Goal: Information Seeking & Learning: Learn about a topic

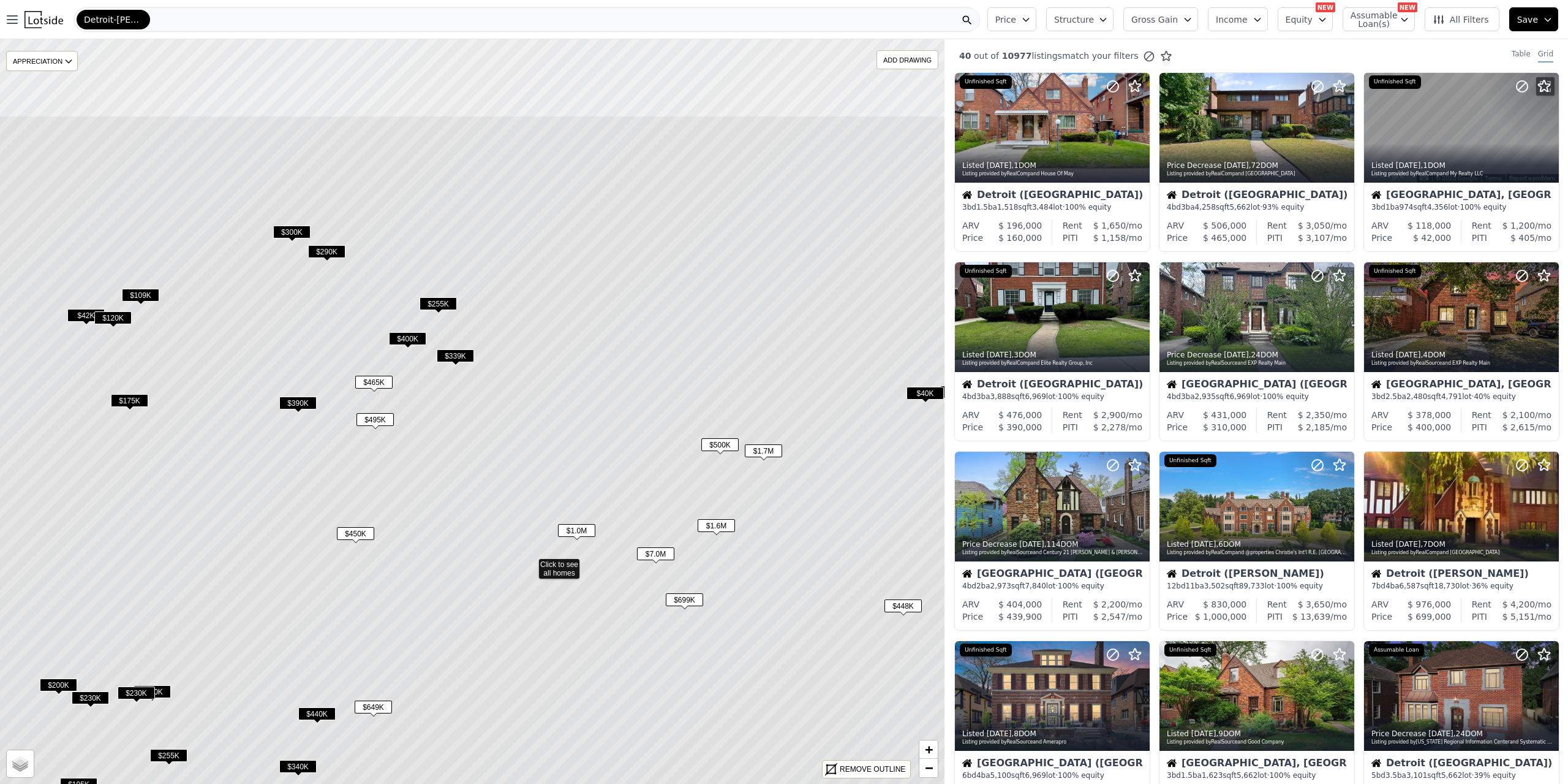
click at [453, 556] on icon at bounding box center [530, 563] width 1136 height 896
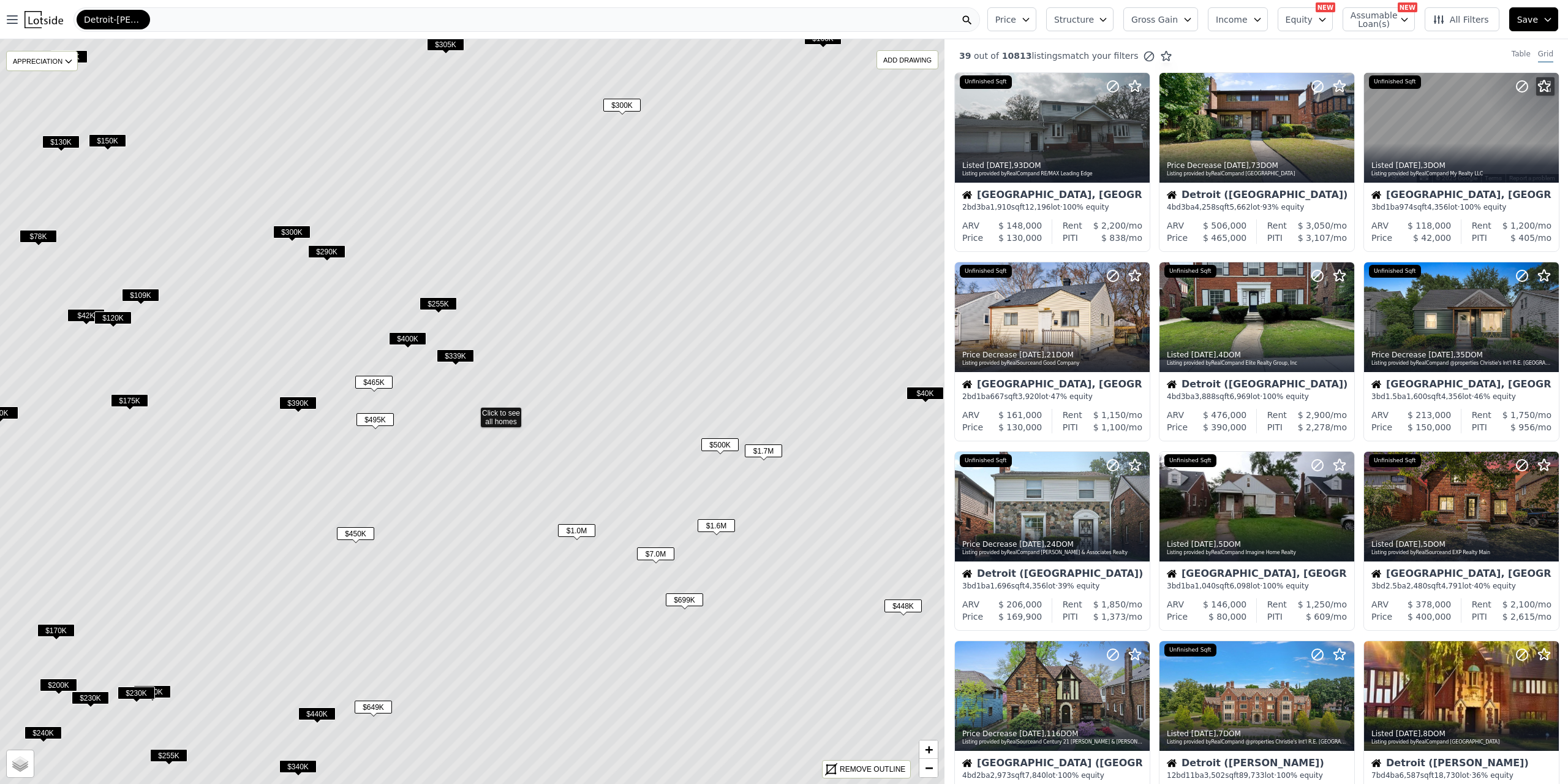
click at [506, 408] on icon at bounding box center [472, 412] width 1136 height 896
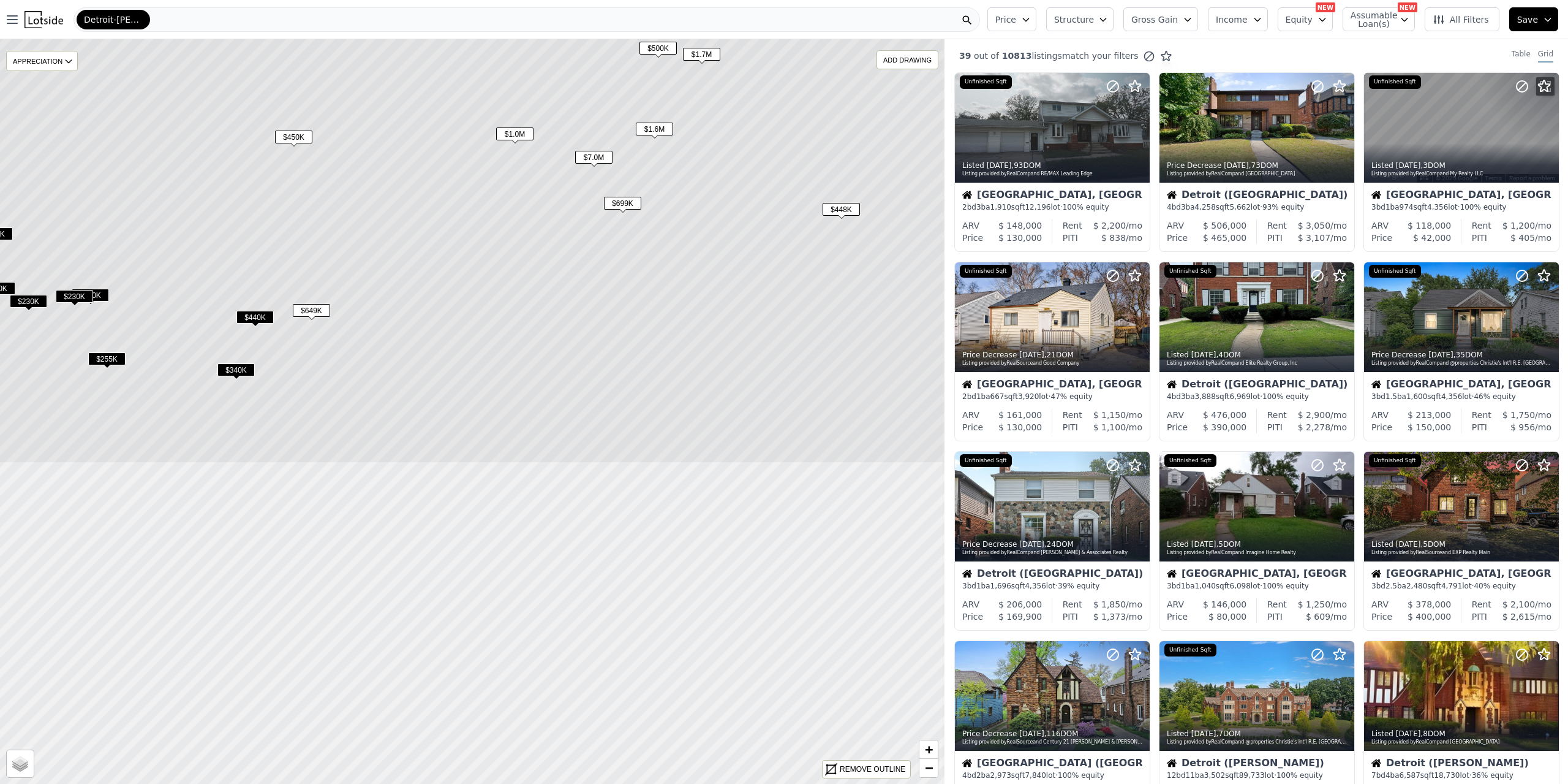
drag, startPoint x: 480, startPoint y: 434, endPoint x: 437, endPoint y: 209, distance: 229.1
click at [437, 209] on icon at bounding box center [411, 15] width 1136 height 896
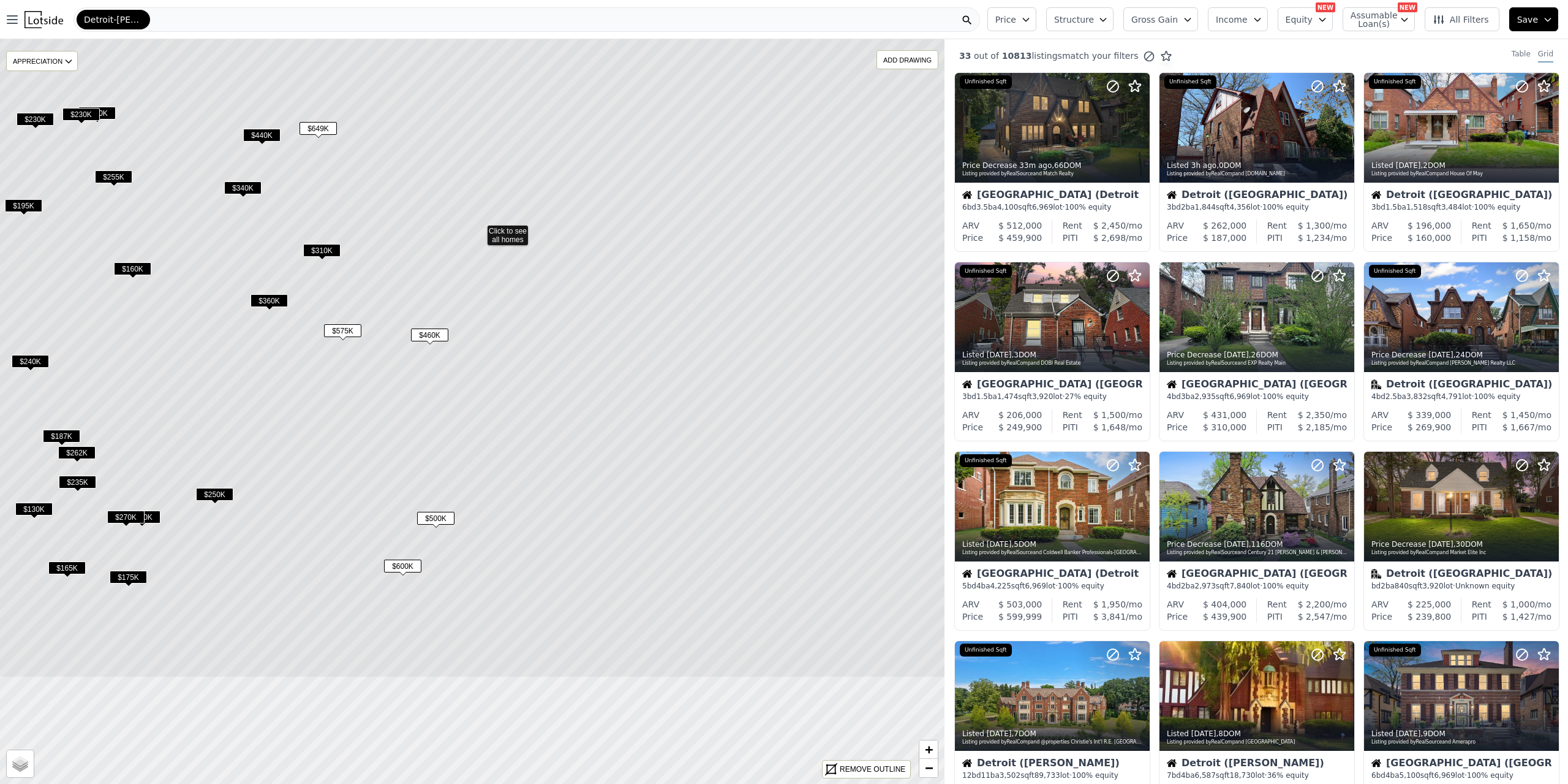
drag, startPoint x: 480, startPoint y: 542, endPoint x: 488, endPoint y: 360, distance: 182.2
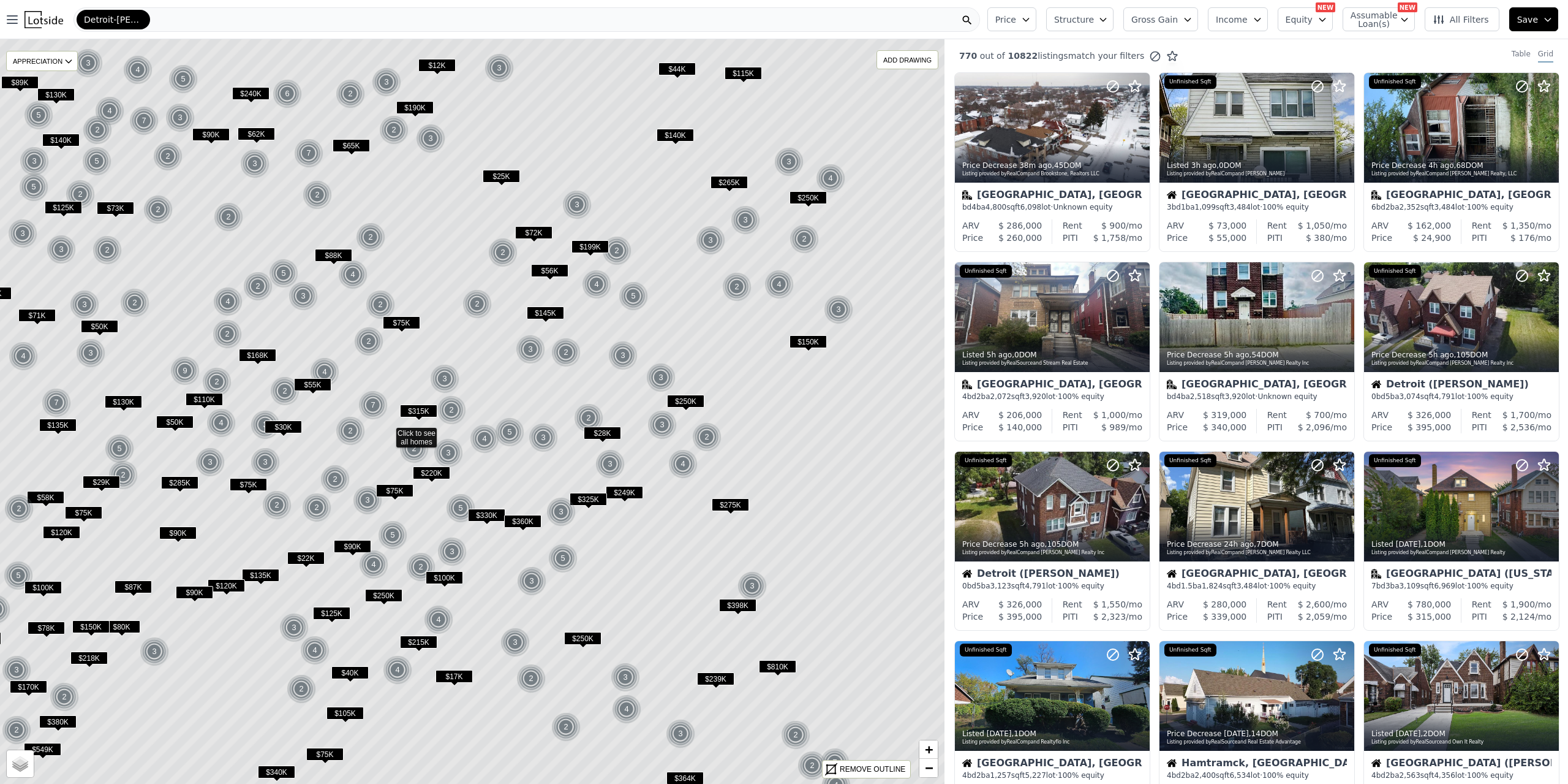
drag, startPoint x: 851, startPoint y: 676, endPoint x: 776, endPoint y: 730, distance: 92.4
click at [776, 730] on icon at bounding box center [387, 433] width 1136 height 896
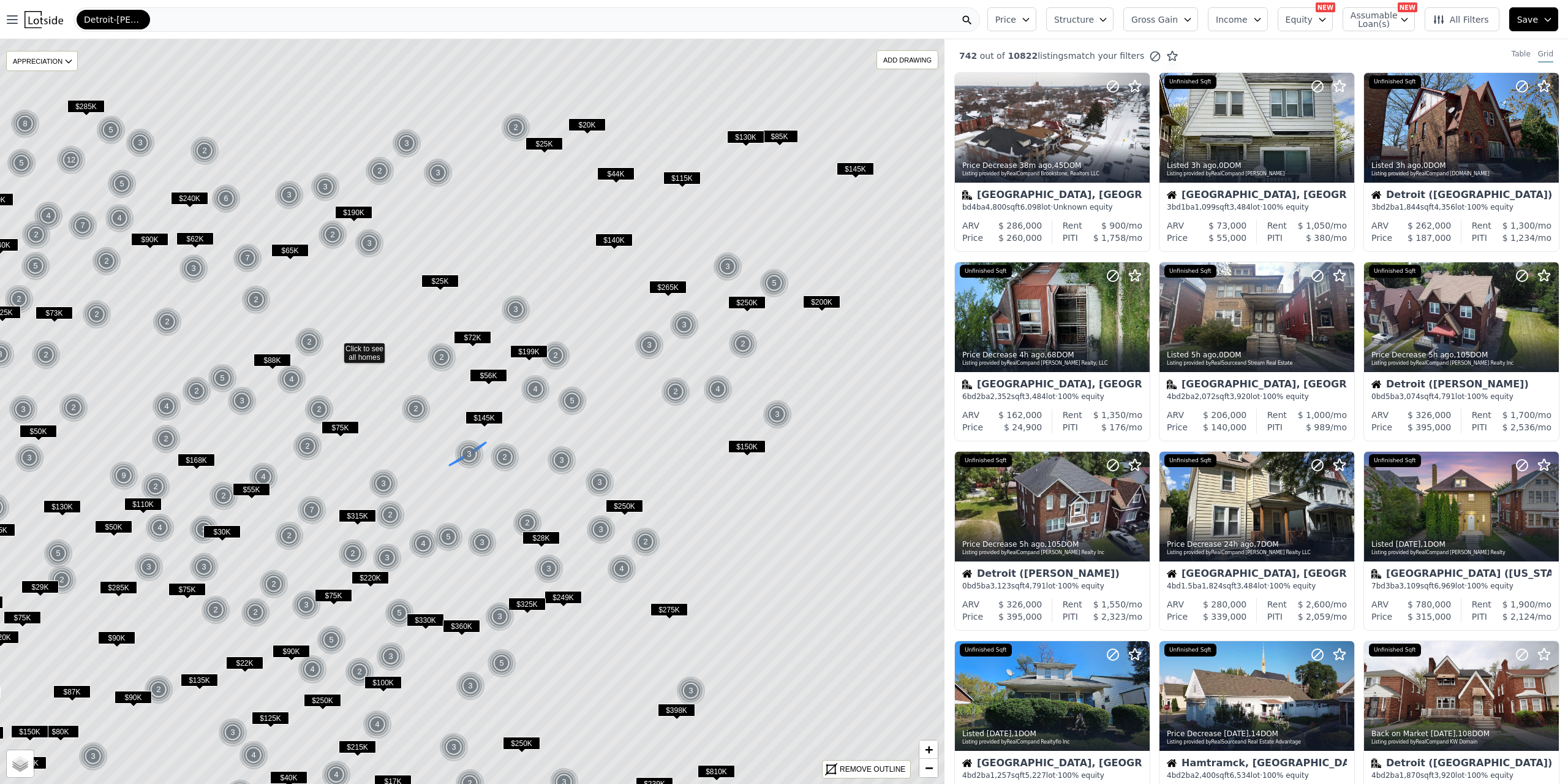
drag, startPoint x: 544, startPoint y: 393, endPoint x: 437, endPoint y: 472, distance: 133.0
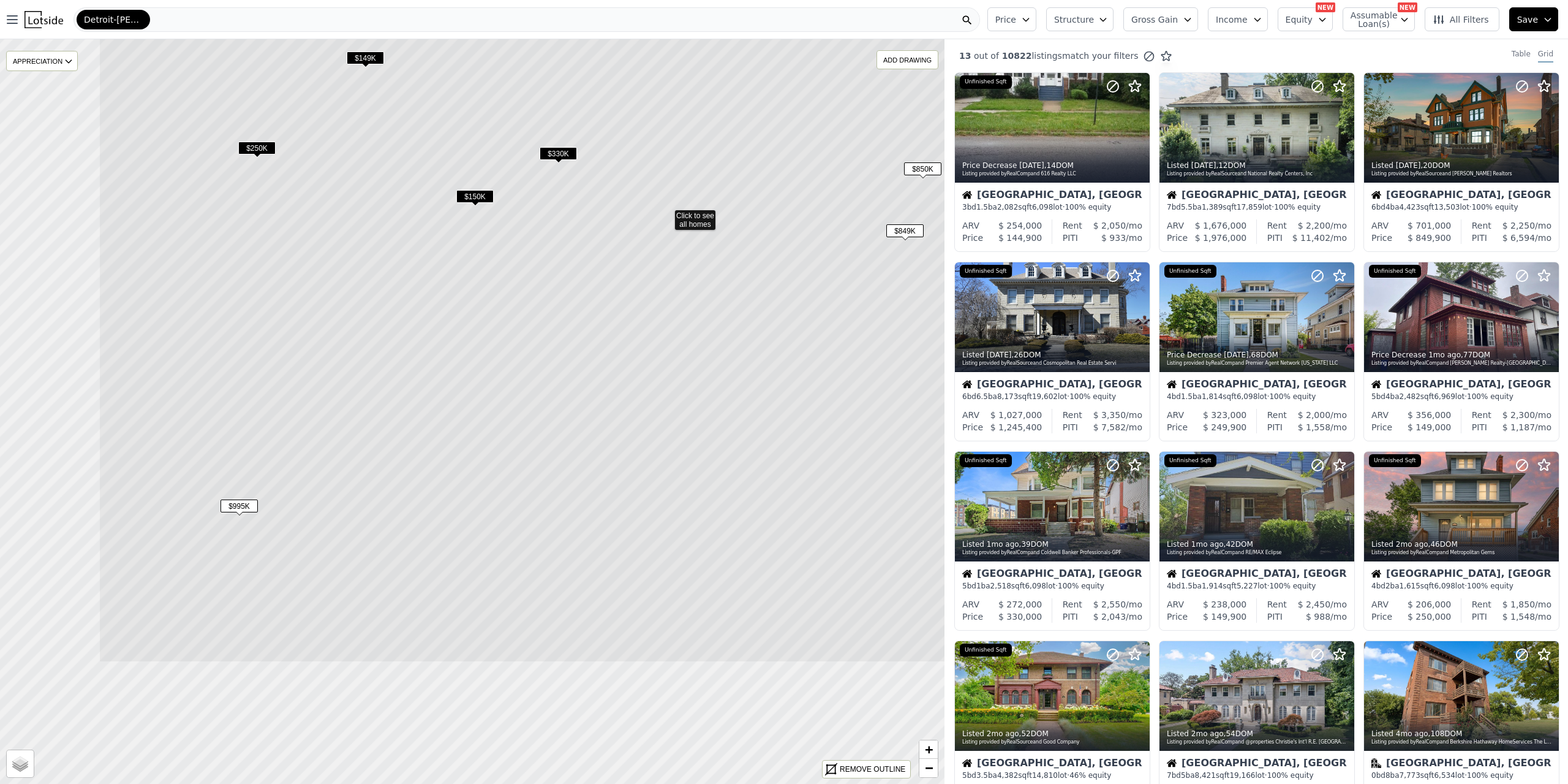
drag, startPoint x: 583, startPoint y: 592, endPoint x: 771, endPoint y: 400, distance: 268.7
click at [771, 400] on icon at bounding box center [667, 214] width 1136 height 896
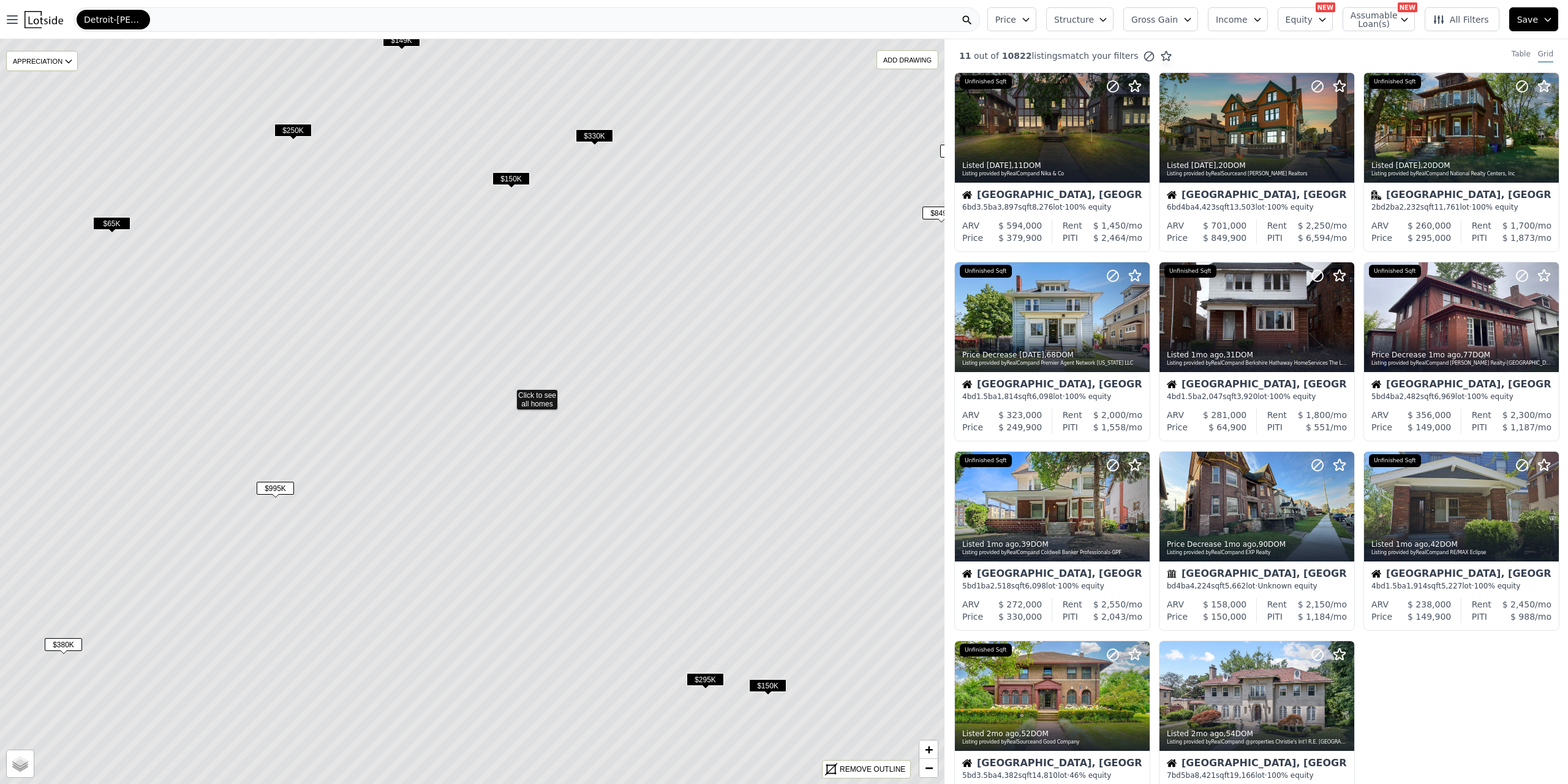
drag, startPoint x: 496, startPoint y: 530, endPoint x: 580, endPoint y: 450, distance: 116.0
click at [562, 489] on icon at bounding box center [508, 394] width 1136 height 896
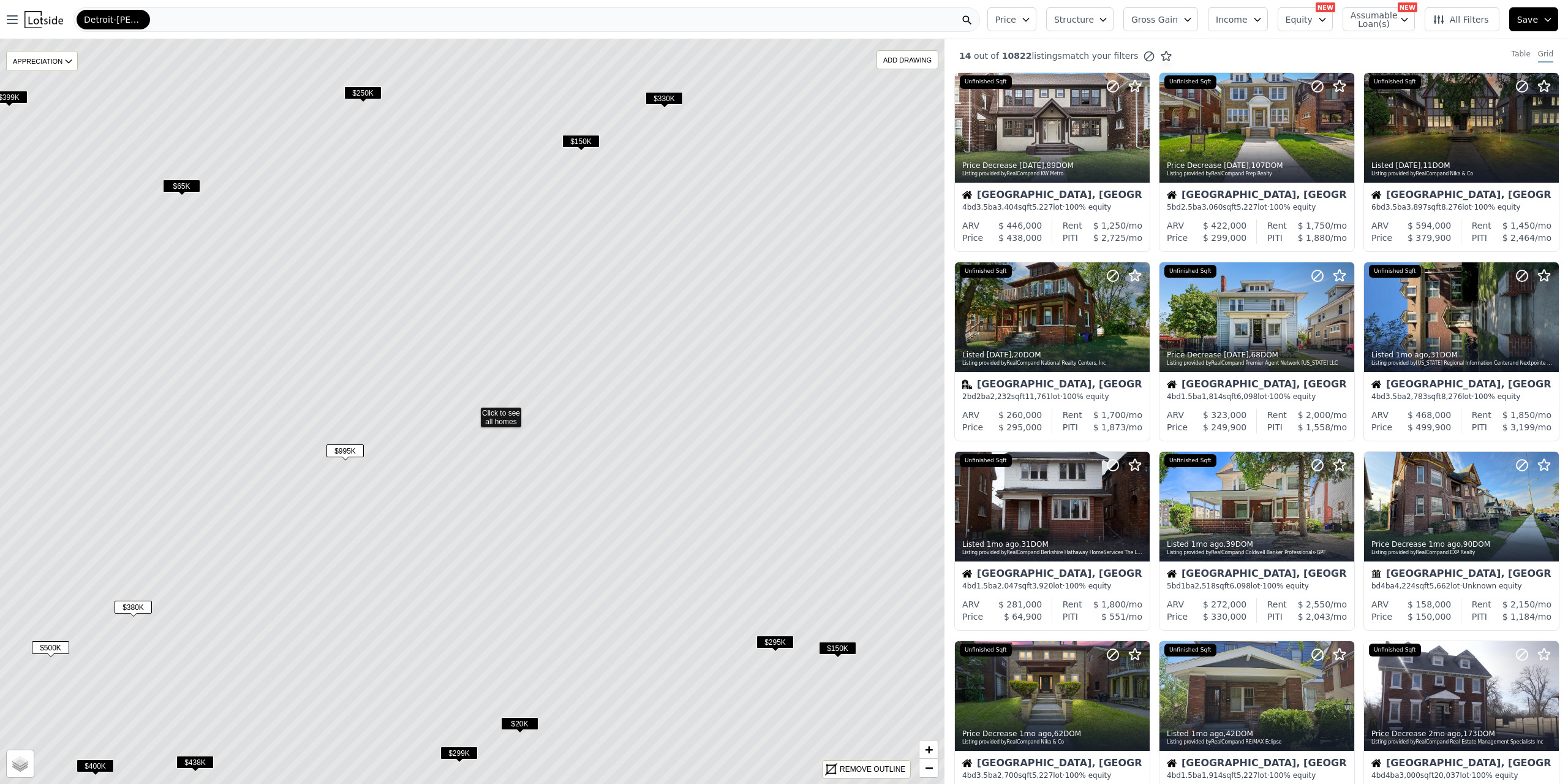
click at [513, 419] on icon at bounding box center [472, 412] width 1136 height 896
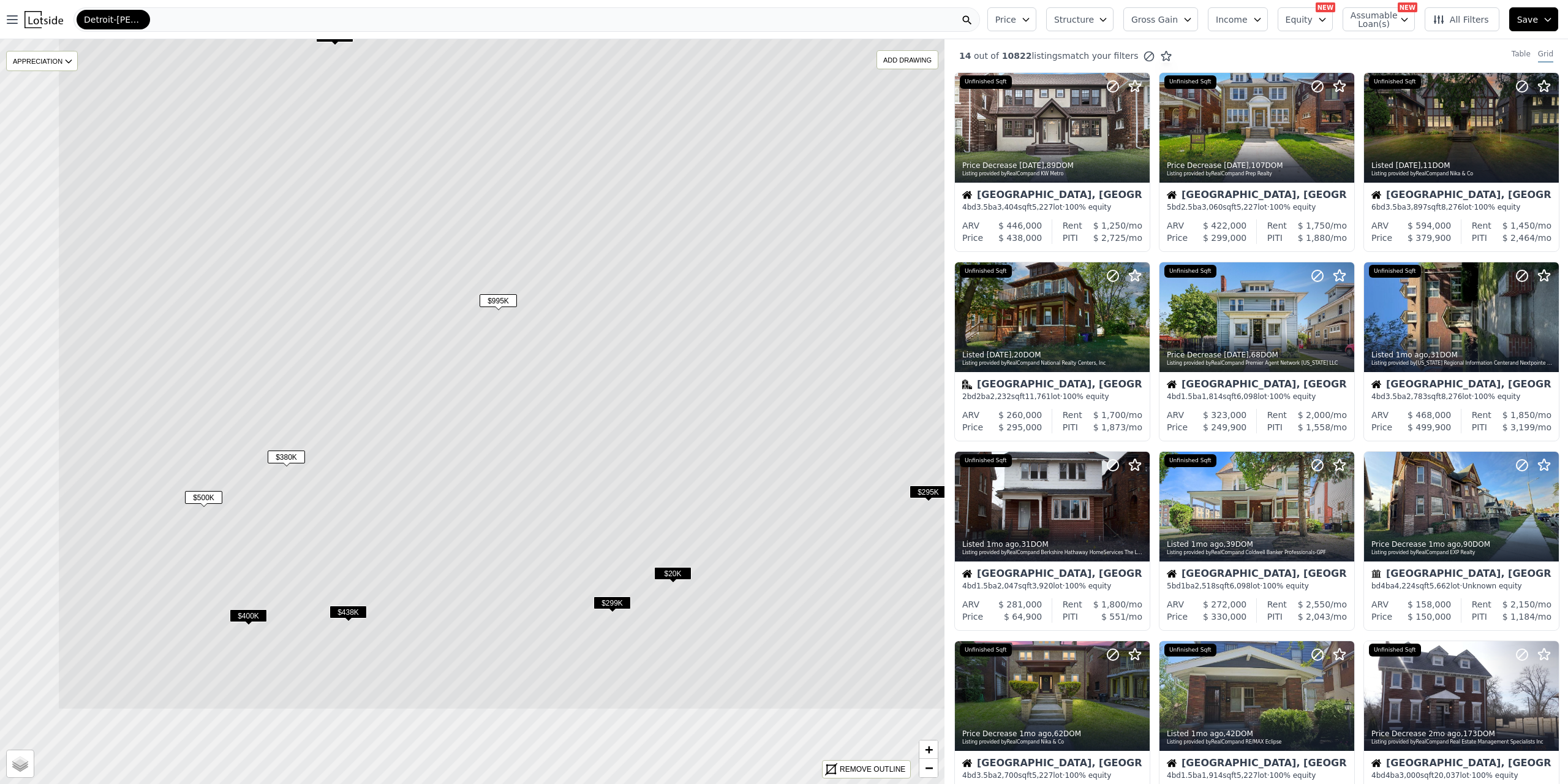
drag, startPoint x: 463, startPoint y: 510, endPoint x: 646, endPoint y: 333, distance: 254.6
click at [646, 335] on icon at bounding box center [626, 262] width 1136 height 896
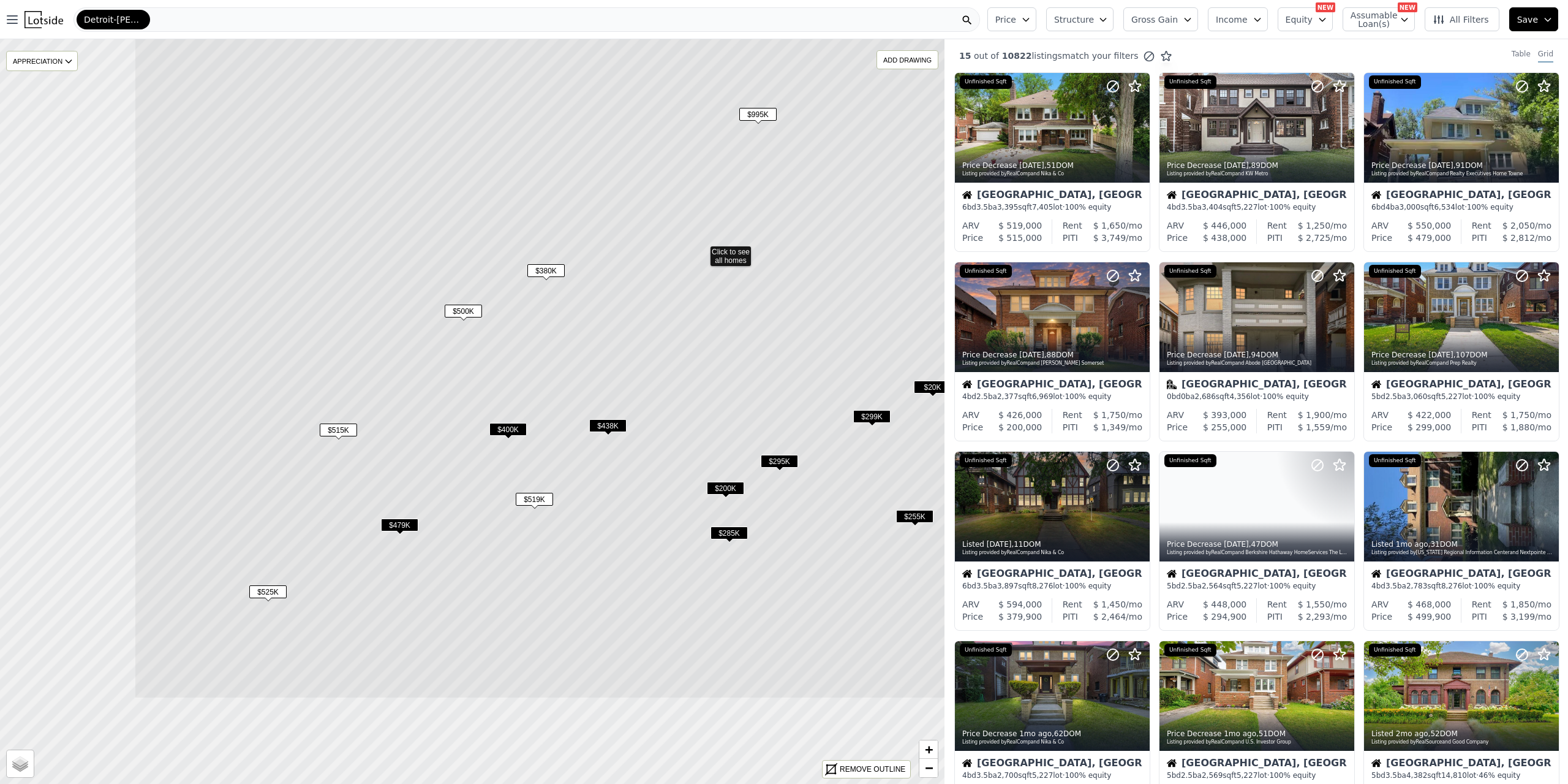
drag, startPoint x: 416, startPoint y: 506, endPoint x: 646, endPoint y: 344, distance: 281.3
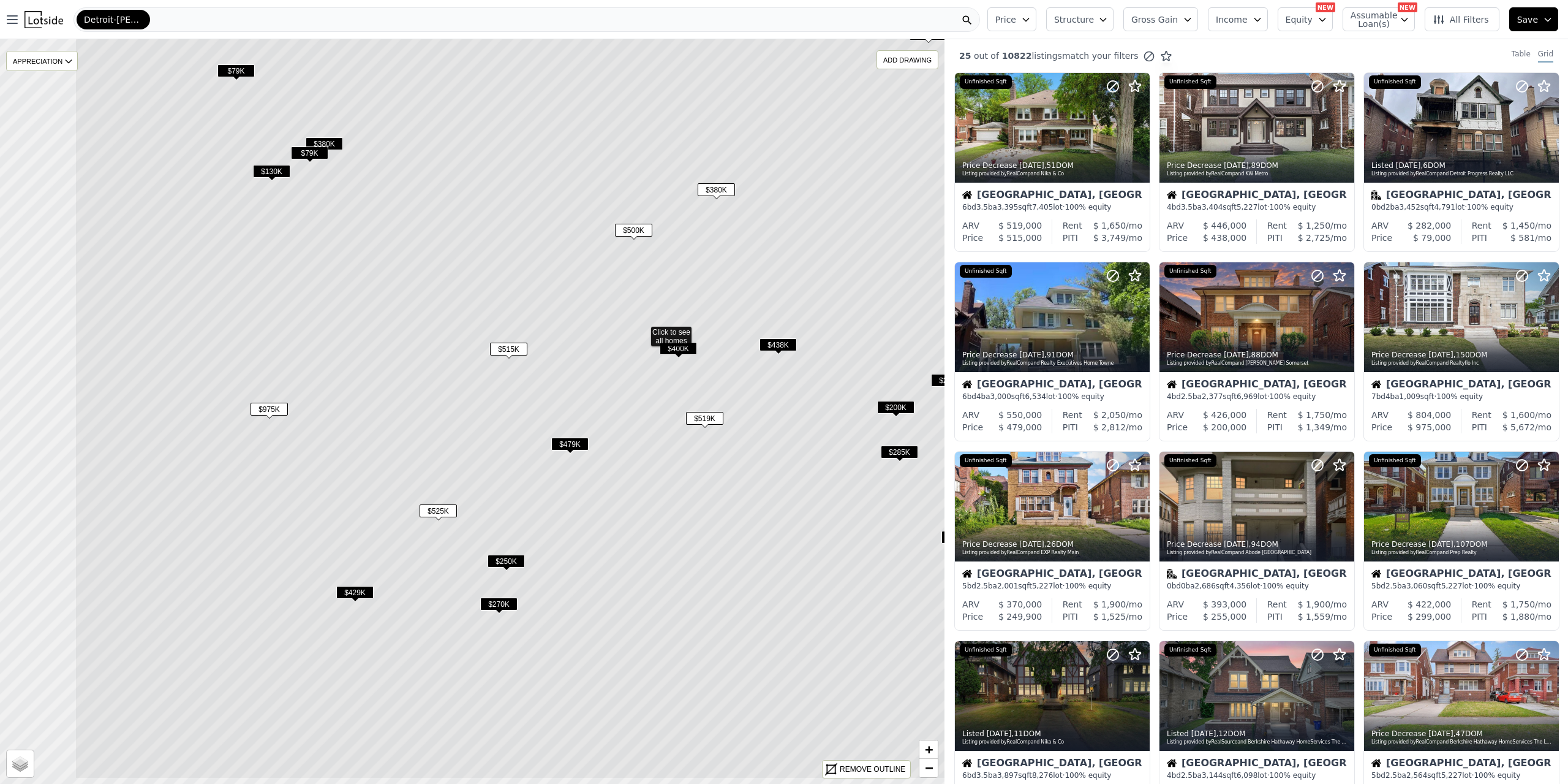
drag, startPoint x: 412, startPoint y: 407, endPoint x: 588, endPoint y: 326, distance: 193.7
click at [588, 326] on icon at bounding box center [642, 331] width 1136 height 896
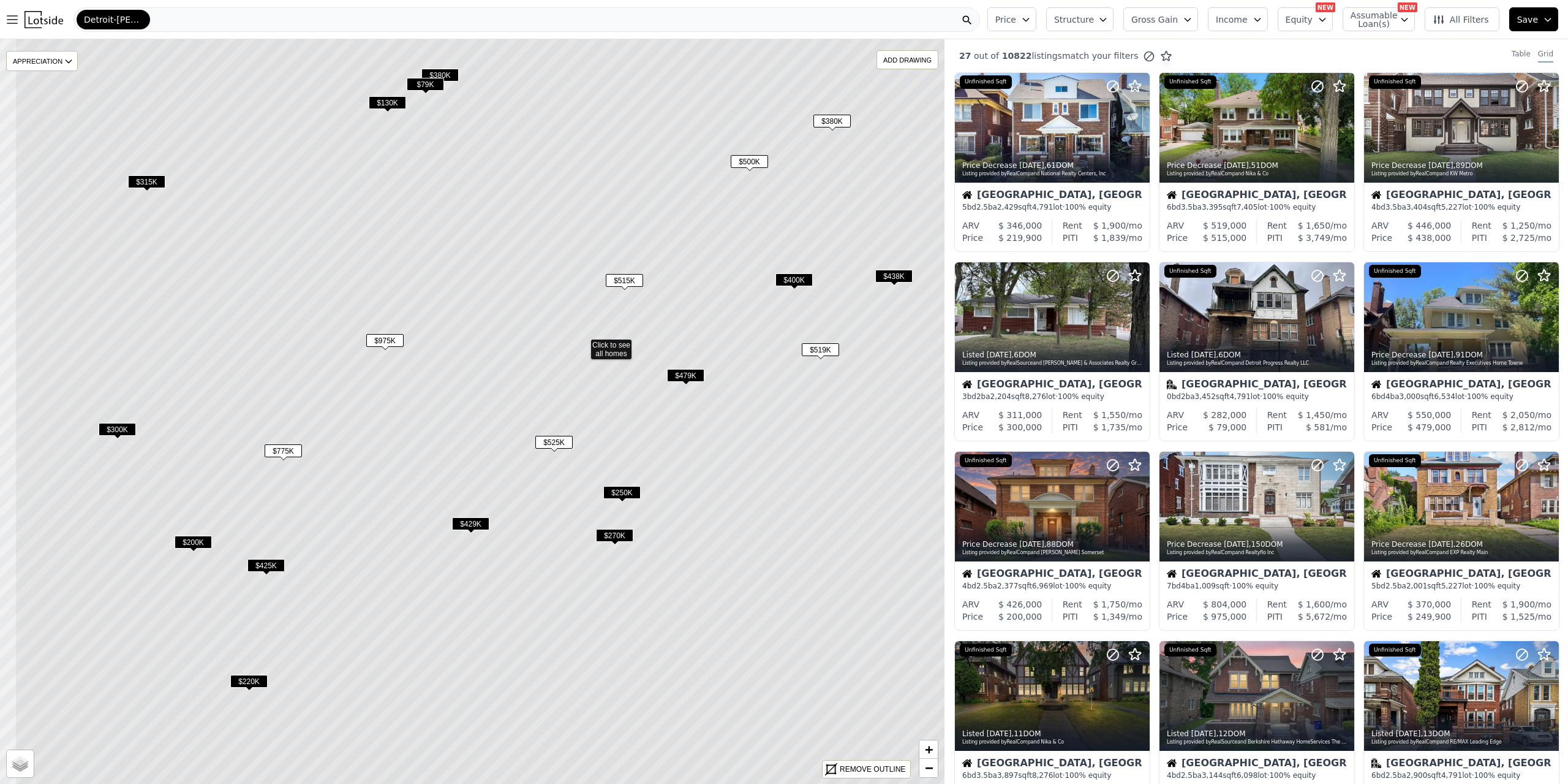
drag, startPoint x: 391, startPoint y: 479, endPoint x: 590, endPoint y: 383, distance: 220.9
click at [590, 383] on icon at bounding box center [582, 343] width 1136 height 896
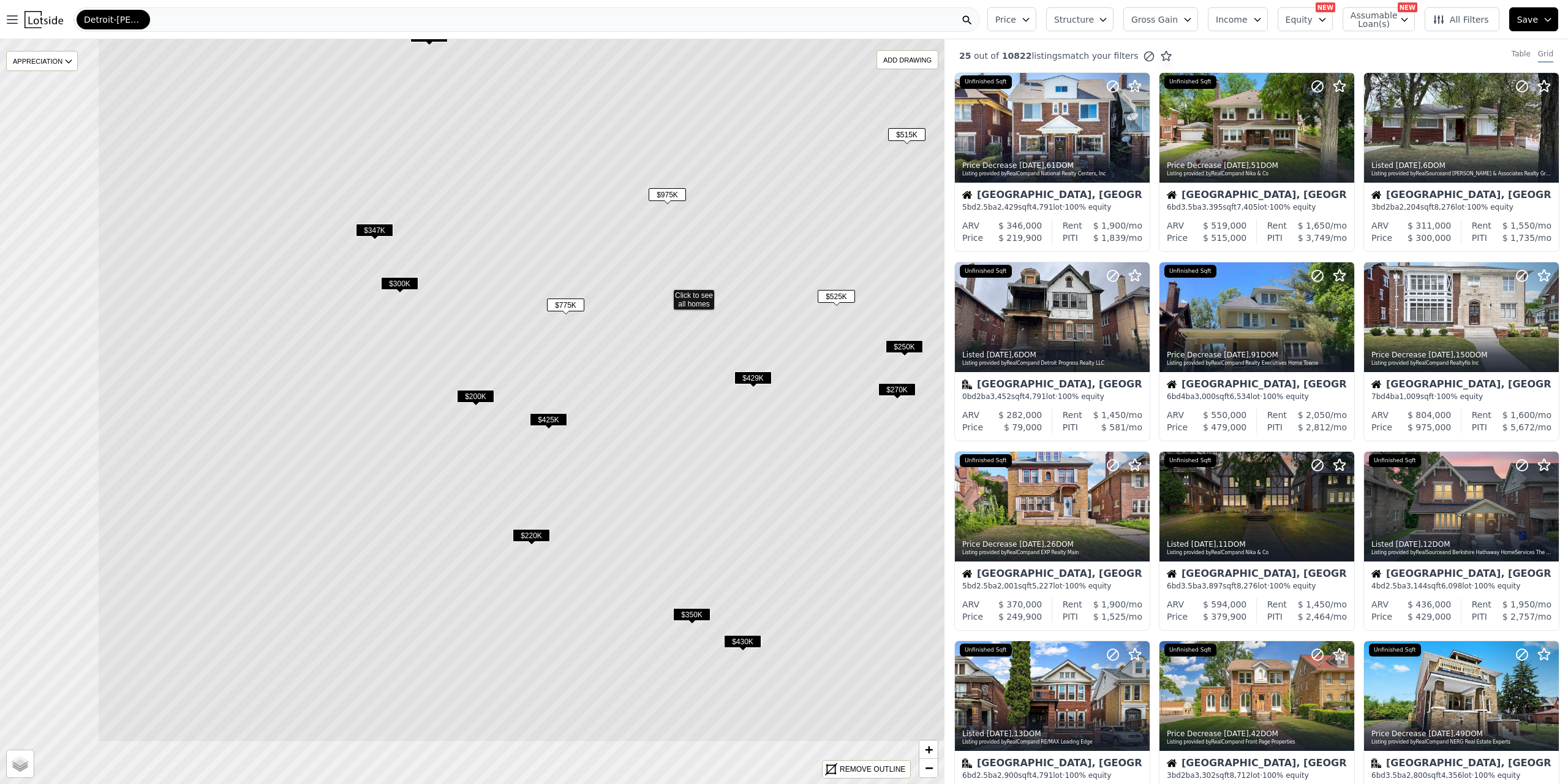
drag, startPoint x: 397, startPoint y: 528, endPoint x: 642, endPoint y: 381, distance: 285.7
click at [642, 381] on icon at bounding box center [665, 294] width 1136 height 896
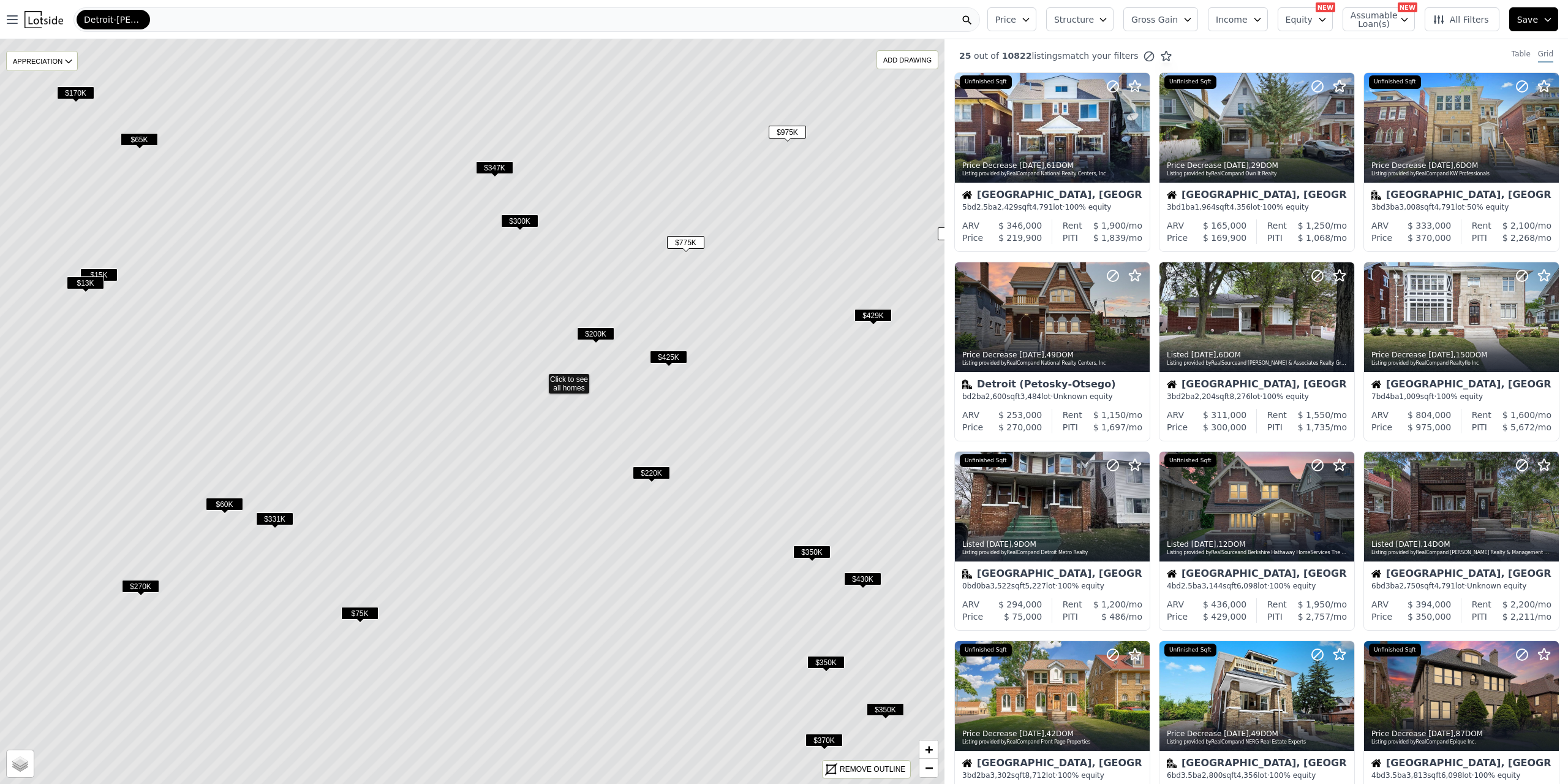
drag, startPoint x: 355, startPoint y: 476, endPoint x: 364, endPoint y: 473, distance: 9.5
click at [364, 473] on icon at bounding box center [541, 378] width 1136 height 896
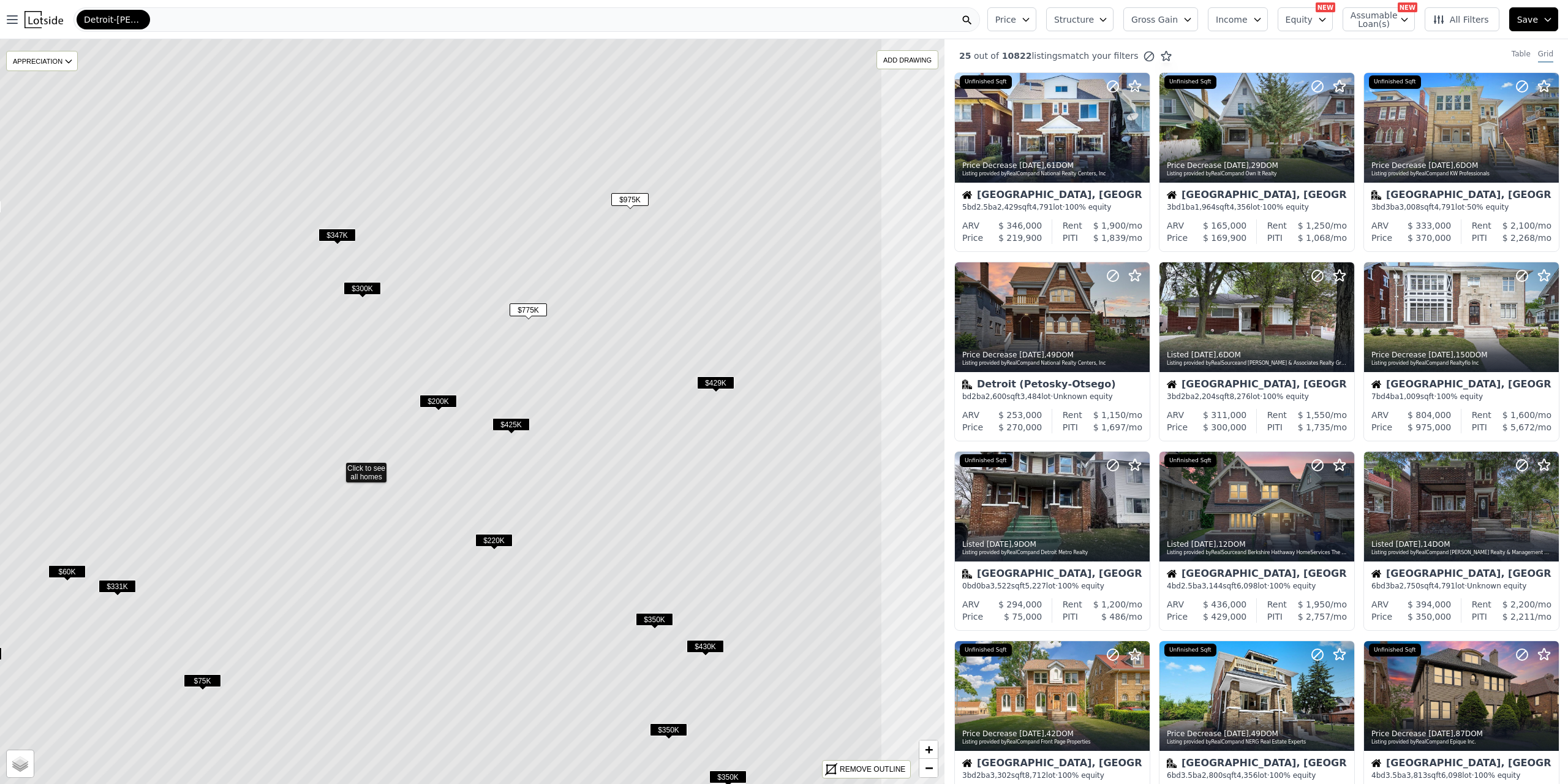
drag, startPoint x: 365, startPoint y: 465, endPoint x: 209, endPoint y: 532, distance: 169.8
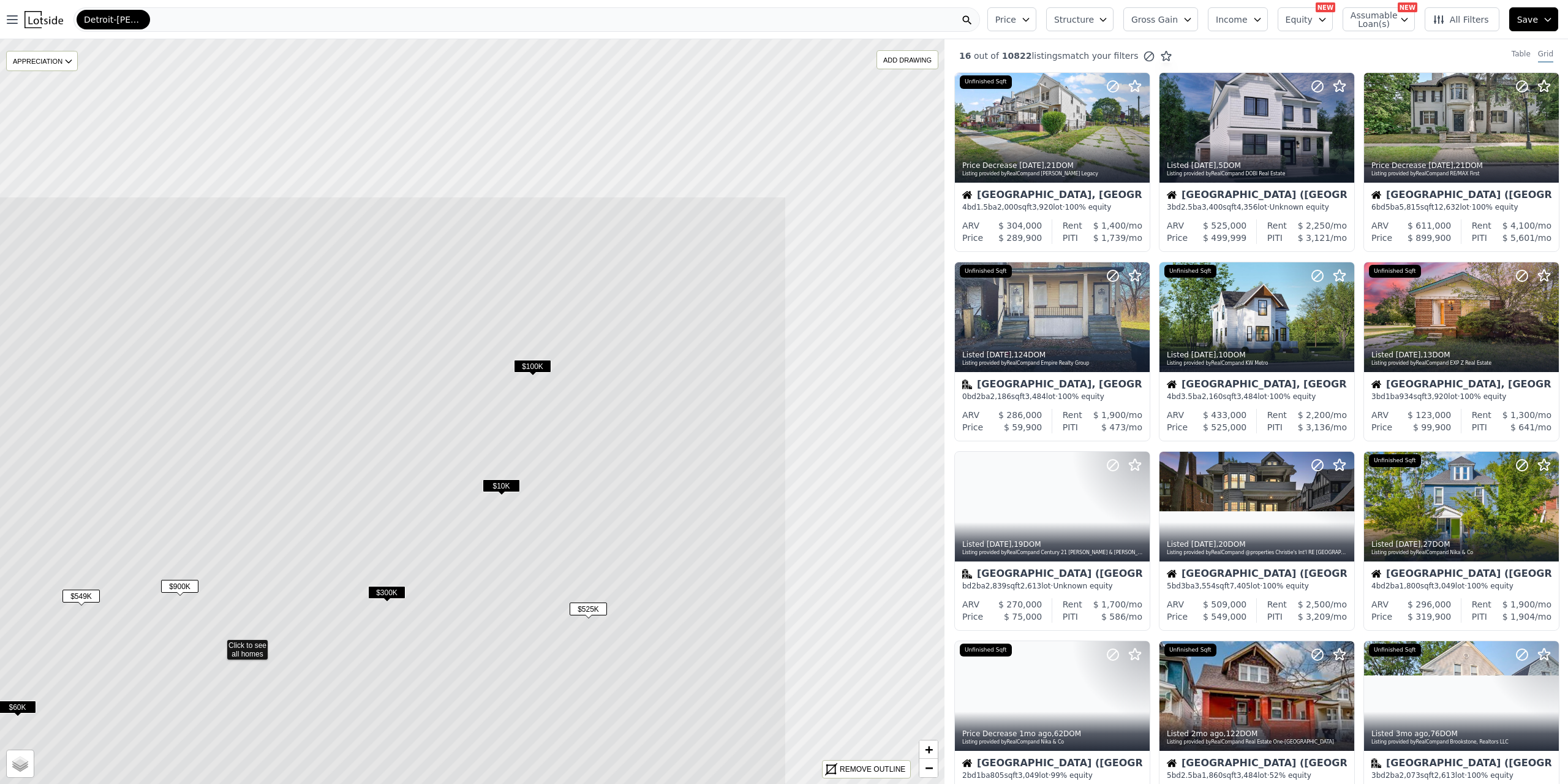
drag, startPoint x: 655, startPoint y: 239, endPoint x: 402, endPoint y: 471, distance: 343.3
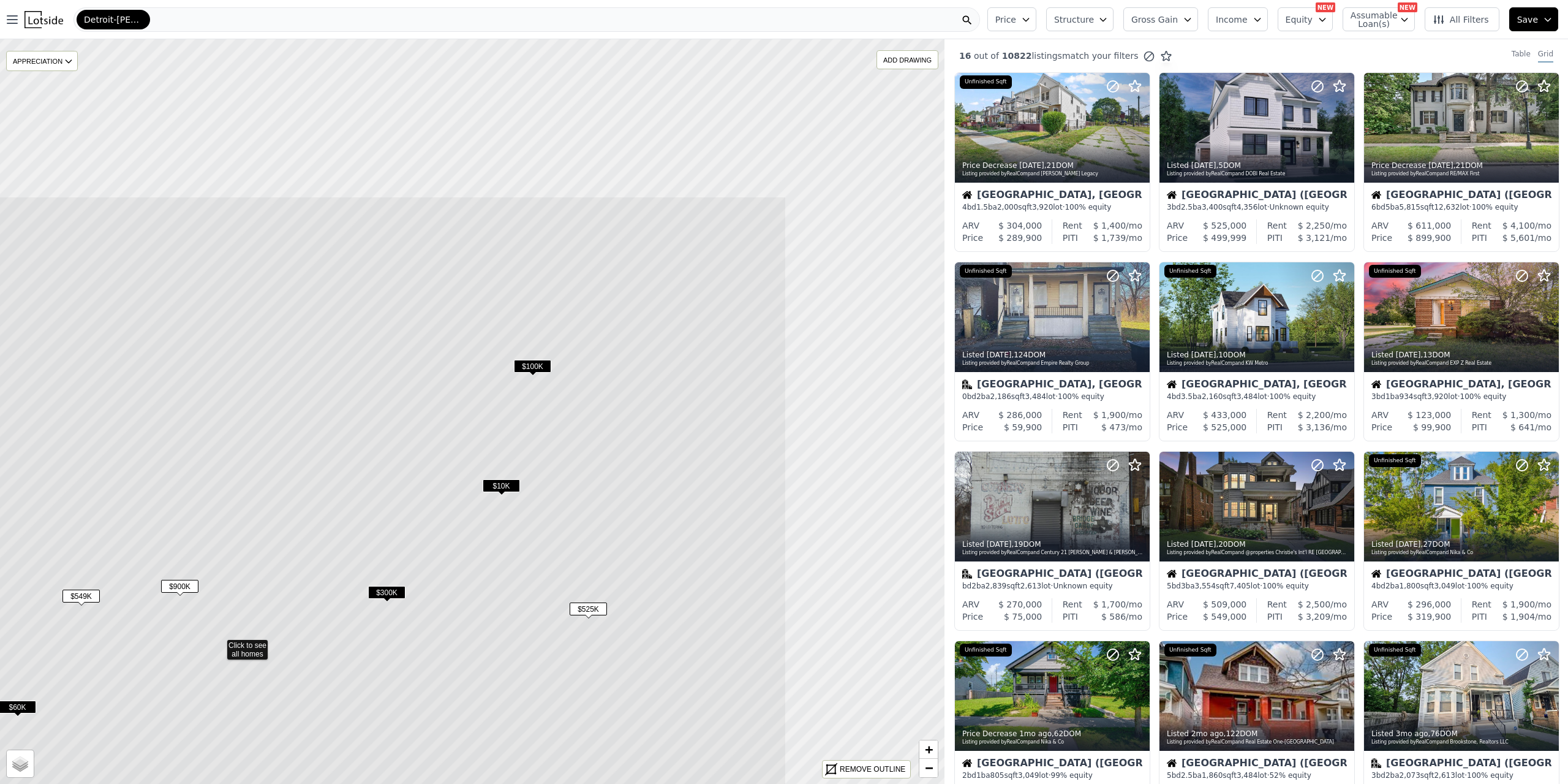
click at [402, 471] on icon at bounding box center [219, 644] width 1136 height 896
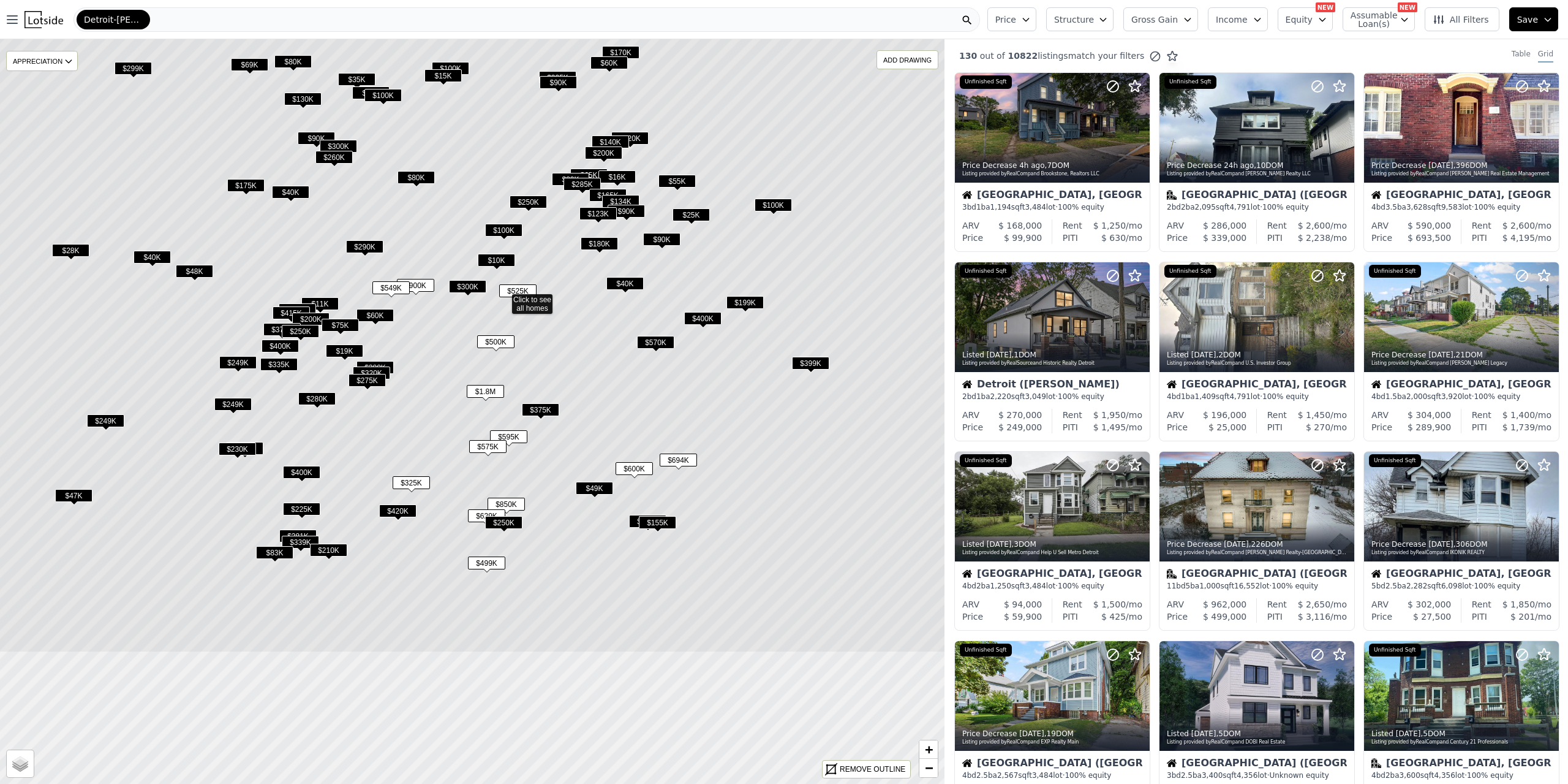
drag, startPoint x: 569, startPoint y: 614, endPoint x: 638, endPoint y: 407, distance: 218.2
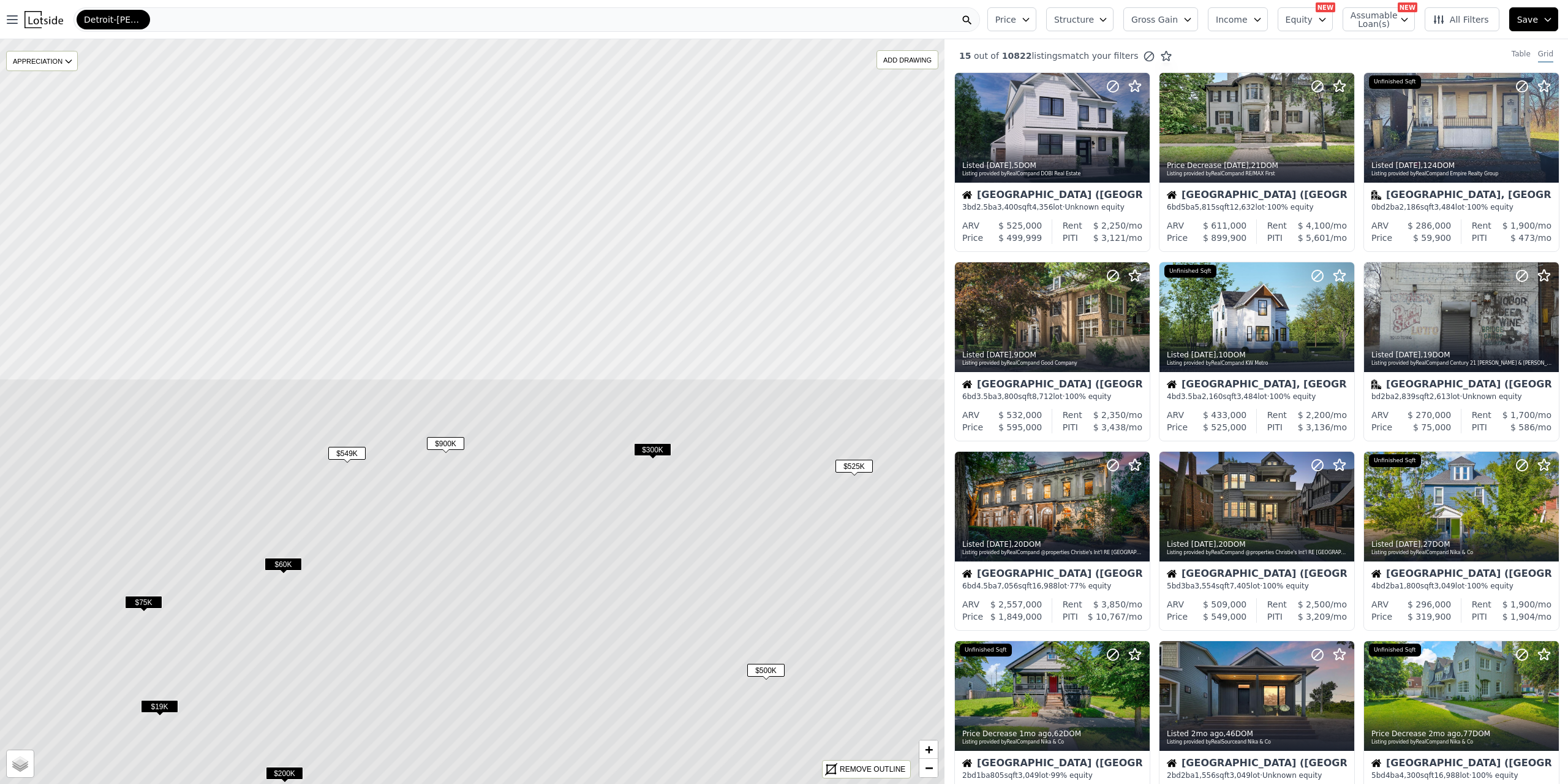
drag, startPoint x: 558, startPoint y: 295, endPoint x: 646, endPoint y: 709, distance: 423.2
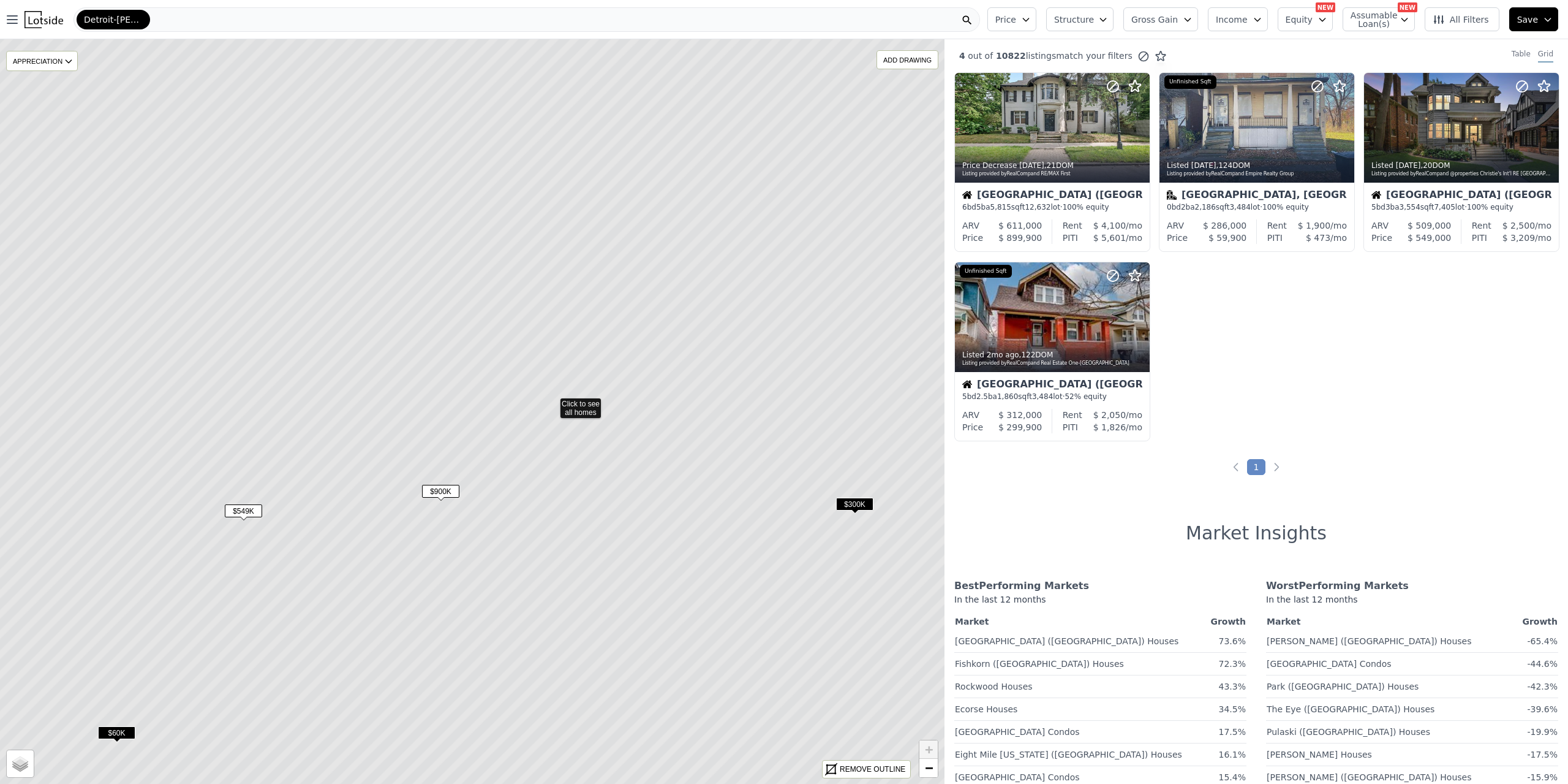
drag, startPoint x: 390, startPoint y: 340, endPoint x: 469, endPoint y: 331, distance: 79.5
click at [469, 331] on icon at bounding box center [552, 402] width 1136 height 896
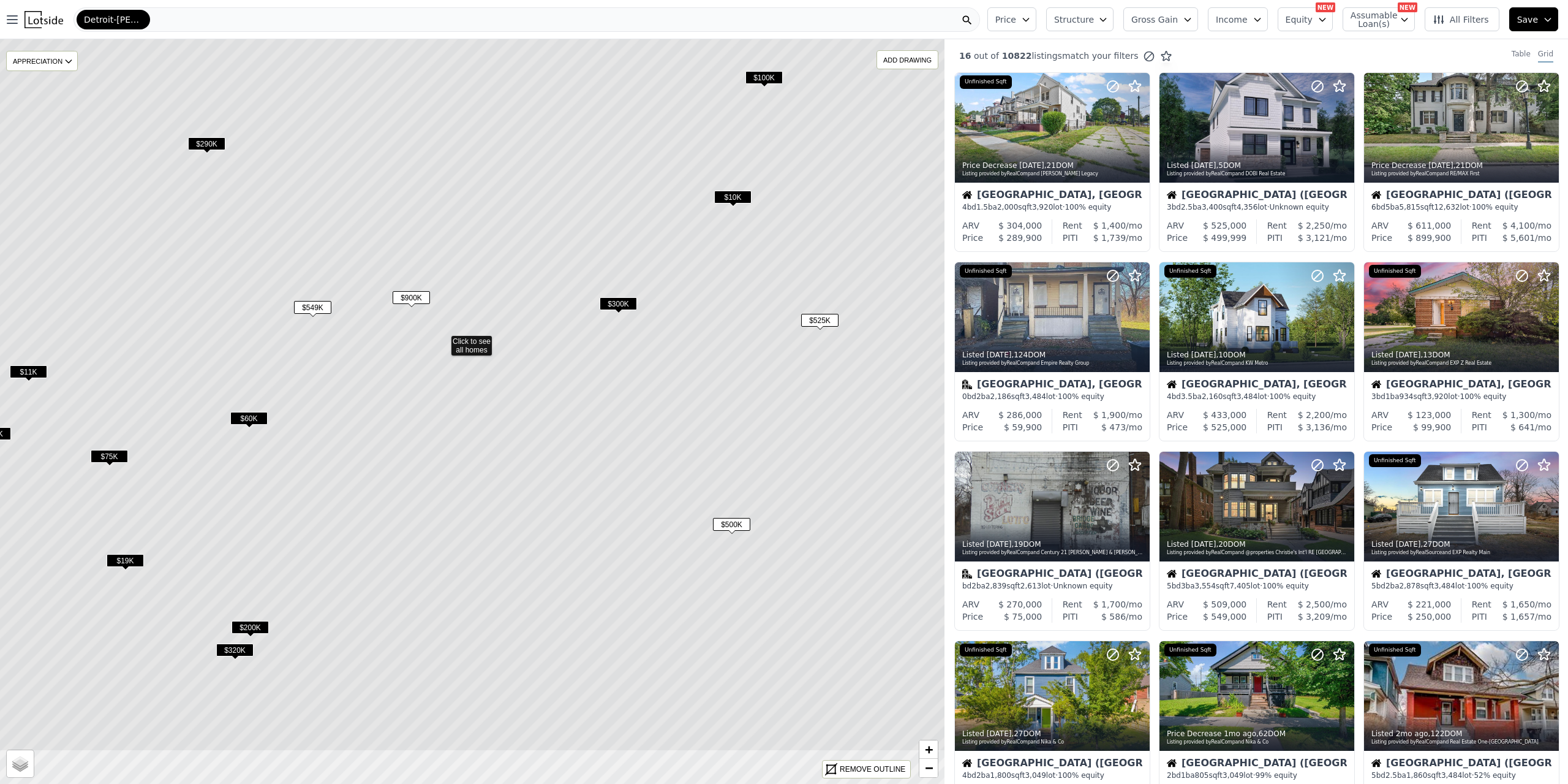
drag, startPoint x: 606, startPoint y: 548, endPoint x: 562, endPoint y: 440, distance: 116.6
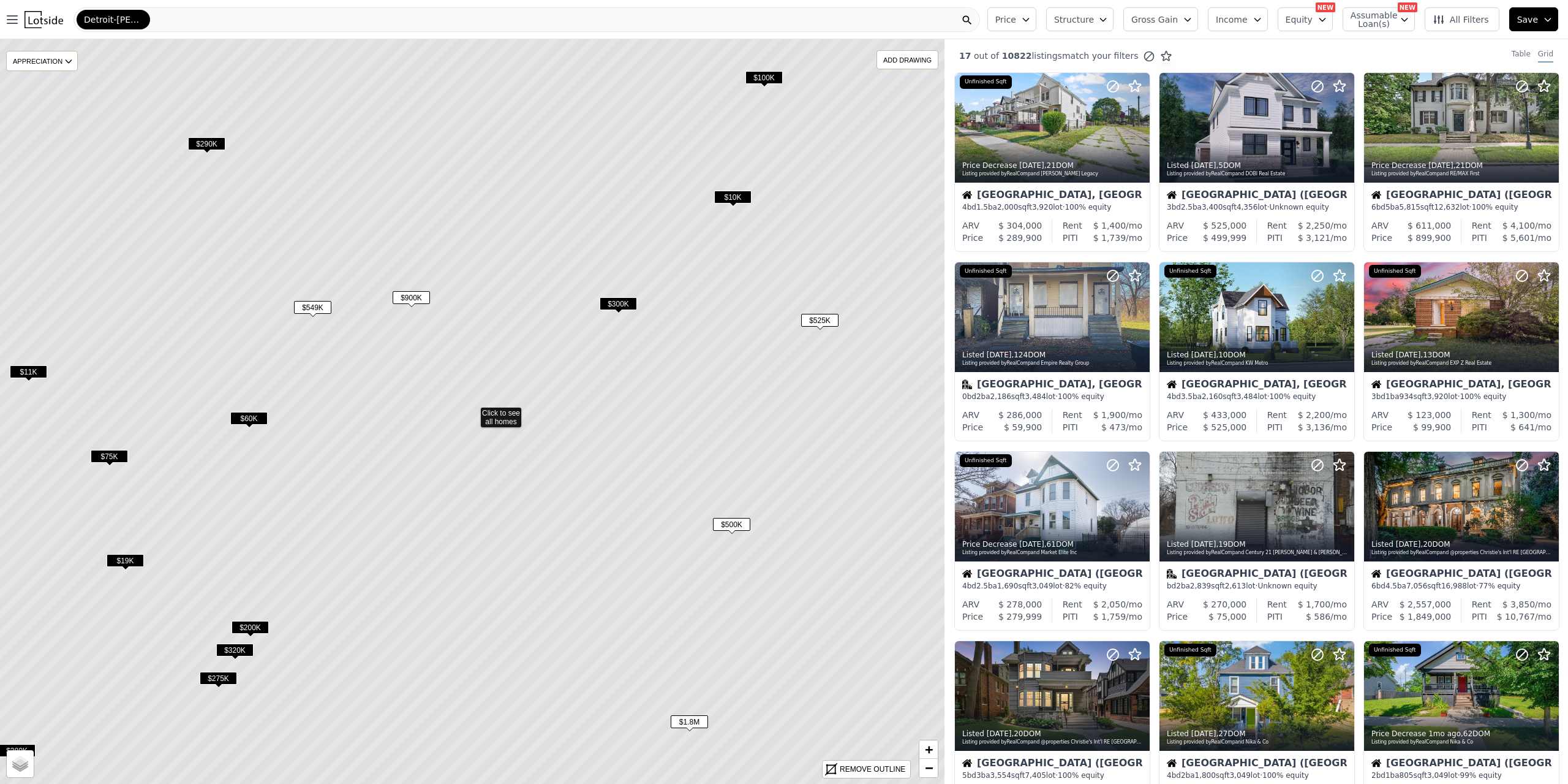
click at [494, 429] on icon at bounding box center [472, 412] width 1136 height 896
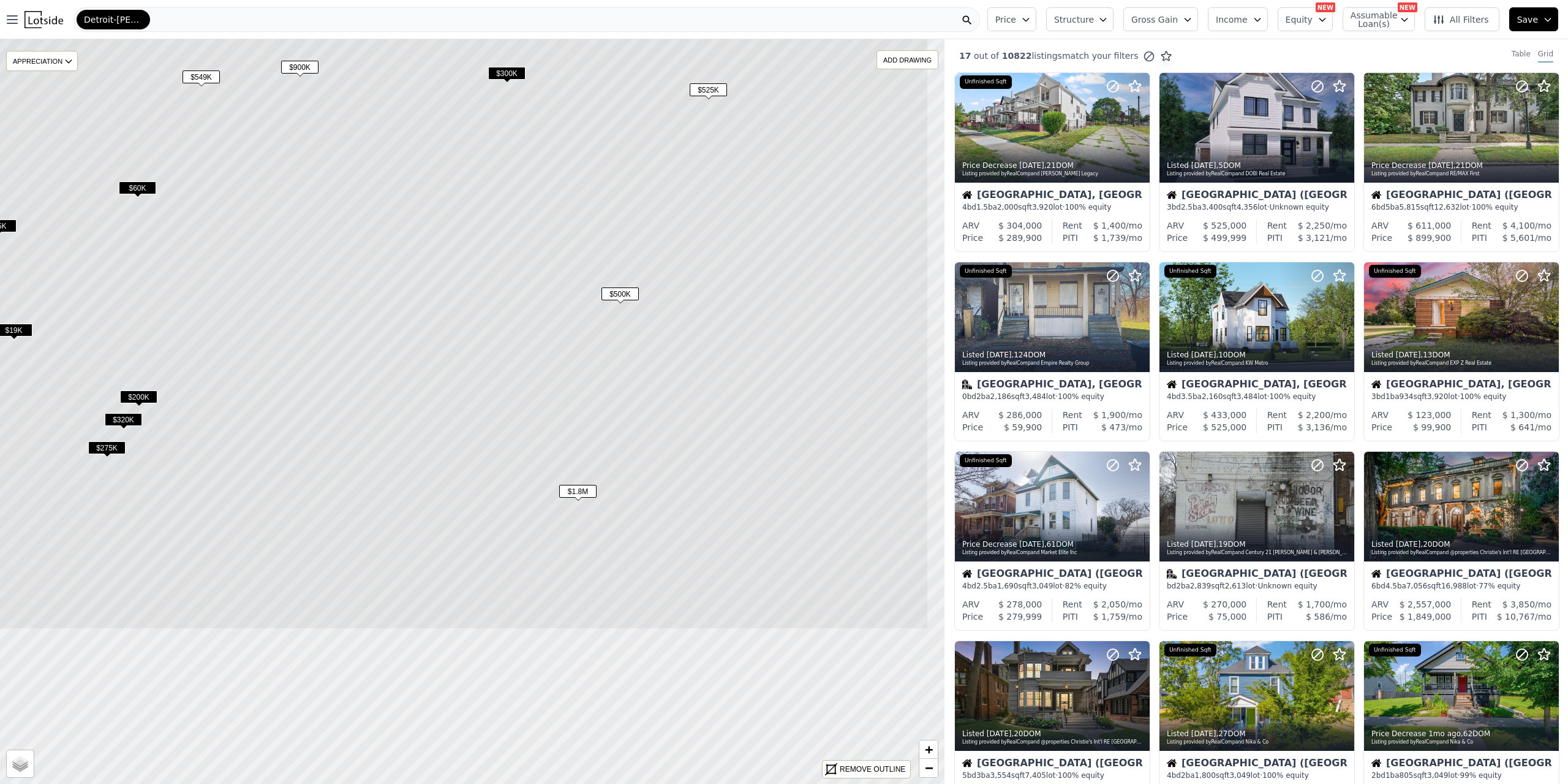
drag, startPoint x: 545, startPoint y: 464, endPoint x: 430, endPoint y: 226, distance: 264.3
click at [430, 226] on icon at bounding box center [361, 181] width 1136 height 896
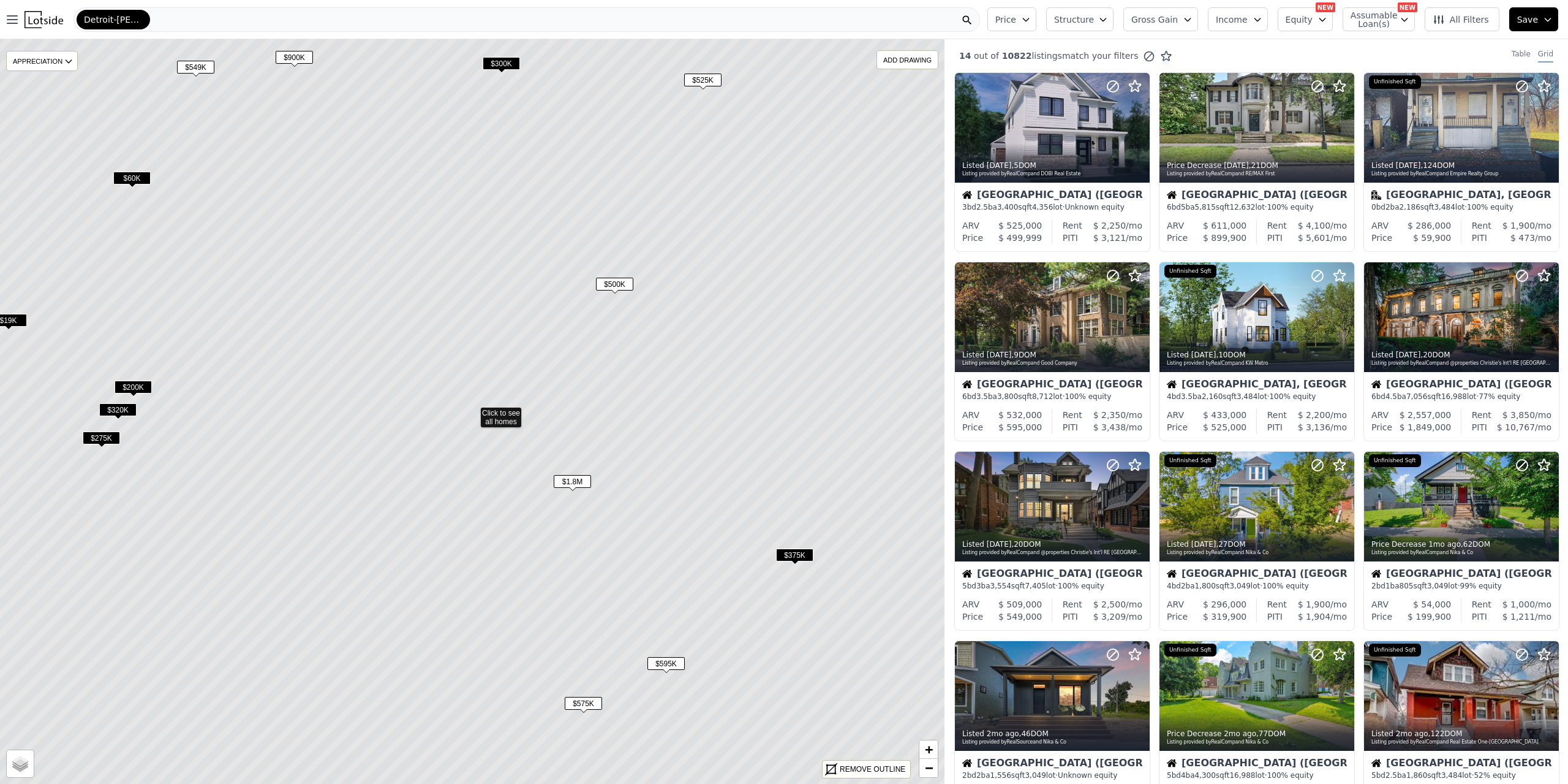
click at [498, 419] on icon at bounding box center [472, 412] width 1136 height 896
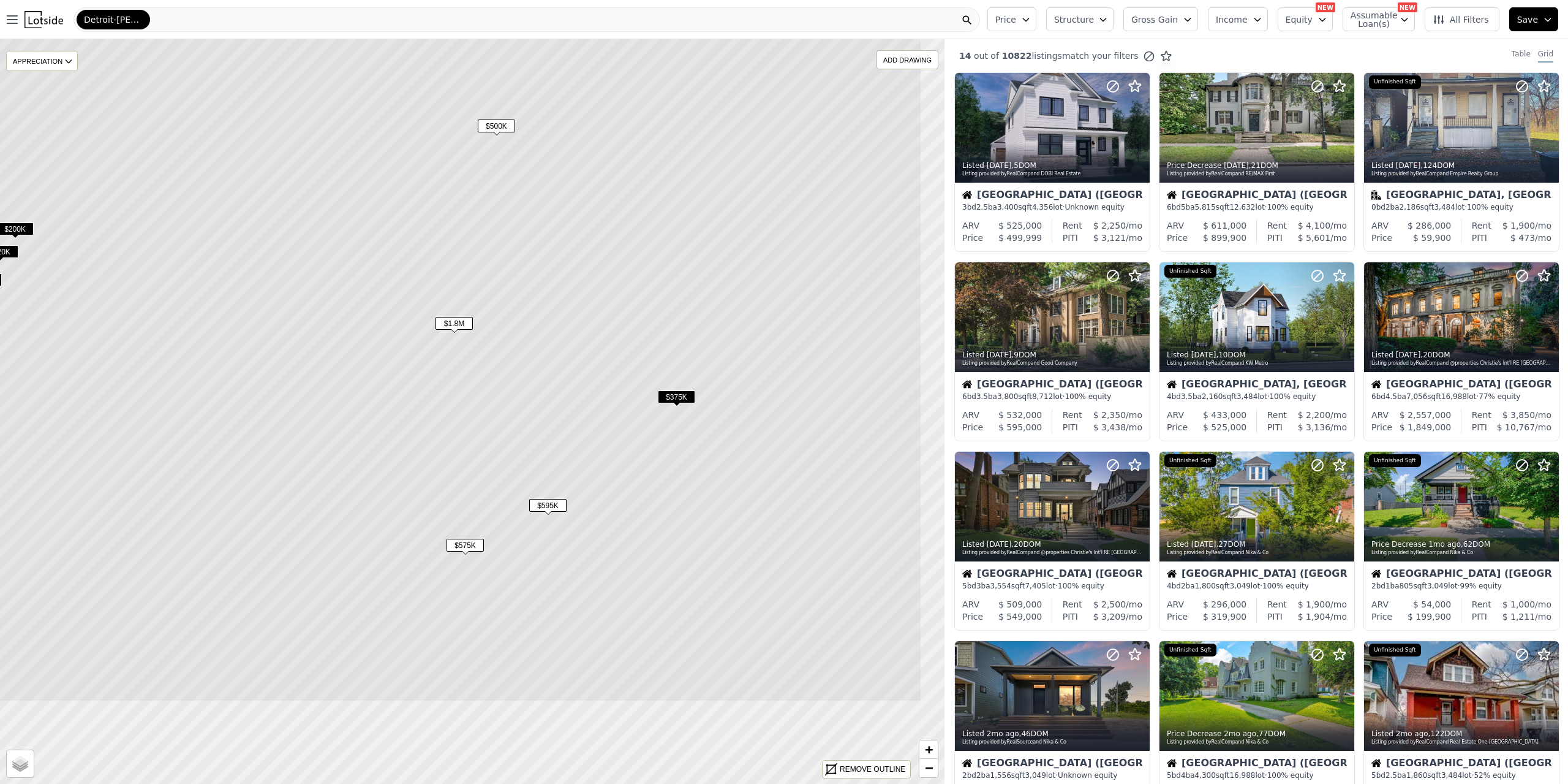
drag, startPoint x: 652, startPoint y: 520, endPoint x: 480, endPoint y: 276, distance: 298.5
click at [487, 286] on icon at bounding box center [354, 254] width 1136 height 896
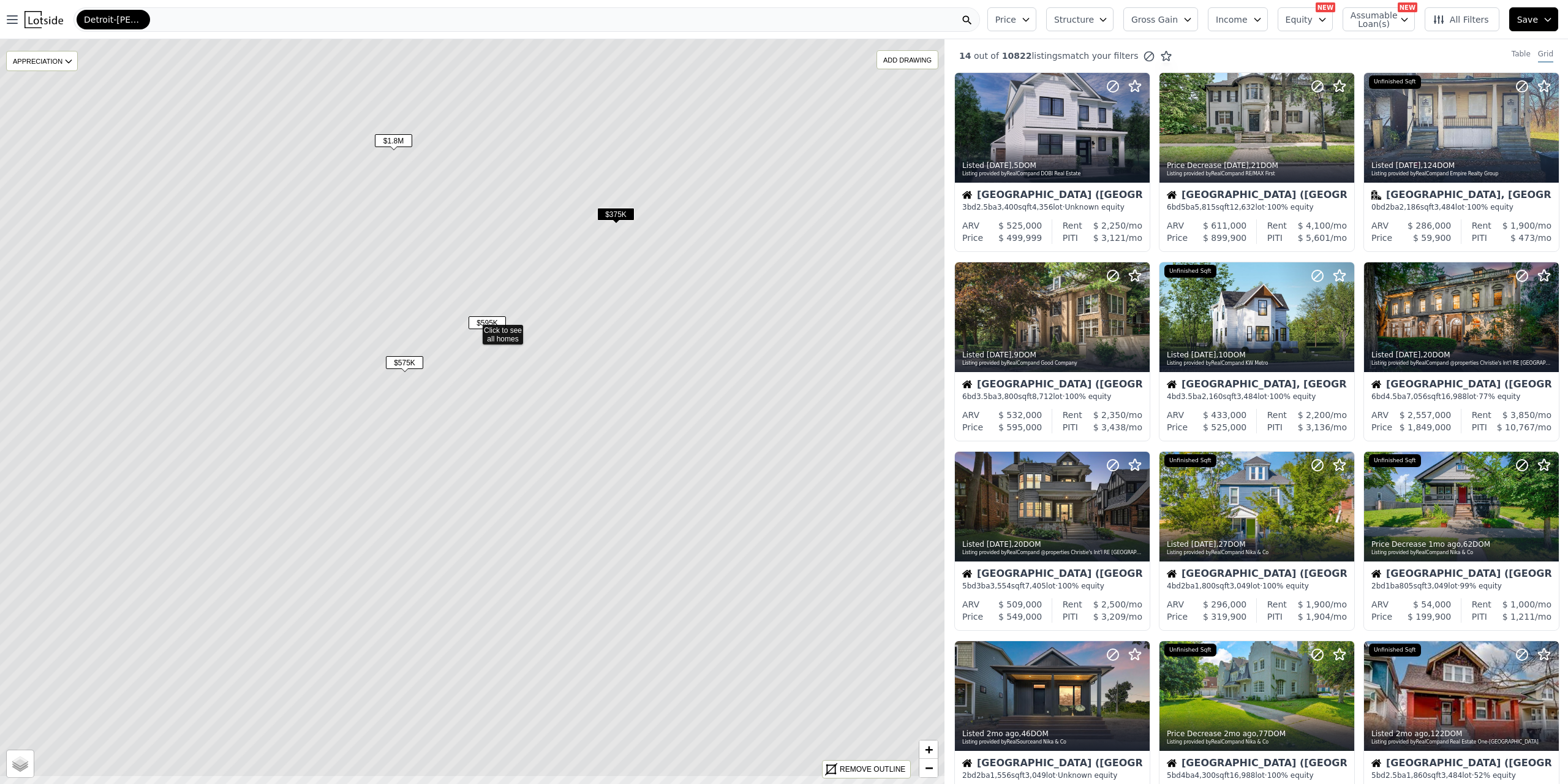
drag, startPoint x: 617, startPoint y: 521, endPoint x: 544, endPoint y: 376, distance: 162.3
click at [615, 449] on icon at bounding box center [474, 329] width 1136 height 896
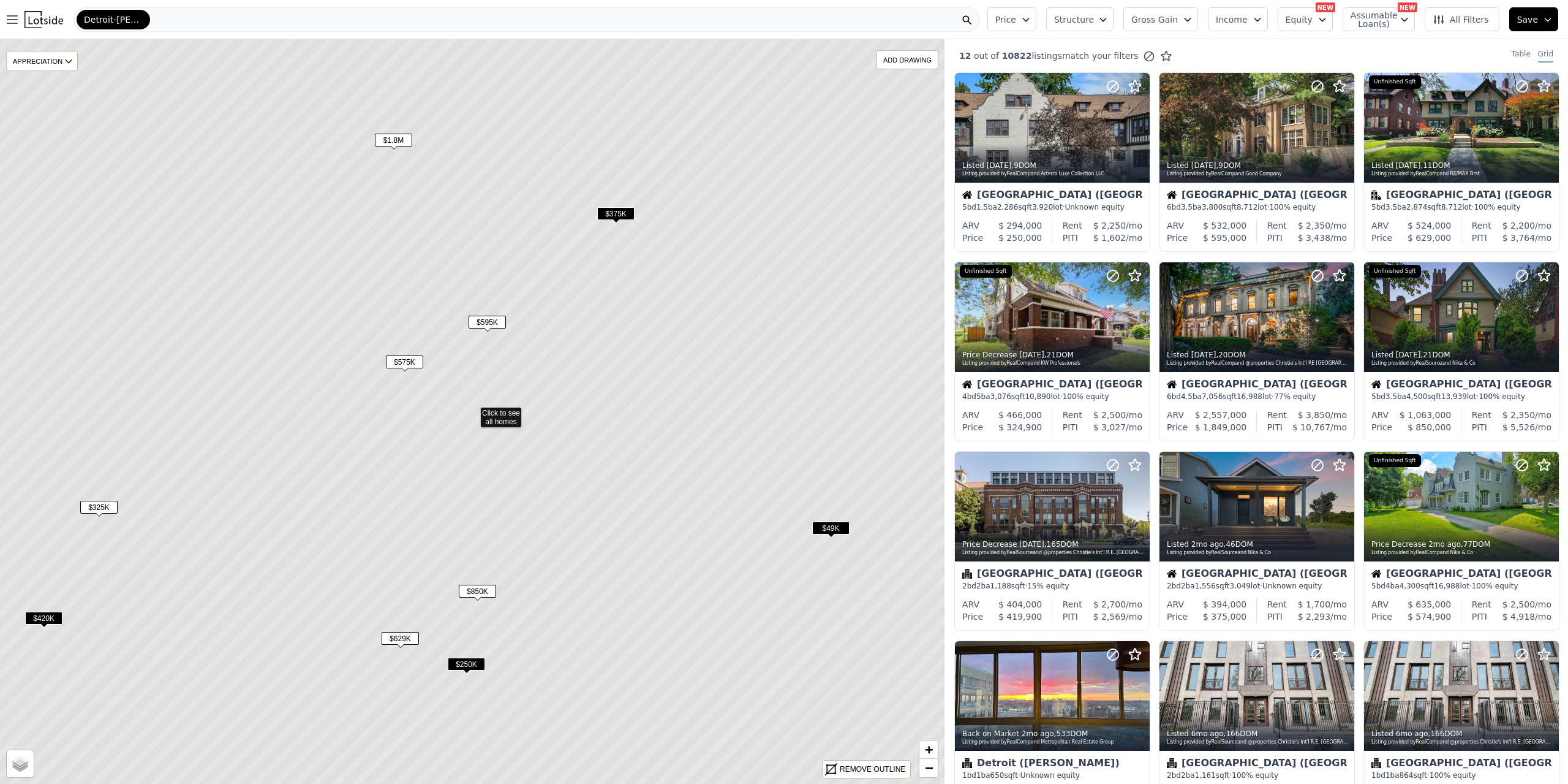
click at [500, 407] on icon at bounding box center [472, 412] width 1136 height 896
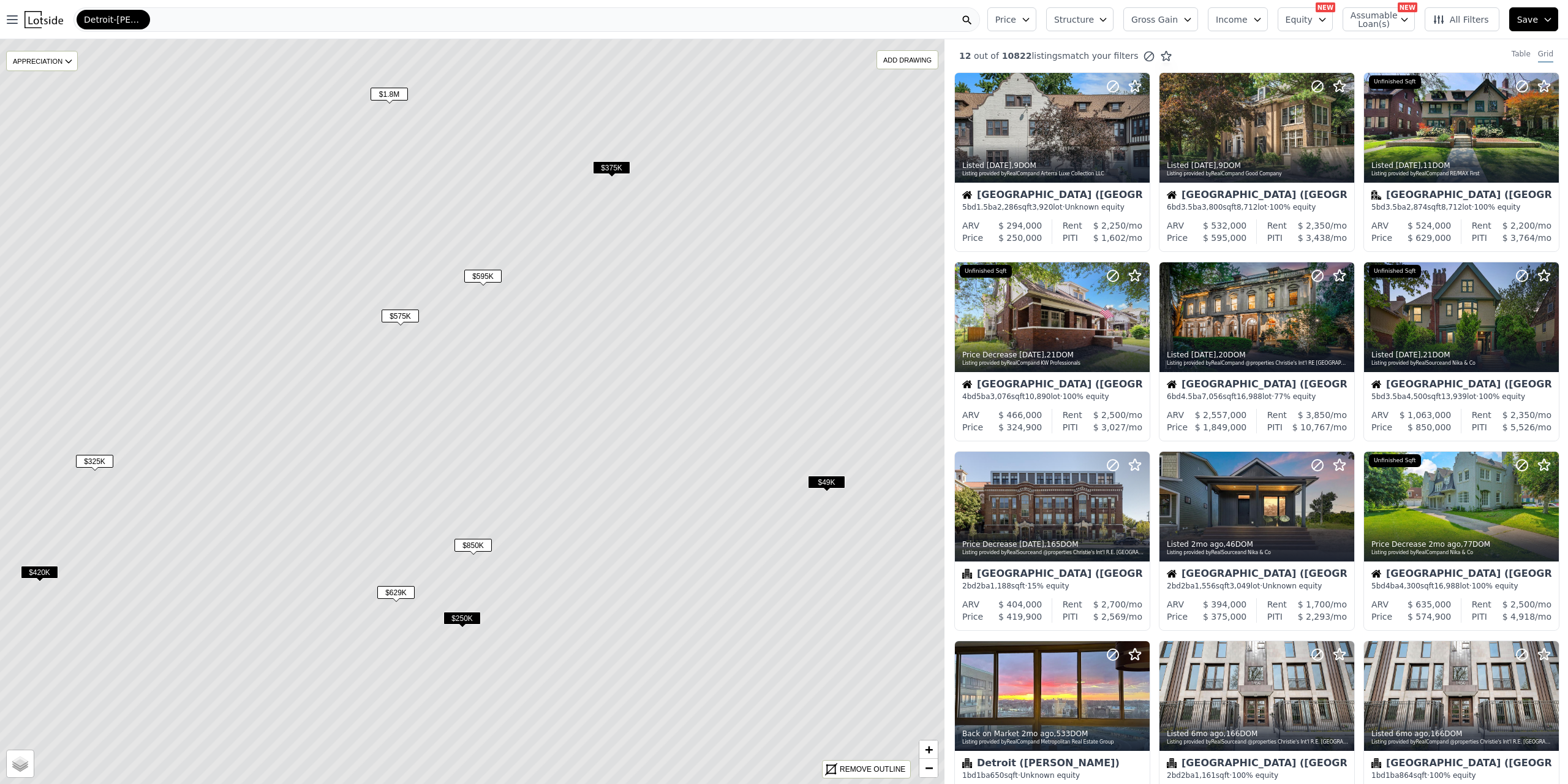
drag, startPoint x: 607, startPoint y: 525, endPoint x: 590, endPoint y: 487, distance: 41.6
click at [590, 487] on icon at bounding box center [468, 366] width 1136 height 896
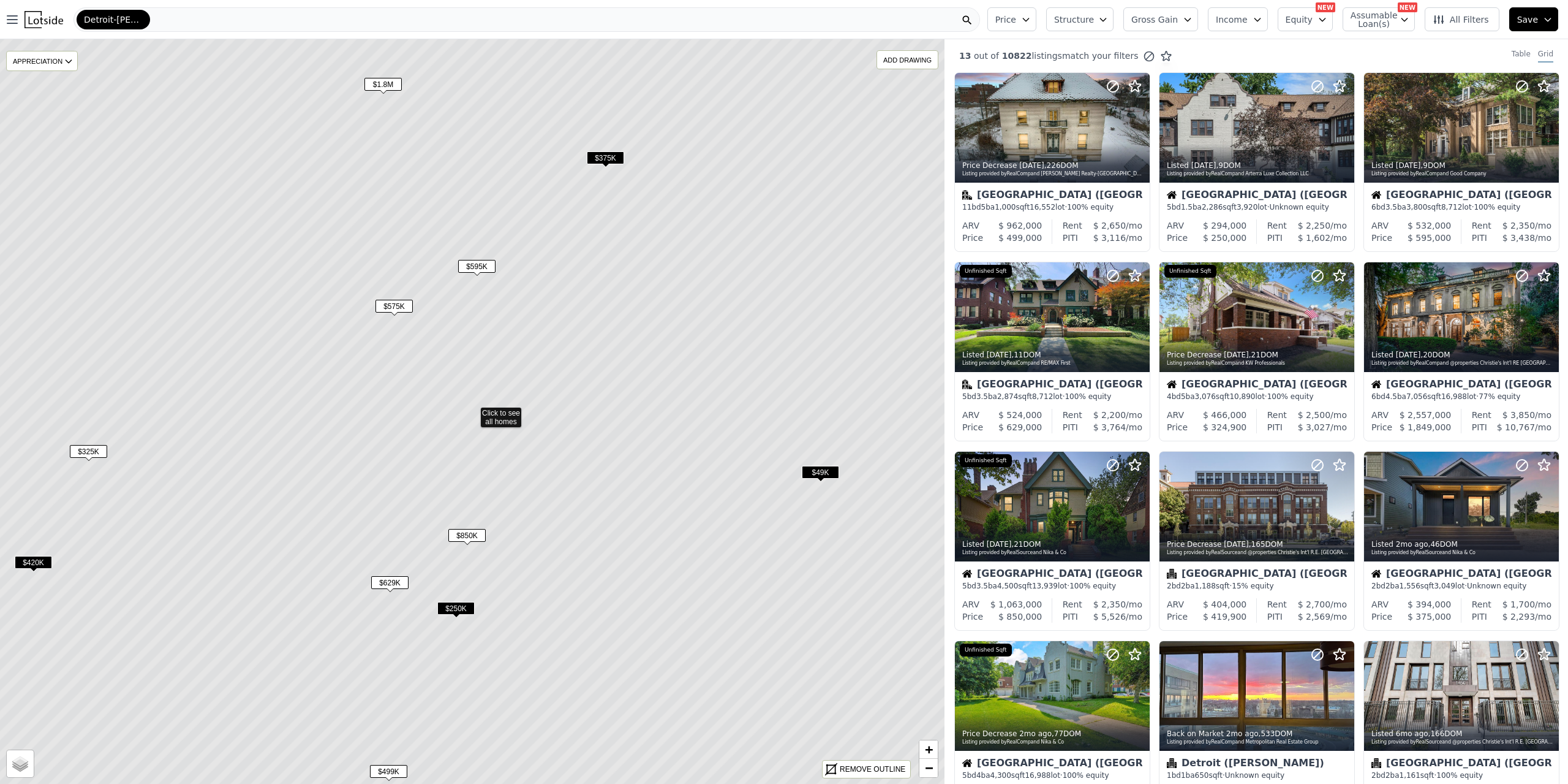
click at [454, 606] on span "$250K" at bounding box center [456, 608] width 38 height 13
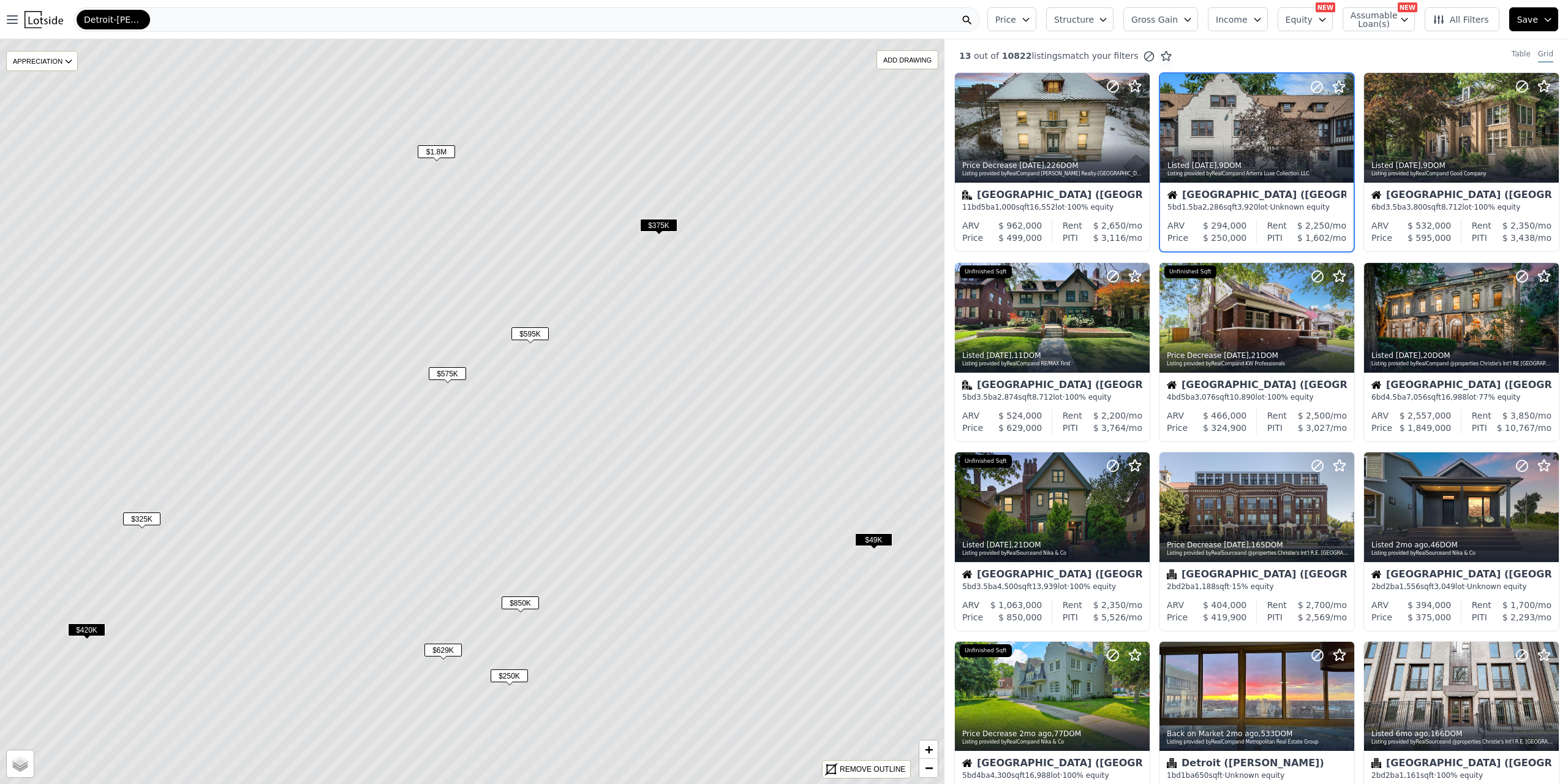
drag, startPoint x: 556, startPoint y: 367, endPoint x: 623, endPoint y: 455, distance: 110.6
click at [623, 455] on icon at bounding box center [525, 479] width 1136 height 896
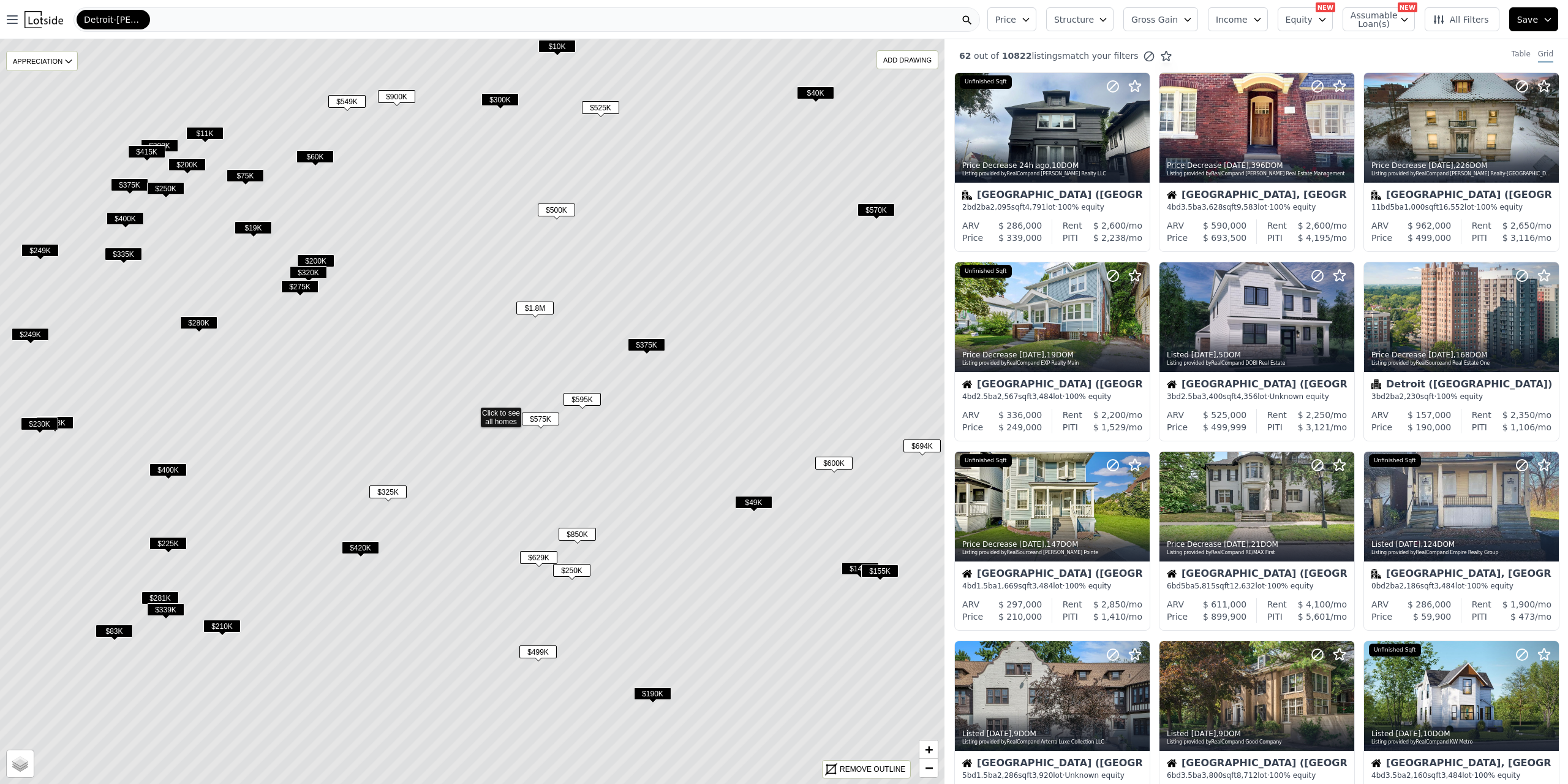
click at [590, 404] on span "$595K" at bounding box center [582, 400] width 38 height 13
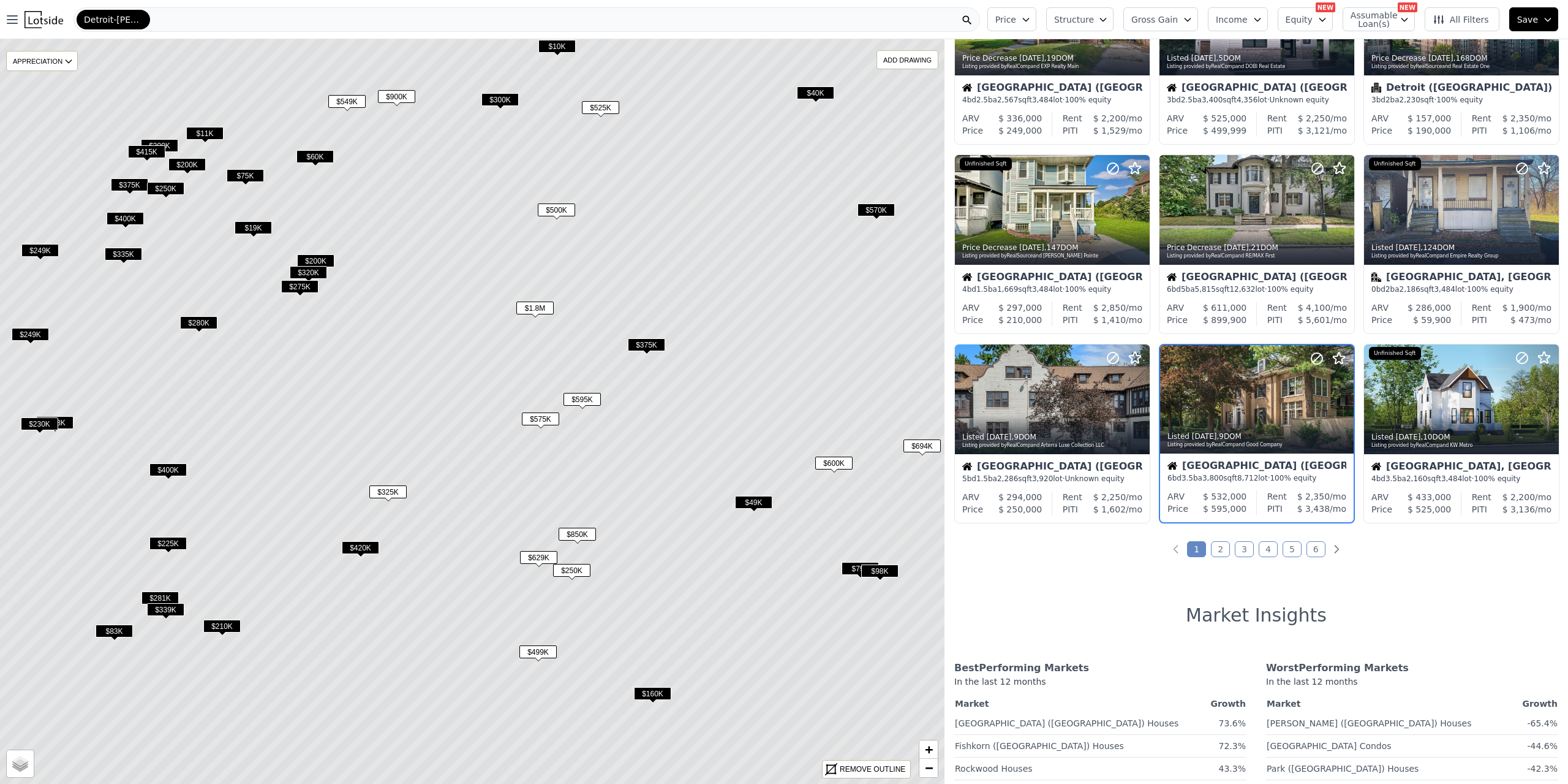
scroll to position [299, 0]
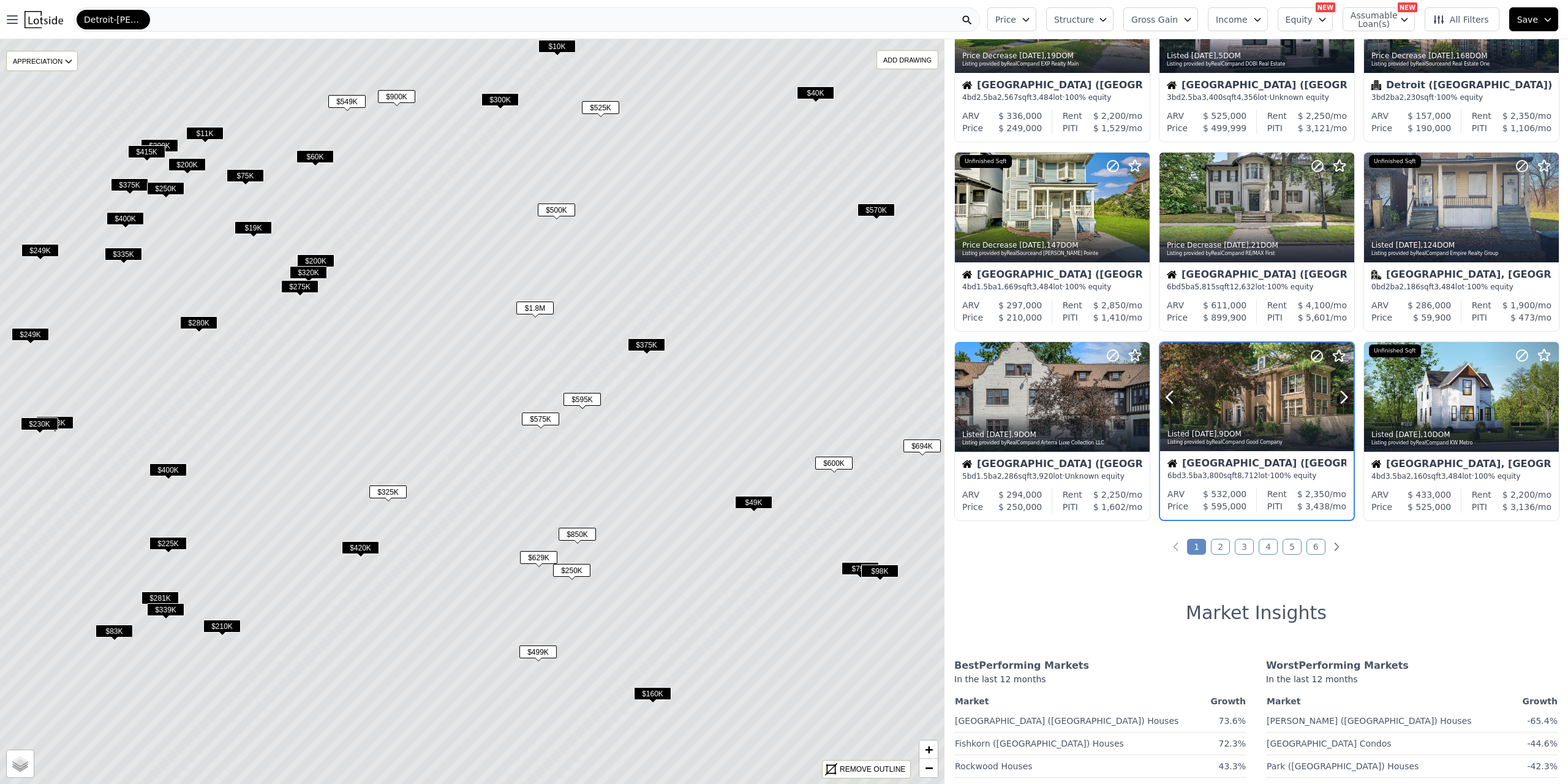
click at [1254, 384] on div at bounding box center [1256, 397] width 193 height 109
click at [586, 532] on span "$850K" at bounding box center [577, 534] width 38 height 13
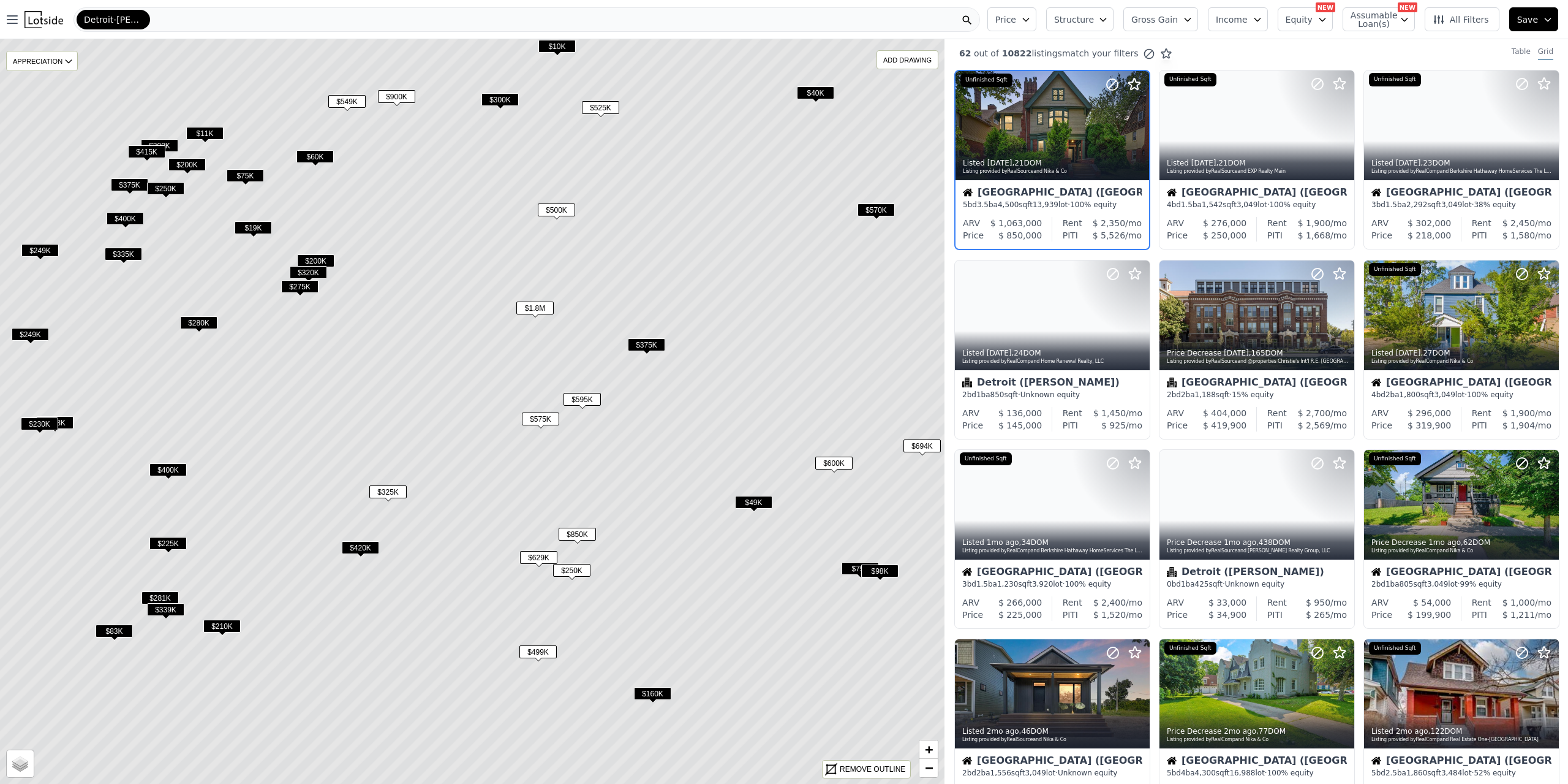
scroll to position [0, 0]
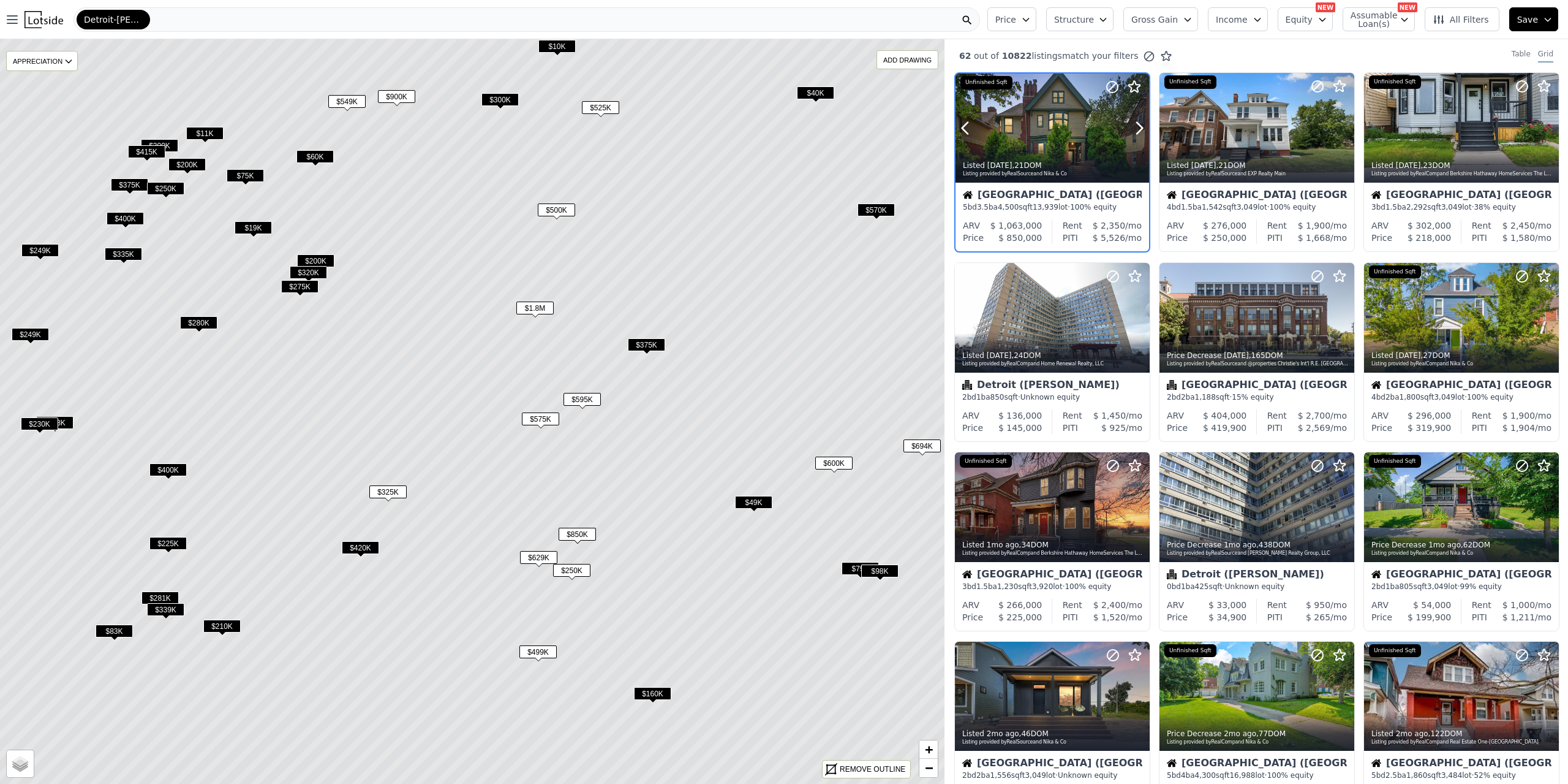
click at [1050, 128] on div at bounding box center [1051, 128] width 193 height 109
click at [523, 299] on icon at bounding box center [472, 412] width 1136 height 896
click at [523, 303] on span "$1.8M" at bounding box center [535, 308] width 38 height 13
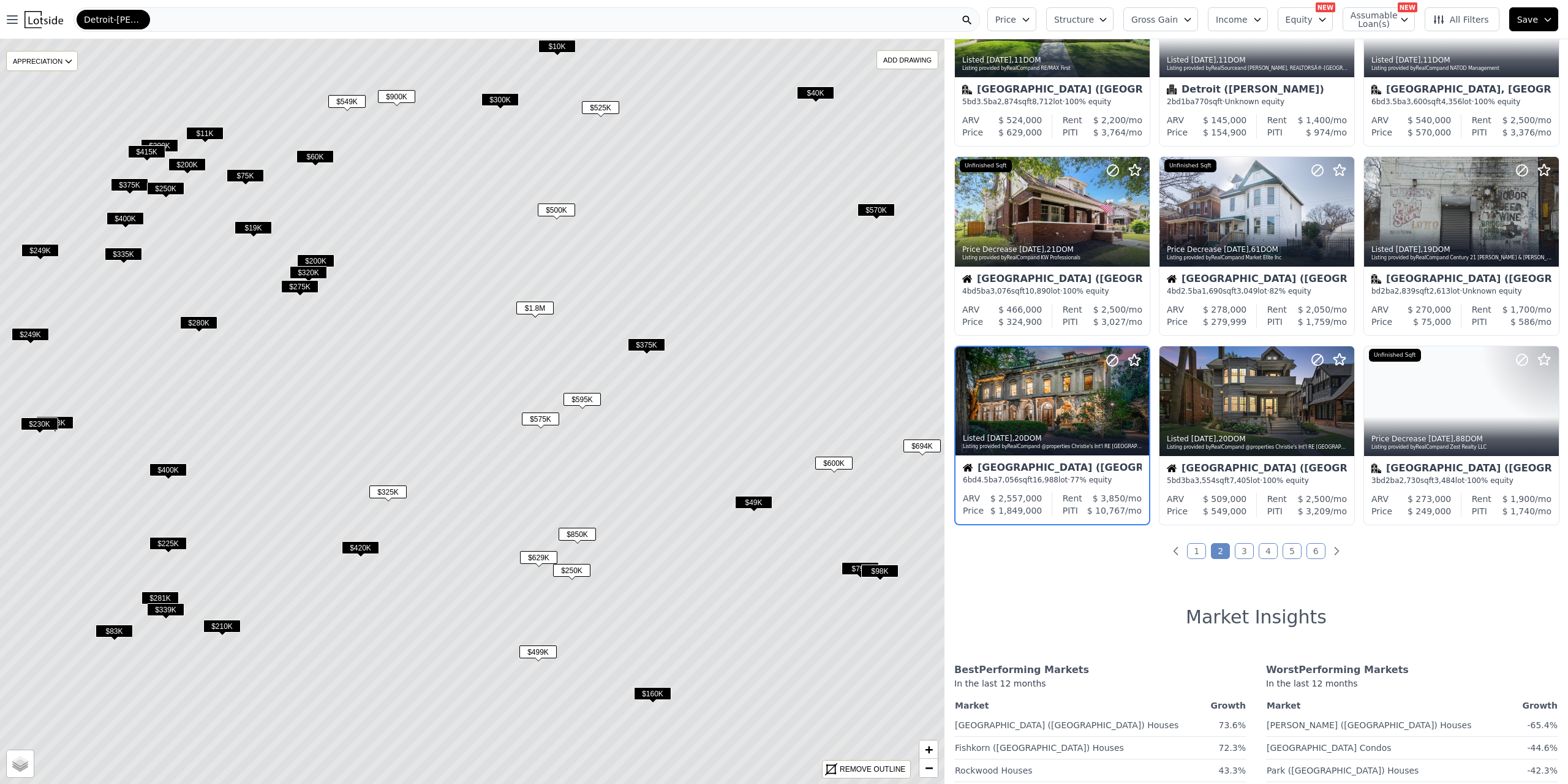
scroll to position [299, 0]
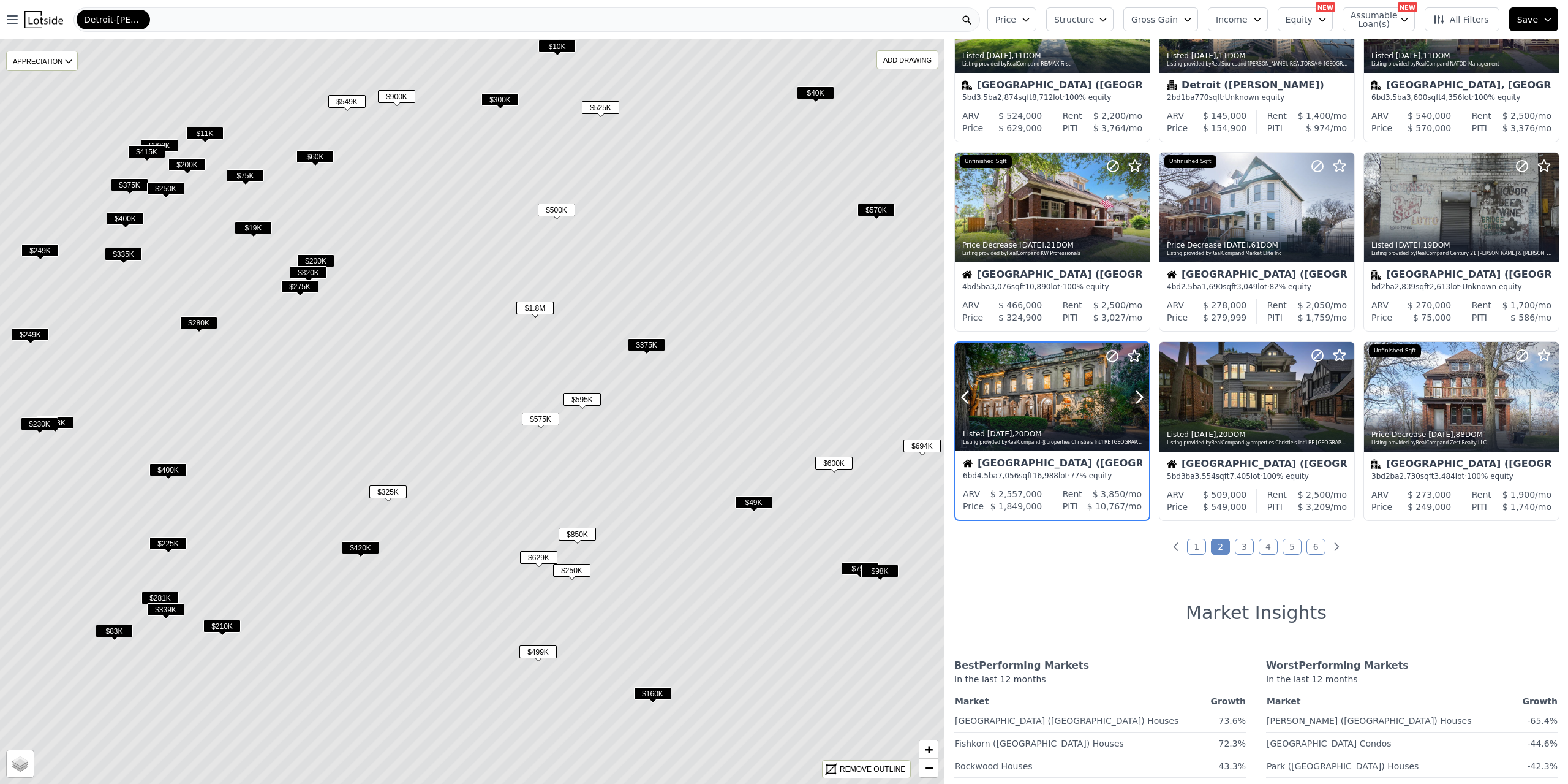
click at [1053, 388] on div at bounding box center [1051, 397] width 193 height 109
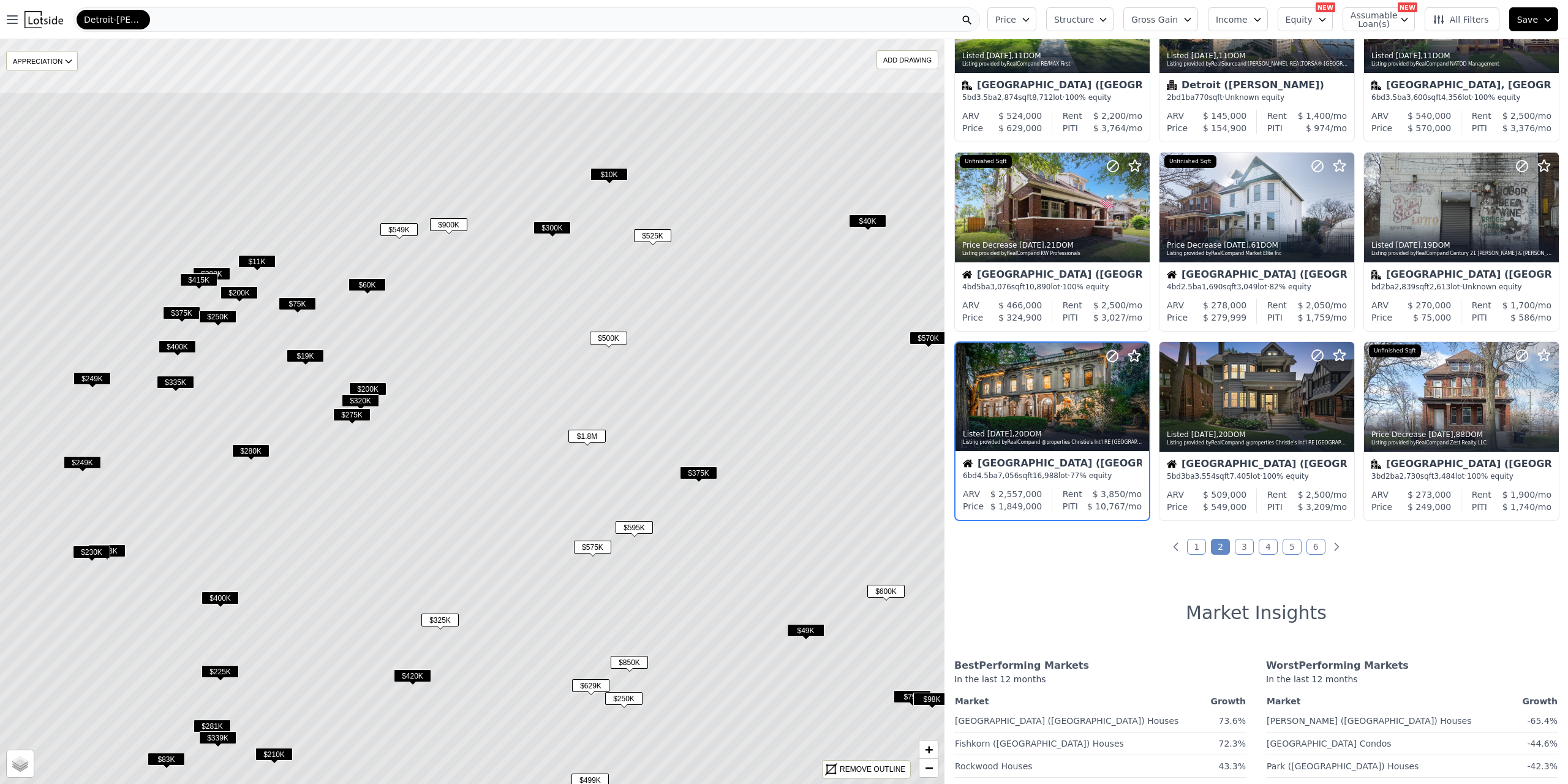
drag, startPoint x: 442, startPoint y: 220, endPoint x: 498, endPoint y: 360, distance: 150.8
click at [498, 360] on icon at bounding box center [525, 540] width 1136 height 896
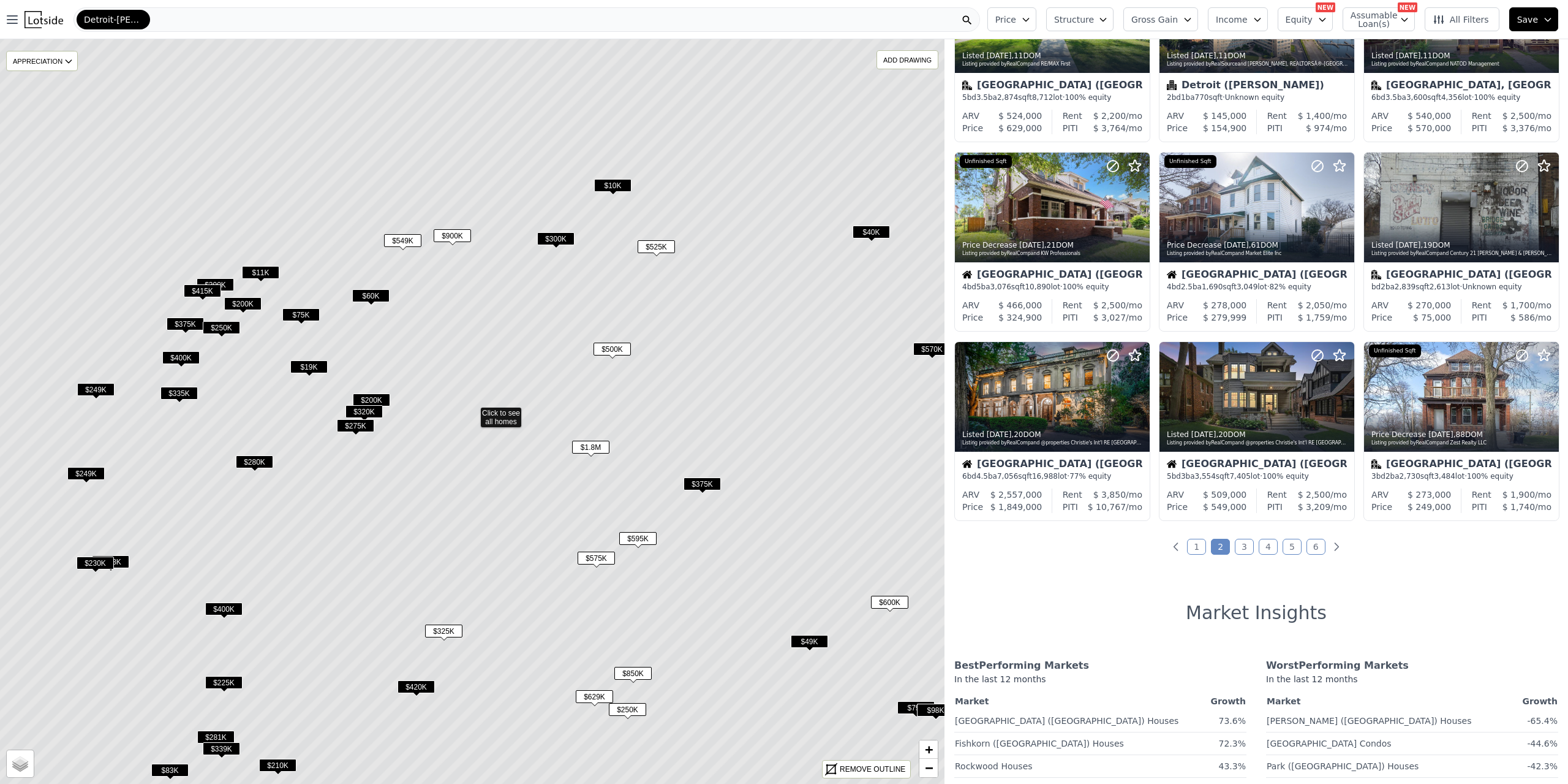
click at [457, 227] on icon at bounding box center [472, 412] width 1136 height 896
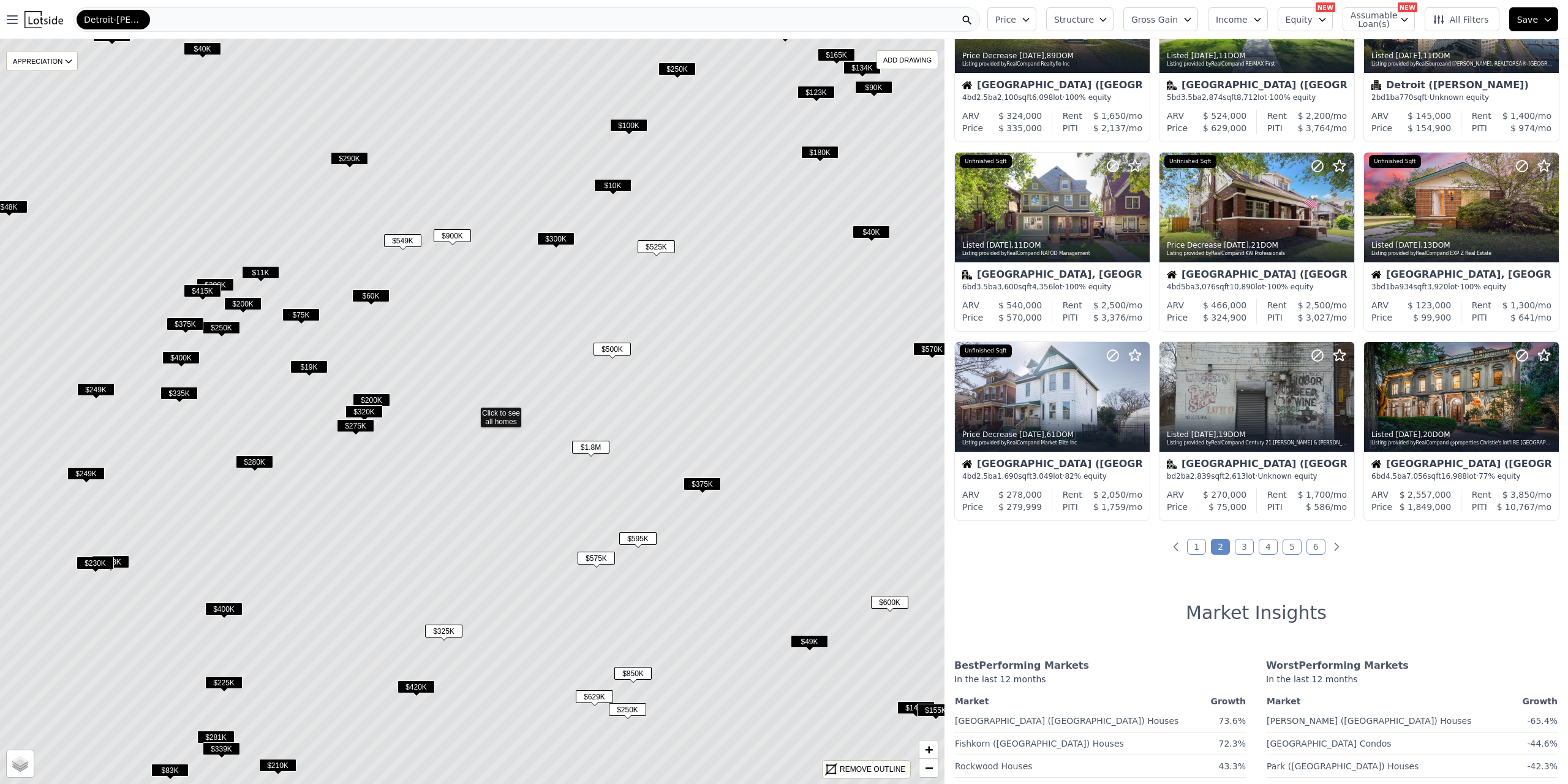
click at [450, 237] on span "$900K" at bounding box center [452, 236] width 38 height 13
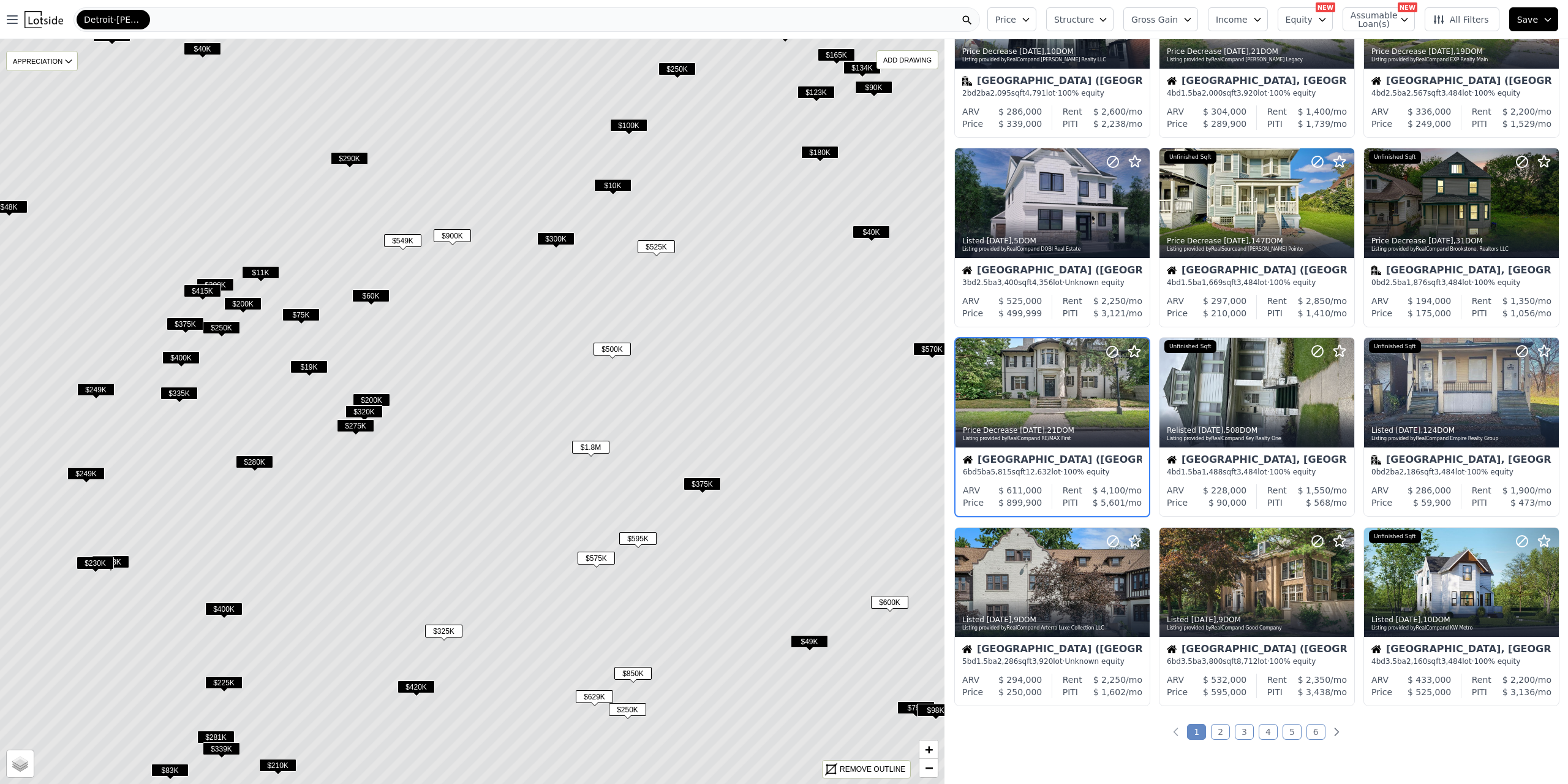
scroll to position [110, 0]
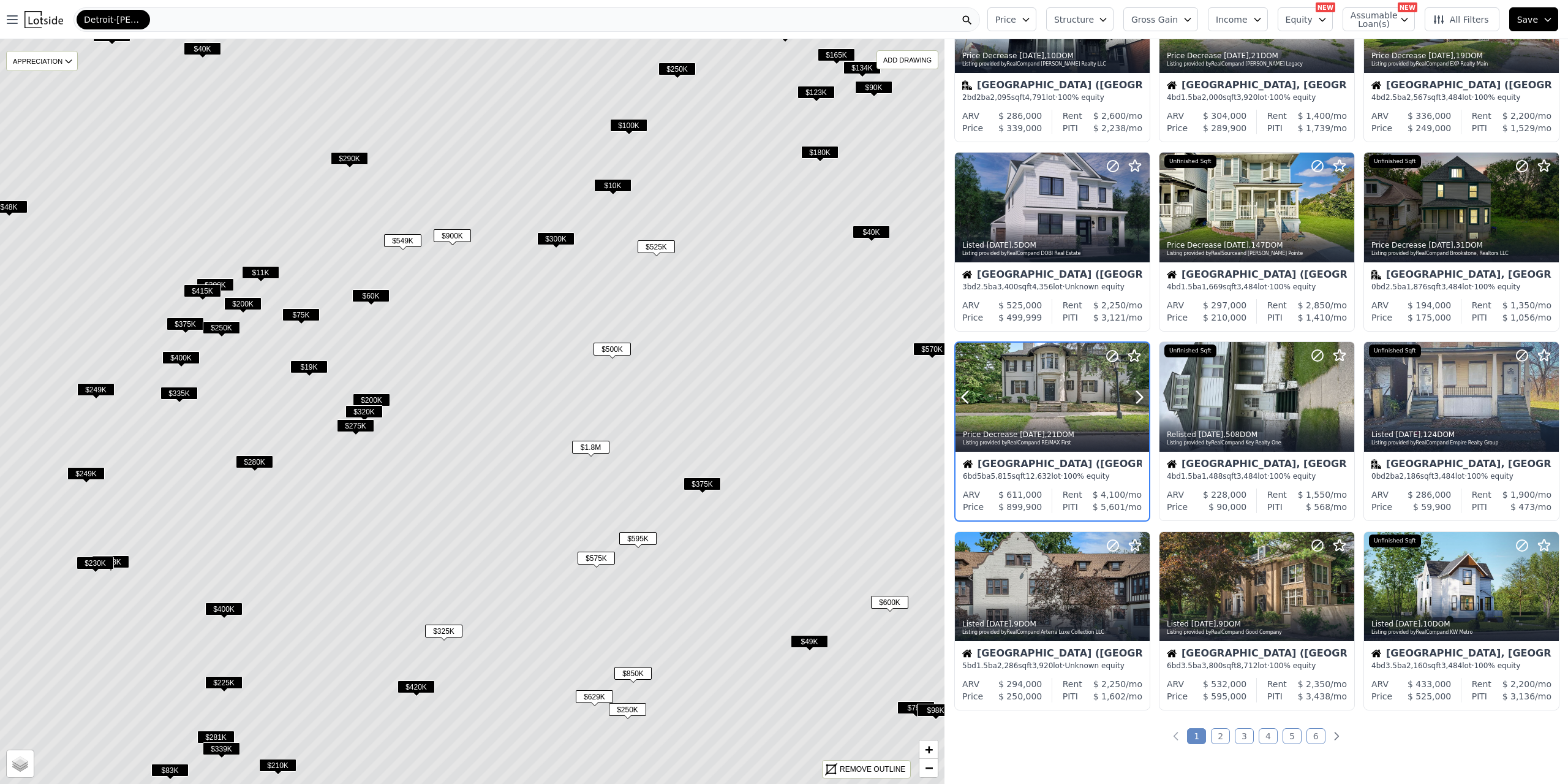
click at [1023, 396] on div at bounding box center [1051, 397] width 193 height 109
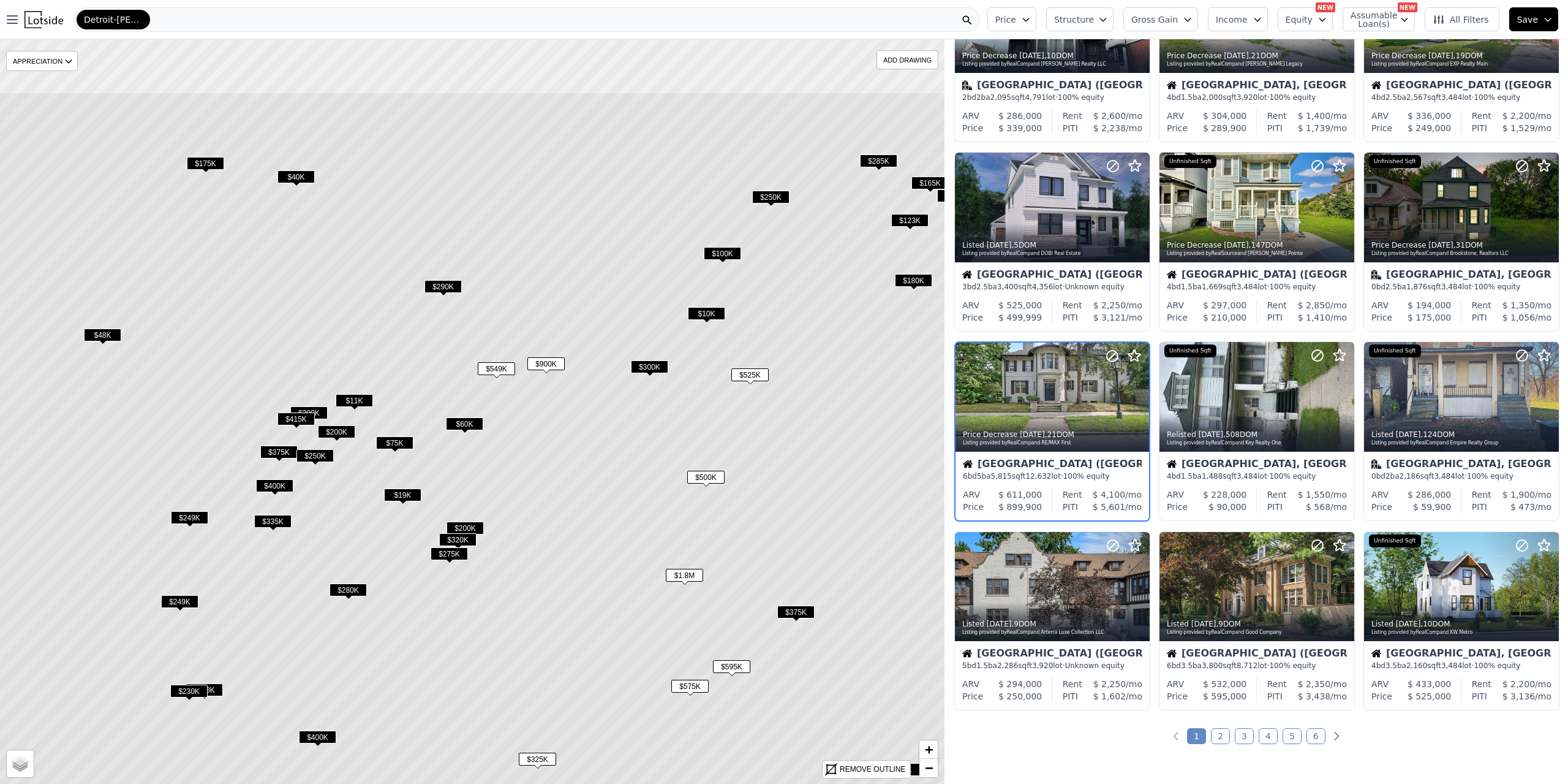
drag, startPoint x: 522, startPoint y: 340, endPoint x: 616, endPoint y: 468, distance: 158.8
click at [616, 468] on icon at bounding box center [566, 540] width 1136 height 896
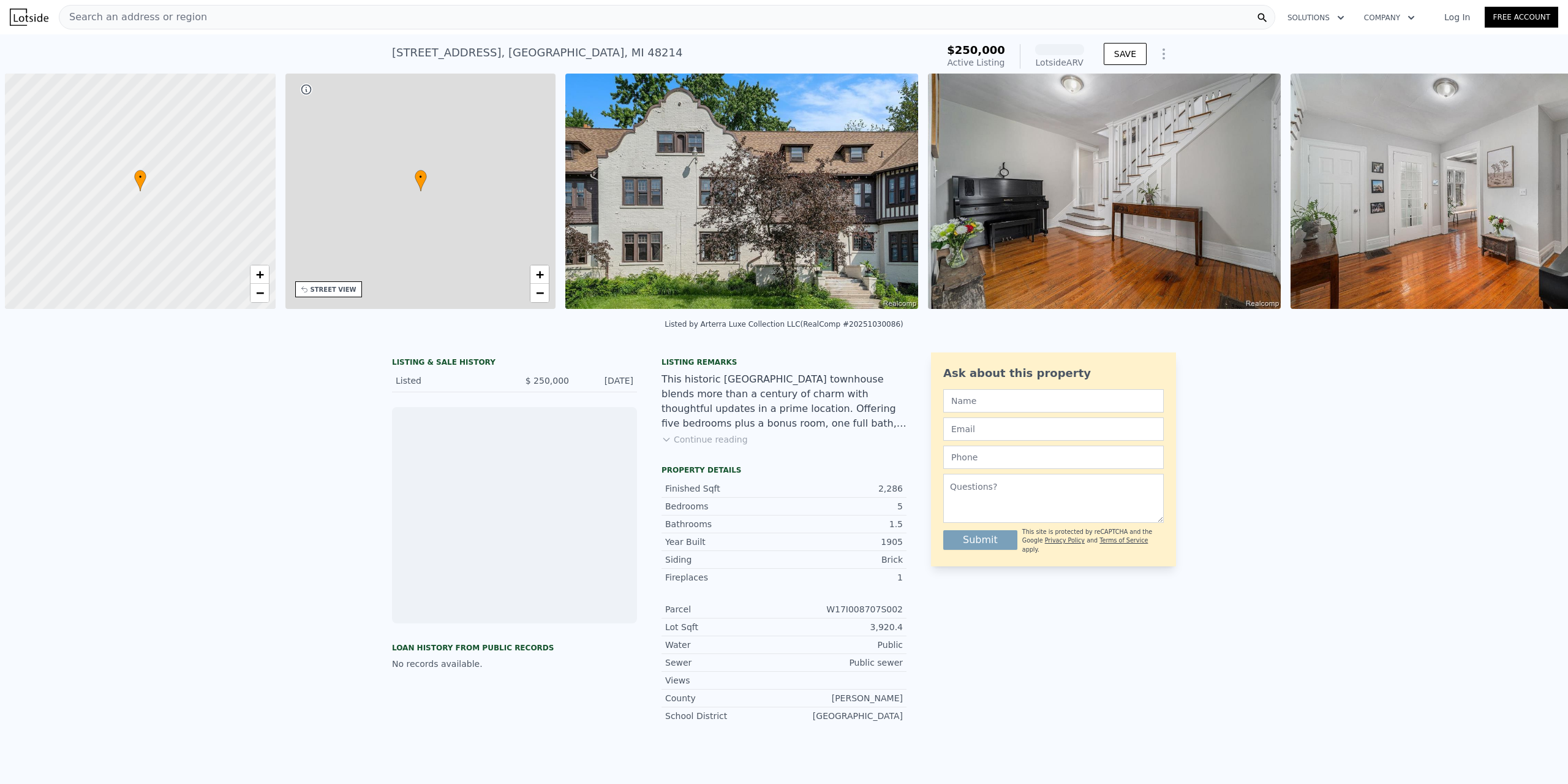
scroll to position [0, 5]
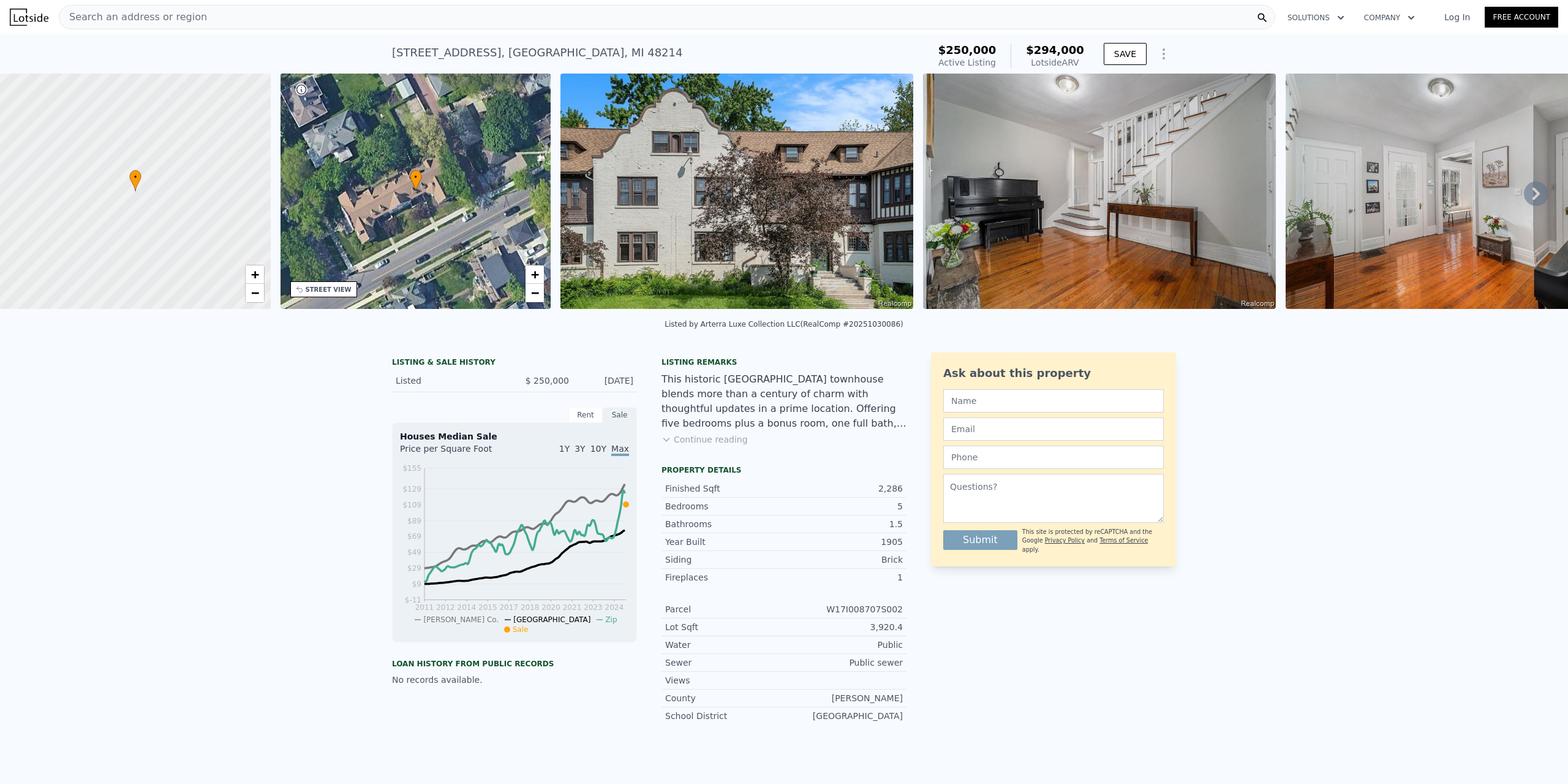
click at [452, 190] on div "• + −" at bounding box center [416, 191] width 271 height 235
click at [652, 167] on img at bounding box center [737, 191] width 353 height 235
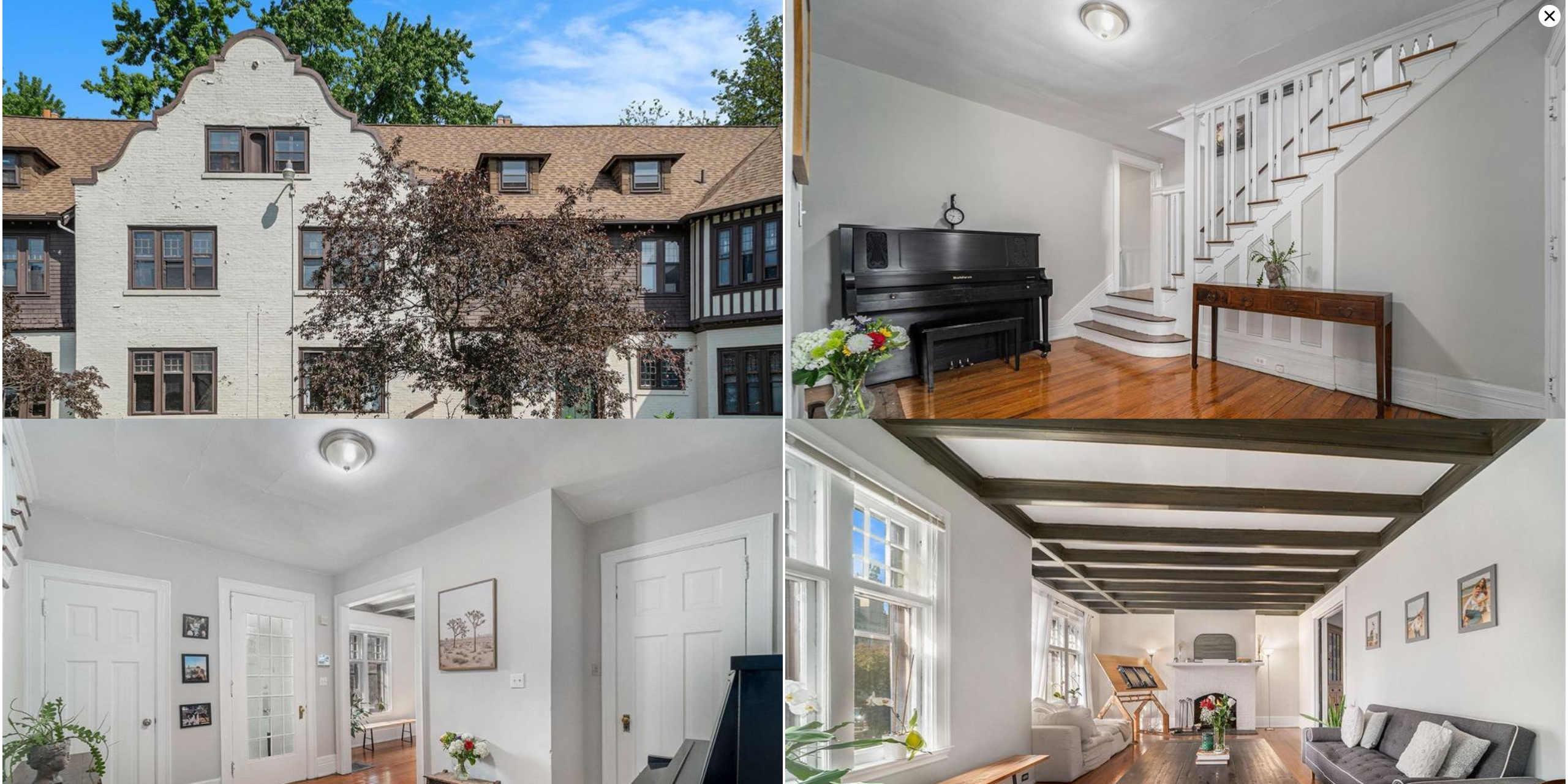
scroll to position [0, 0]
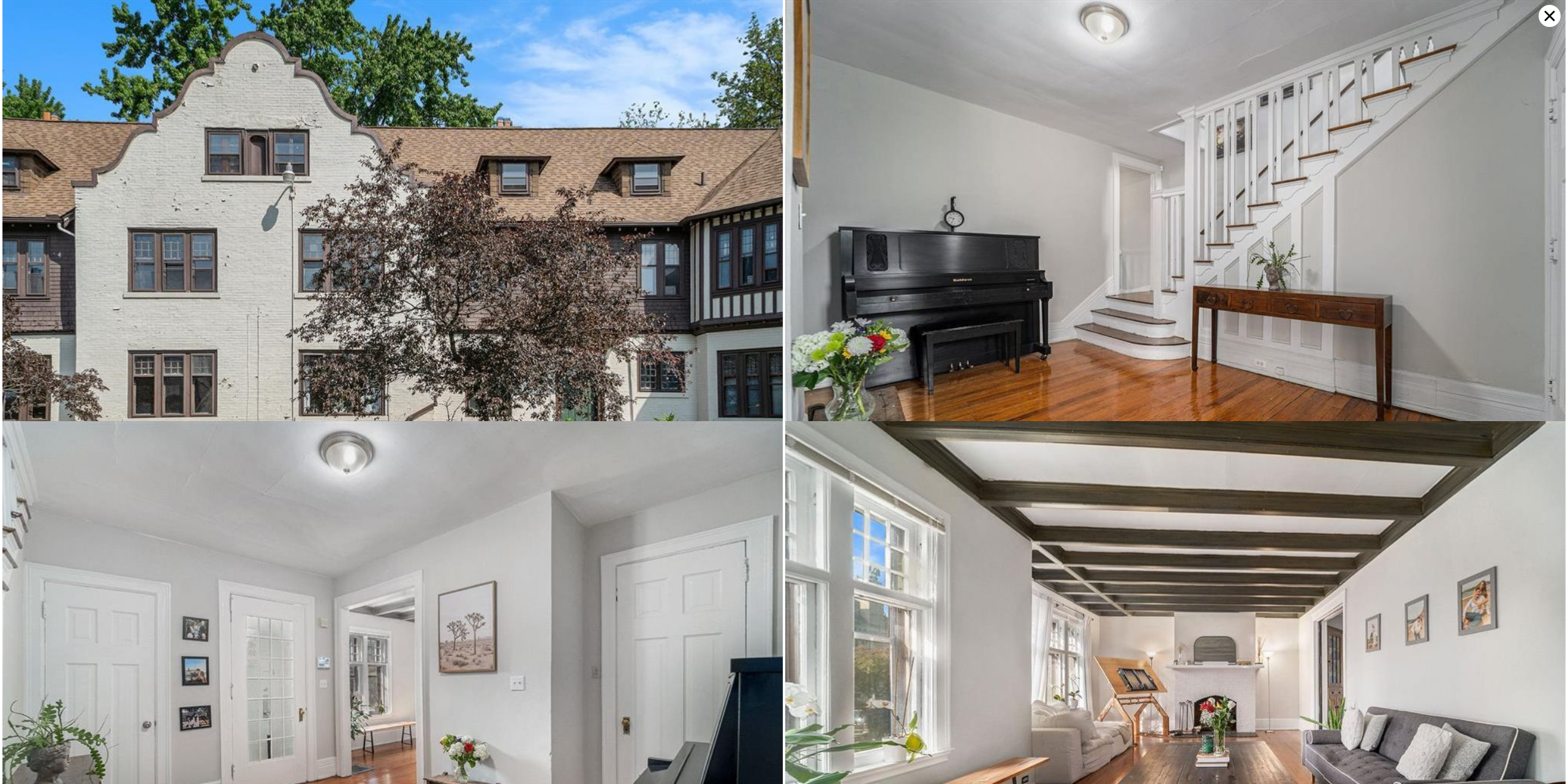
click at [1548, 16] on icon at bounding box center [1549, 15] width 22 height 22
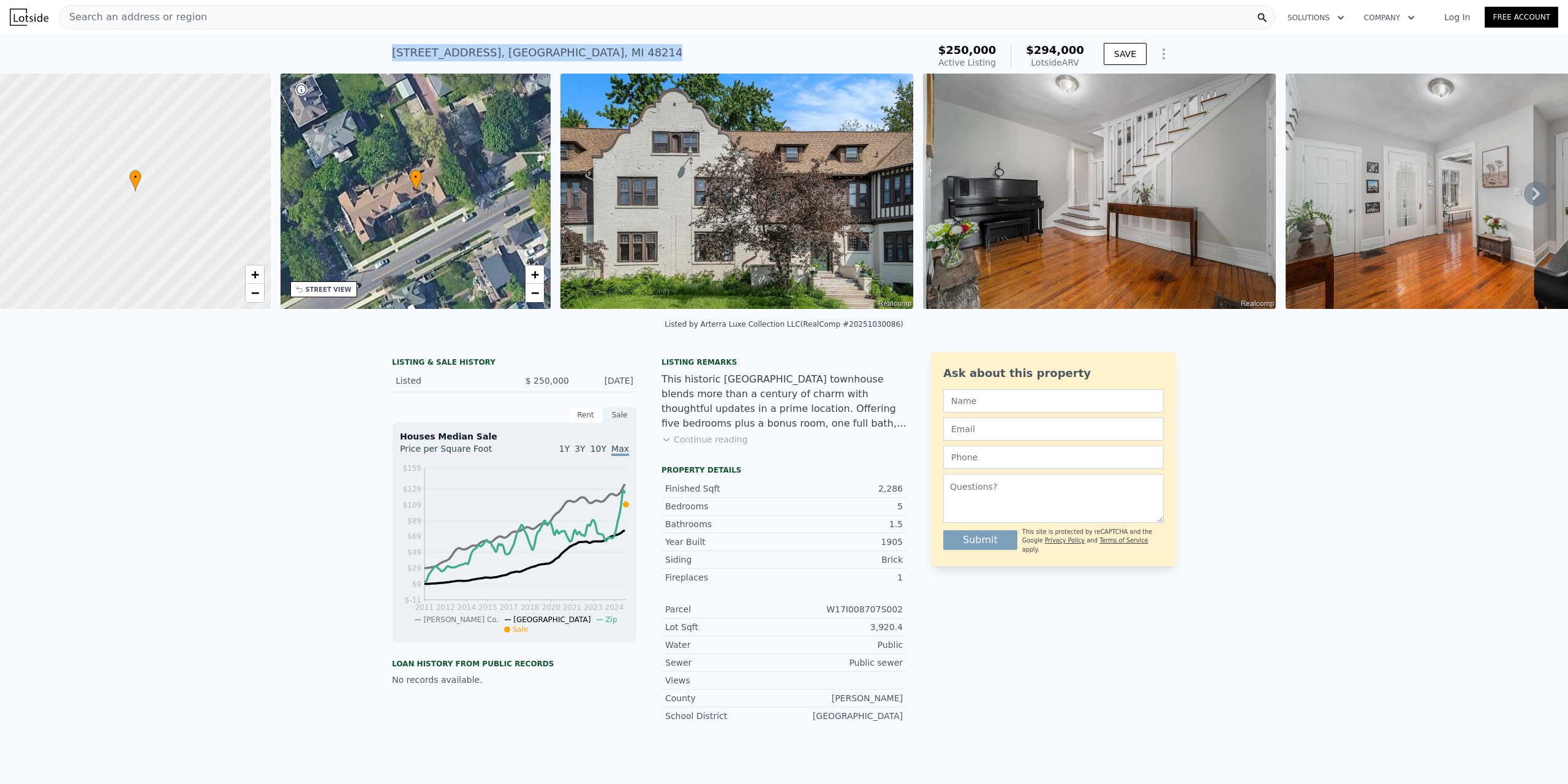
drag, startPoint x: 610, startPoint y: 51, endPoint x: 385, endPoint y: 53, distance: 225.0
click at [385, 53] on div "8123 E Lafayette Street , Detroit , MI 48214 Active at $250k (~ARV $294k ) $250…" at bounding box center [784, 54] width 1568 height 39
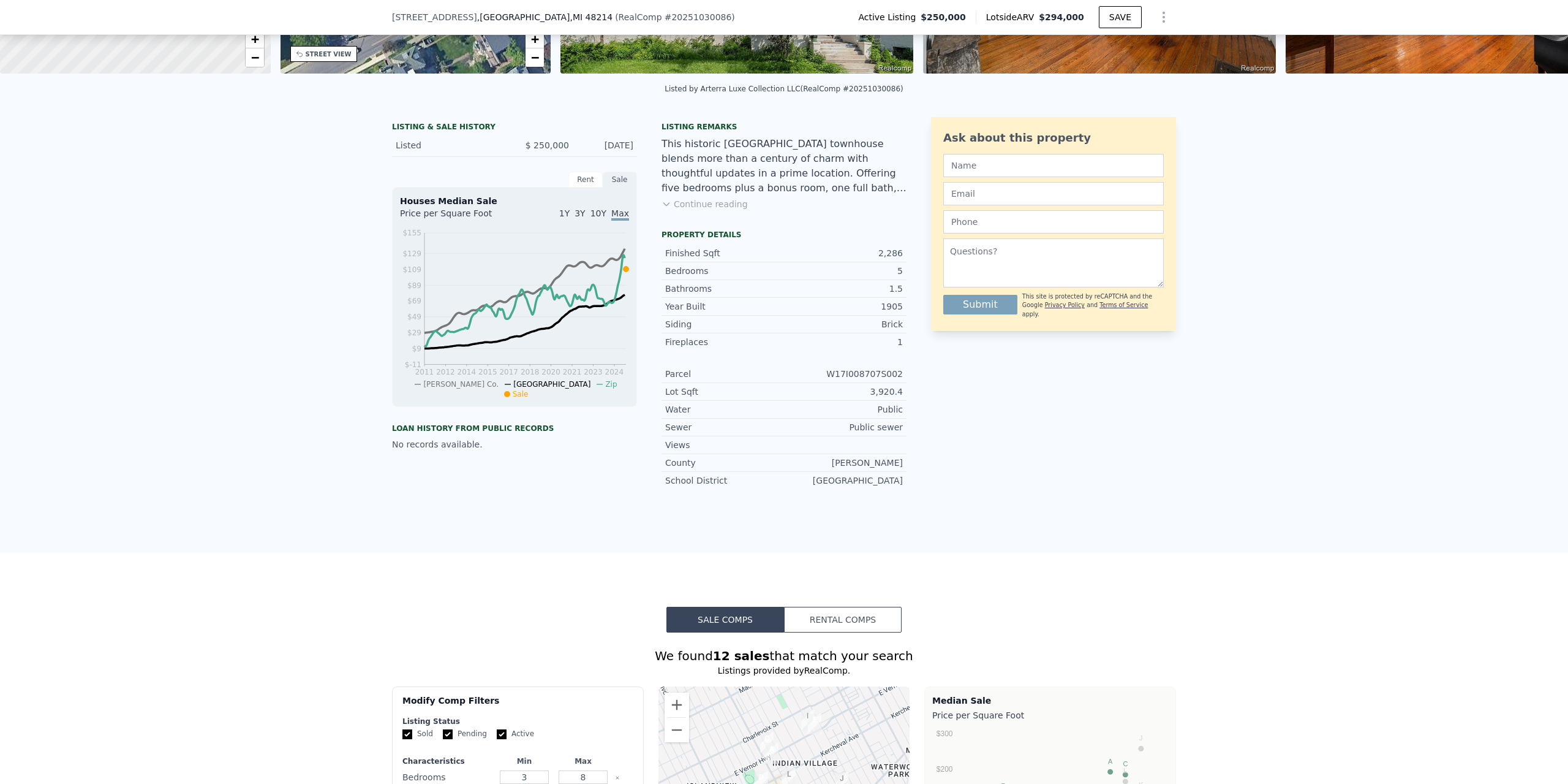
scroll to position [184, 0]
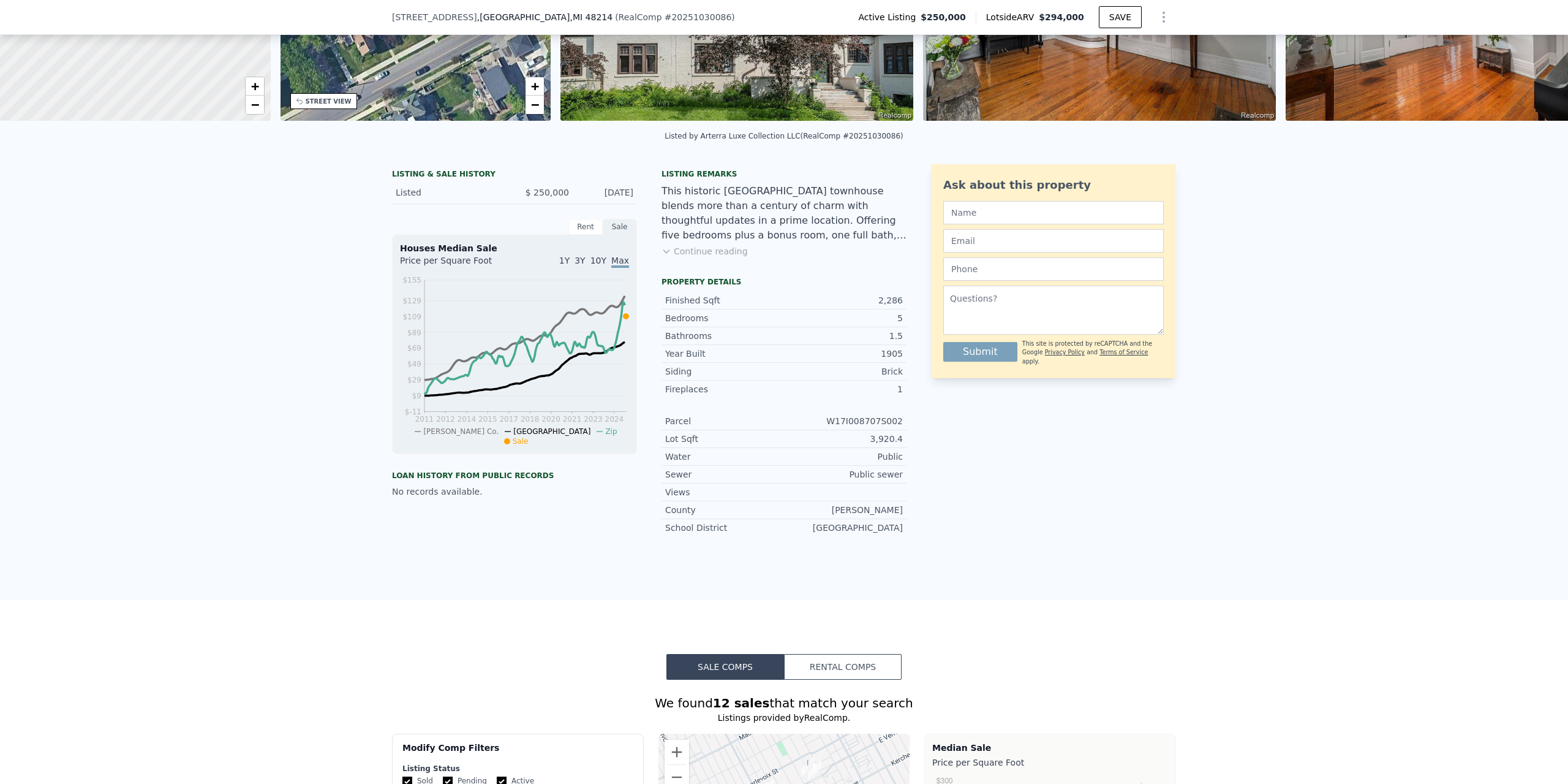
click at [711, 258] on button "Continue reading" at bounding box center [705, 250] width 87 height 12
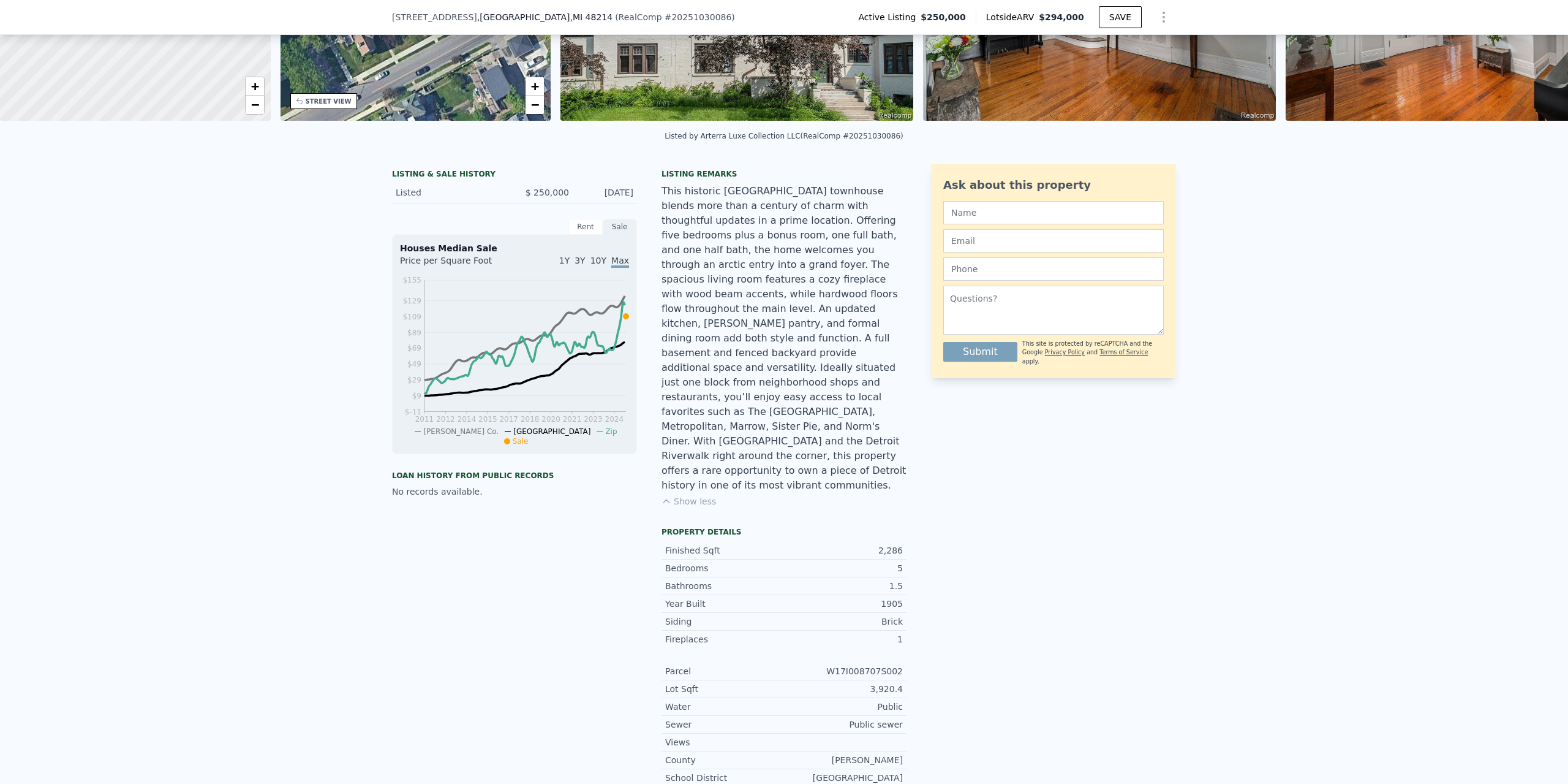
click at [833, 70] on img at bounding box center [737, 2] width 353 height 235
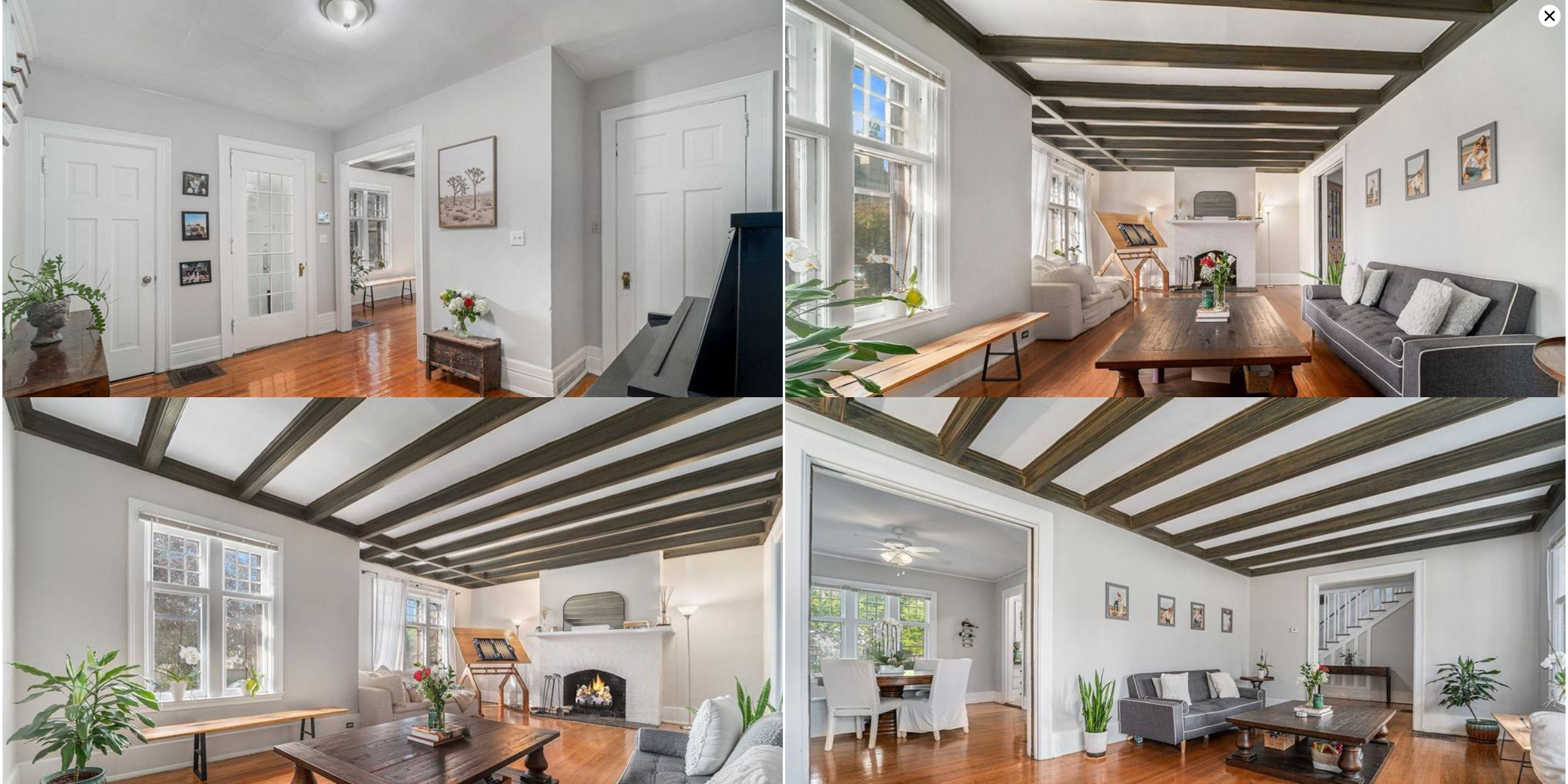
scroll to position [0, 0]
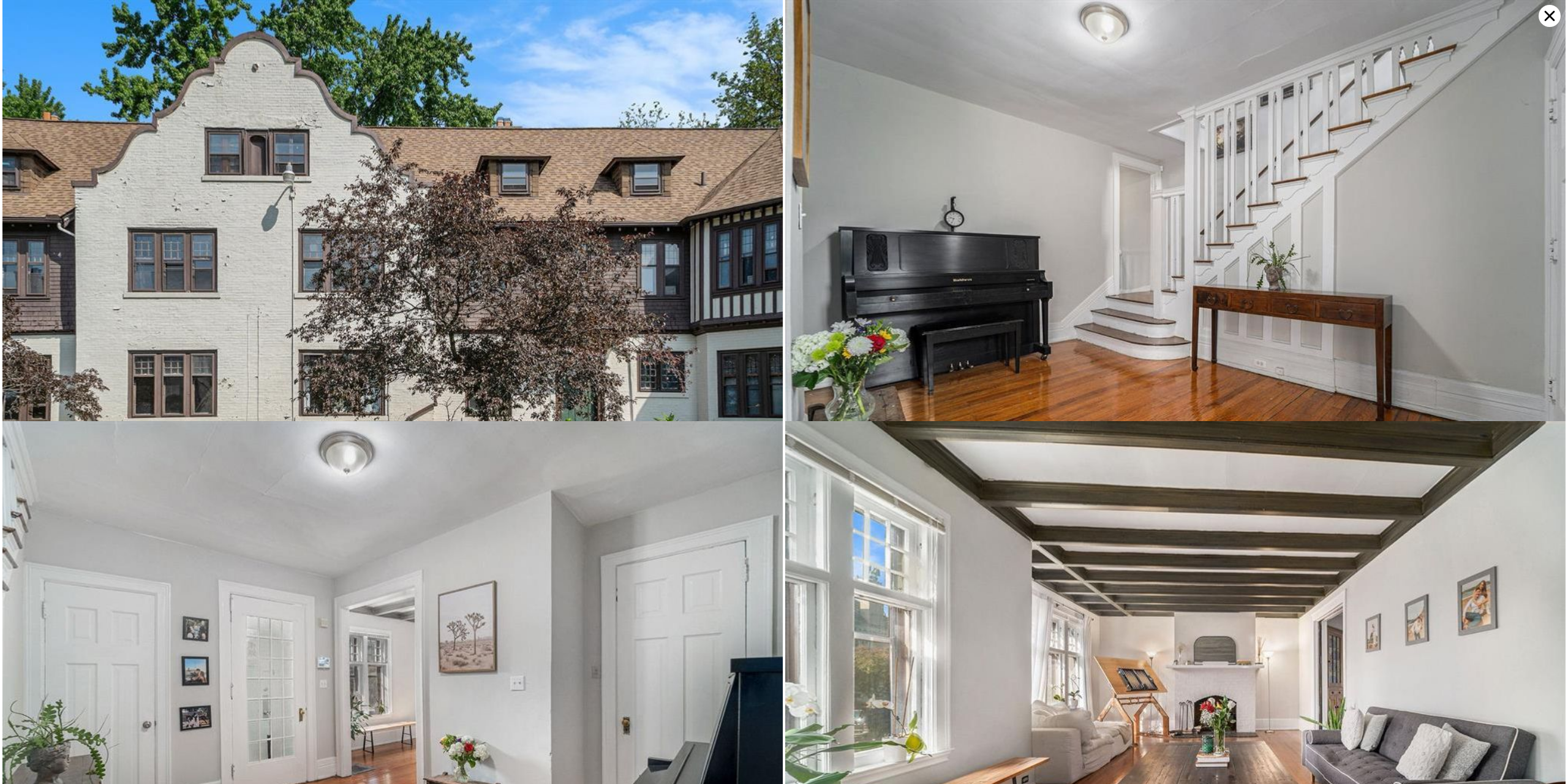
click at [1554, 19] on icon at bounding box center [1549, 15] width 22 height 22
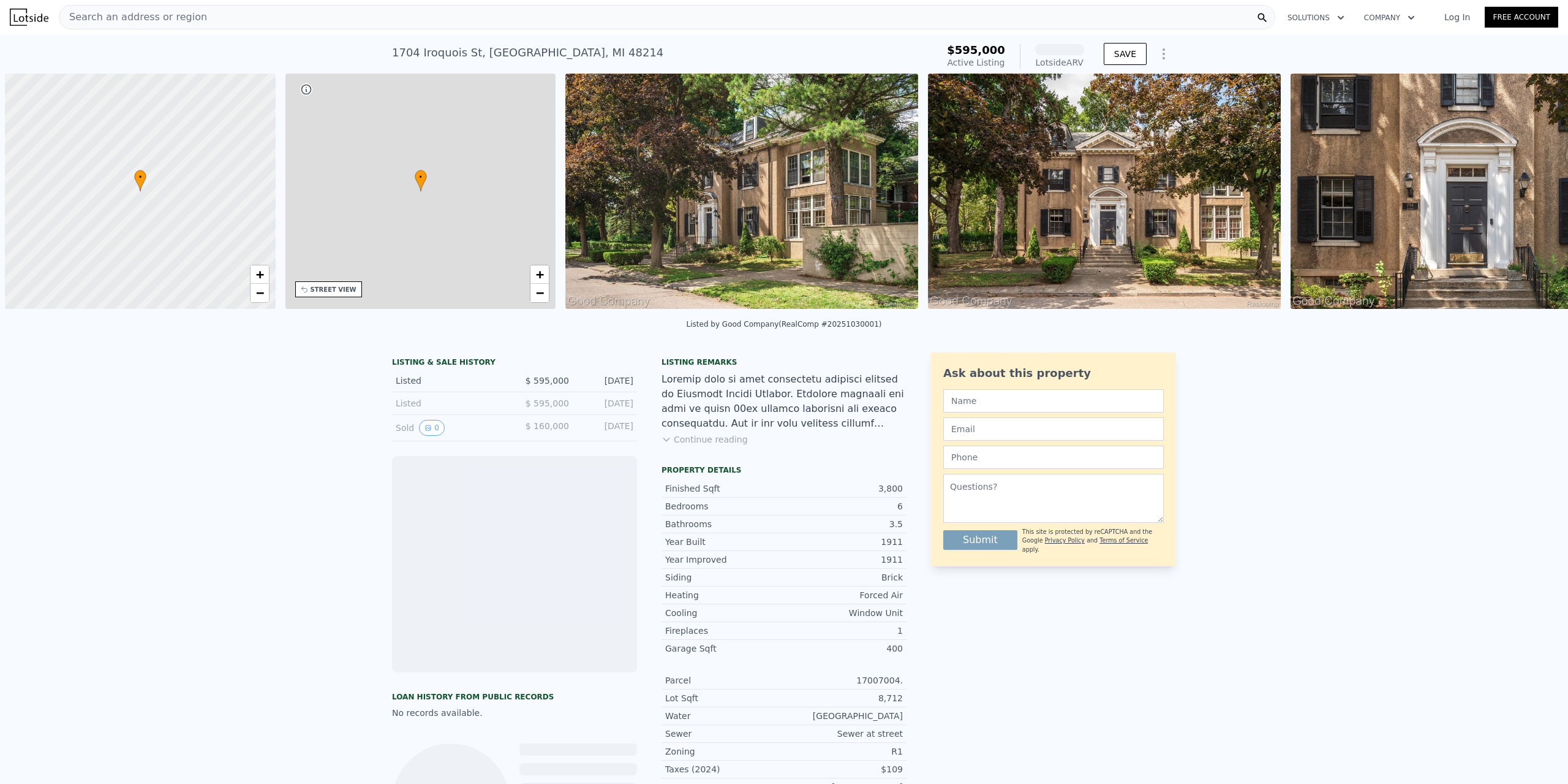
scroll to position [0, 5]
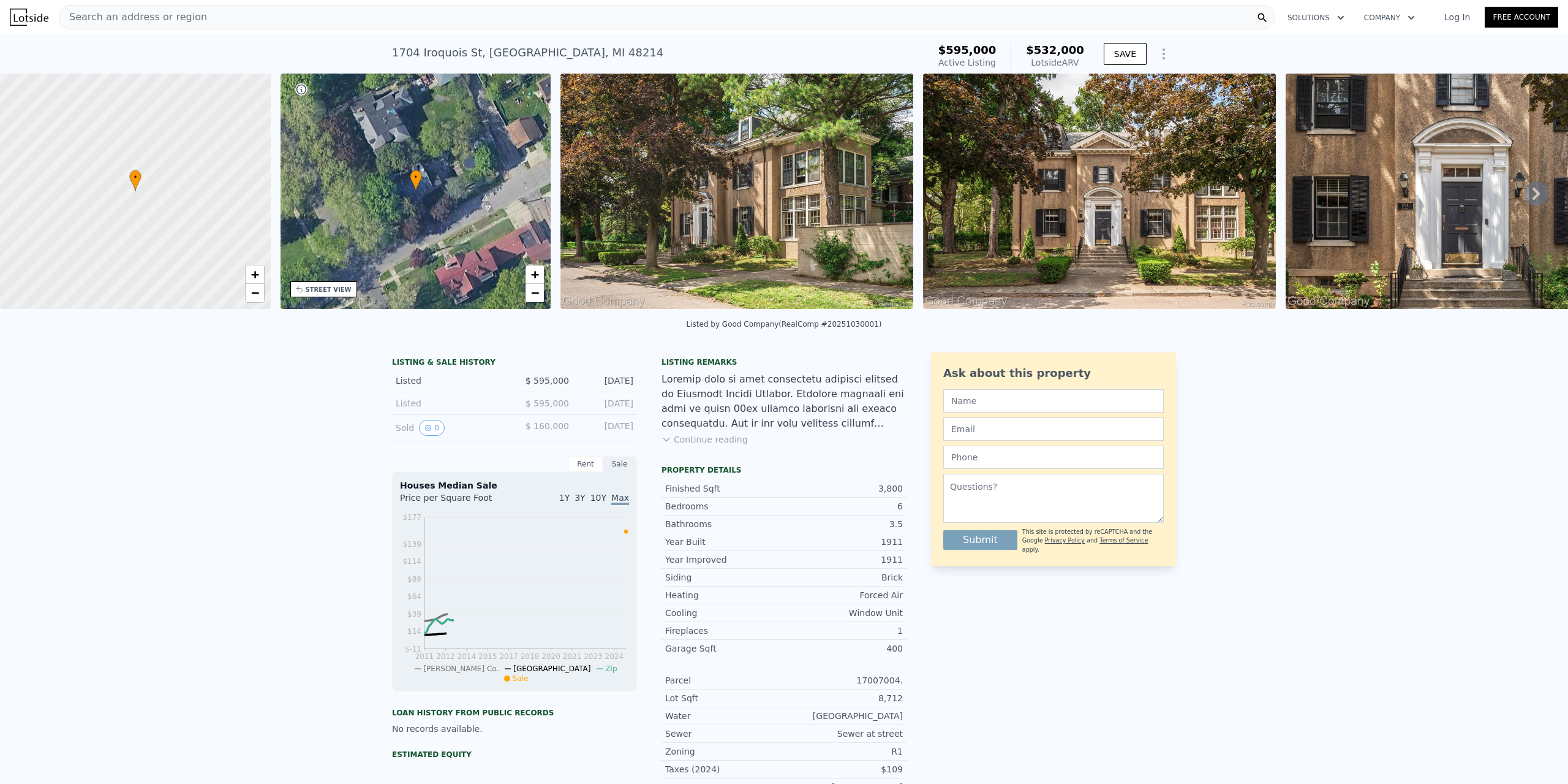
click at [739, 172] on img at bounding box center [737, 191] width 353 height 235
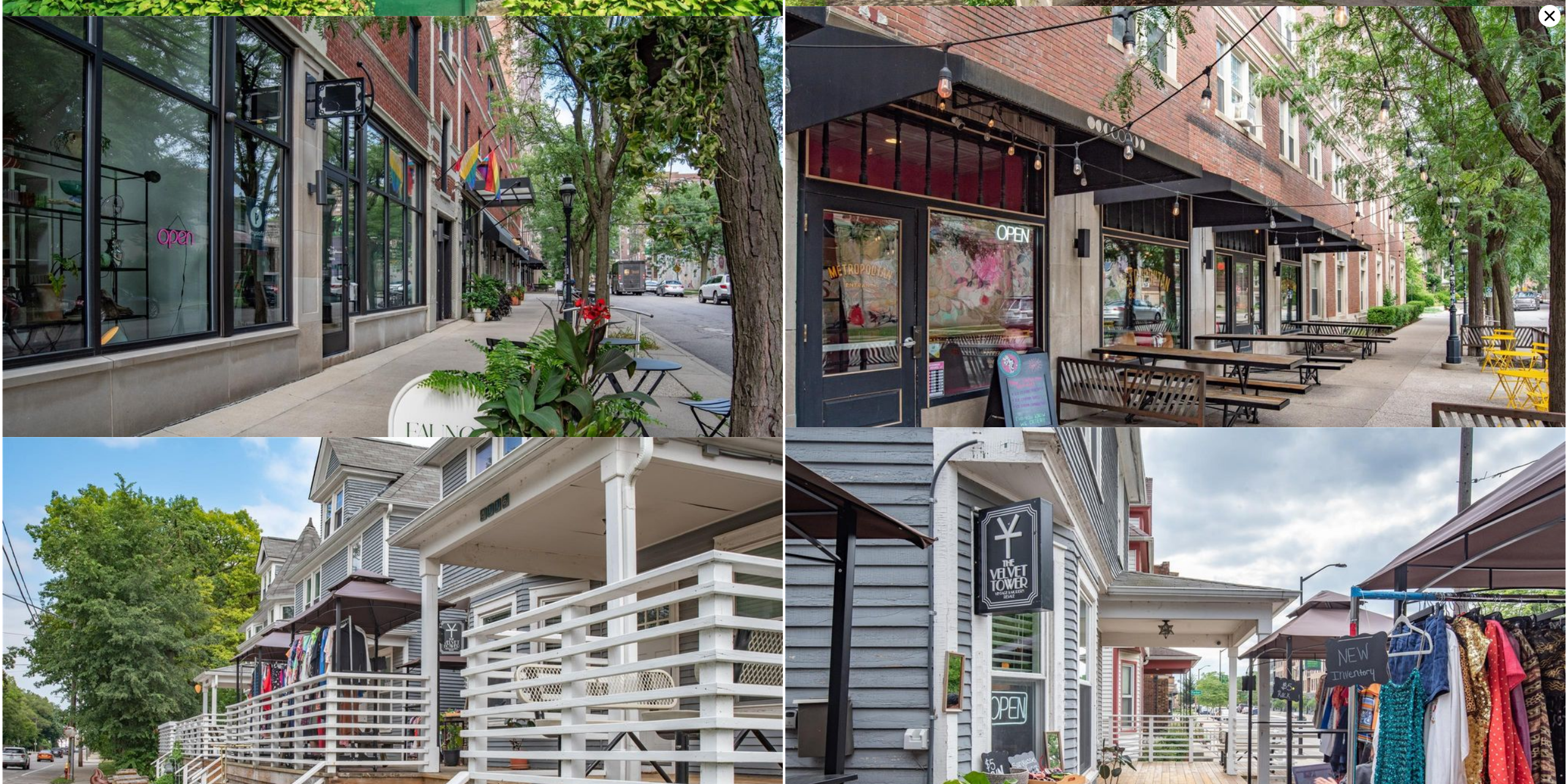
scroll to position [13041, 0]
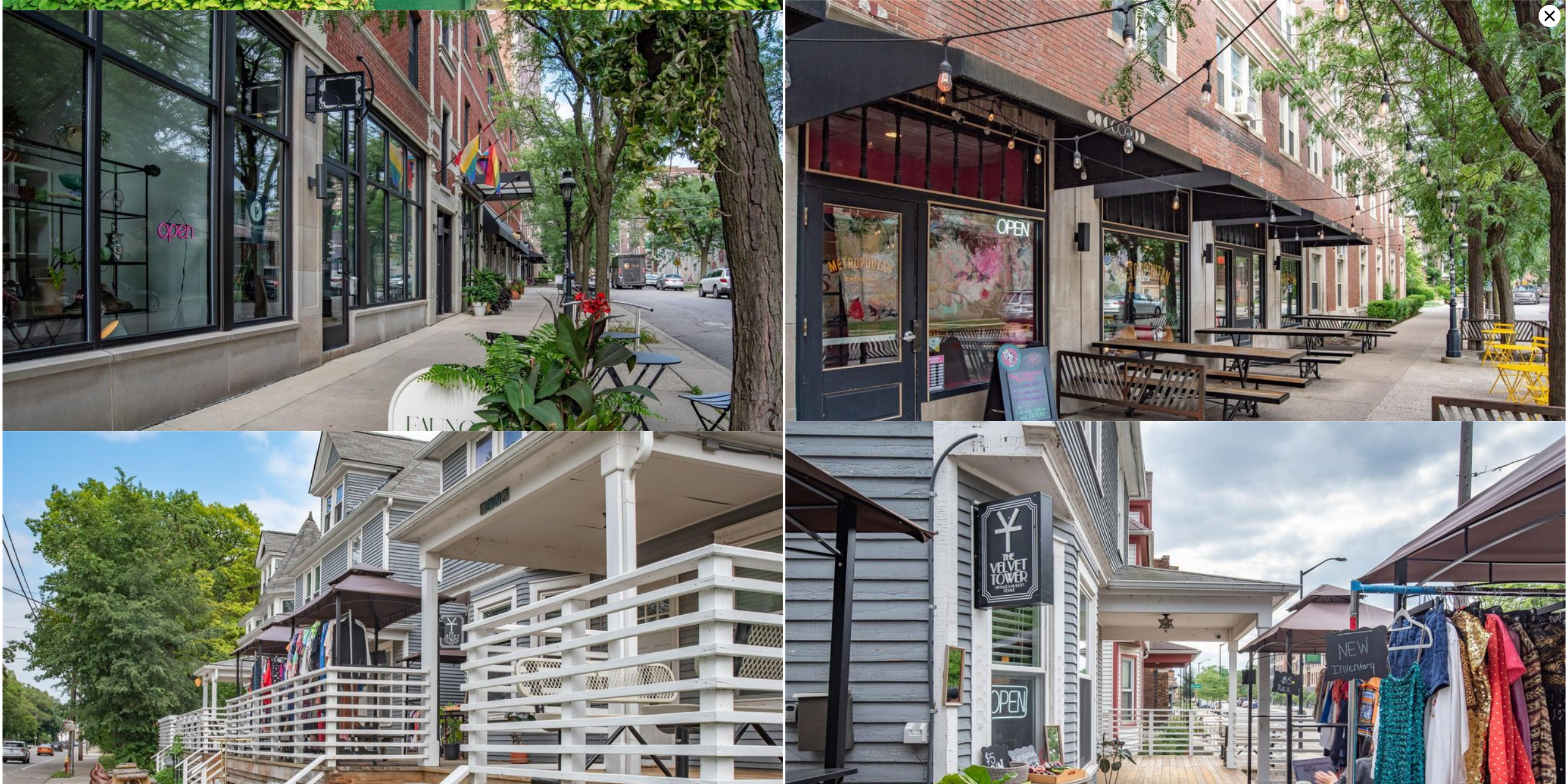
click at [1553, 21] on icon at bounding box center [1549, 15] width 22 height 22
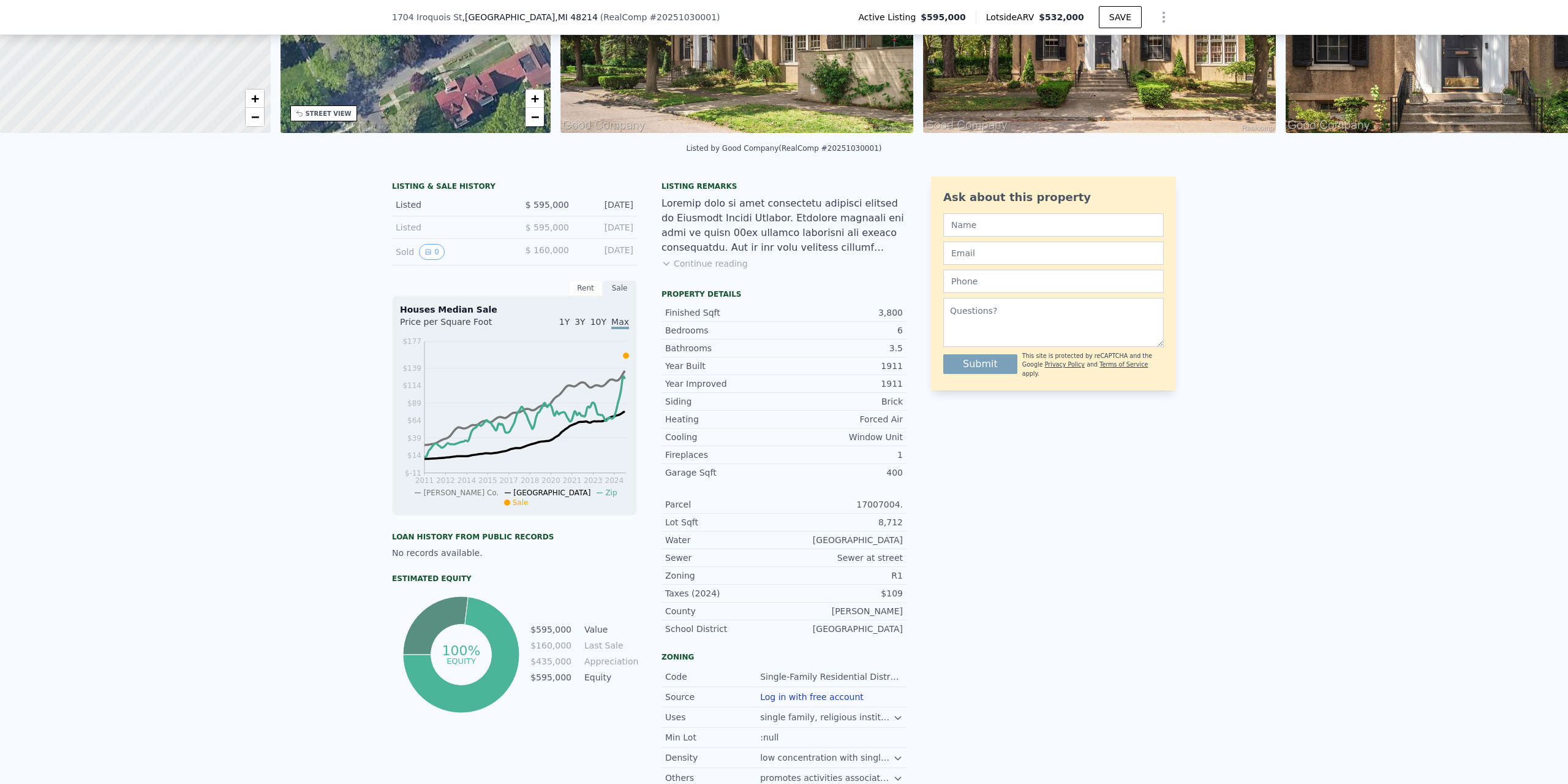
scroll to position [118, 0]
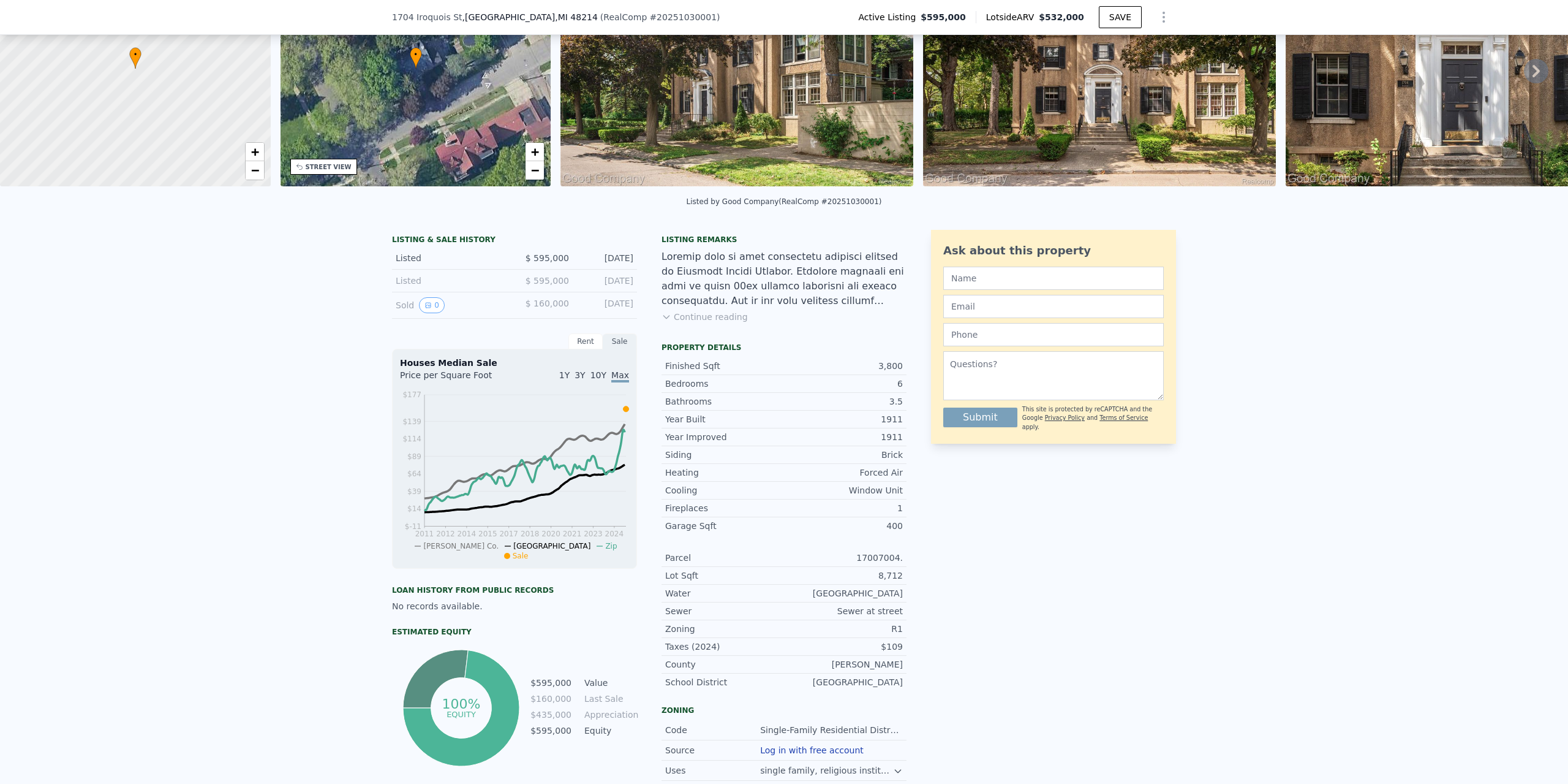
click at [703, 323] on button "Continue reading" at bounding box center [705, 316] width 87 height 12
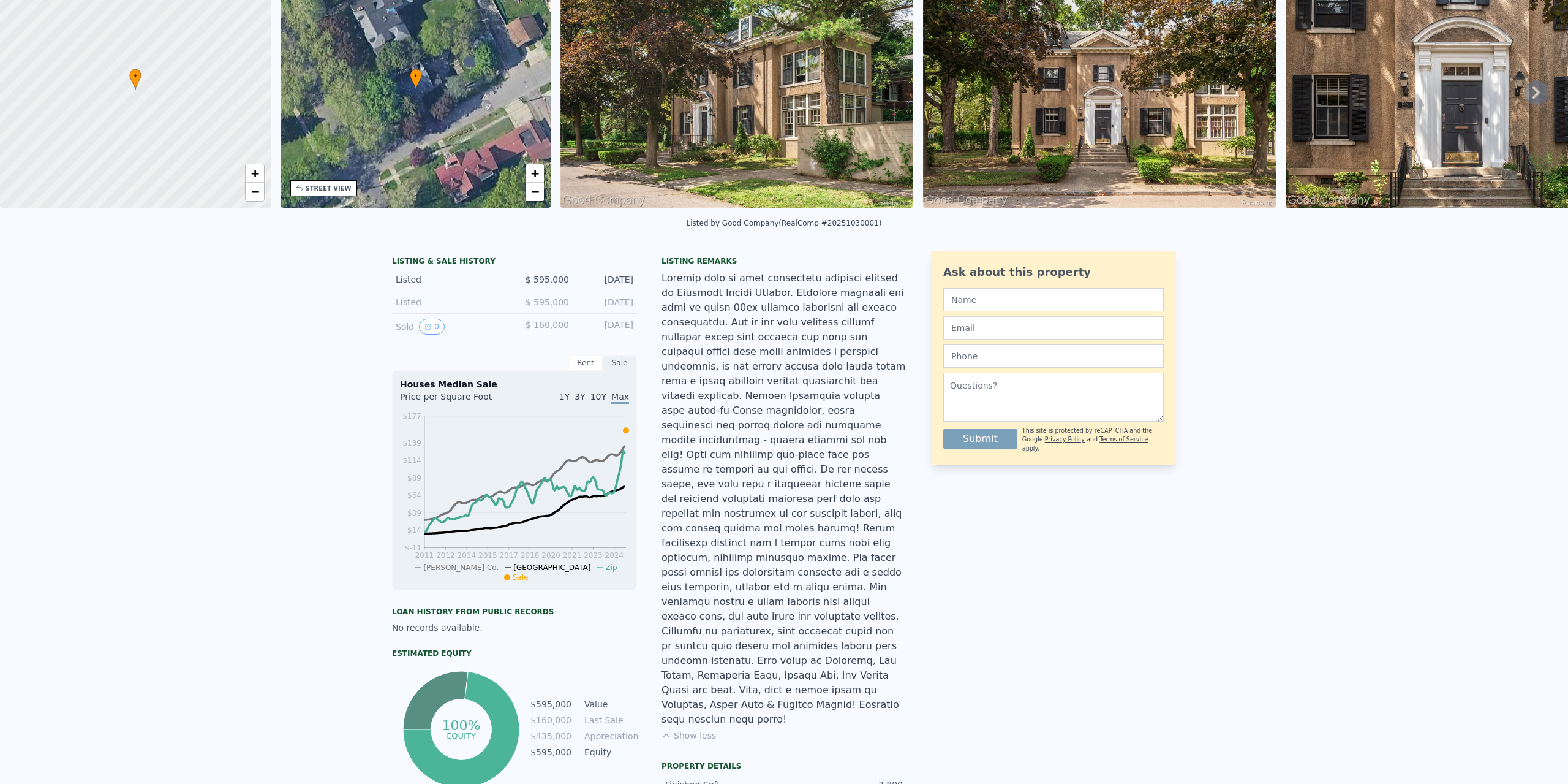
scroll to position [4, 0]
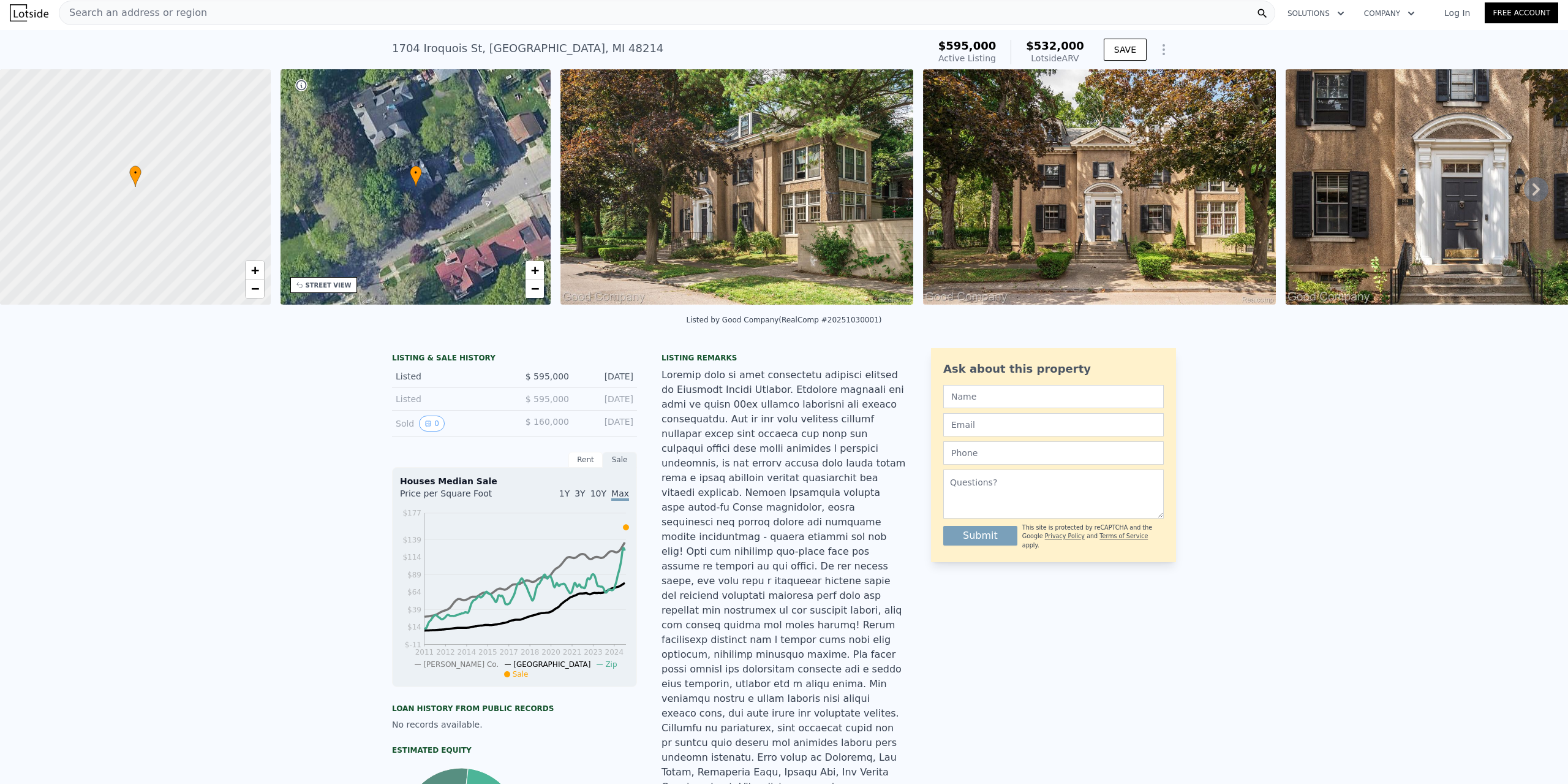
click at [823, 214] on img at bounding box center [737, 186] width 353 height 235
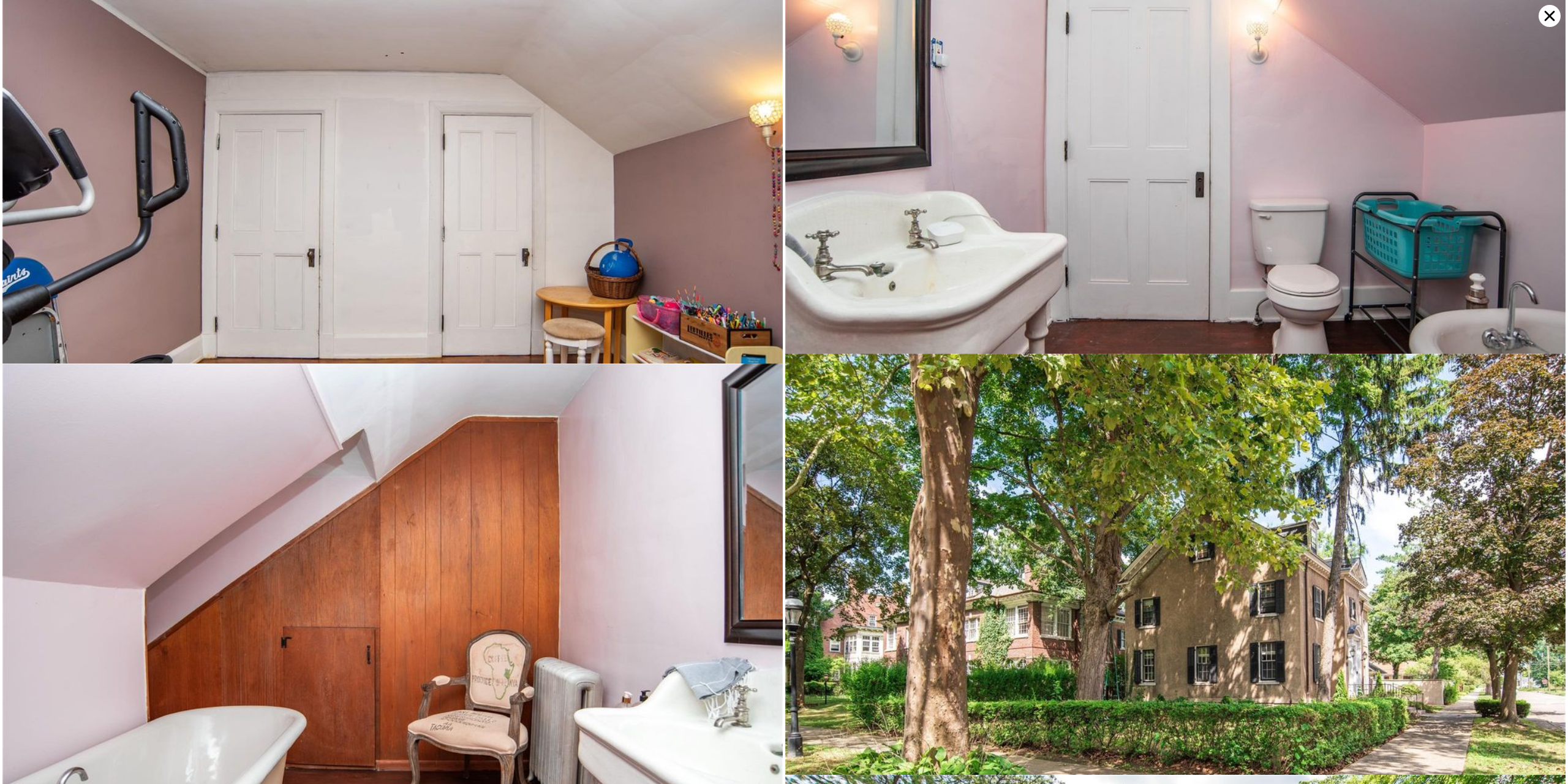
scroll to position [9683, 0]
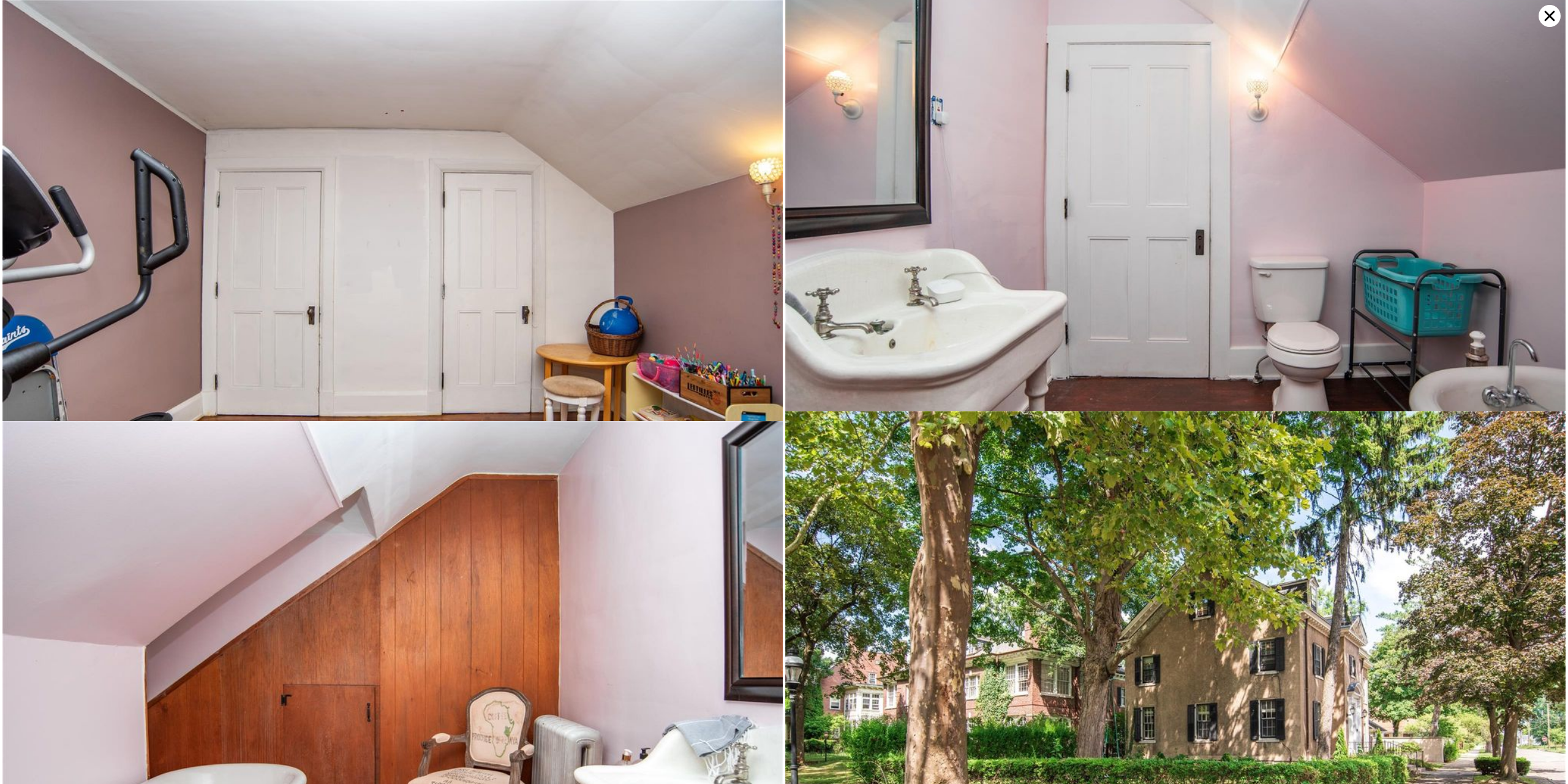
click at [1551, 18] on icon at bounding box center [1550, 16] width 10 height 10
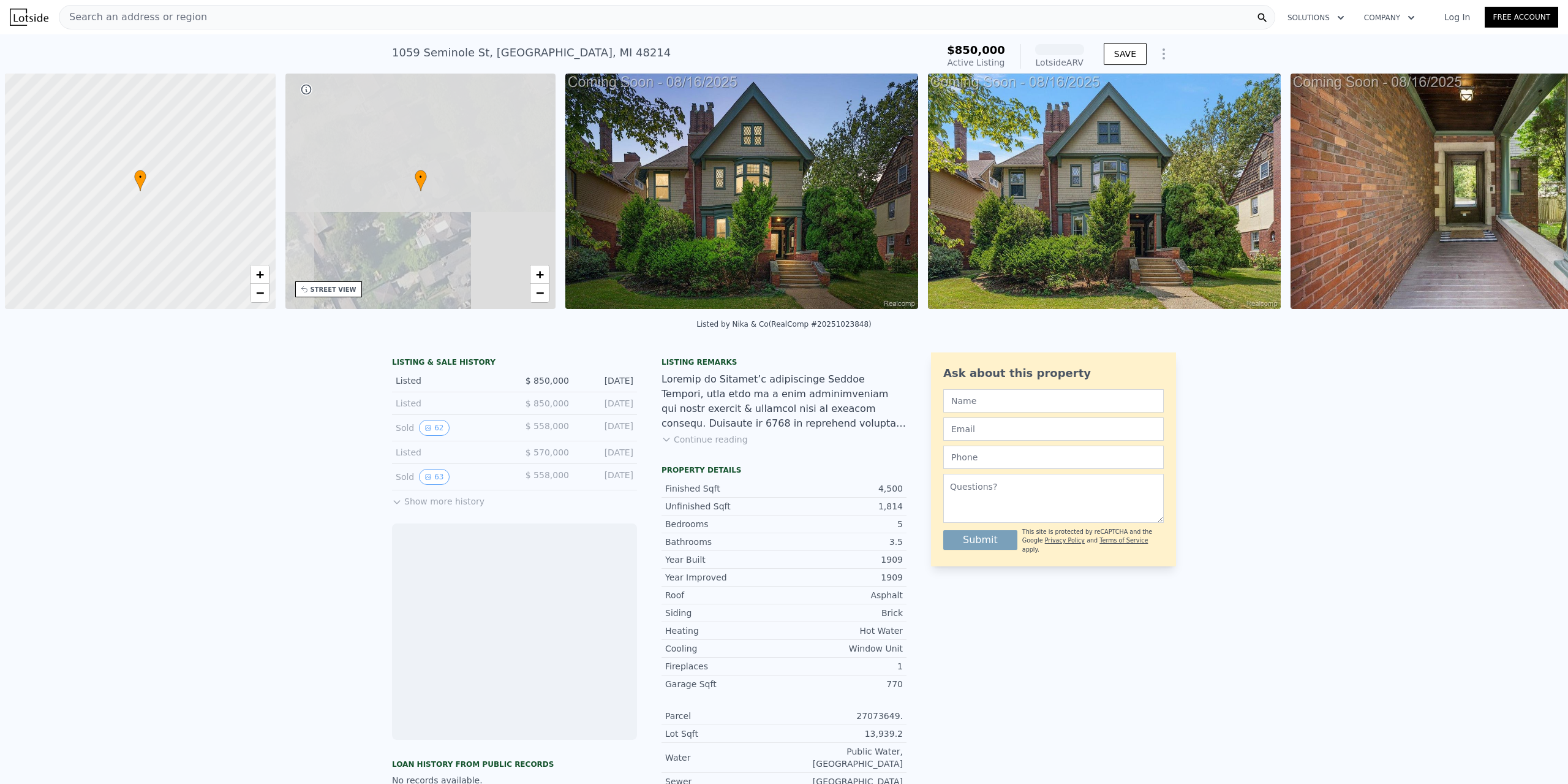
scroll to position [0, 5]
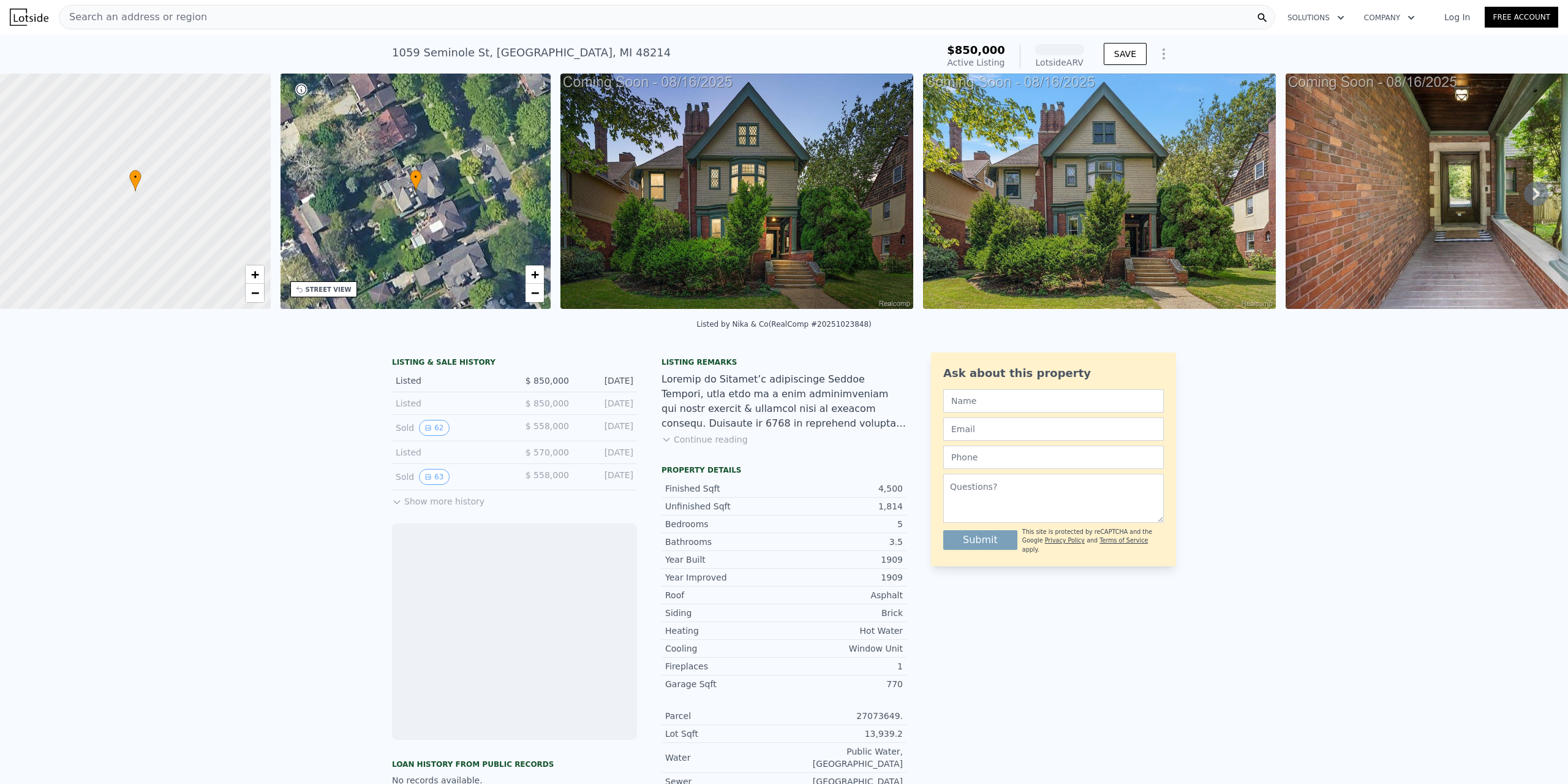
click at [749, 169] on img at bounding box center [737, 191] width 353 height 235
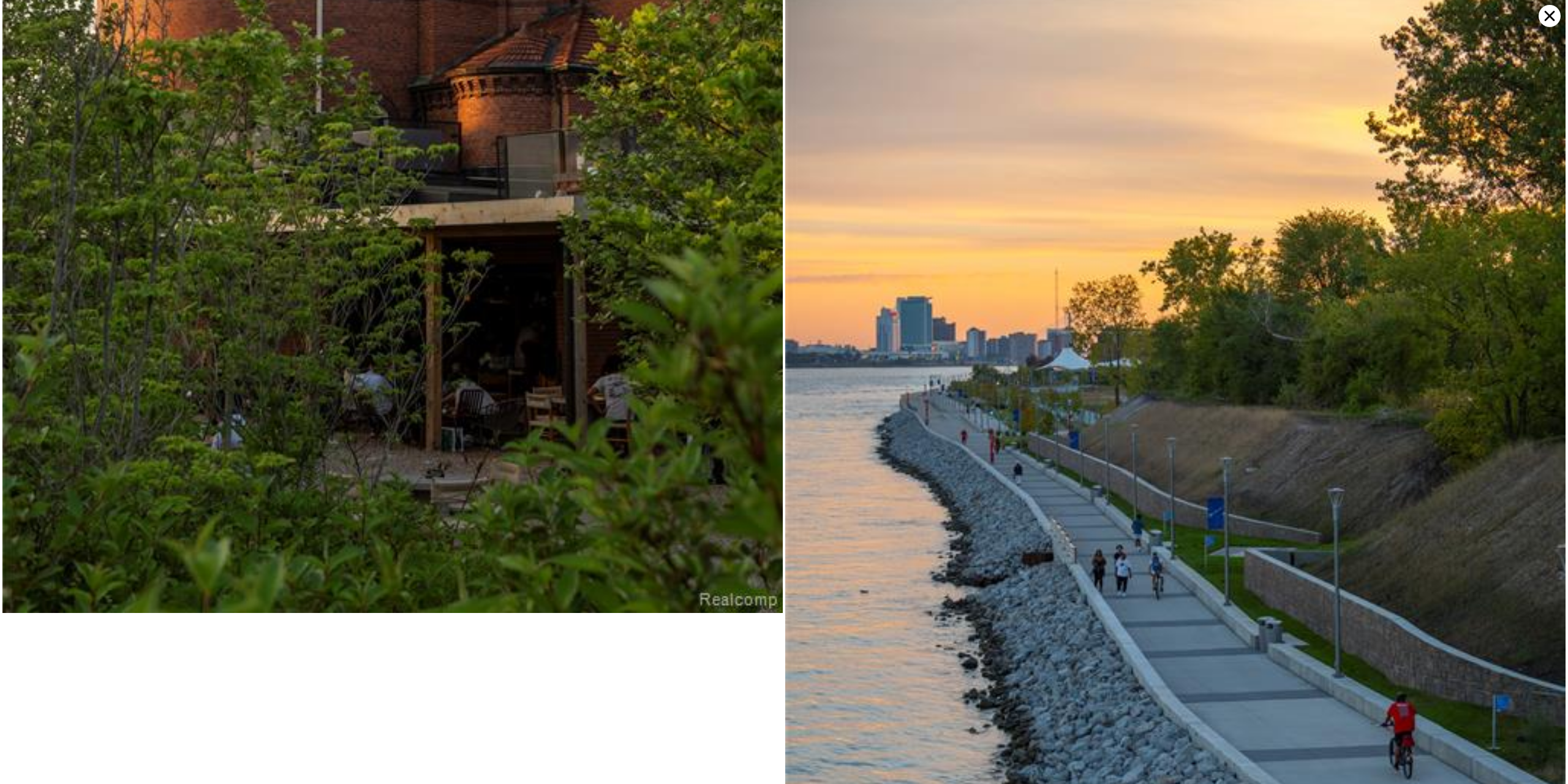
scroll to position [17974, 0]
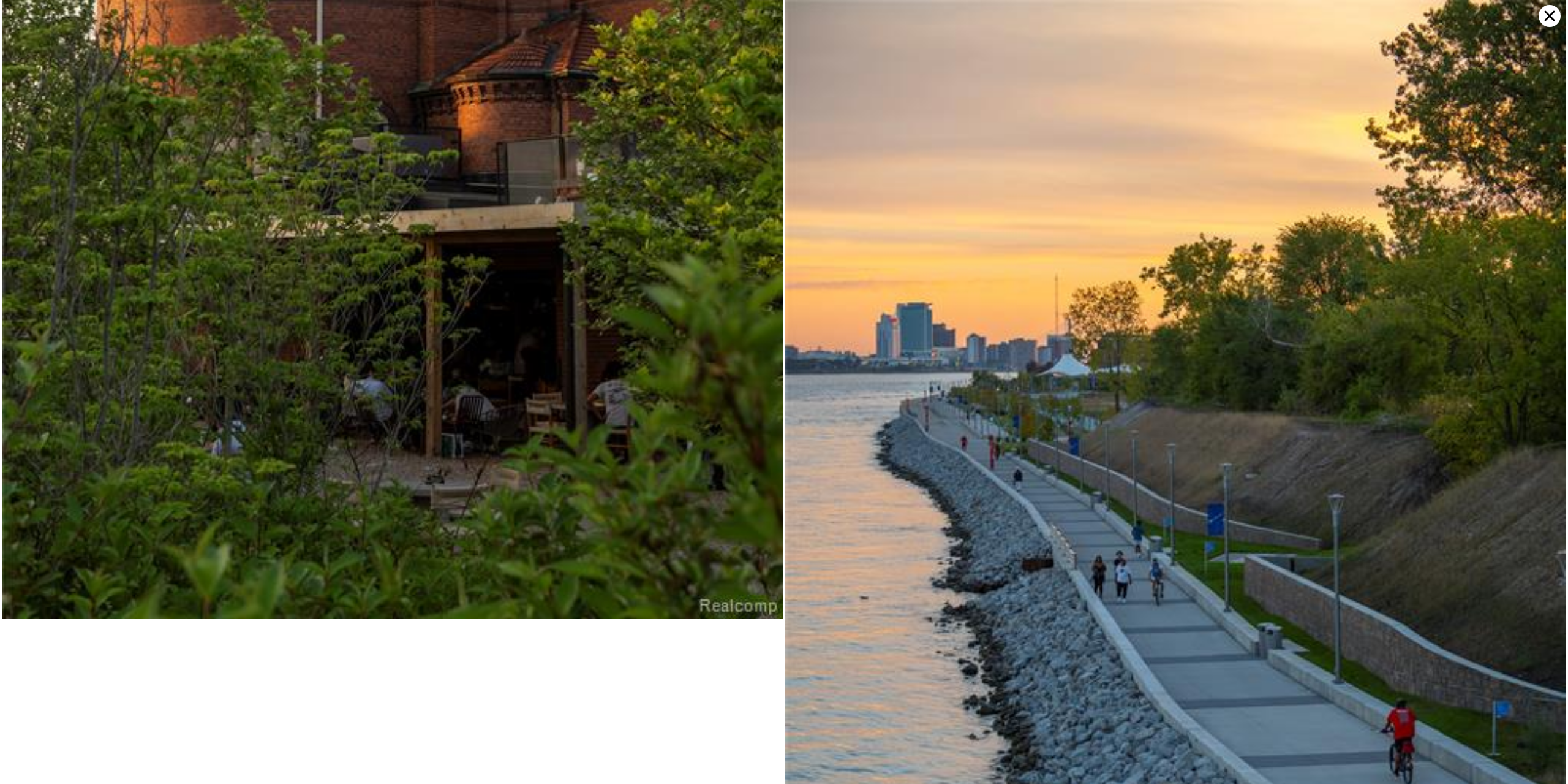
drag, startPoint x: 705, startPoint y: 693, endPoint x: 729, endPoint y: 106, distance: 587.5
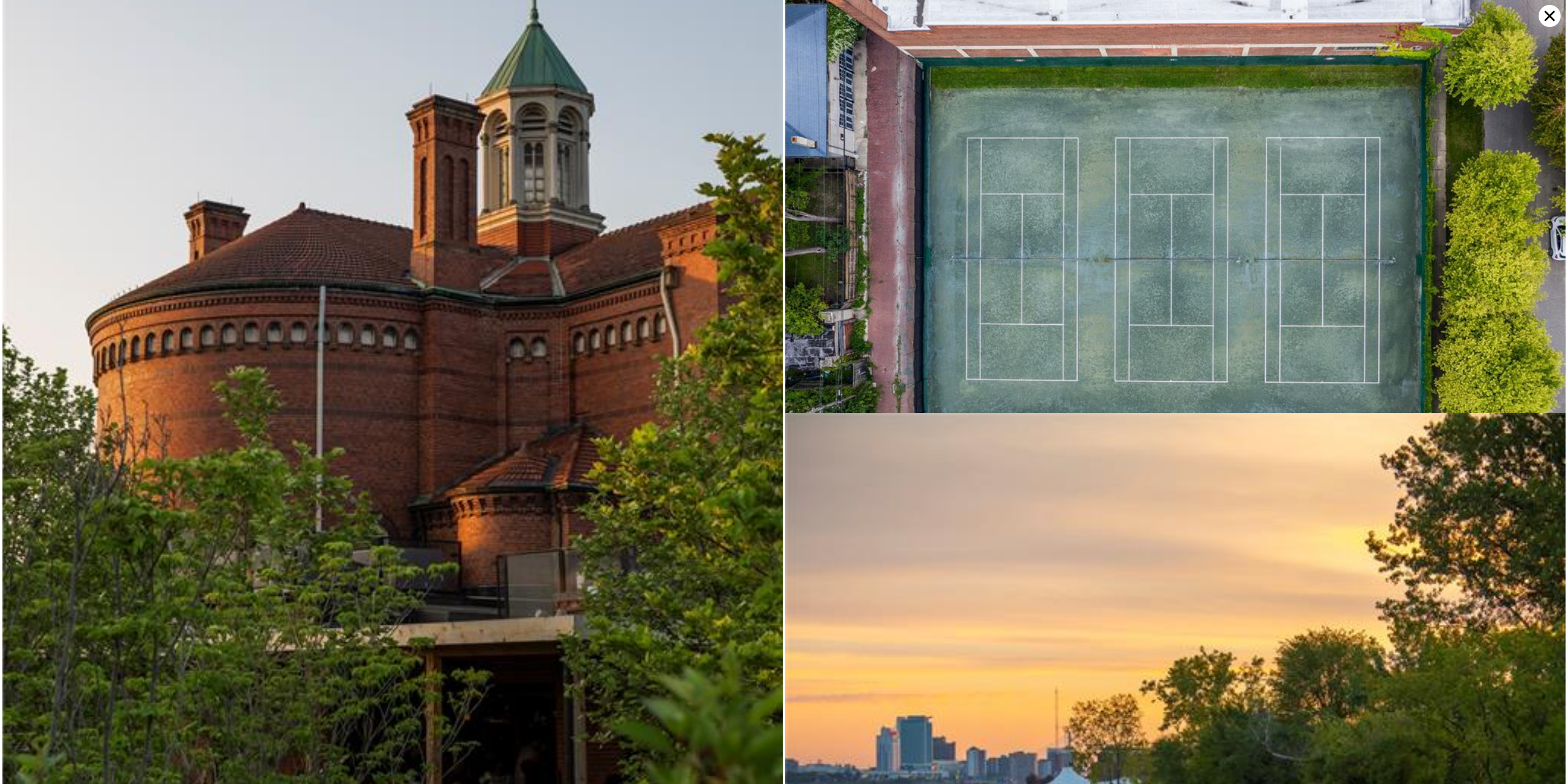
drag, startPoint x: 762, startPoint y: 693, endPoint x: 752, endPoint y: 304, distance: 389.1
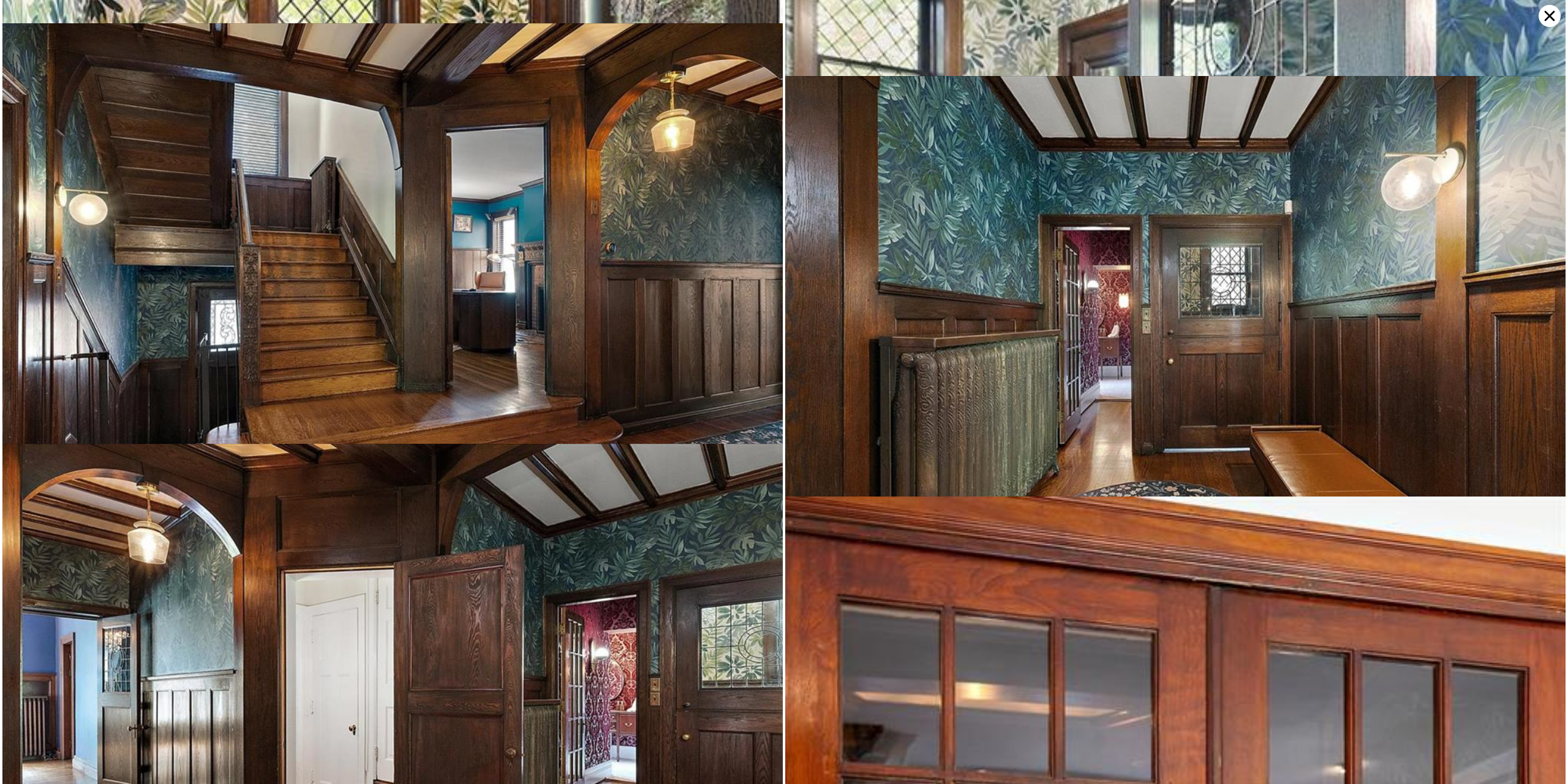
scroll to position [1314, 0]
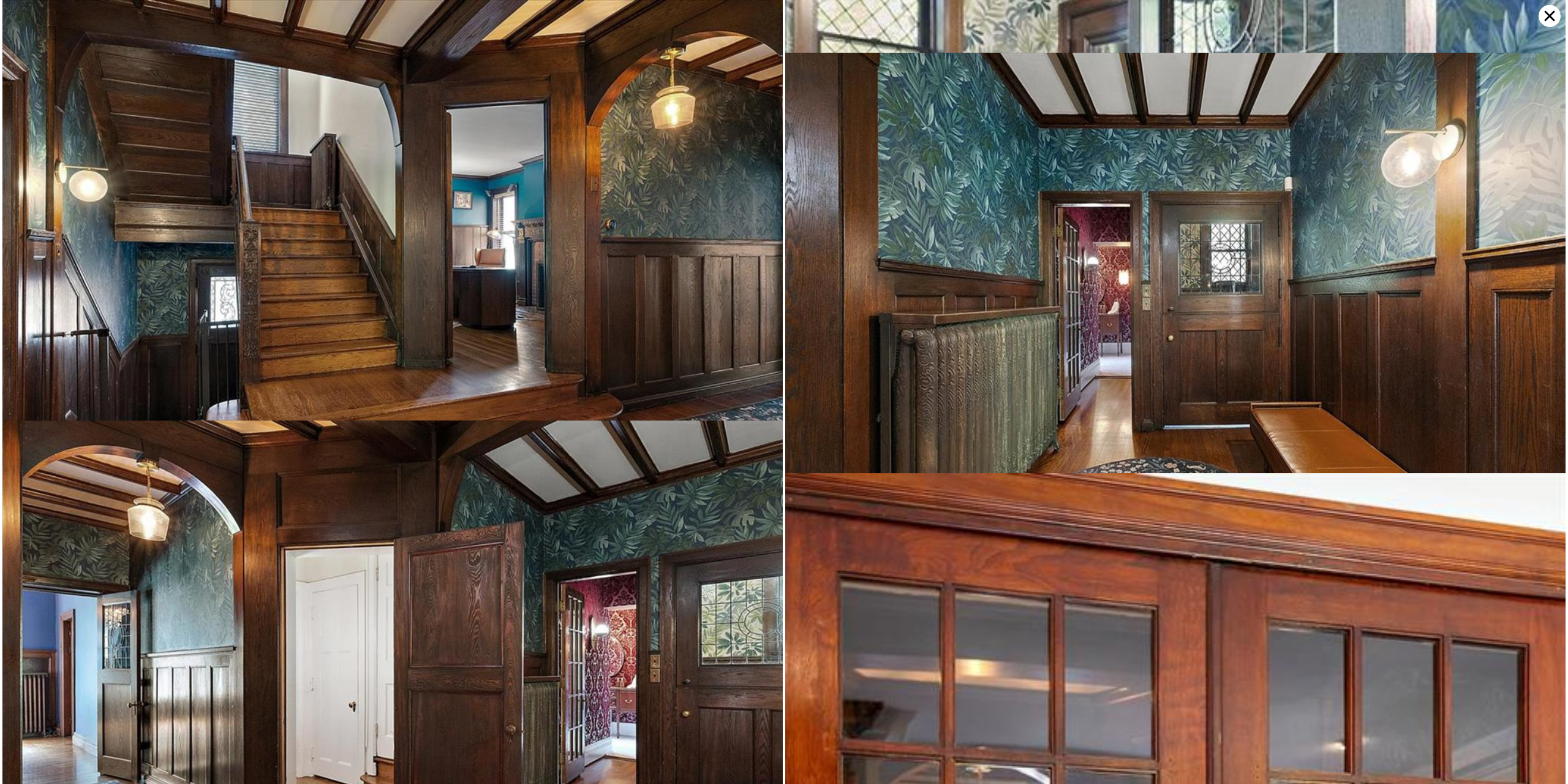
click at [1556, 23] on icon at bounding box center [1549, 15] width 22 height 22
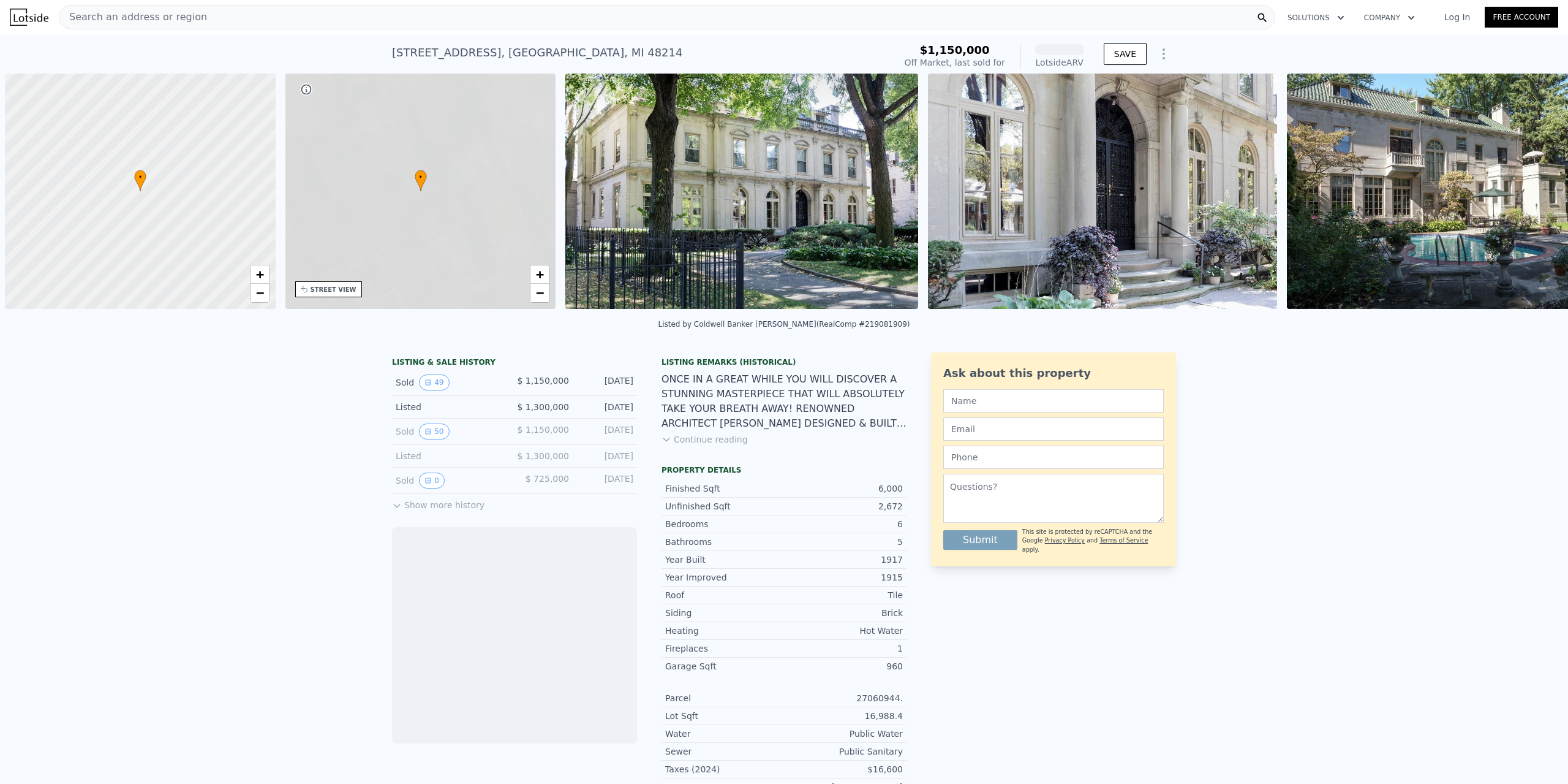
scroll to position [0, 5]
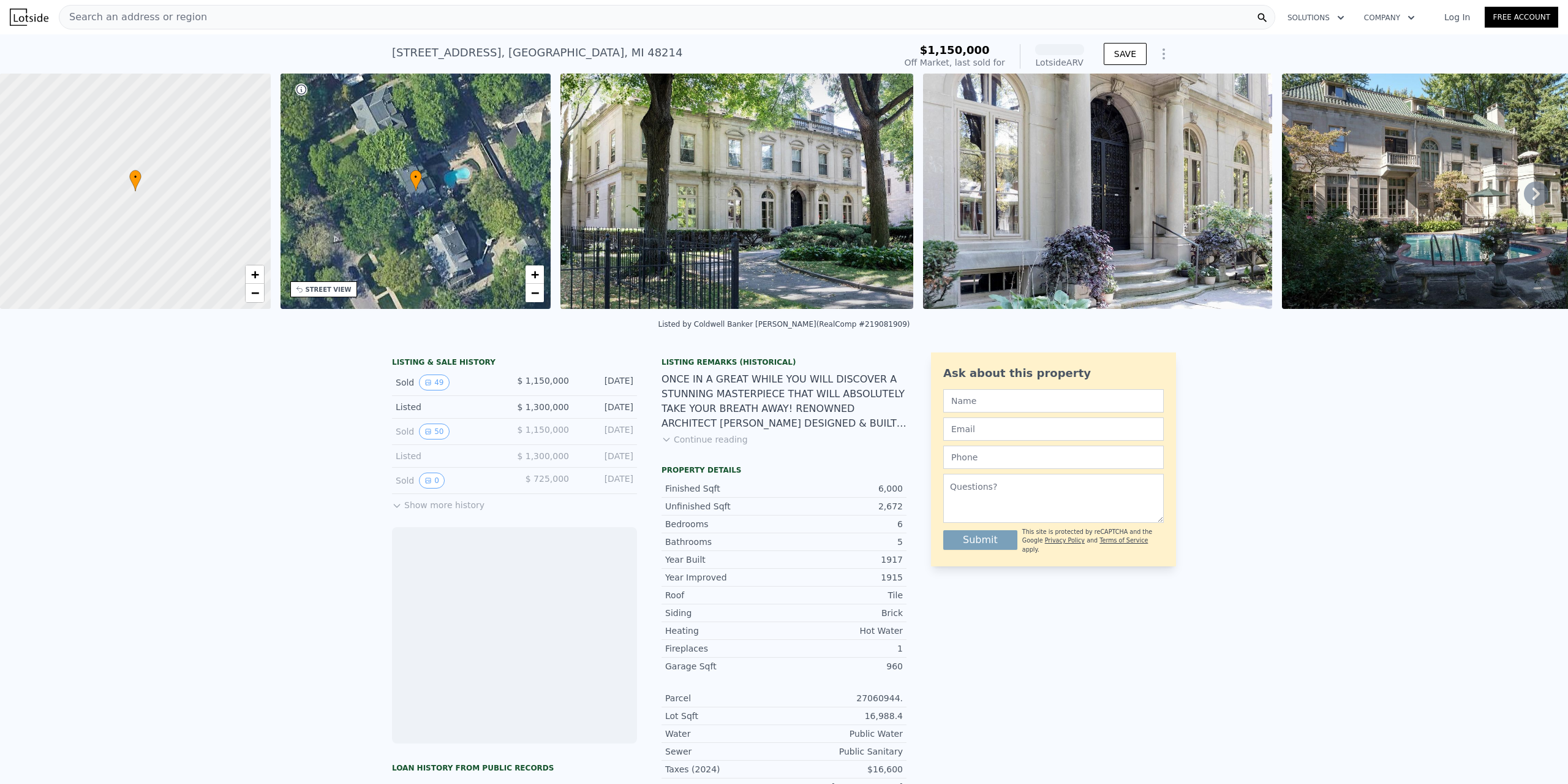
click at [718, 161] on img at bounding box center [737, 191] width 353 height 235
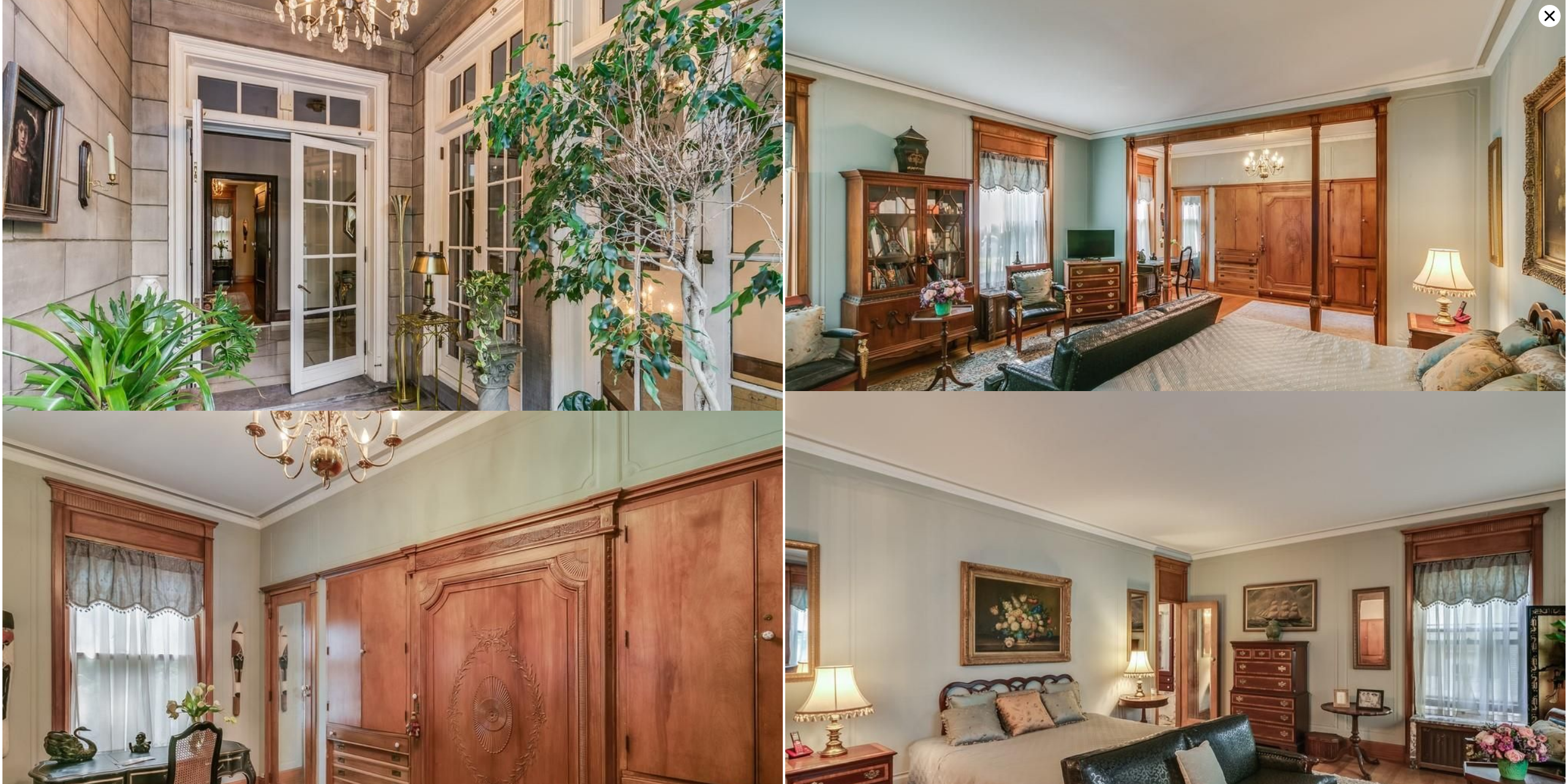
scroll to position [7160, 0]
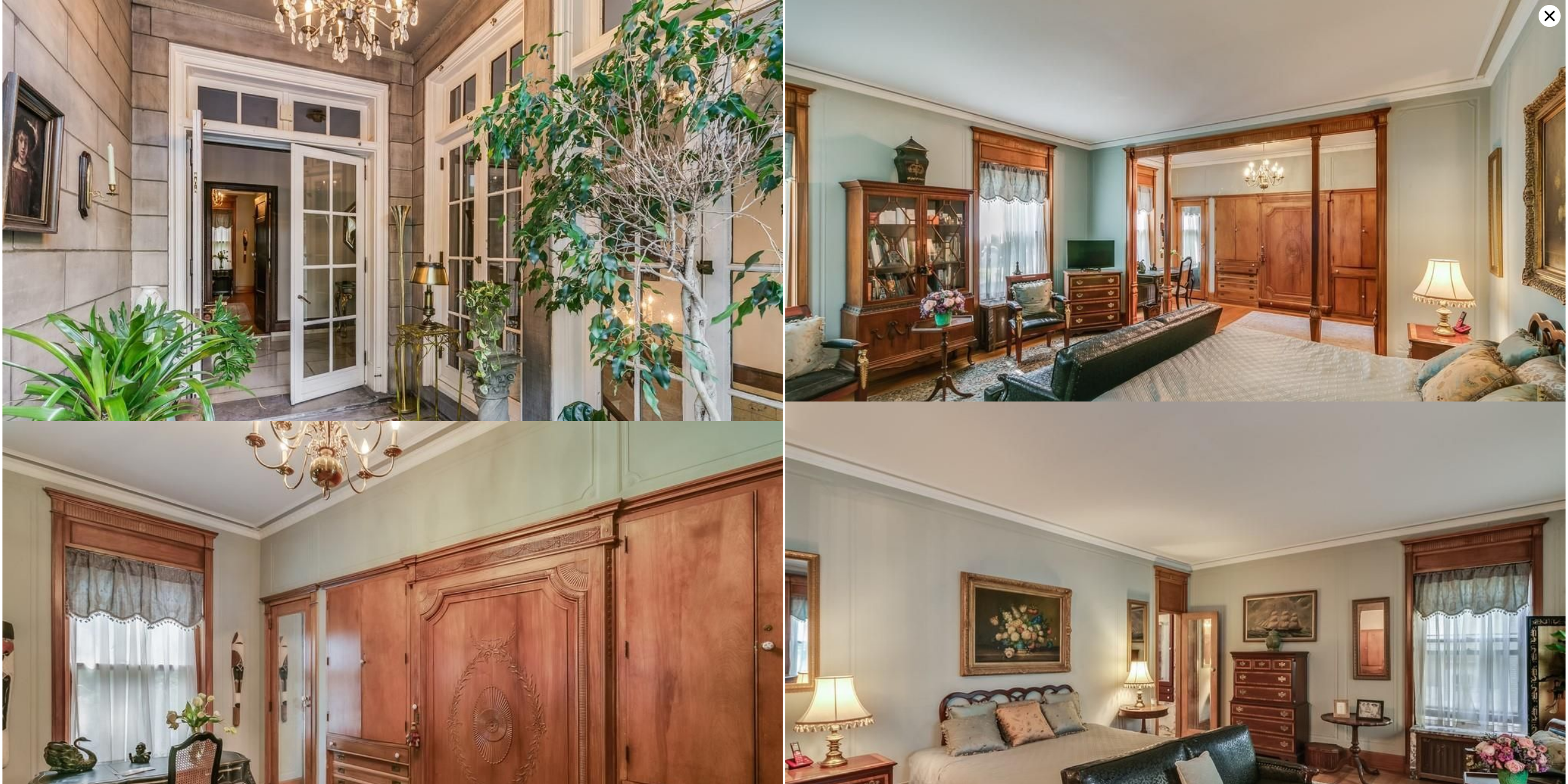
click at [1543, 17] on icon at bounding box center [1549, 15] width 22 height 22
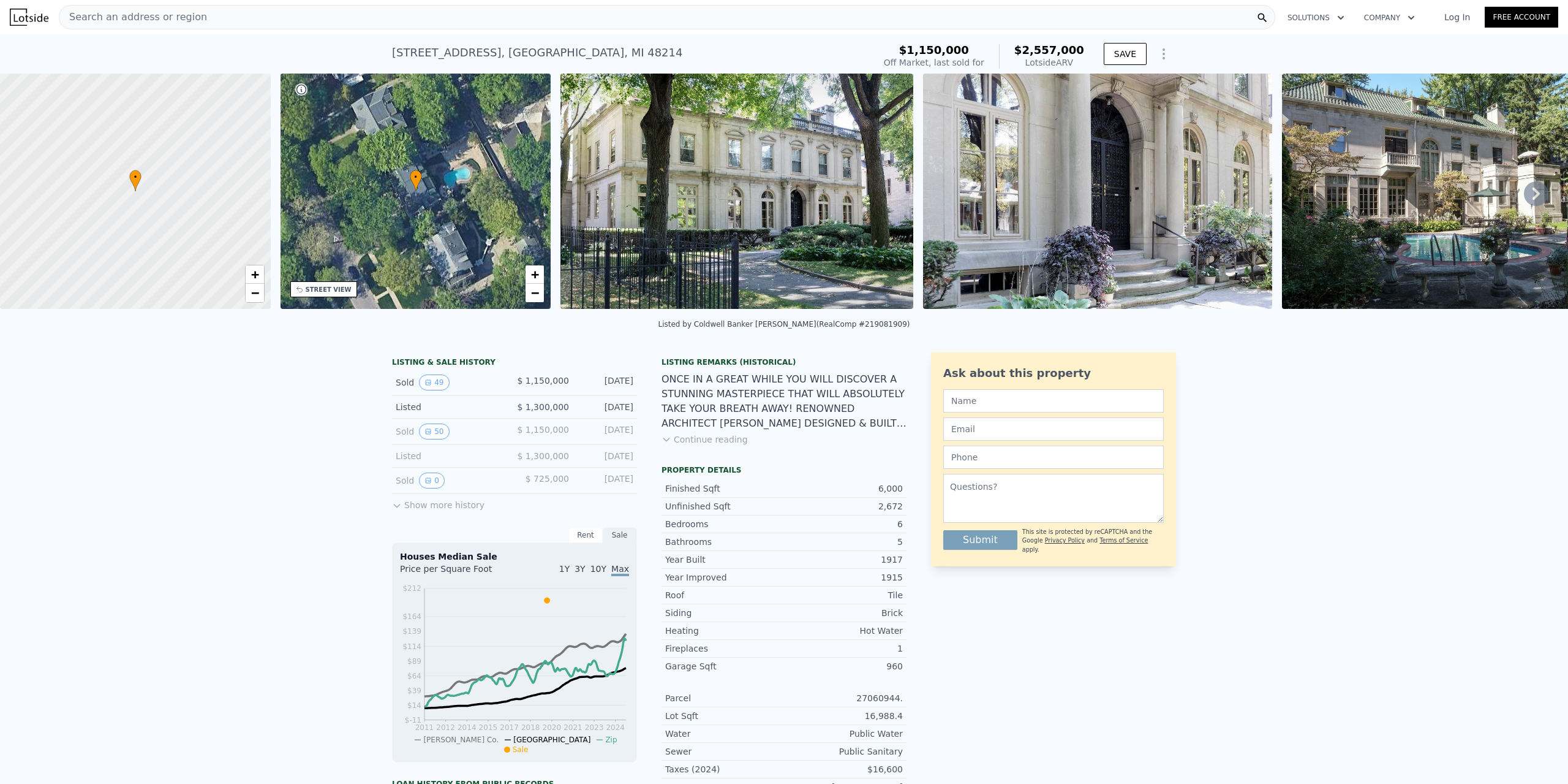
click at [829, 172] on img at bounding box center [737, 191] width 353 height 235
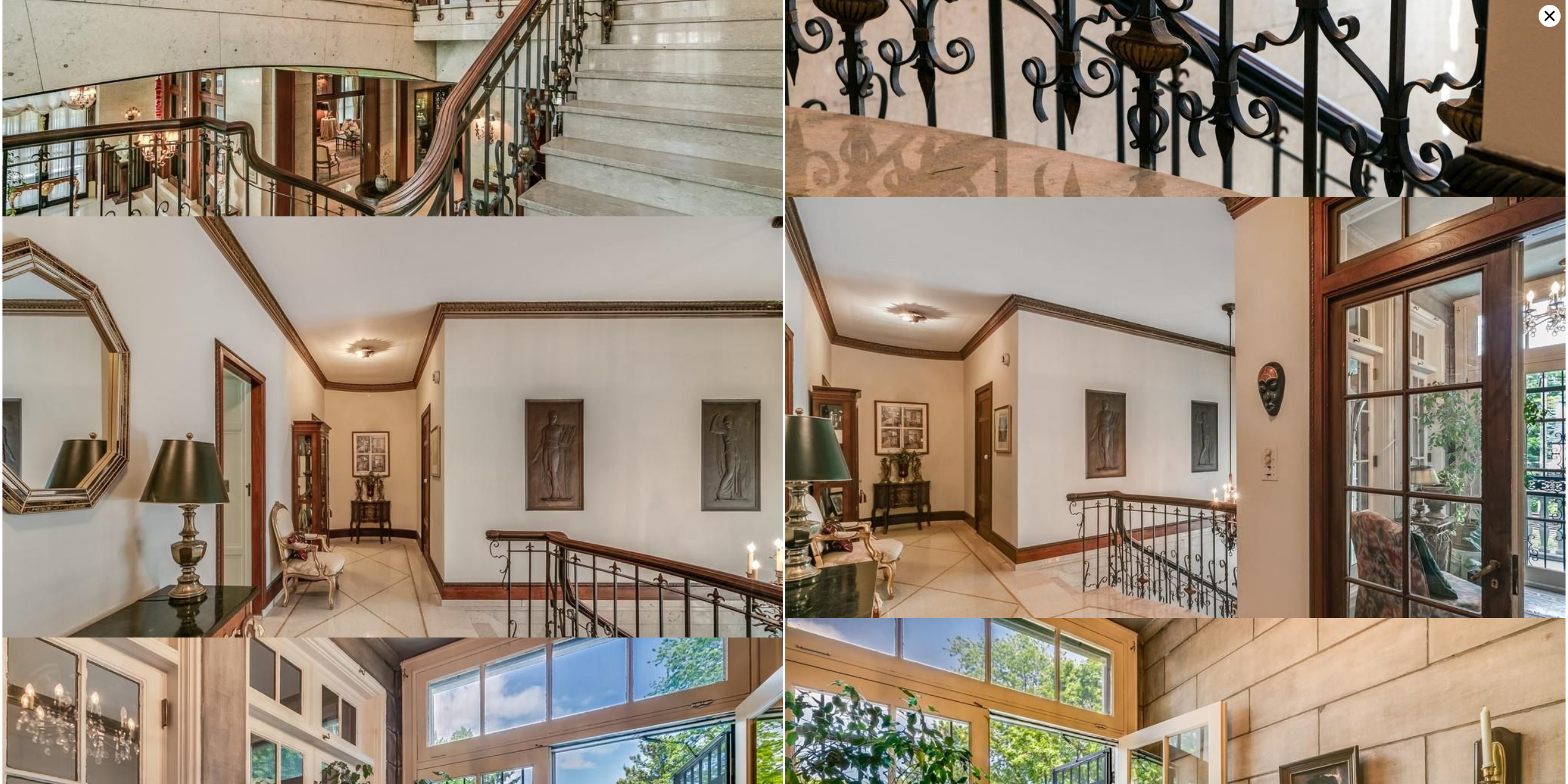
scroll to position [5896, 0]
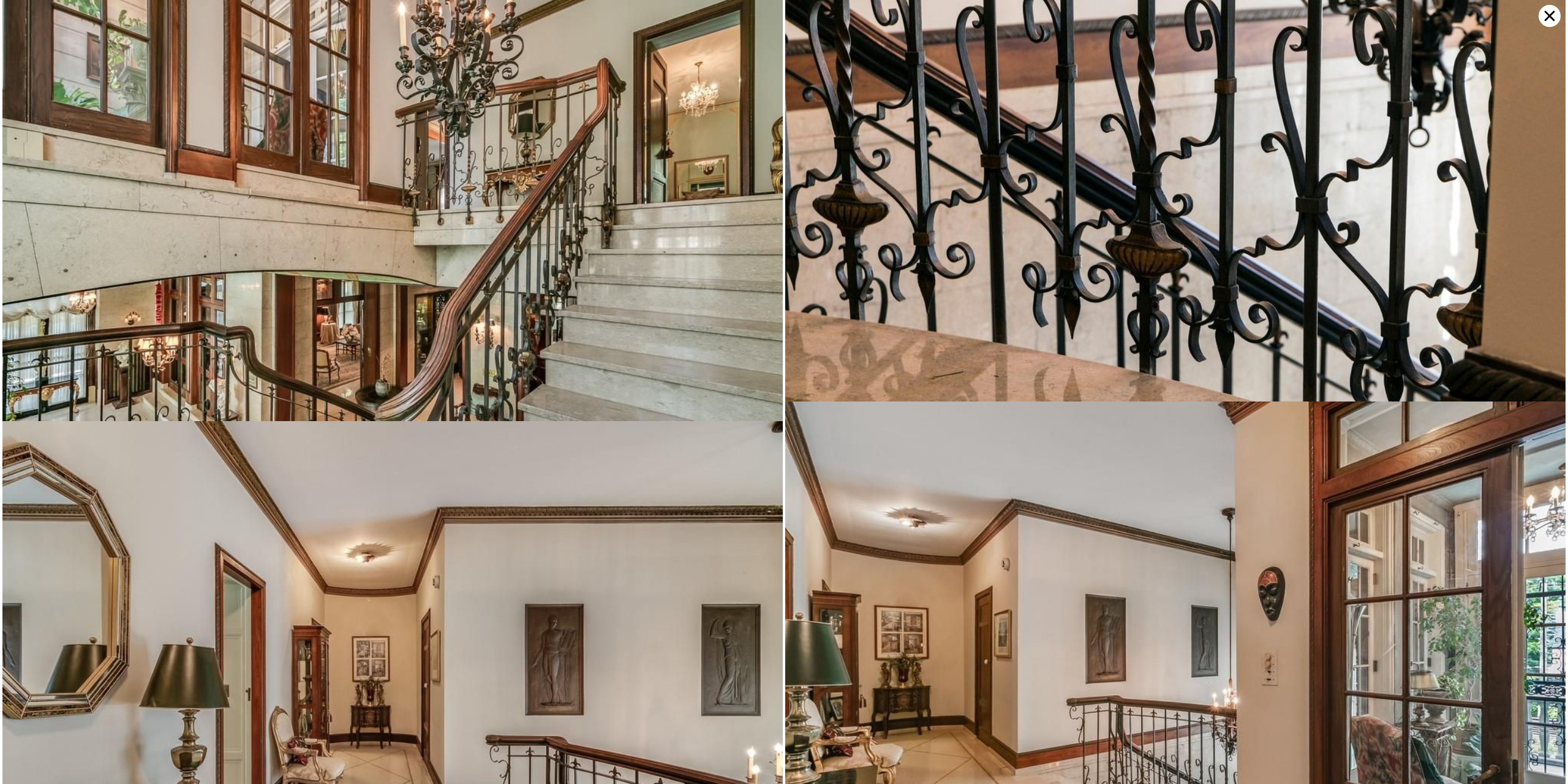
click at [1544, 18] on icon at bounding box center [1549, 15] width 22 height 22
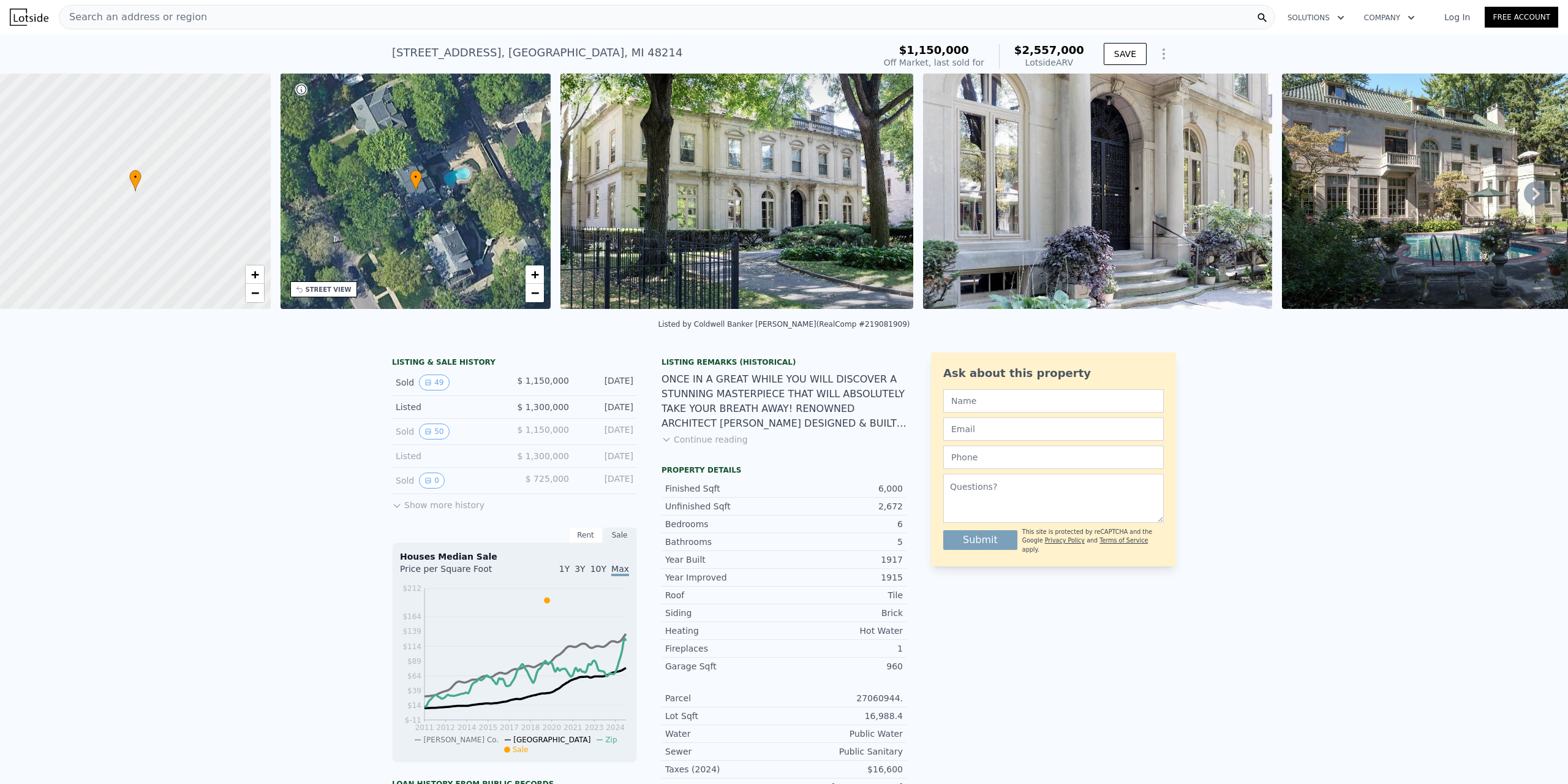
click at [690, 442] on button "Continue reading" at bounding box center [705, 439] width 87 height 12
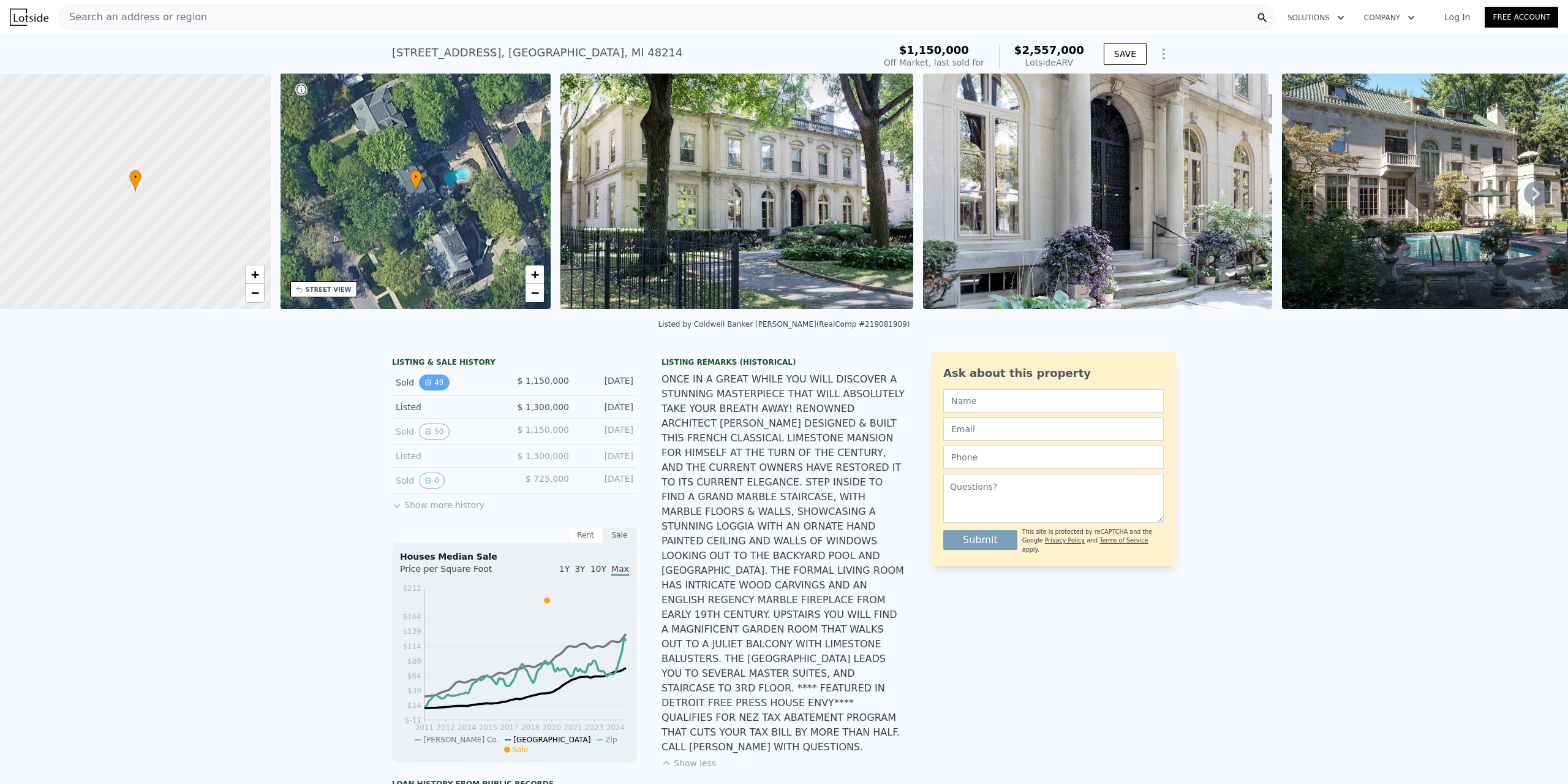
click at [436, 390] on button "49" at bounding box center [433, 383] width 30 height 16
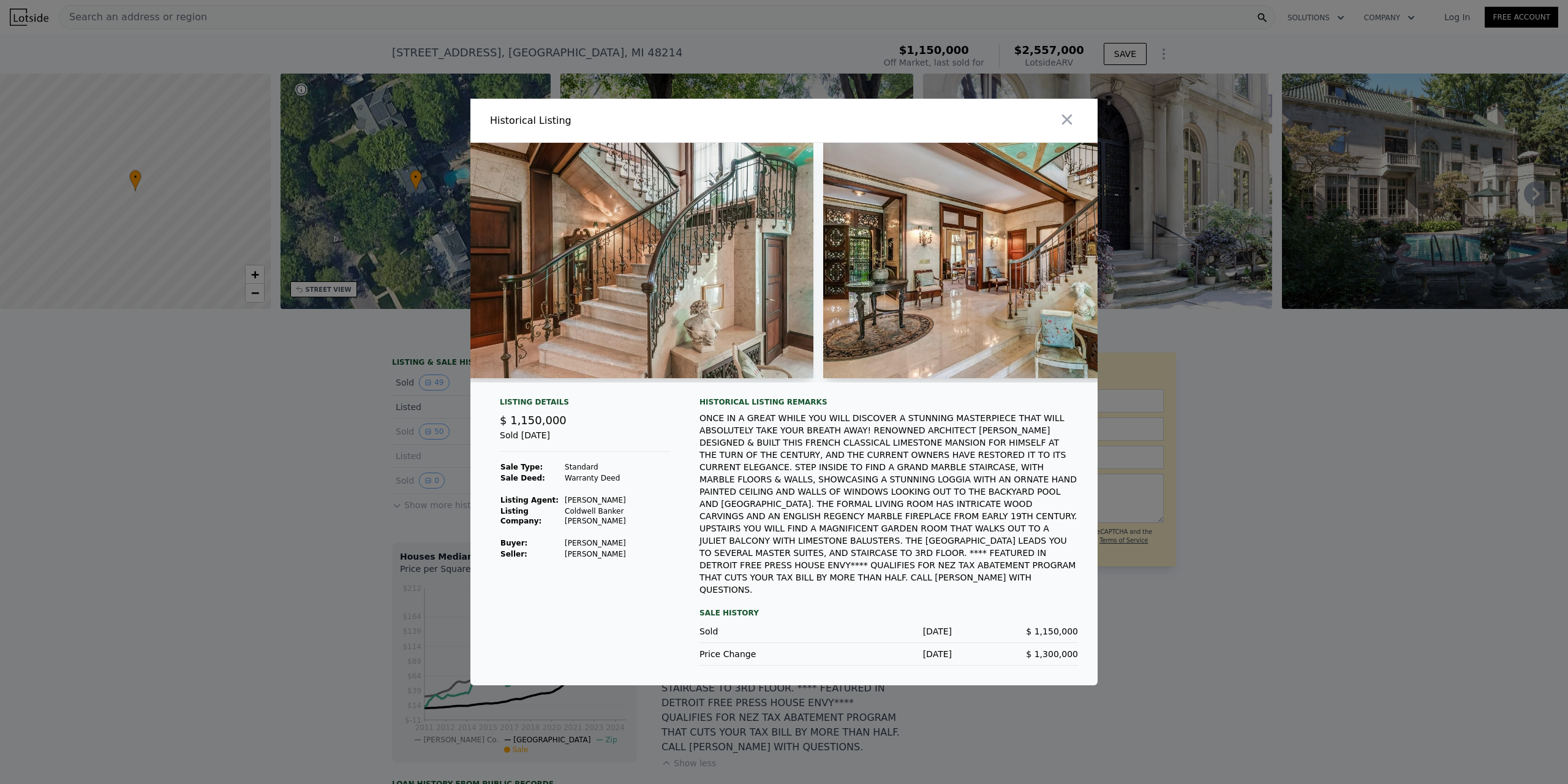
scroll to position [0, 1609]
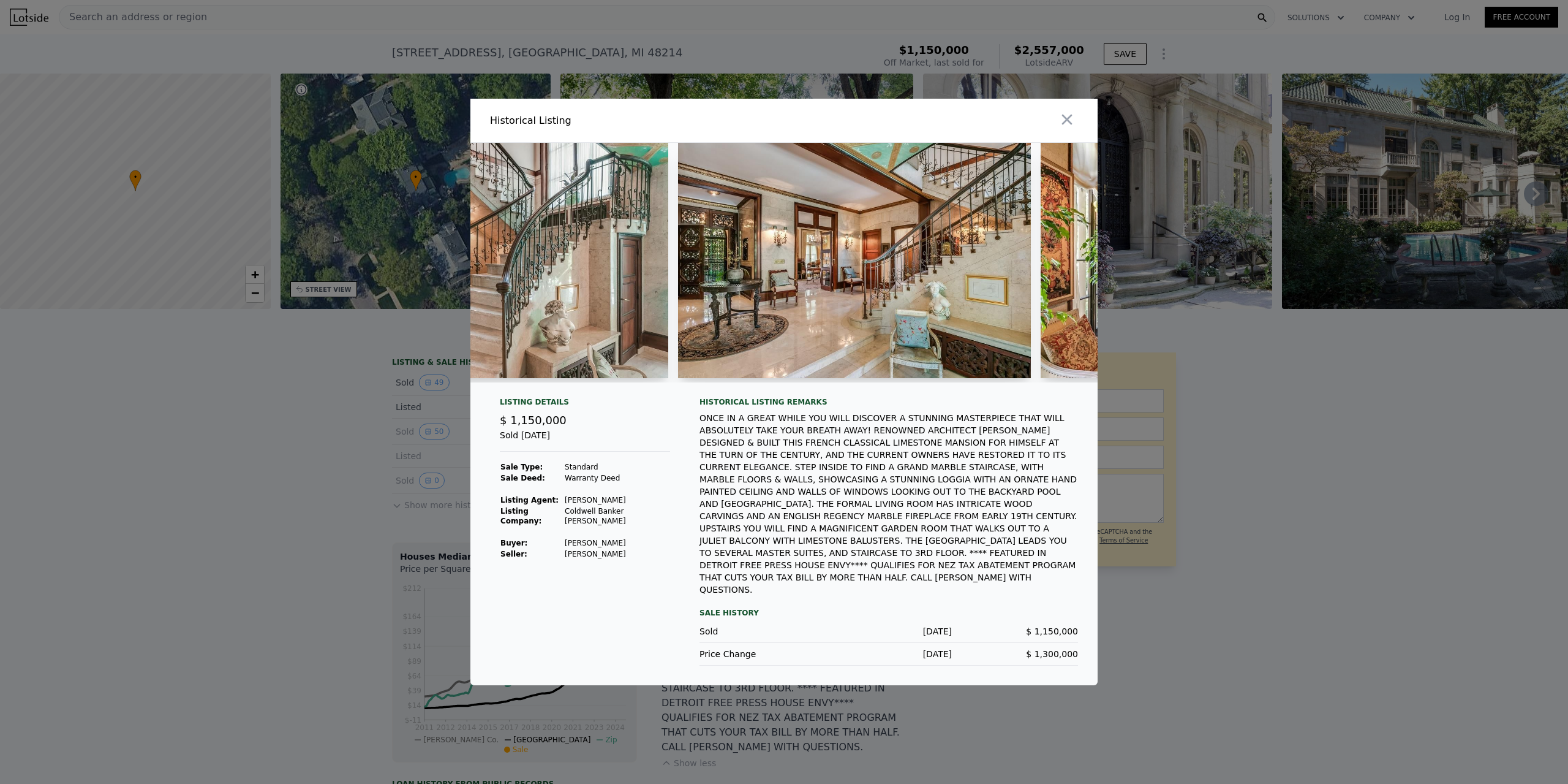
click at [361, 463] on div at bounding box center [784, 392] width 1568 height 784
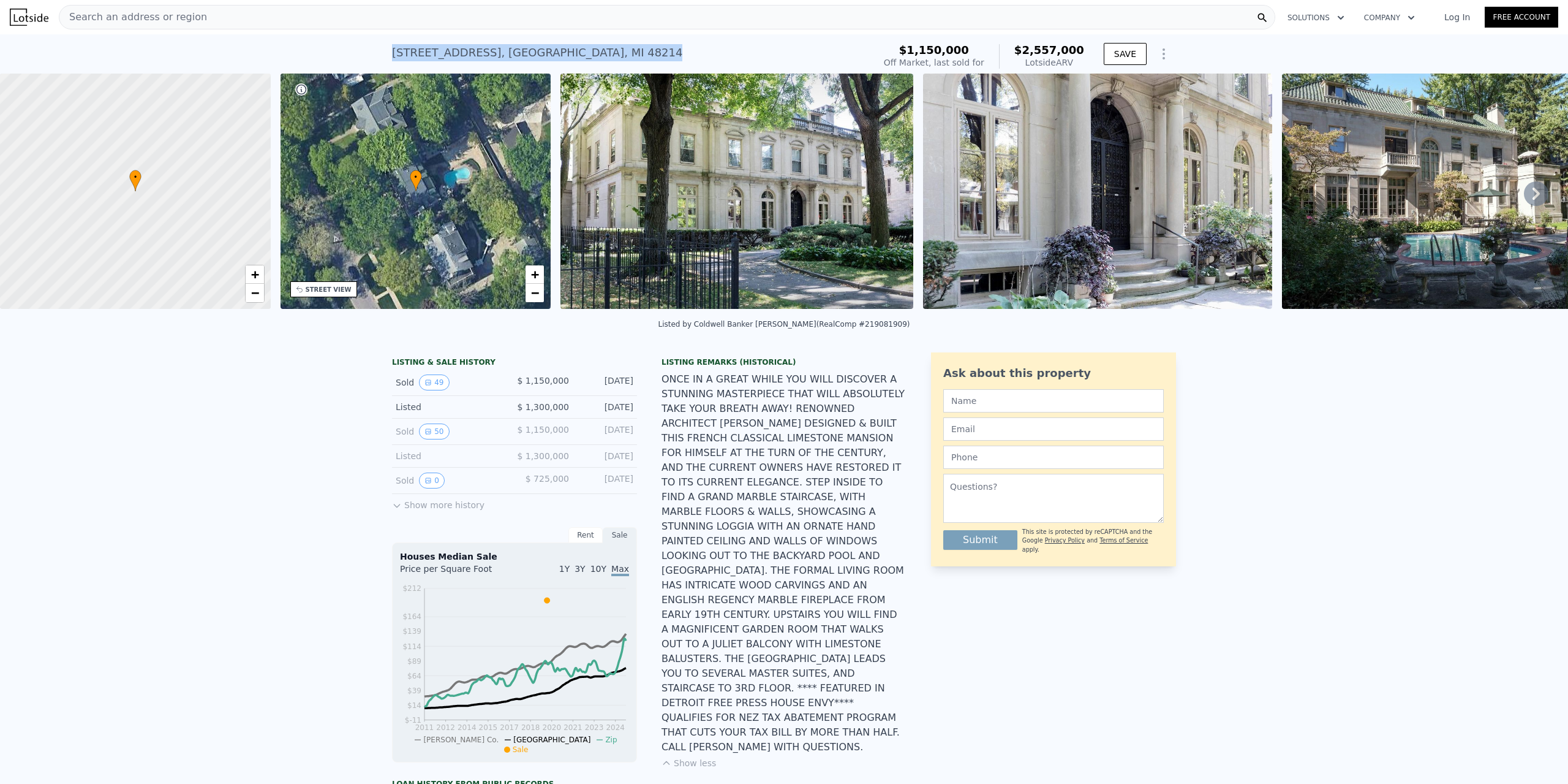
drag, startPoint x: 573, startPoint y: 55, endPoint x: 386, endPoint y: 55, distance: 187.0
click at [386, 55] on div "2150 Iroquois St , Detroit , MI 48214 Sold Dec 2019 for $1.150m (~ARV $2.557m )…" at bounding box center [784, 54] width 1568 height 39
copy div "2150 Iroquois St , Detroit , MI 48214"
click at [726, 202] on img at bounding box center [737, 191] width 353 height 235
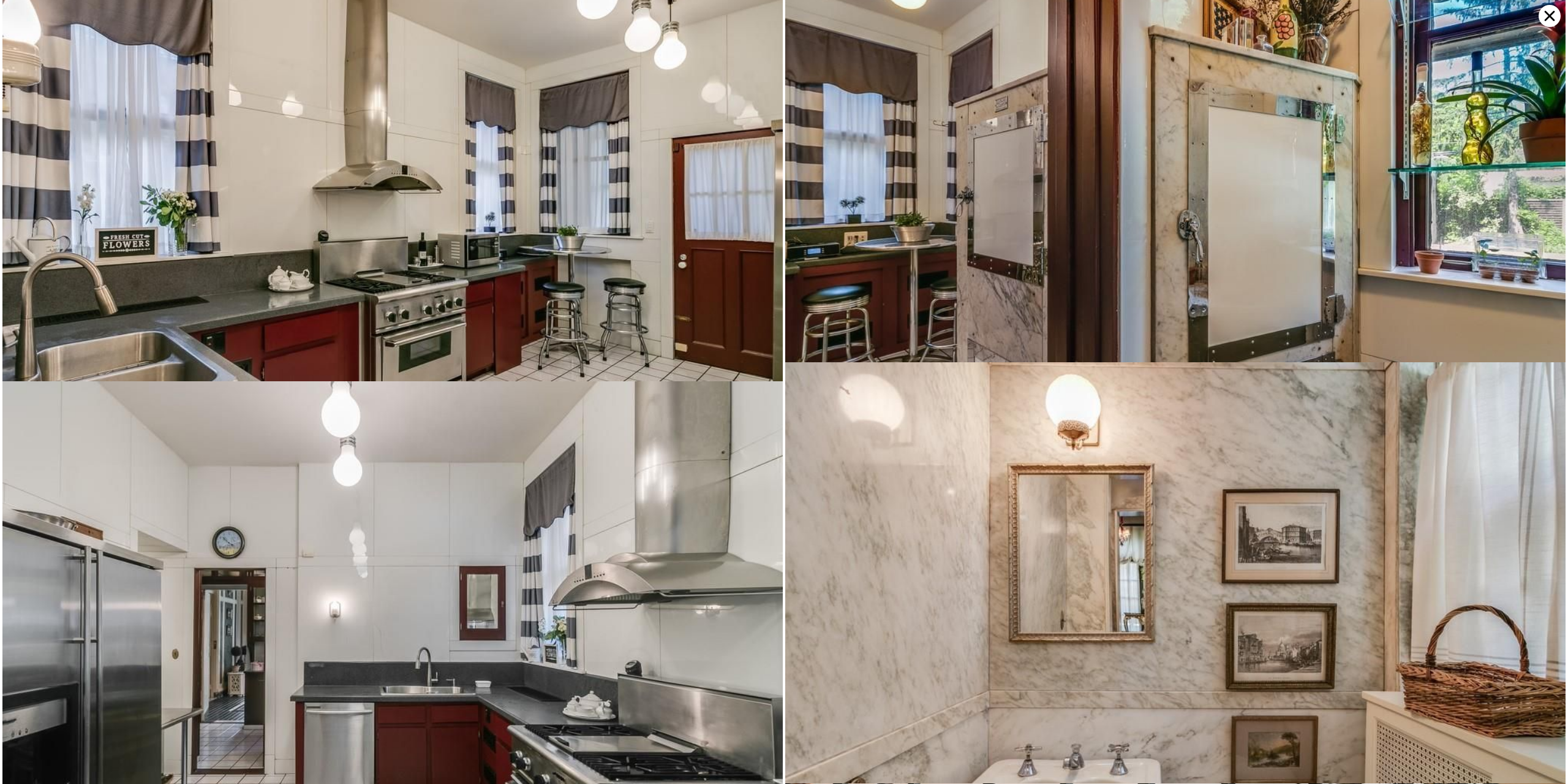
scroll to position [5456, 0]
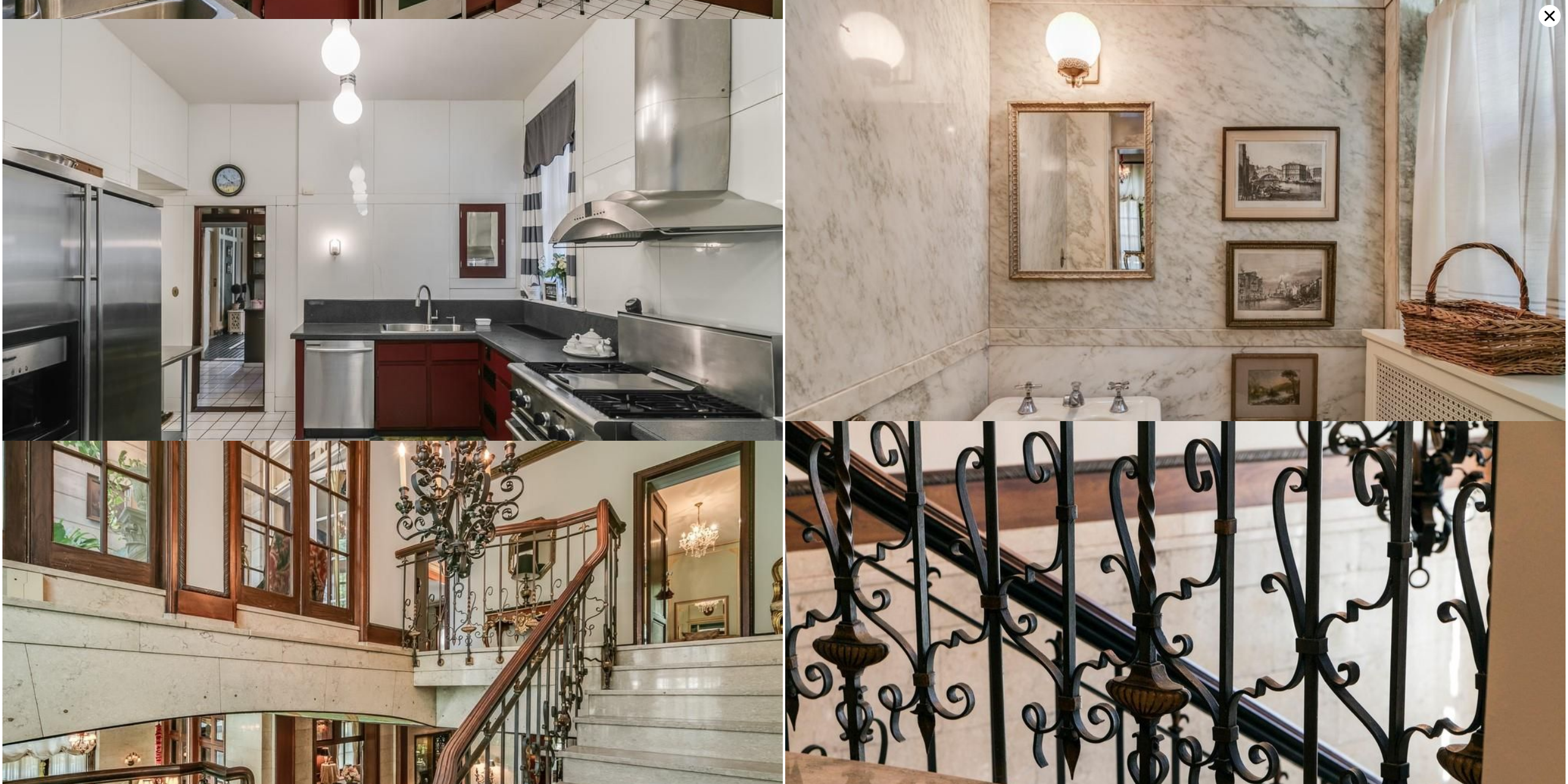
click at [1554, 11] on icon at bounding box center [1549, 15] width 22 height 22
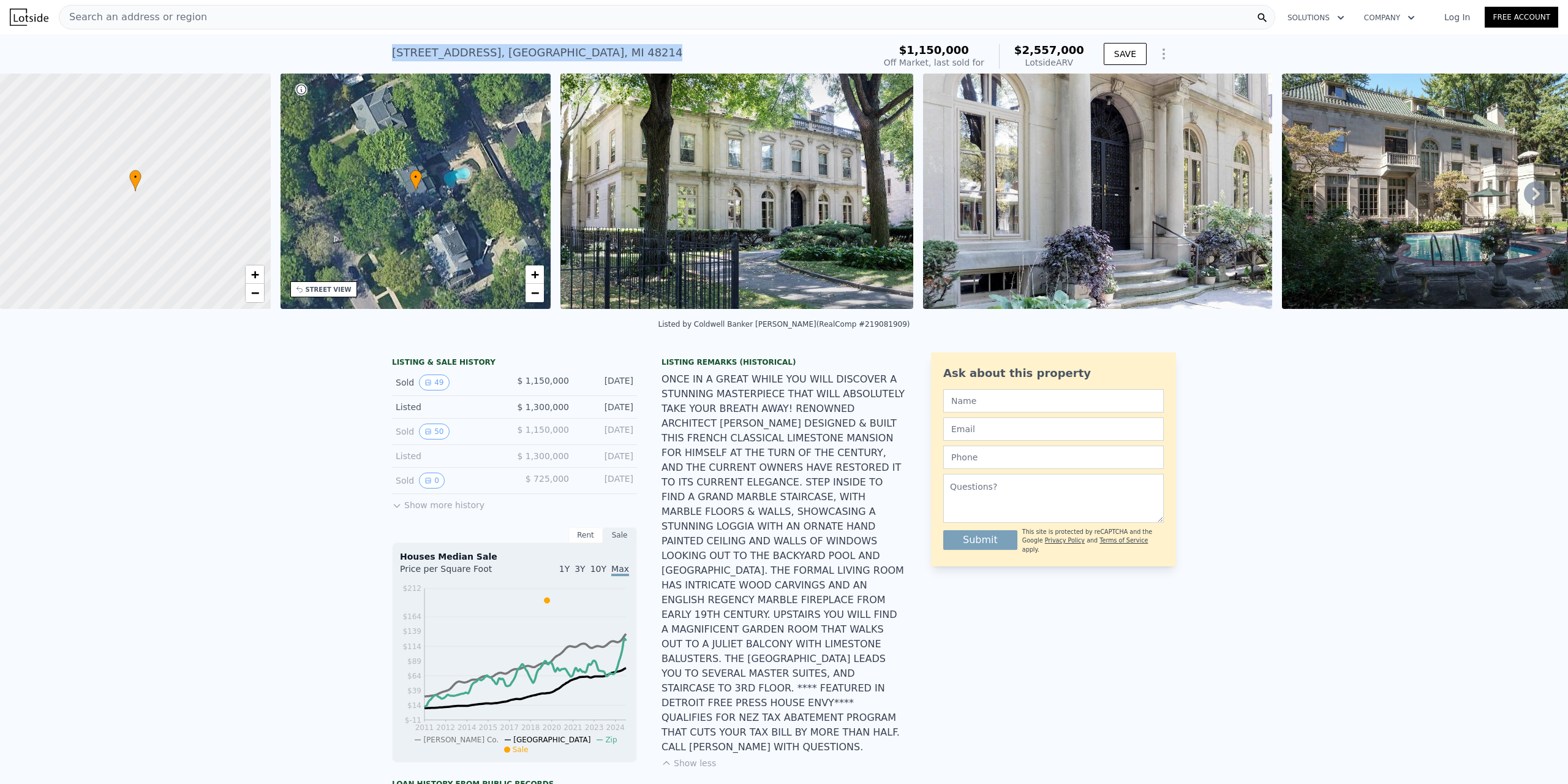
drag, startPoint x: 583, startPoint y: 42, endPoint x: 390, endPoint y: 61, distance: 193.9
click at [392, 61] on div "2150 Iroquois St , Detroit , MI 48214 Sold Dec 2019 for $1.150m (~ARV $2.557m )" at bounding box center [630, 56] width 477 height 35
copy div "2150 Iroquois St , Detroit , MI 48214"
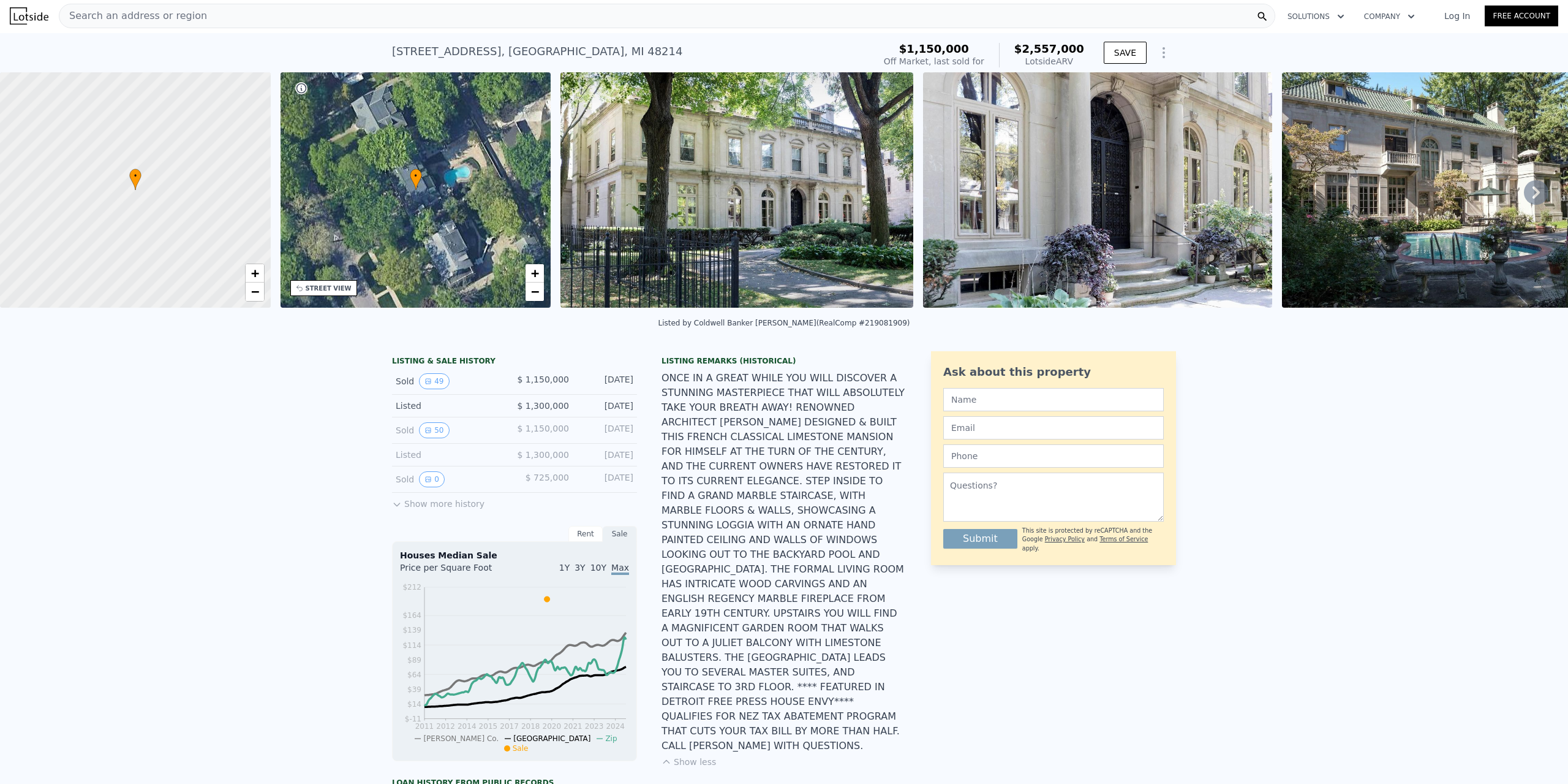
scroll to position [0, 0]
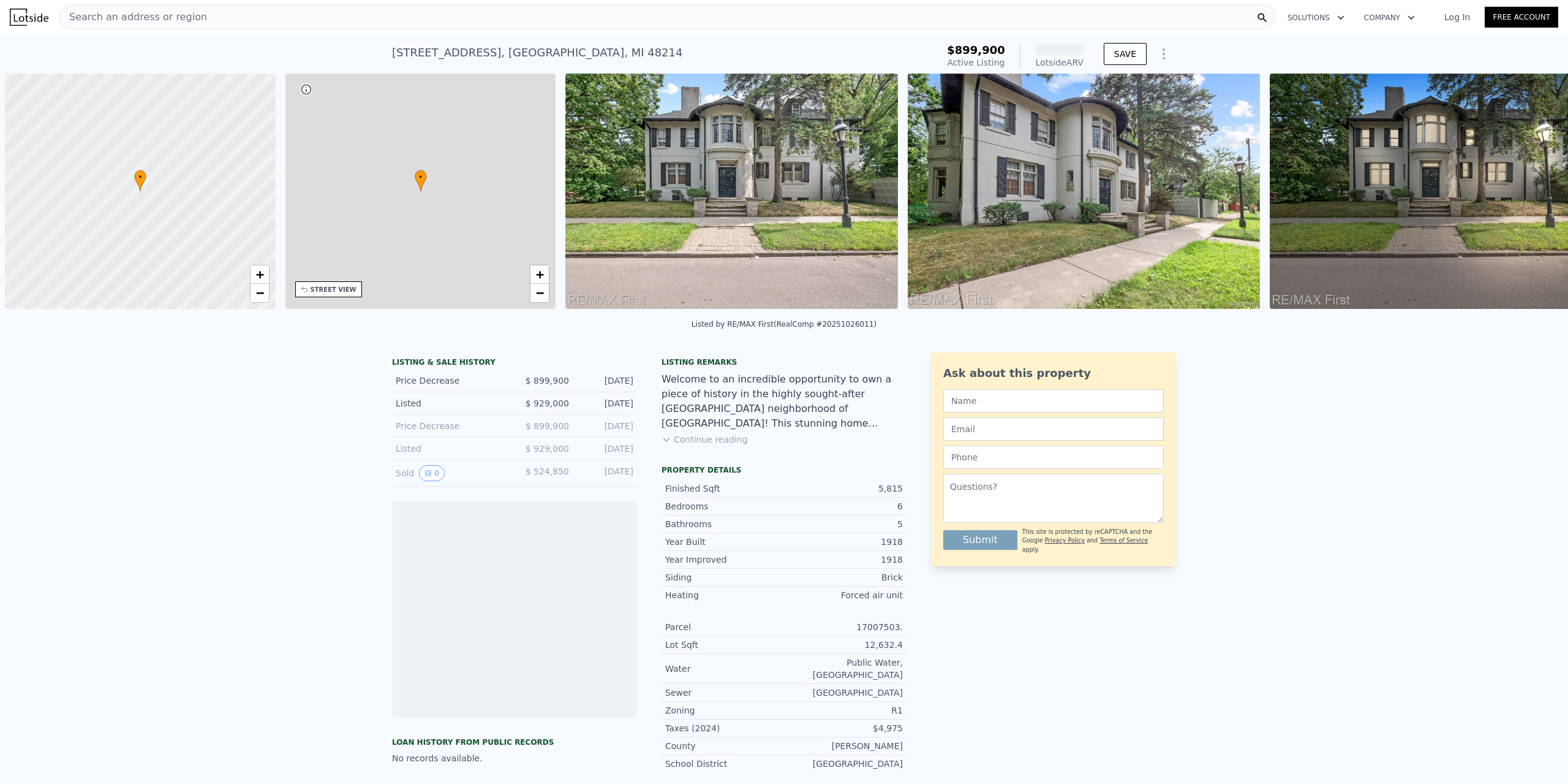
scroll to position [0, 5]
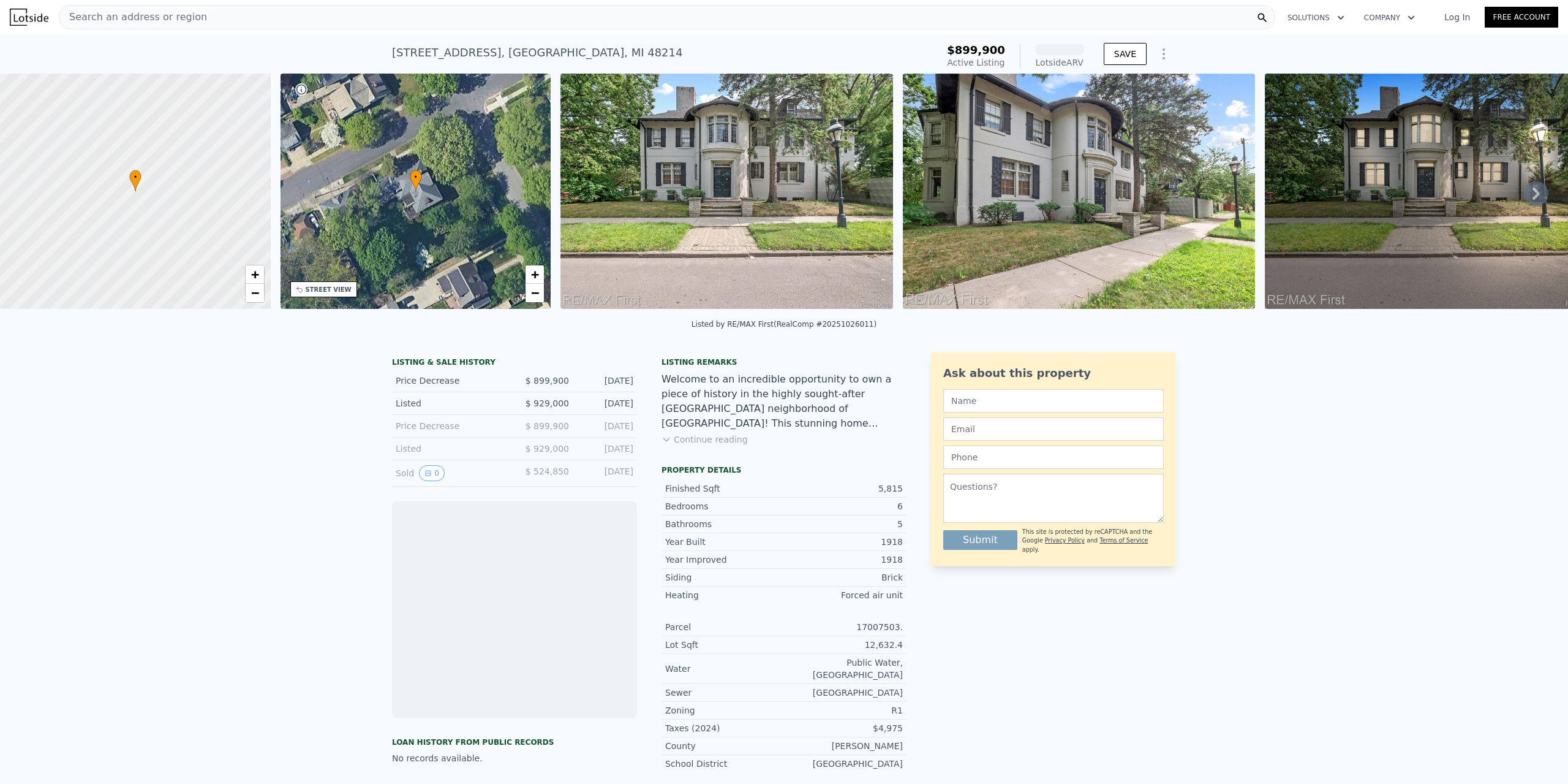
click at [802, 179] on img at bounding box center [727, 191] width 332 height 235
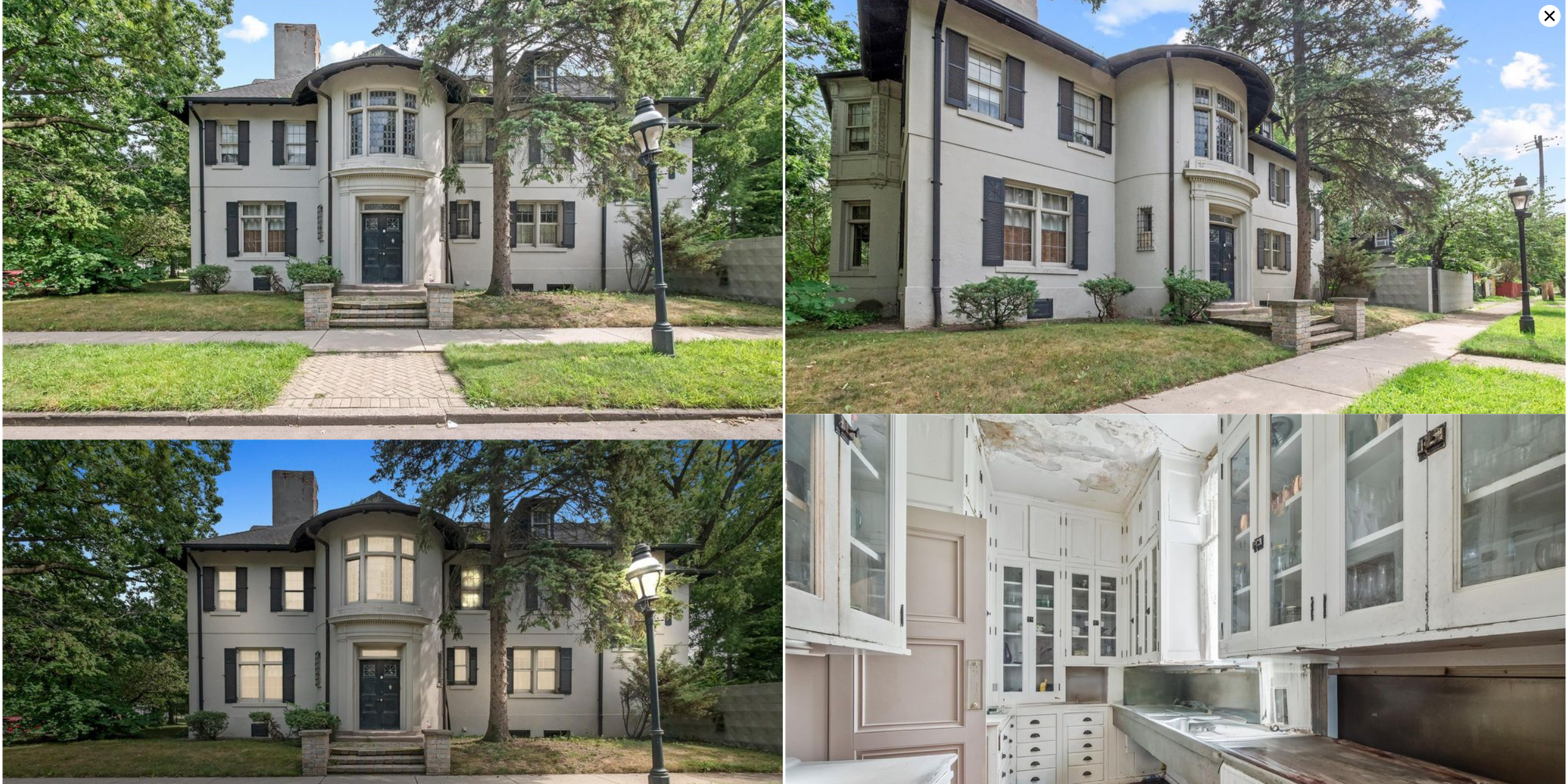
scroll to position [0, 0]
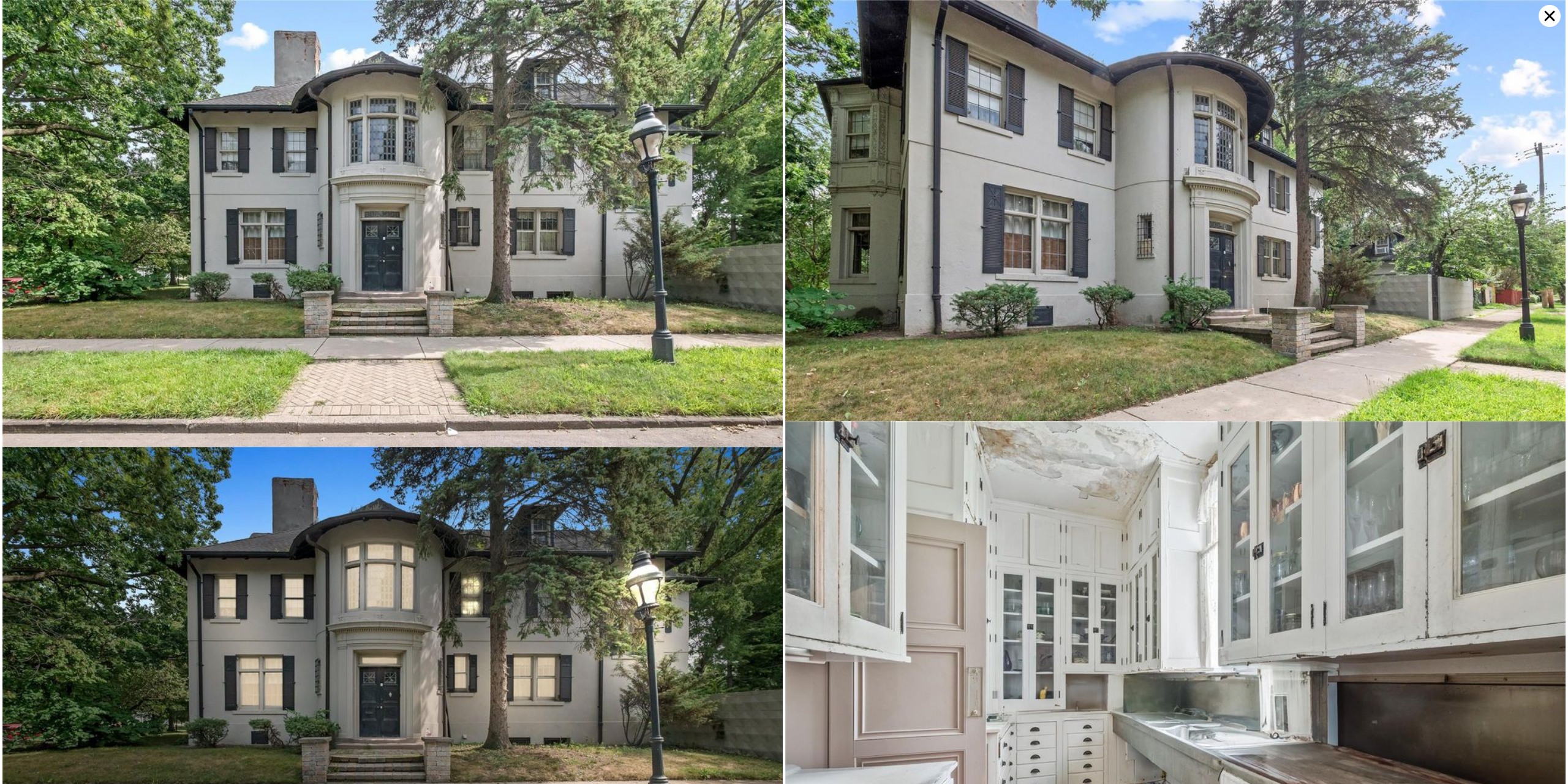
click at [1544, 14] on icon at bounding box center [1549, 15] width 22 height 22
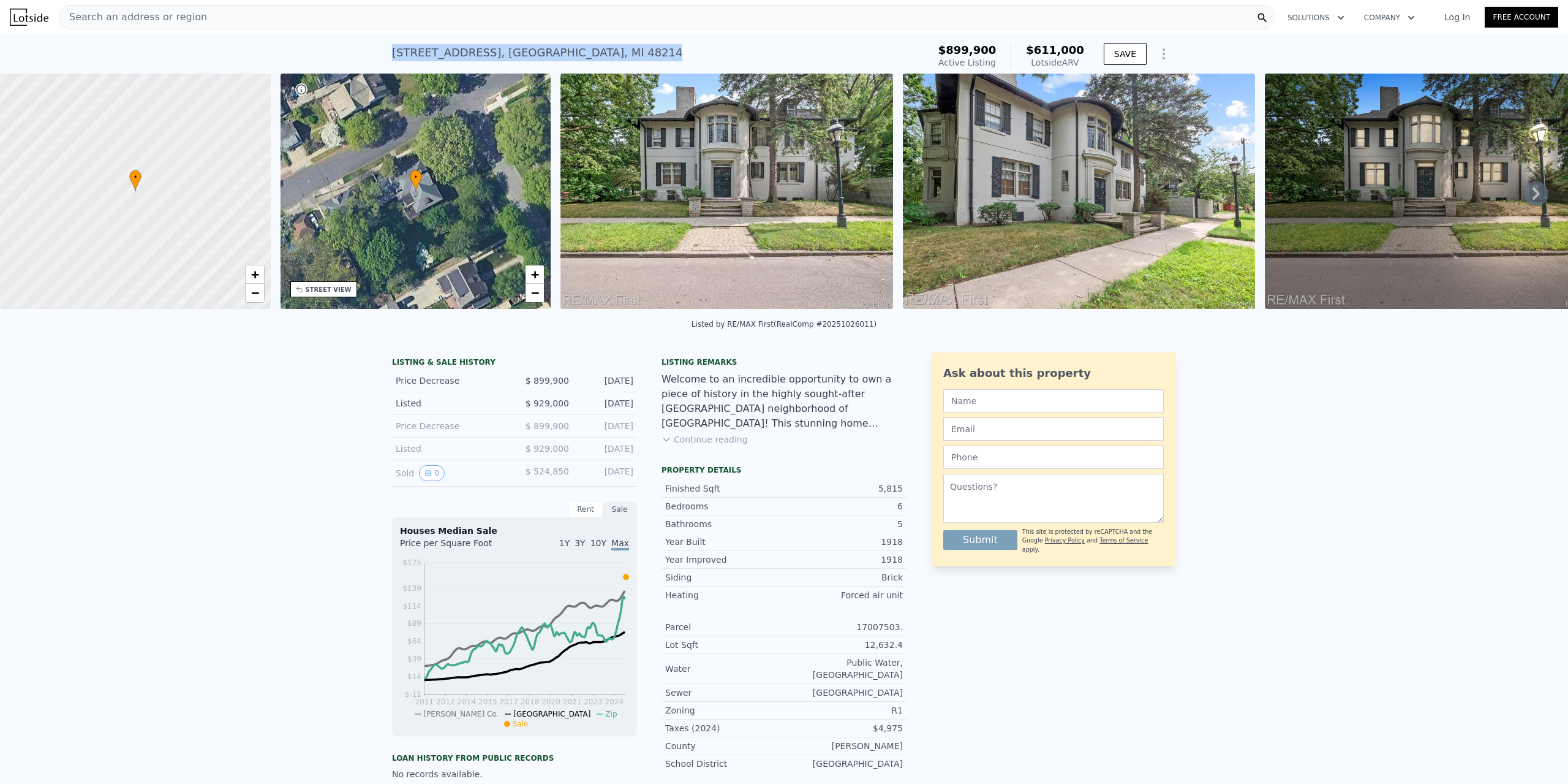
drag, startPoint x: 594, startPoint y: 52, endPoint x: 381, endPoint y: 47, distance: 213.1
click at [381, 47] on div "3065 Iroquois St , Detroit , MI 48214 Active at $899,900 (~ARV $611k ) $899,900…" at bounding box center [784, 54] width 1568 height 39
drag, startPoint x: 573, startPoint y: 50, endPoint x: 387, endPoint y: 58, distance: 186.2
click at [387, 58] on div "3065 Iroquois St , Detroit , MI 48214 Active at $899,900 (~ARV $611k ) $899,900…" at bounding box center [784, 54] width 1568 height 39
click at [101, 22] on span "Search an address or region" at bounding box center [133, 17] width 148 height 14
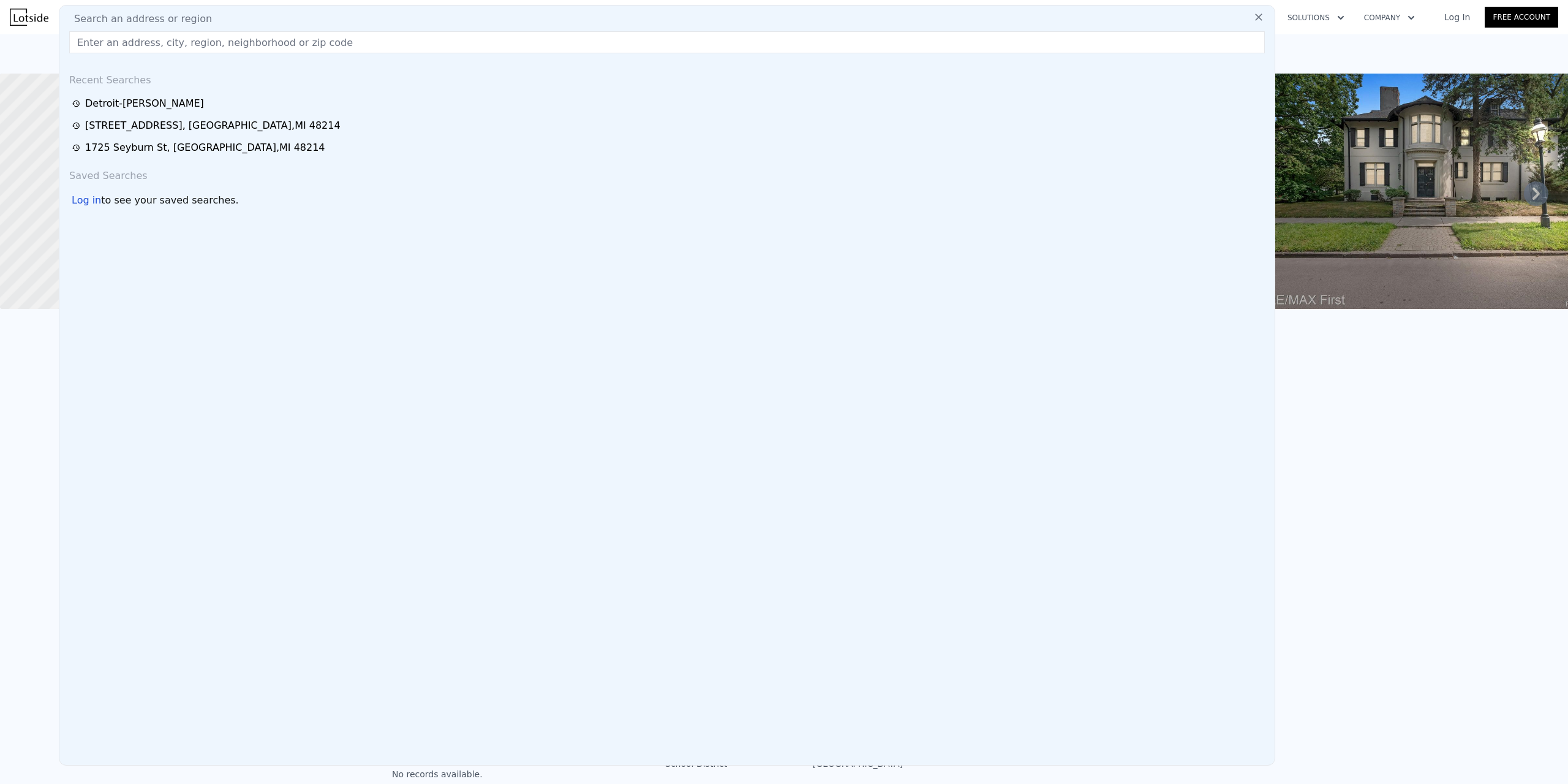
click at [148, 47] on input "text" at bounding box center [667, 42] width 1196 height 22
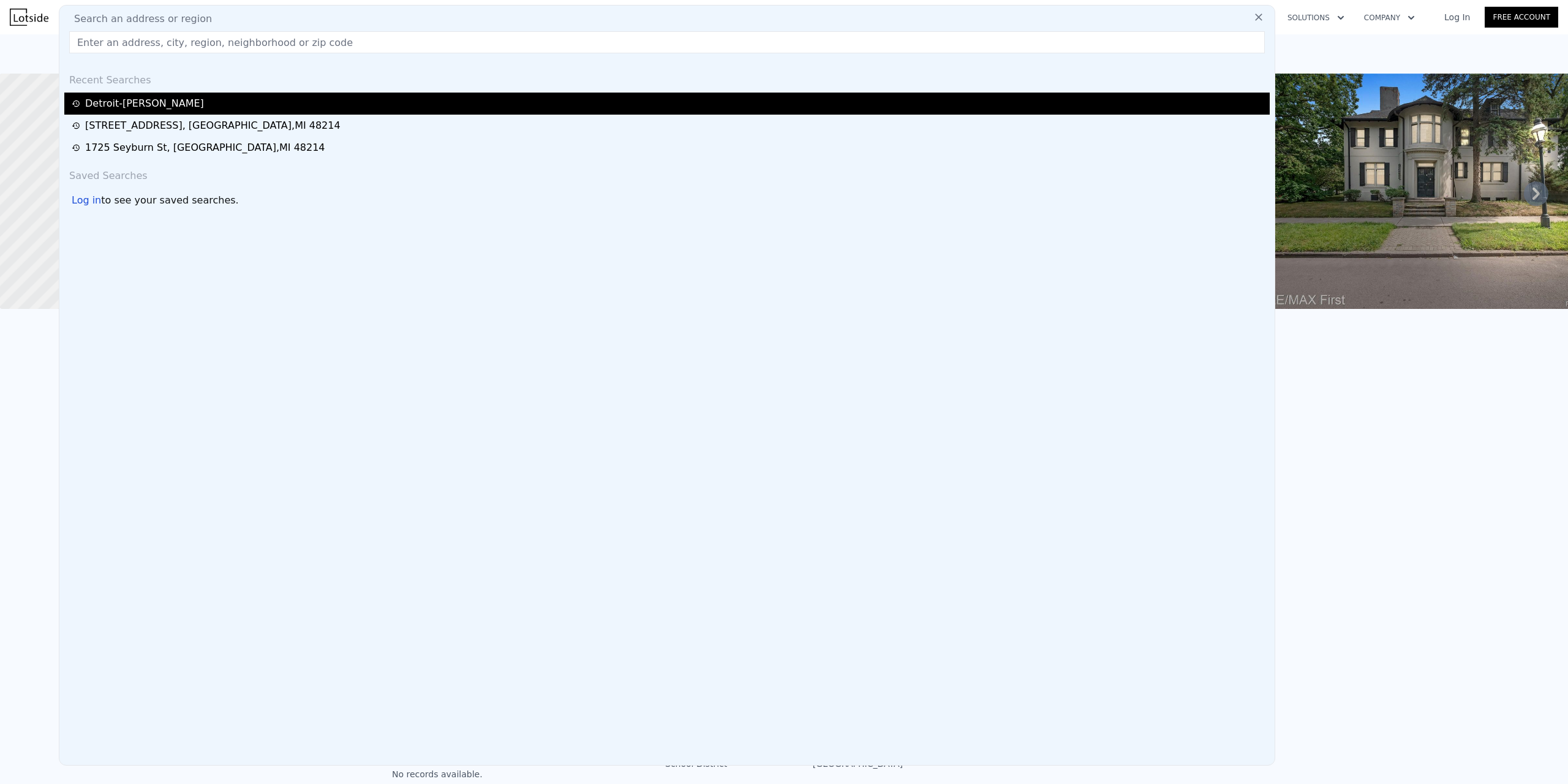
click at [136, 96] on div "Detroit-warren-dearborn" at bounding box center [668, 104] width 1194 height 14
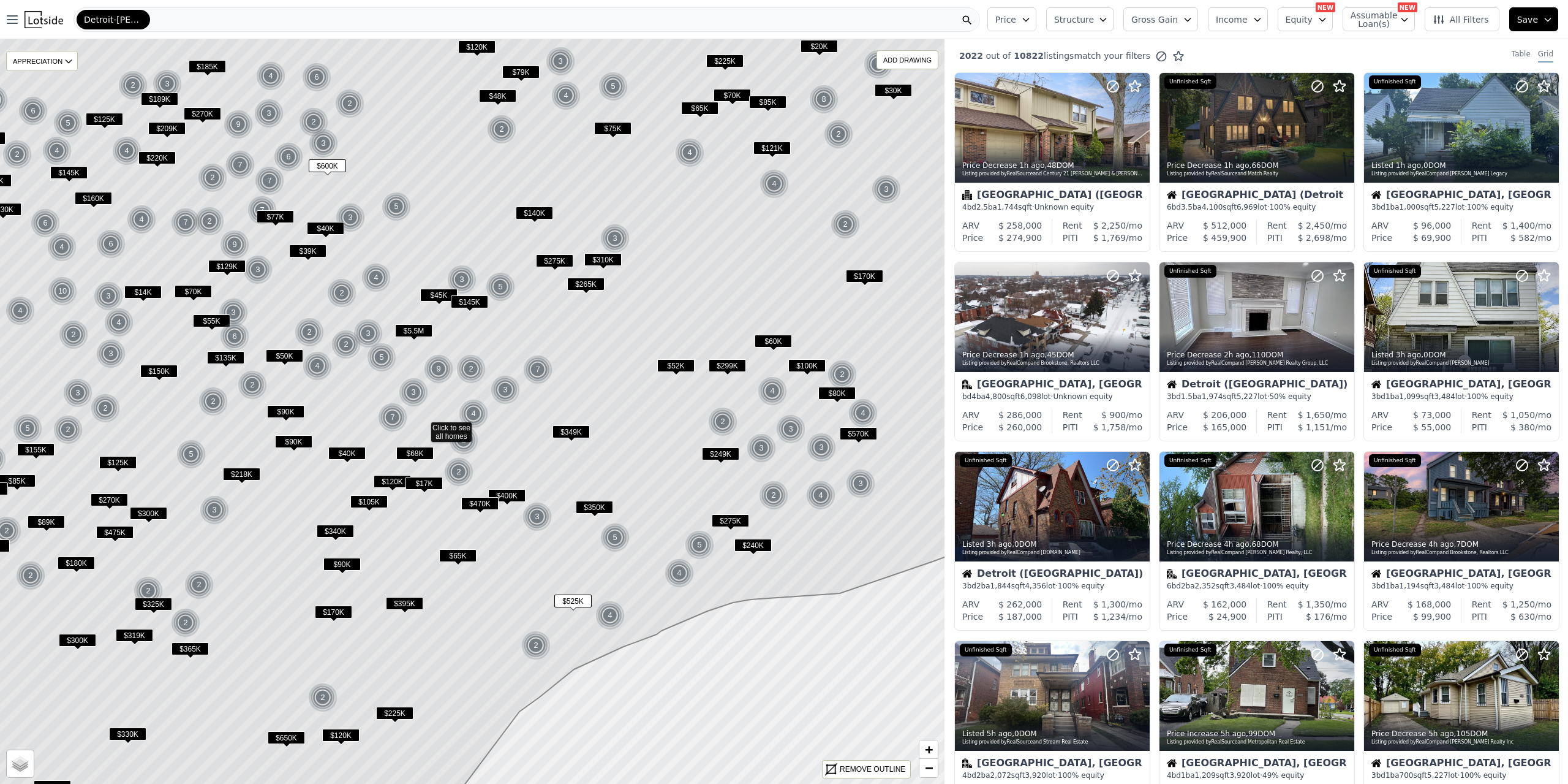
drag, startPoint x: 718, startPoint y: 461, endPoint x: 662, endPoint y: 477, distance: 58.2
click at [662, 477] on icon at bounding box center [423, 428] width 1136 height 896
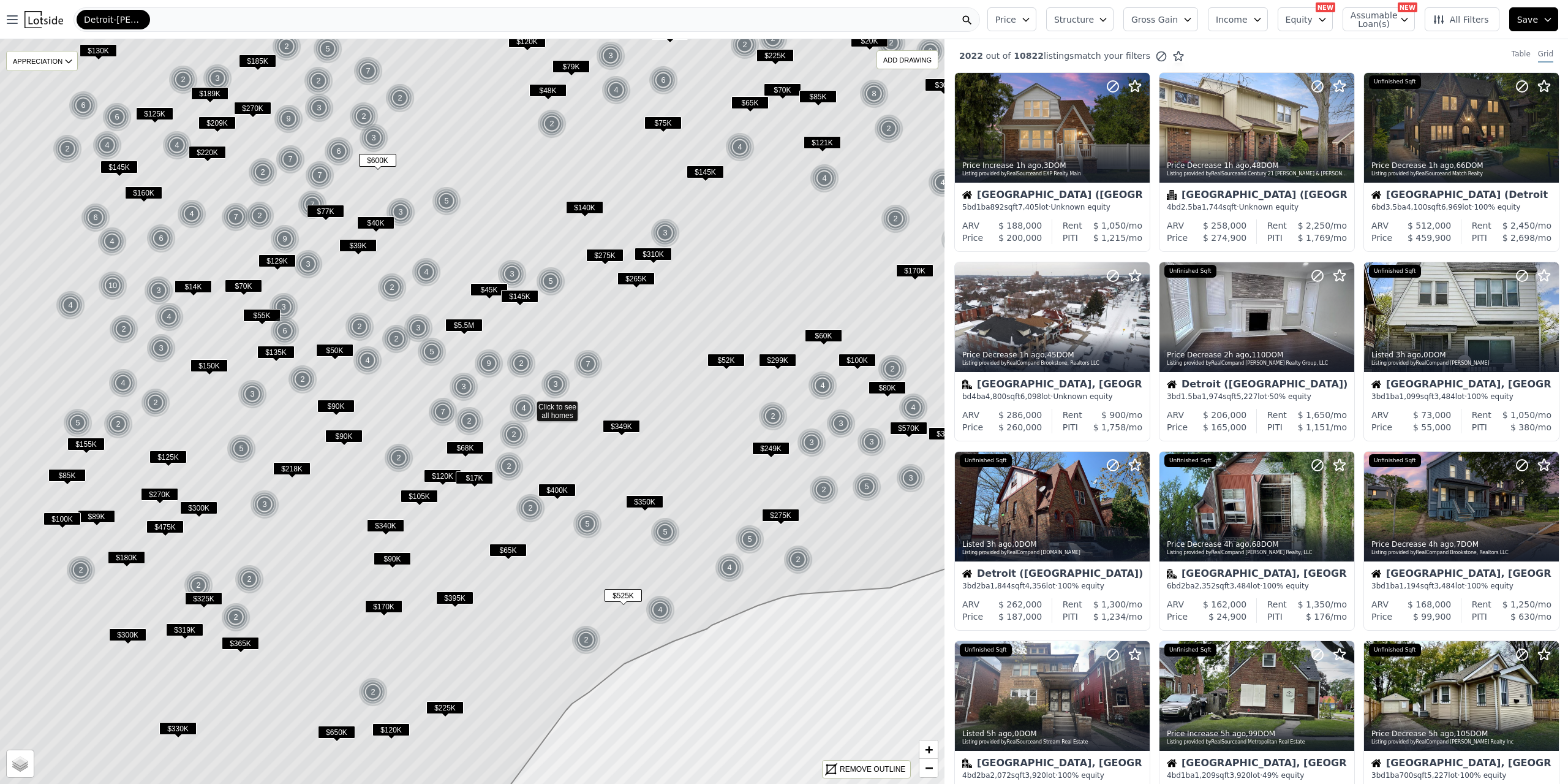
drag, startPoint x: 517, startPoint y: 333, endPoint x: 573, endPoint y: 328, distance: 56.2
click at [573, 328] on icon at bounding box center [529, 407] width 1136 height 896
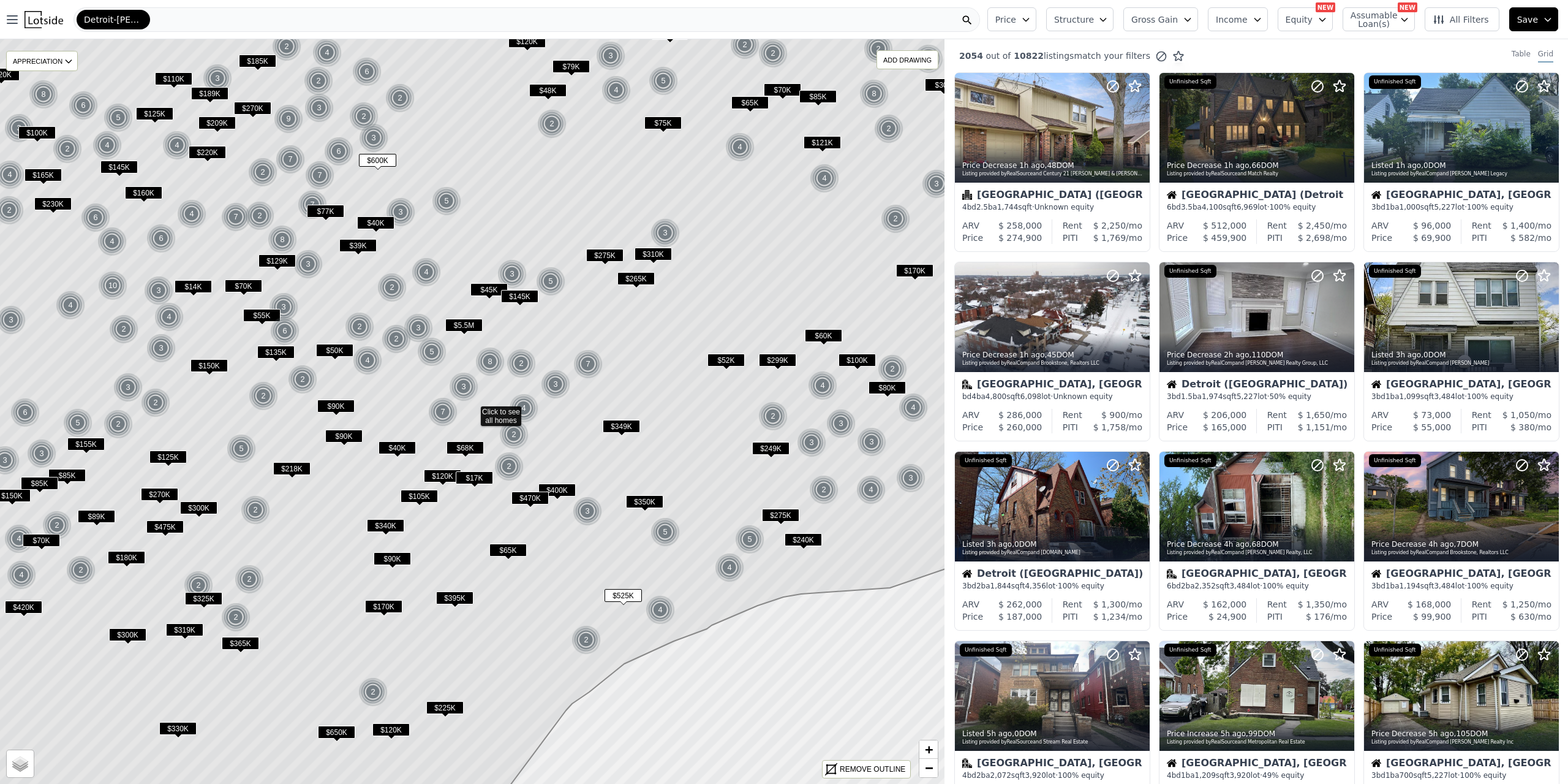
click at [1031, 14] on icon "button" at bounding box center [1026, 19] width 10 height 10
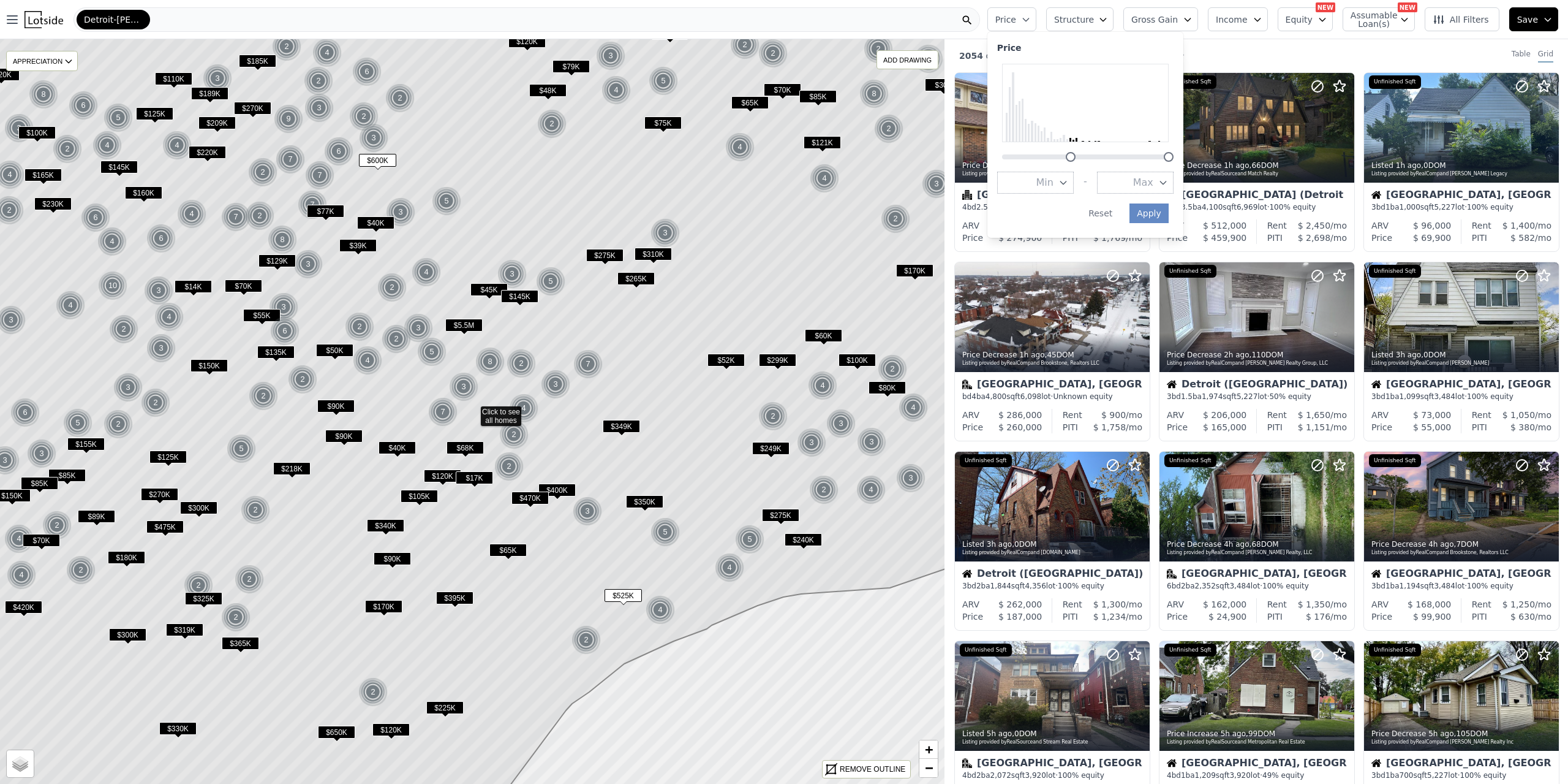
drag, startPoint x: 1019, startPoint y: 160, endPoint x: 1088, endPoint y: 147, distance: 70.2
click at [1088, 147] on div at bounding box center [1085, 112] width 176 height 98
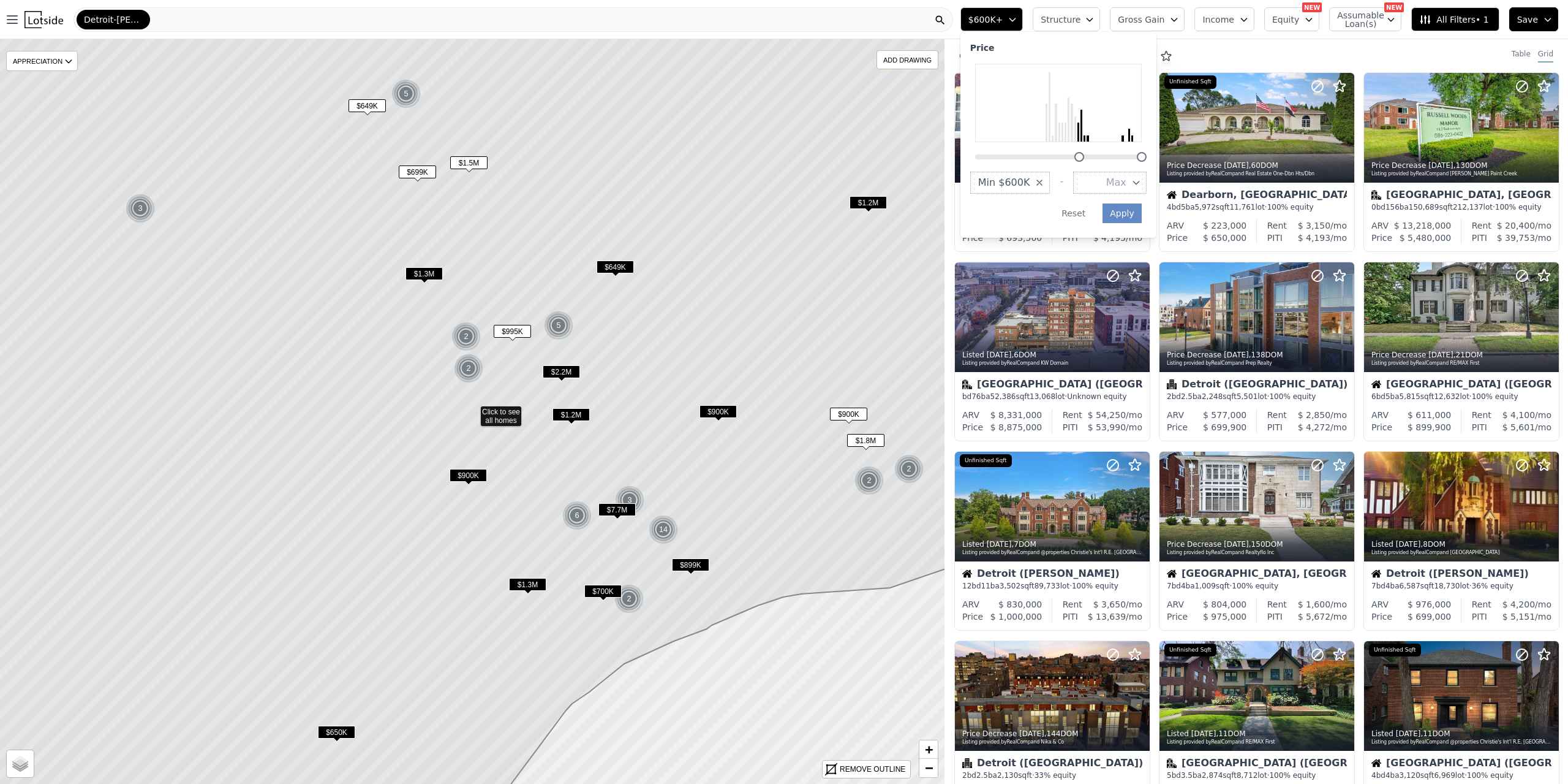
drag, startPoint x: 1065, startPoint y: 156, endPoint x: 1100, endPoint y: 156, distance: 35.0
click at [1084, 156] on div at bounding box center [1079, 156] width 10 height 10
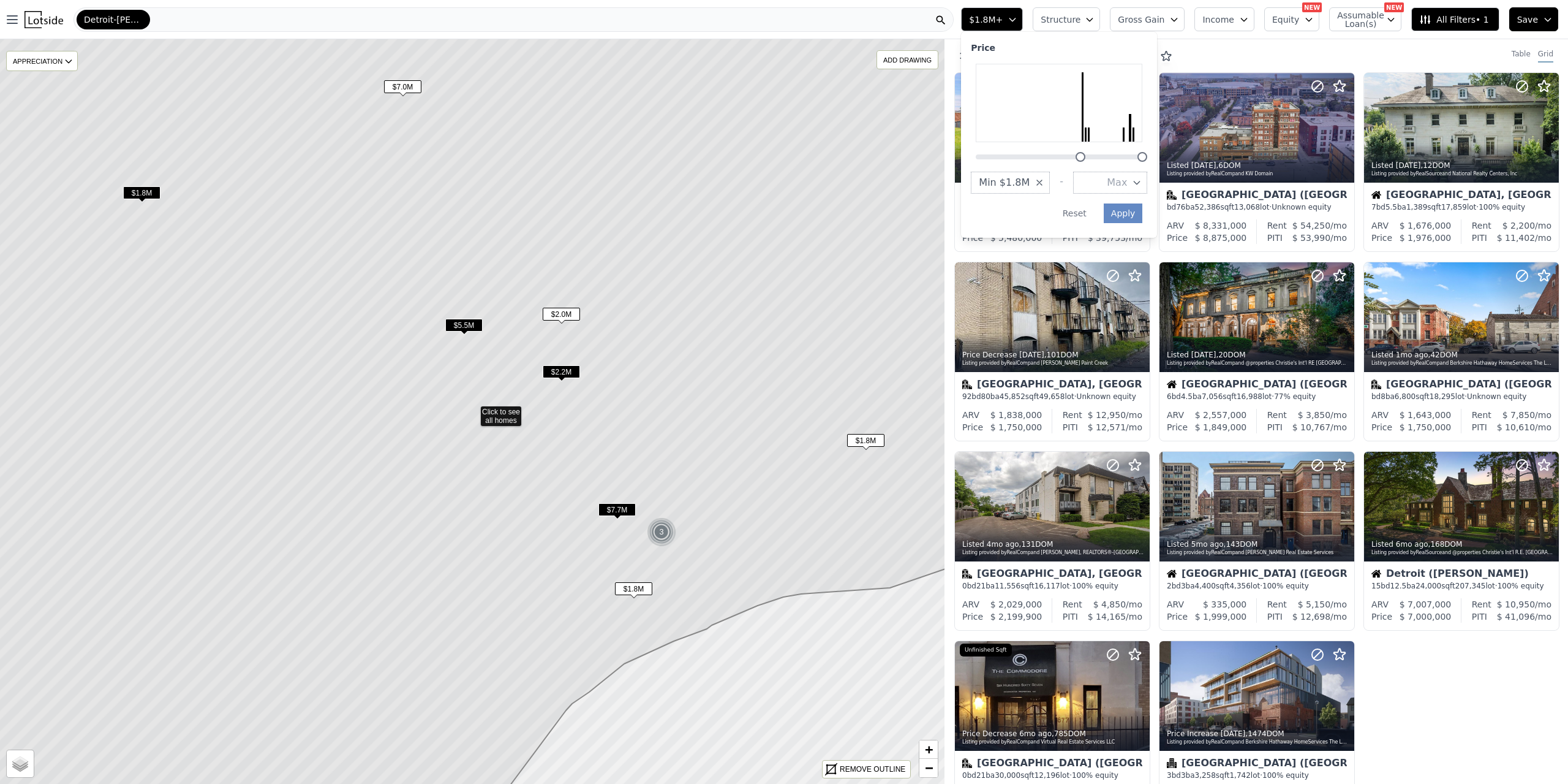
click at [1463, 727] on div "Price Decrease 6d ago , 130 DOM Listing provided by RealComp and Keller William…" at bounding box center [1256, 451] width 623 height 758
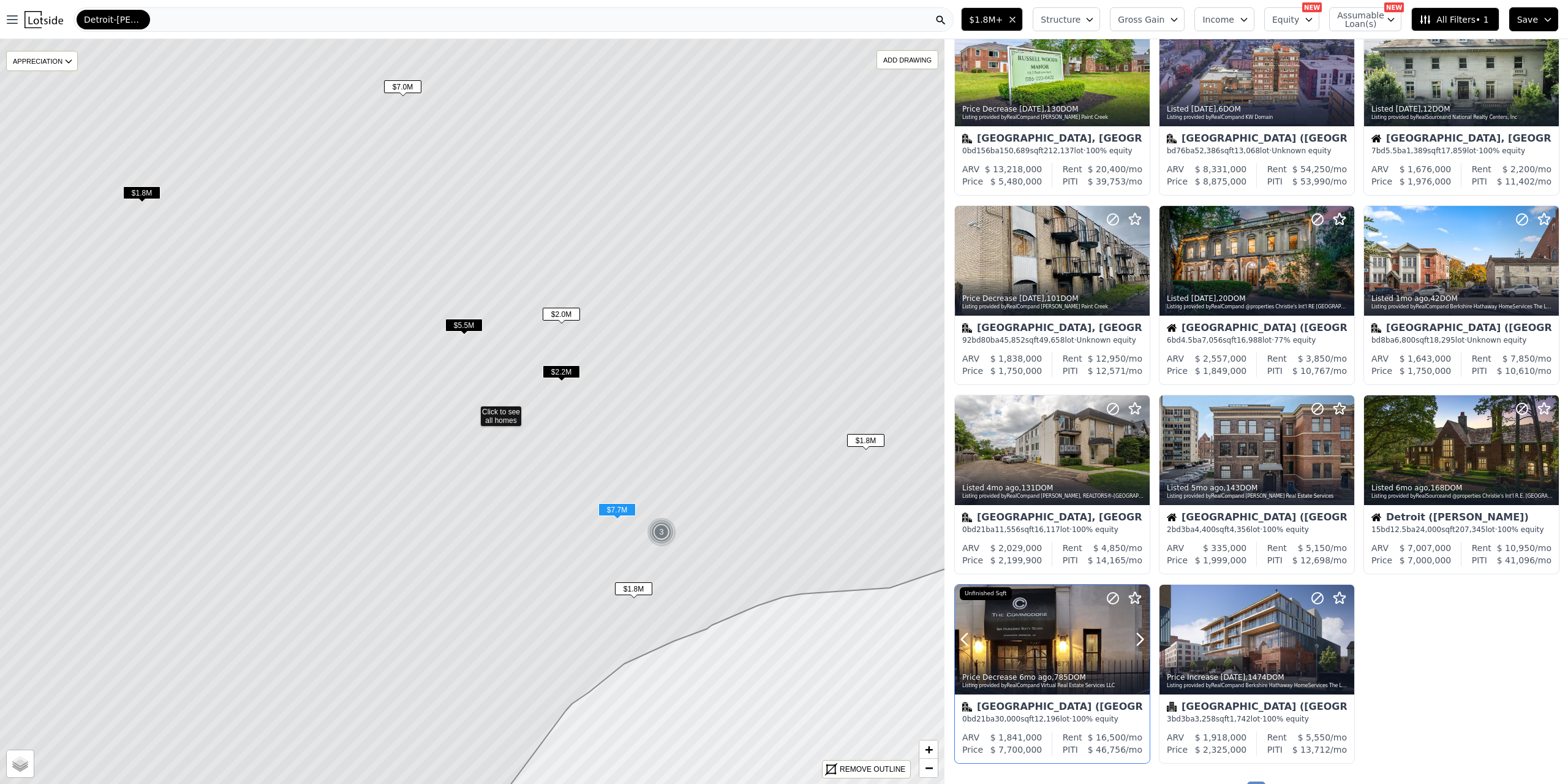
scroll to position [61, 0]
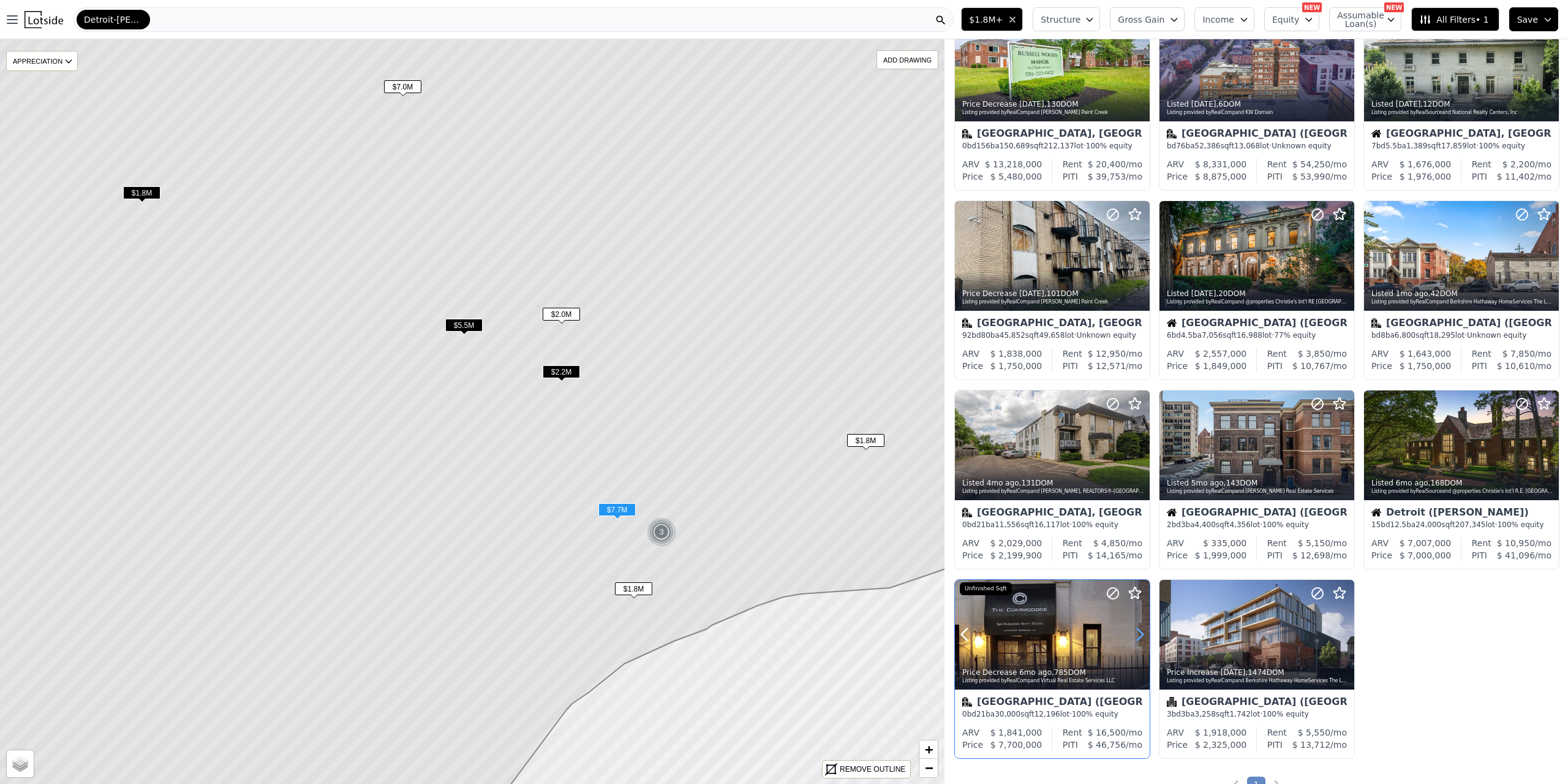
click at [1133, 634] on icon at bounding box center [1140, 634] width 19 height 19
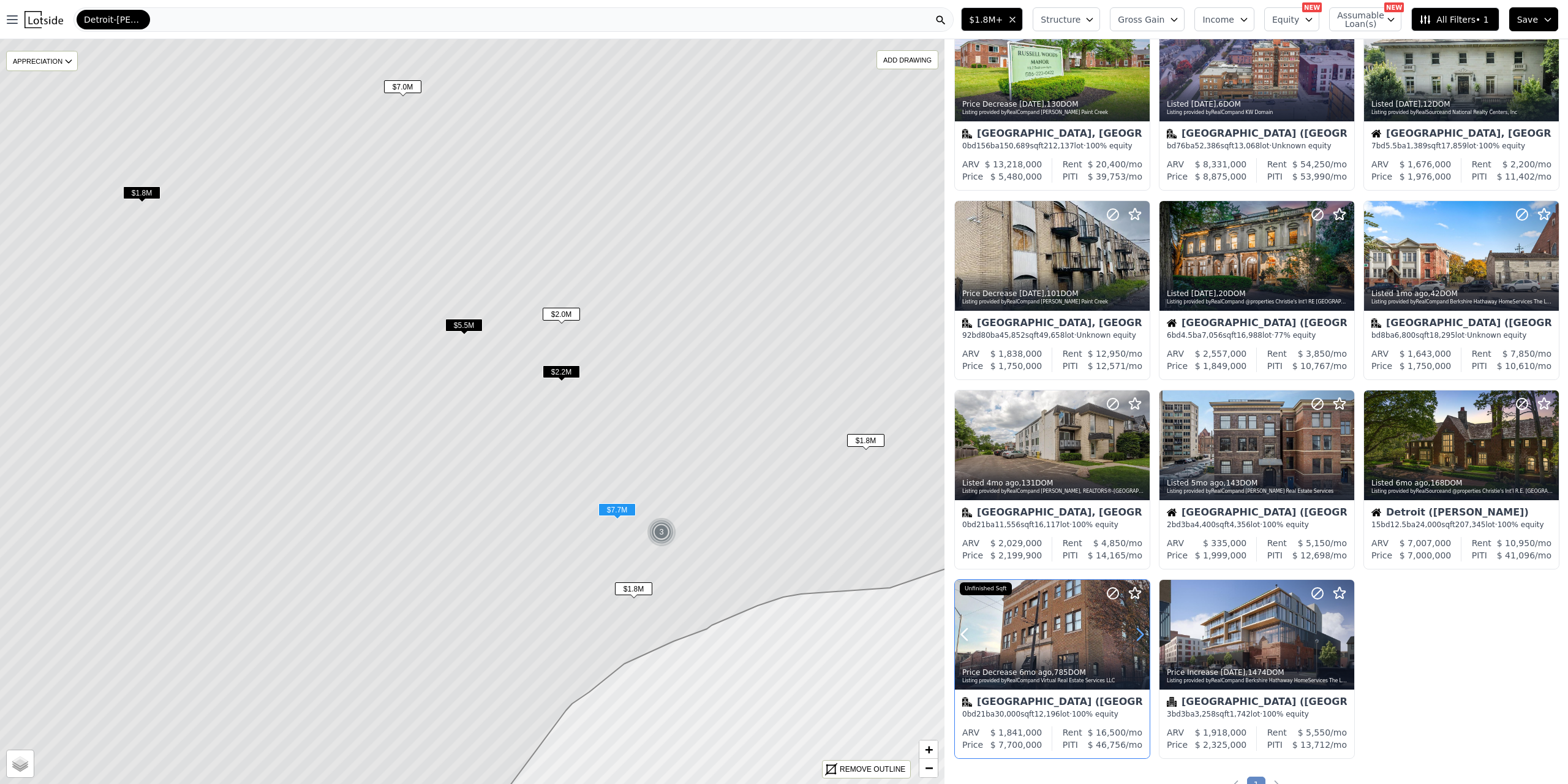
click at [1136, 632] on icon at bounding box center [1140, 634] width 19 height 19
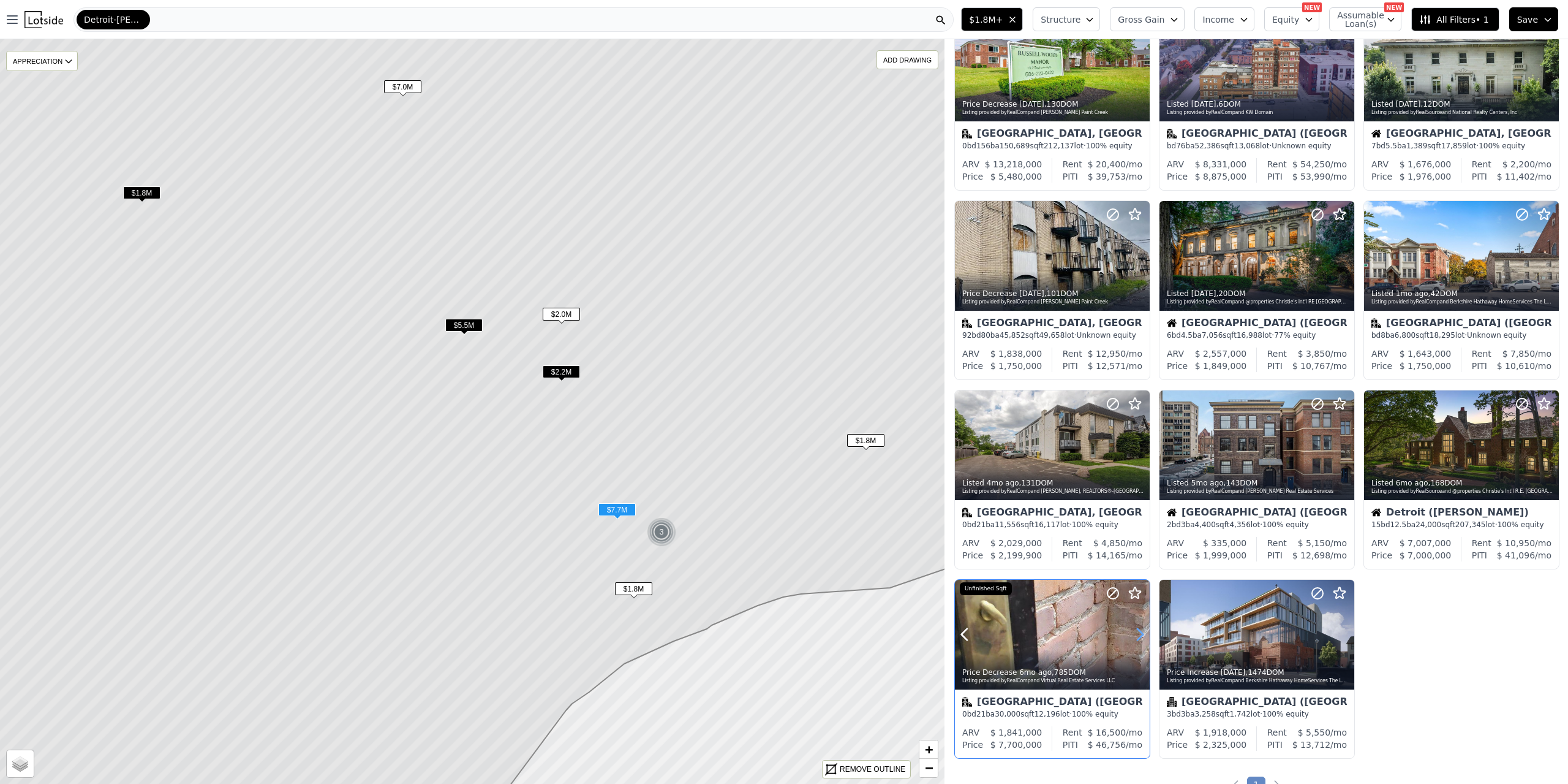
click at [1136, 632] on icon at bounding box center [1140, 634] width 19 height 19
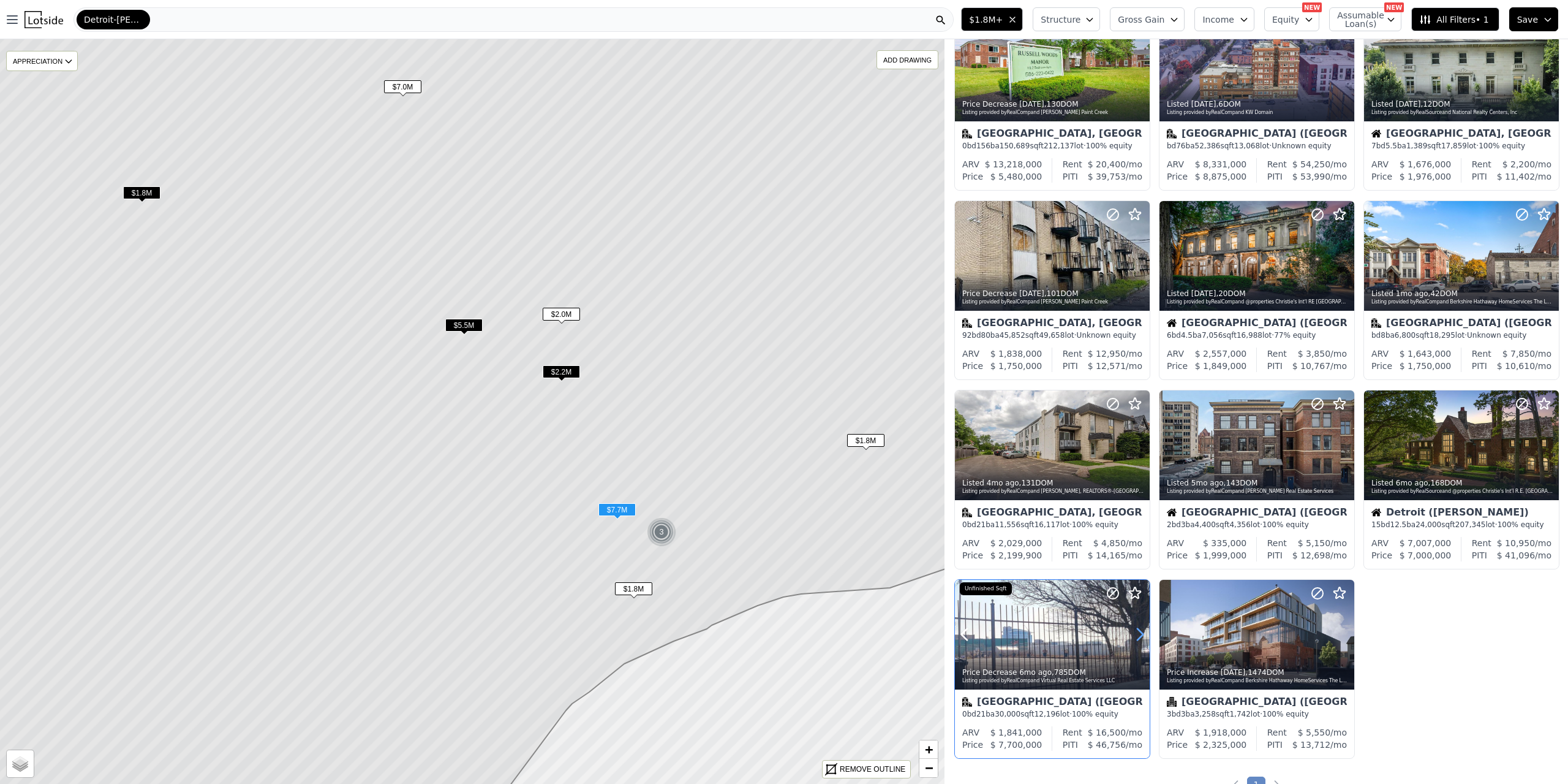
click at [1136, 632] on icon at bounding box center [1140, 634] width 19 height 19
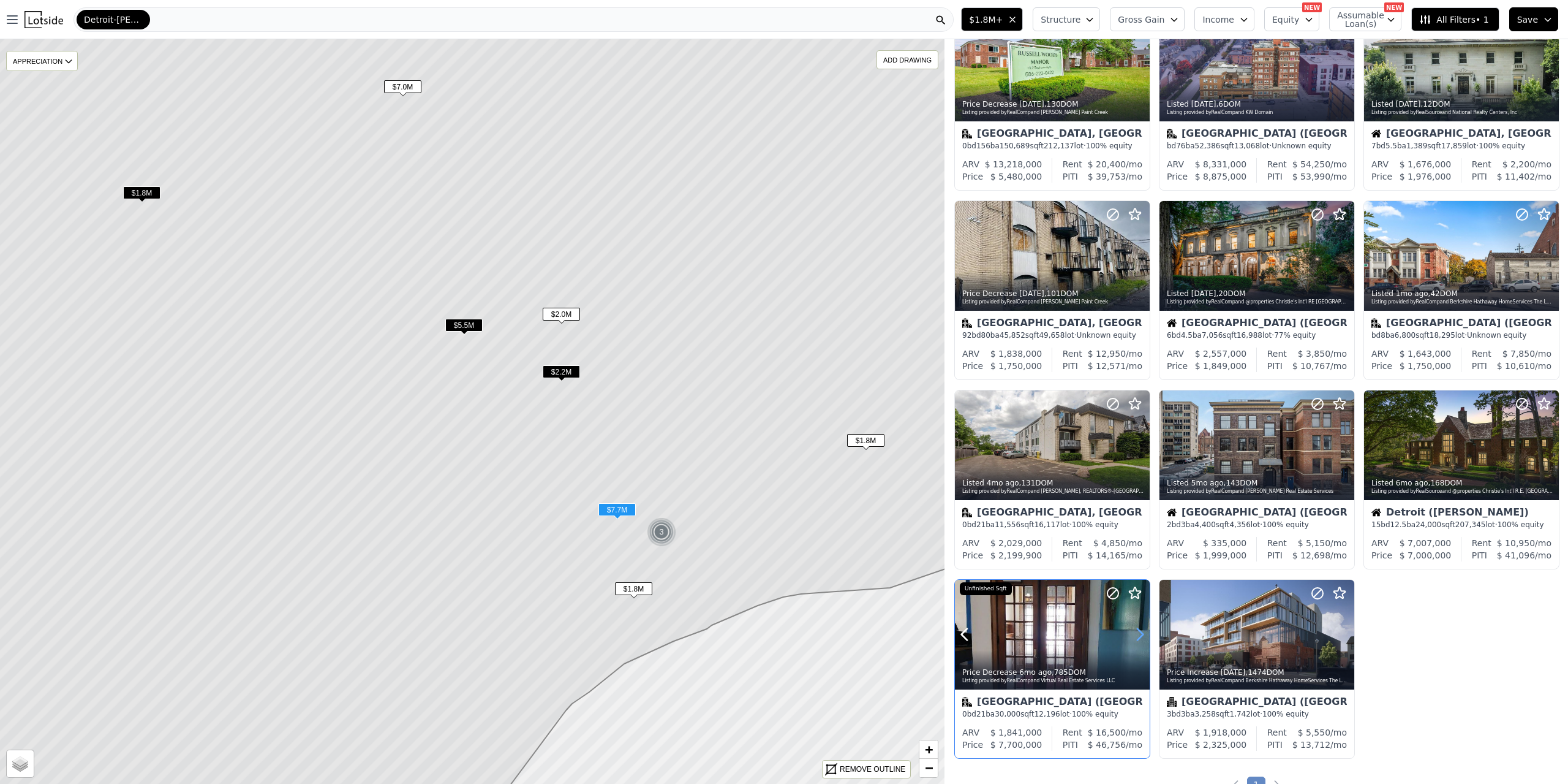
click at [1136, 632] on icon at bounding box center [1140, 634] width 19 height 19
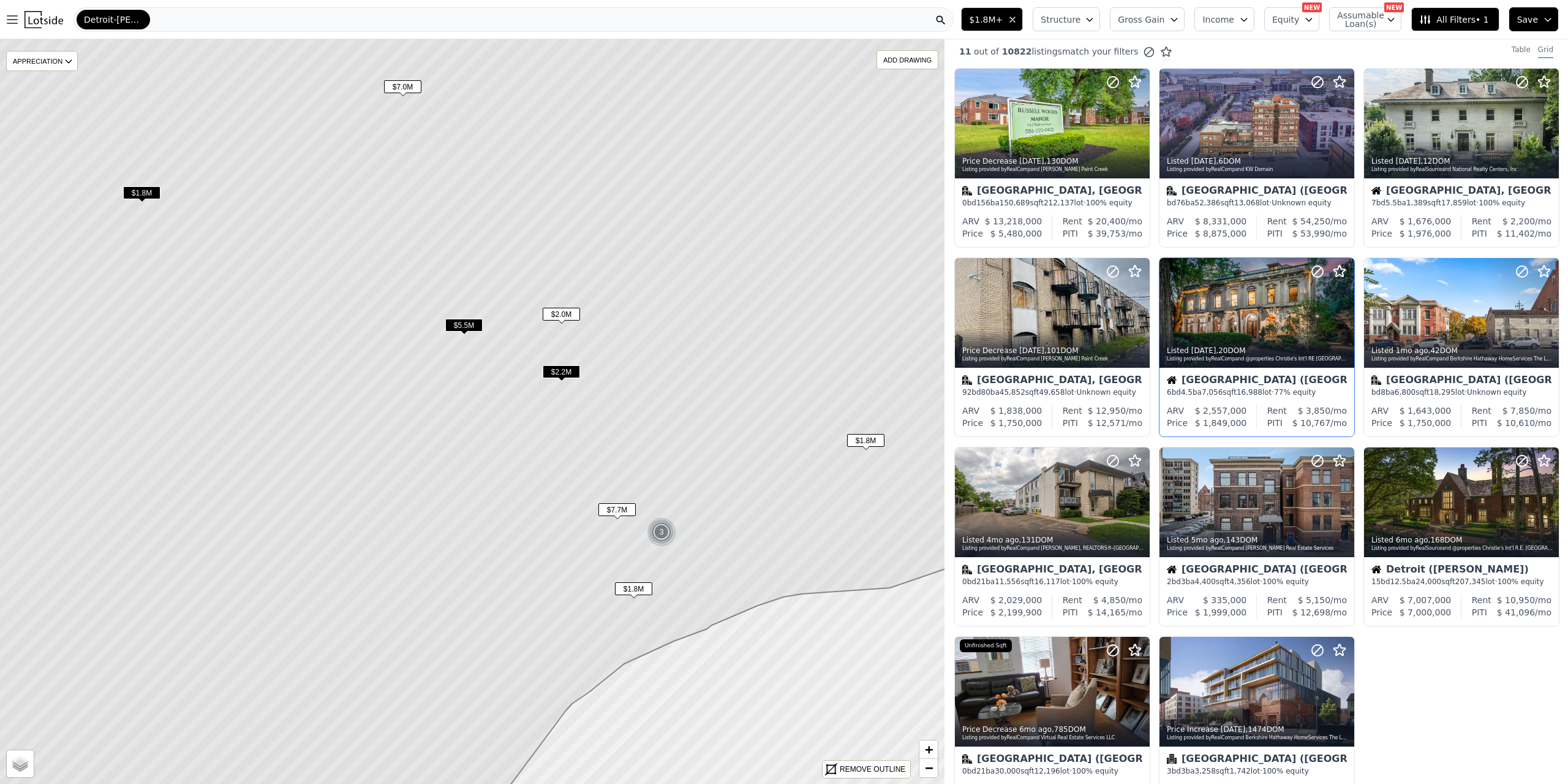
scroll to position [0, 0]
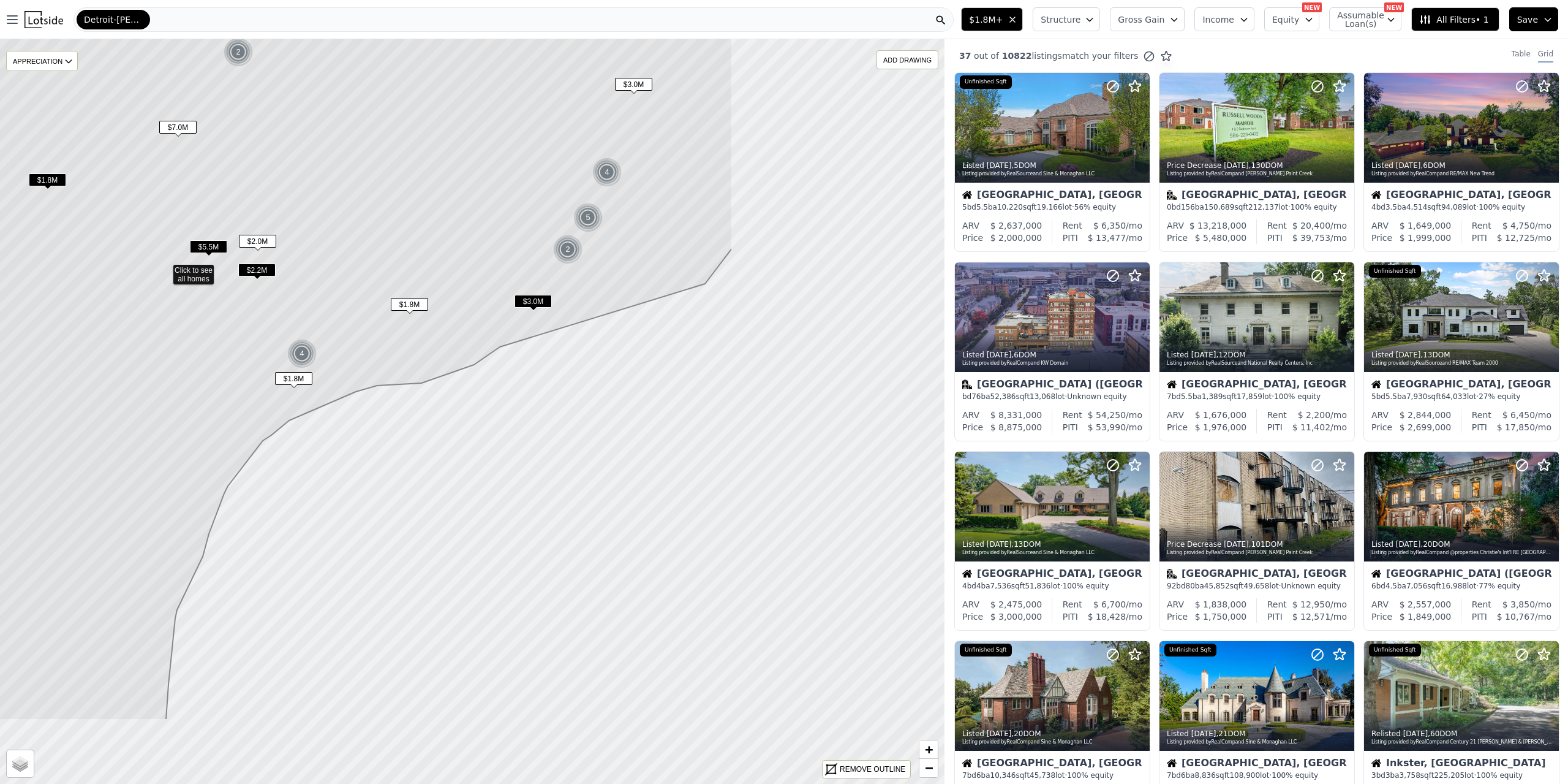
drag, startPoint x: 772, startPoint y: 368, endPoint x: 464, endPoint y: 228, distance: 338.3
click at [464, 228] on icon at bounding box center [165, 272] width 1136 height 896
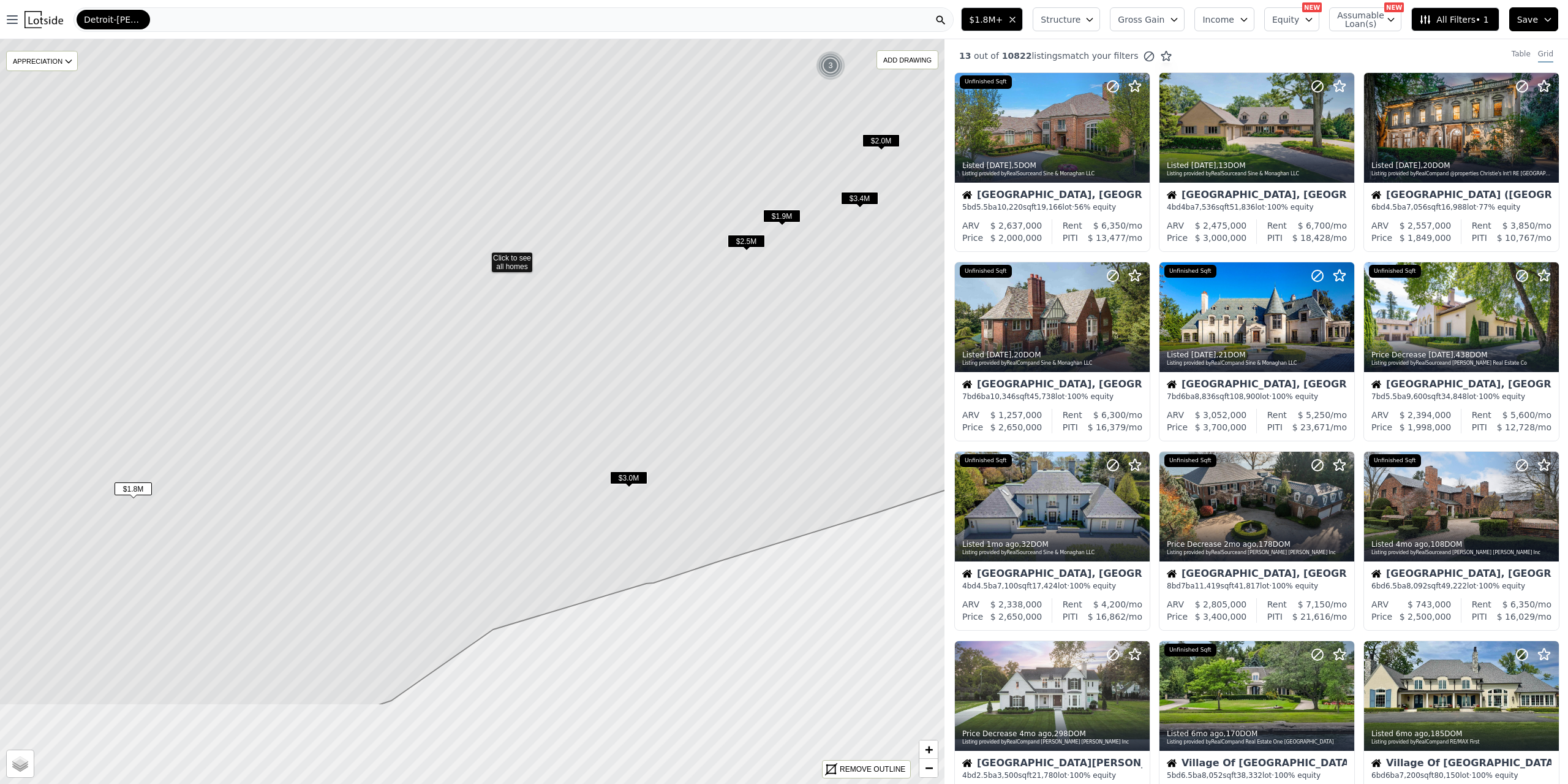
drag, startPoint x: 562, startPoint y: 258, endPoint x: 573, endPoint y: 103, distance: 155.4
click at [573, 103] on icon at bounding box center [484, 258] width 1136 height 896
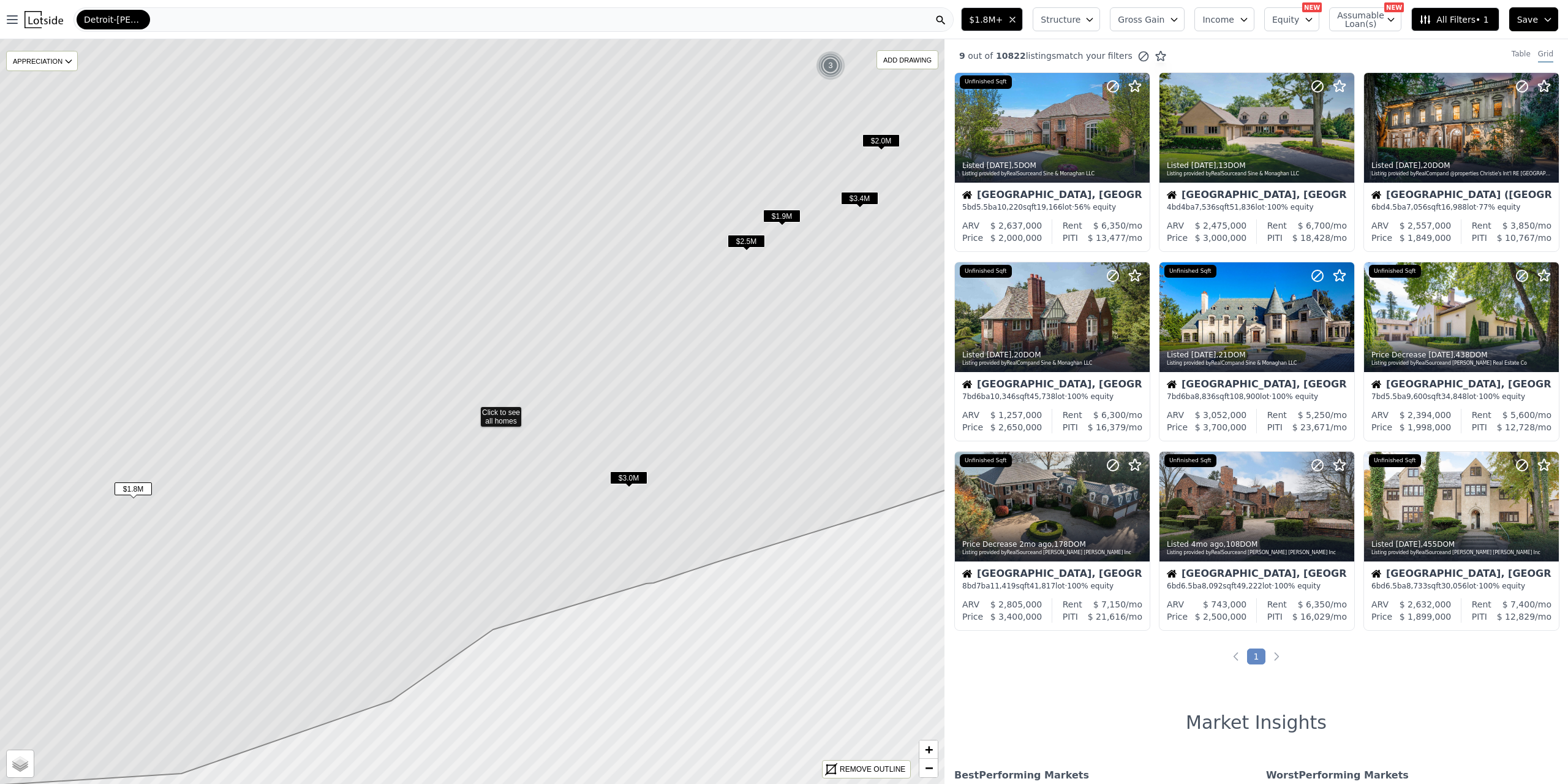
click at [489, 412] on icon at bounding box center [472, 388] width 1136 height 849
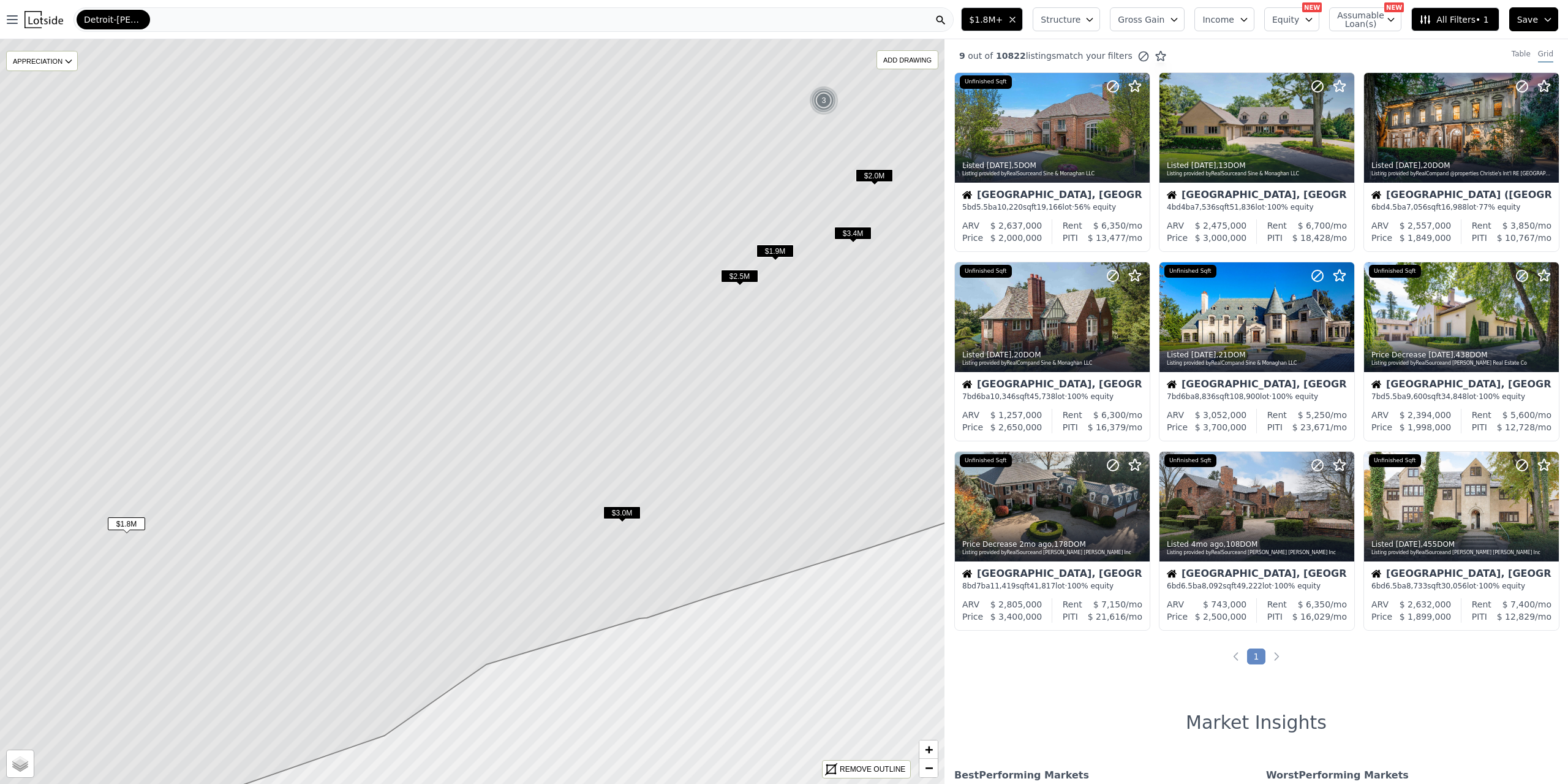
drag, startPoint x: 610, startPoint y: 238, endPoint x: 602, endPoint y: 272, distance: 34.9
click at [602, 272] on icon at bounding box center [465, 423] width 1136 height 849
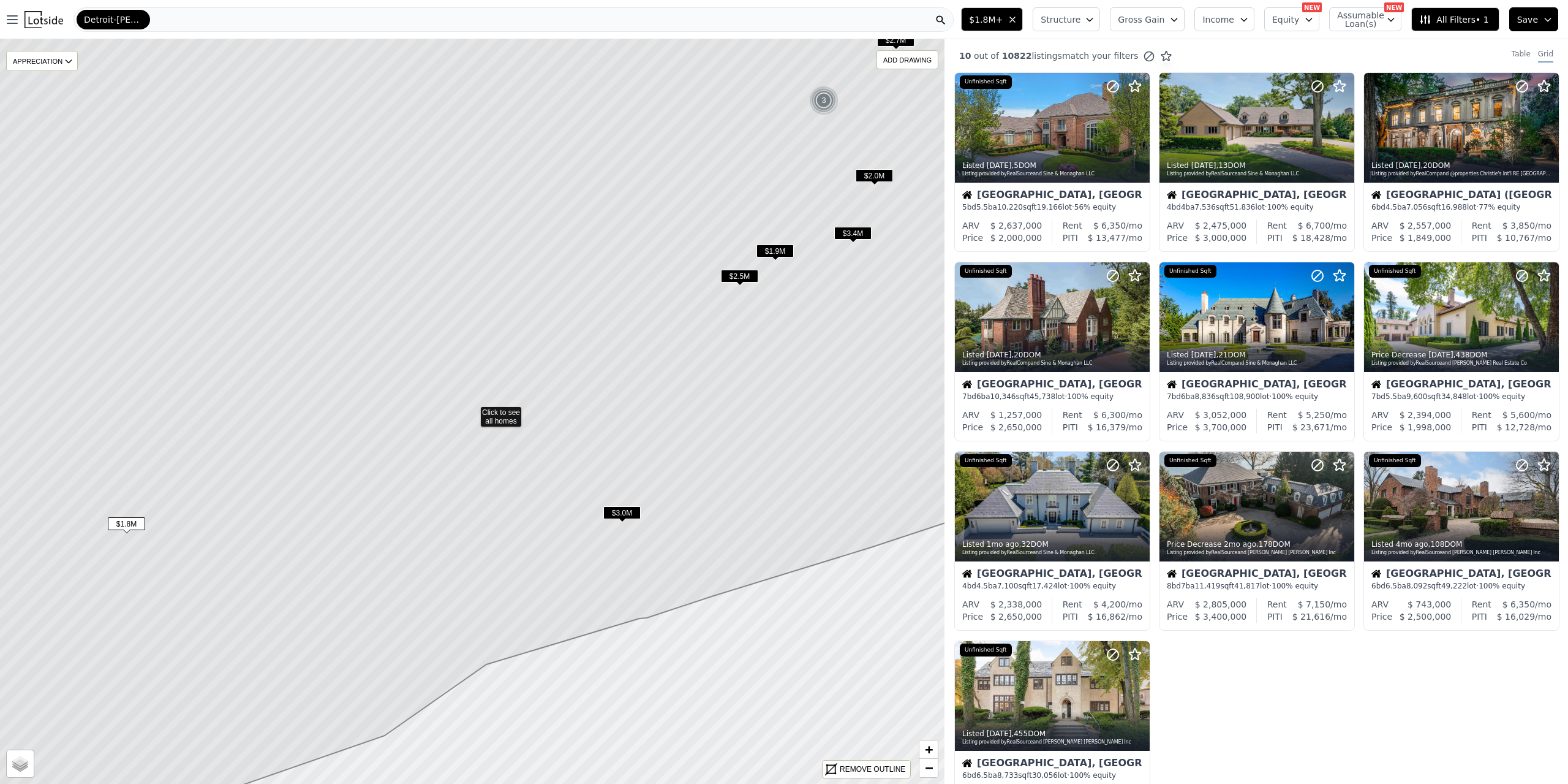
click at [487, 407] on icon at bounding box center [472, 404] width 1136 height 881
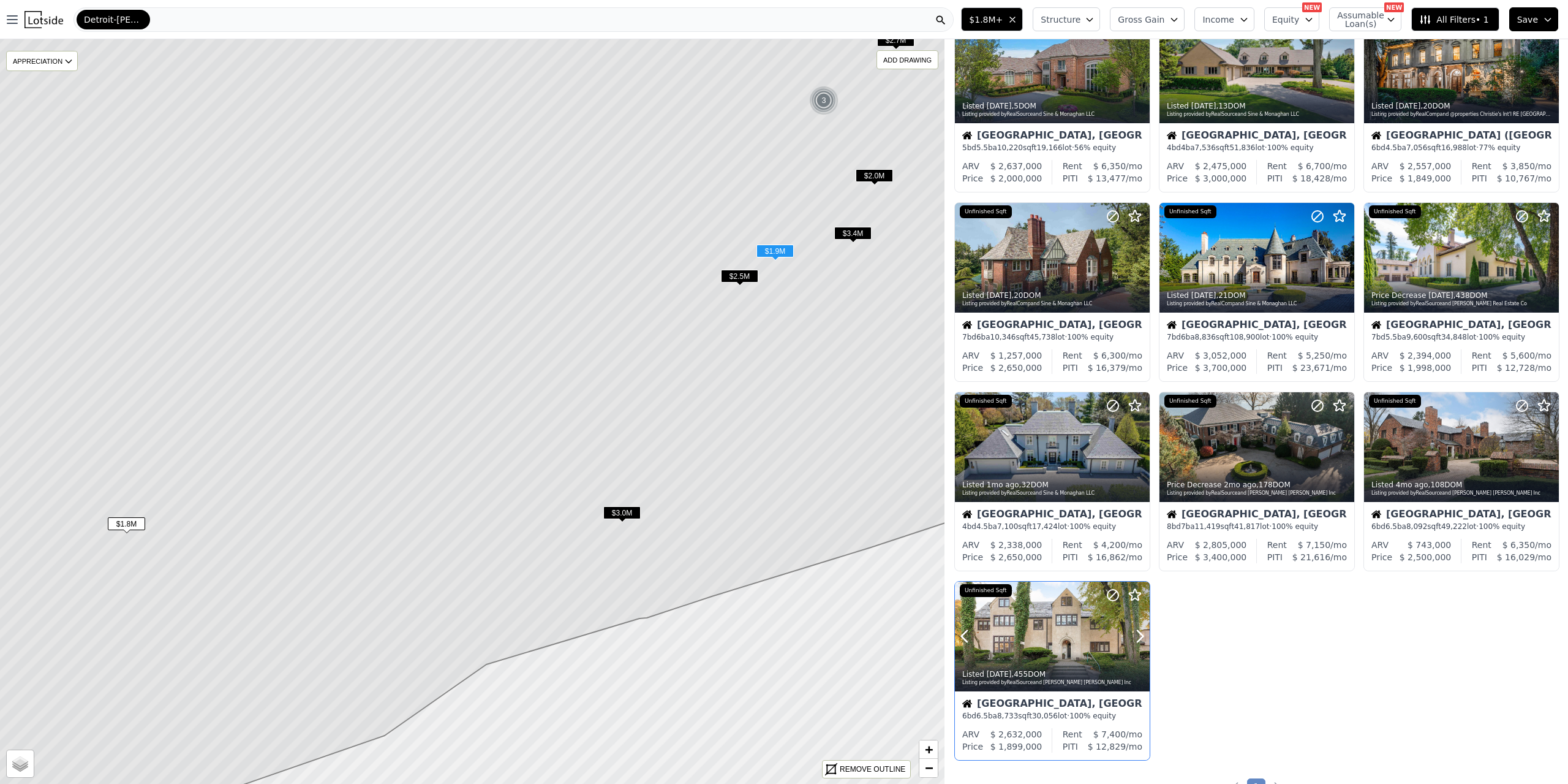
scroll to position [61, 0]
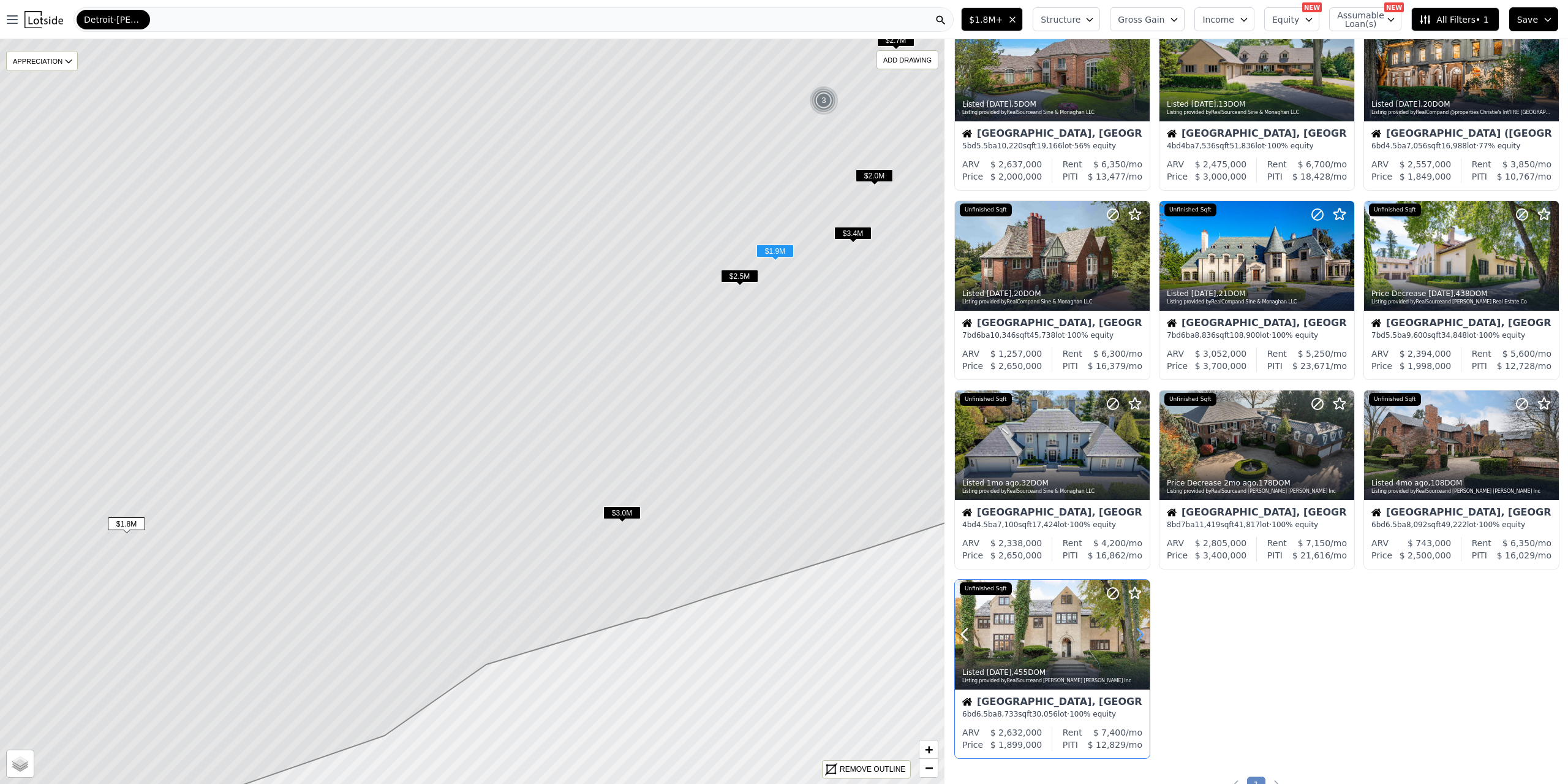
click at [1145, 629] on icon at bounding box center [1140, 634] width 19 height 19
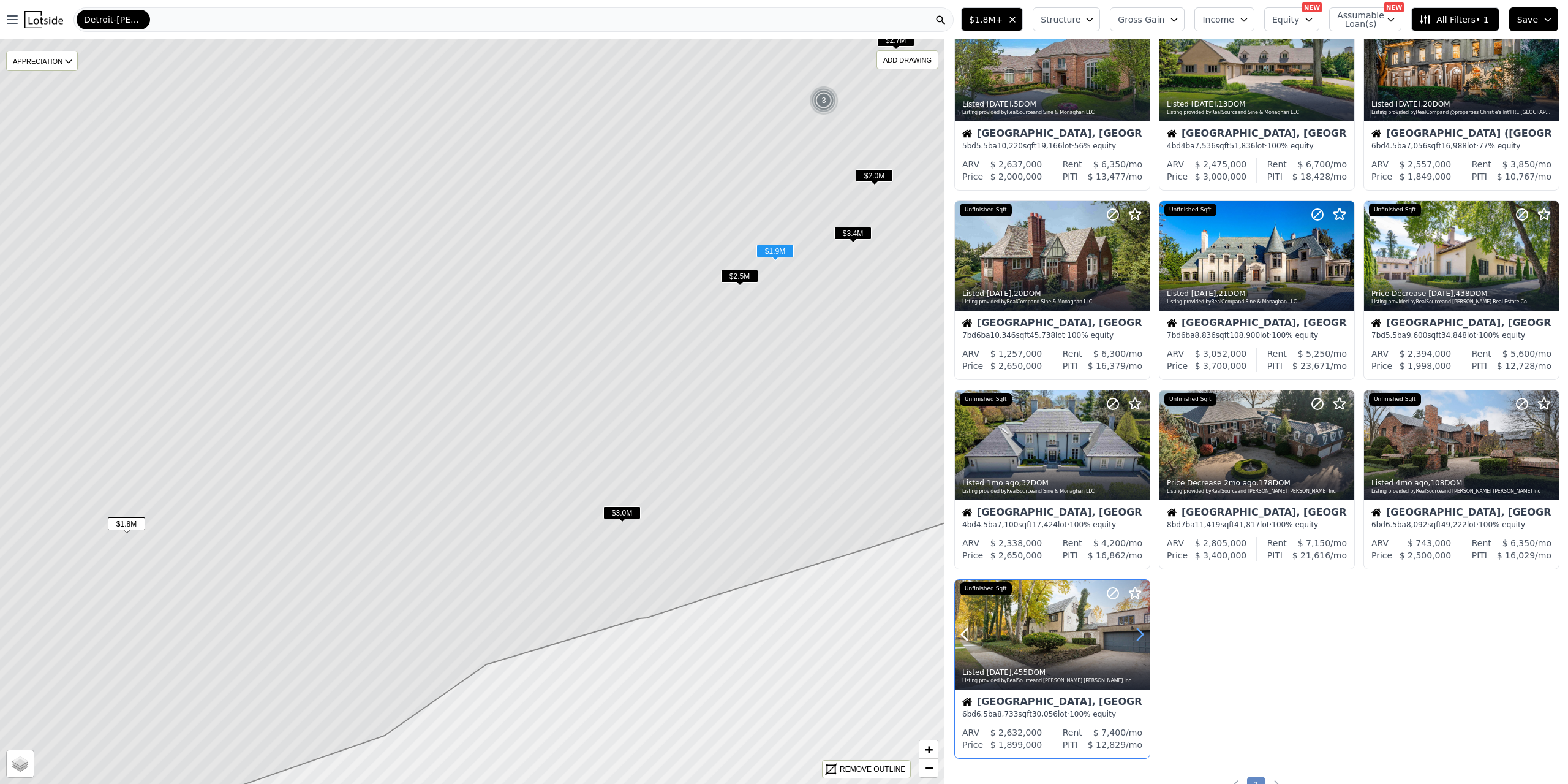
click at [1145, 629] on icon at bounding box center [1140, 634] width 19 height 19
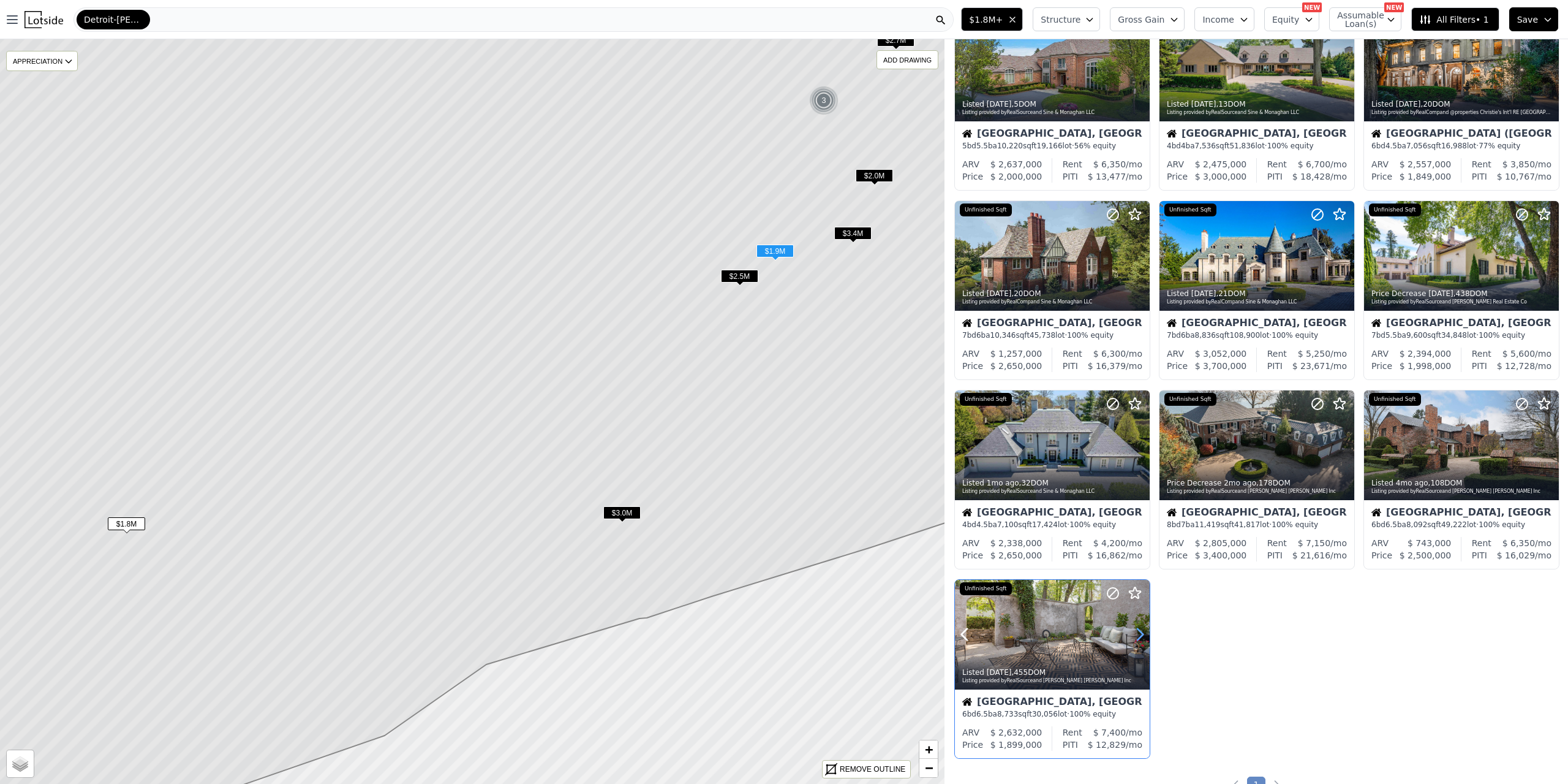
click at [1145, 629] on icon at bounding box center [1140, 634] width 19 height 19
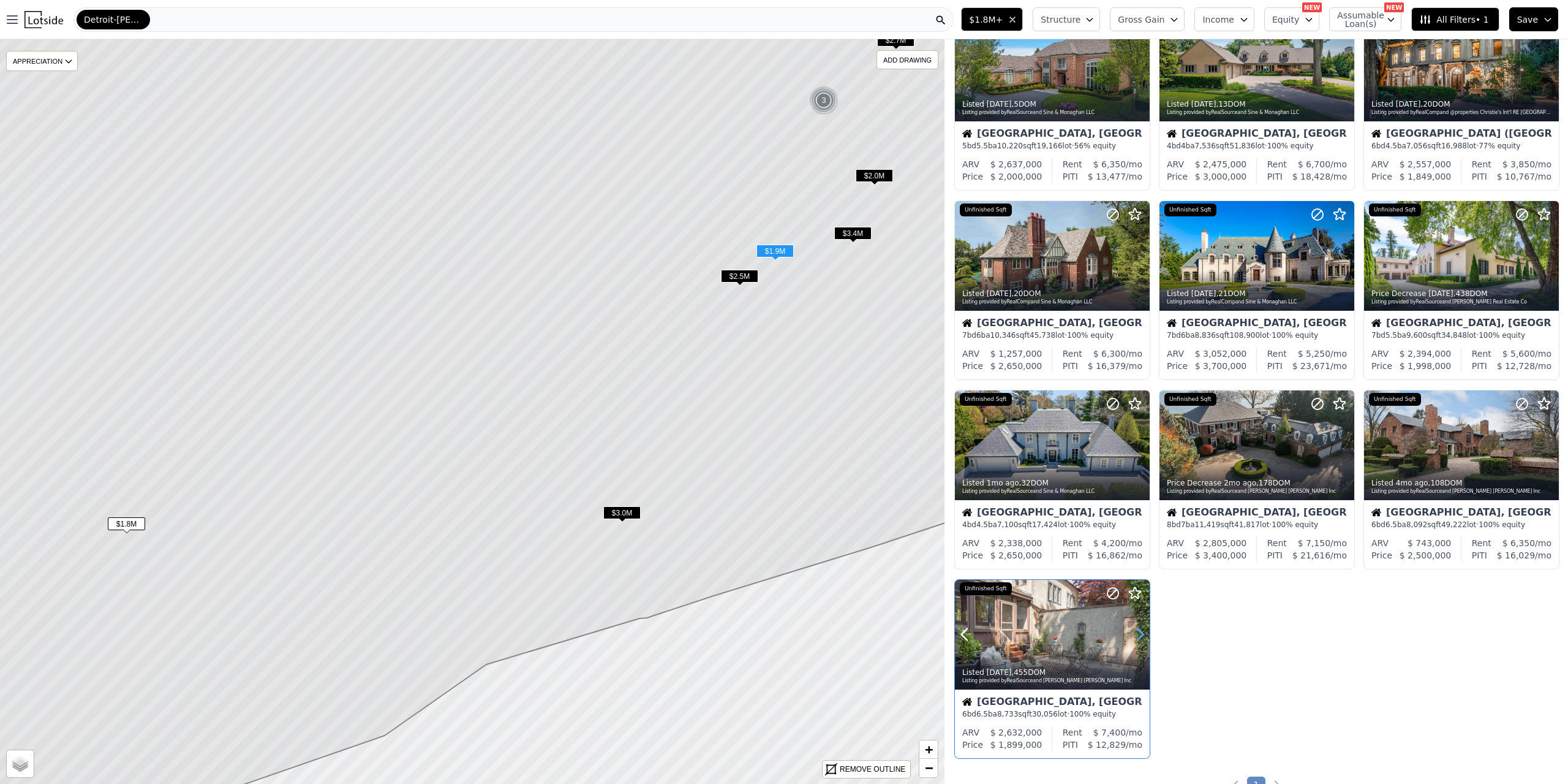
click at [1145, 629] on icon at bounding box center [1140, 634] width 19 height 19
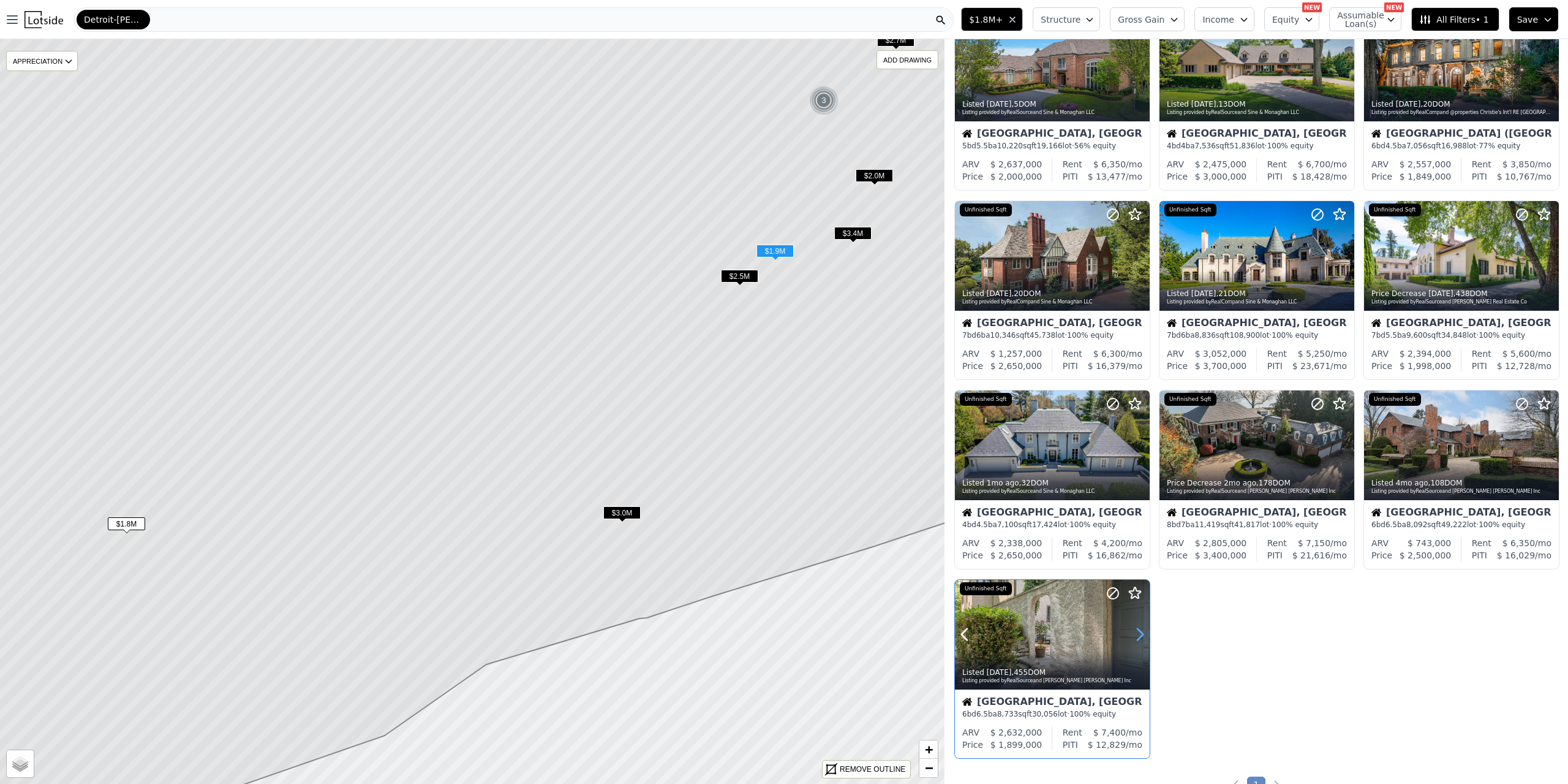
click at [1145, 629] on icon at bounding box center [1140, 634] width 19 height 19
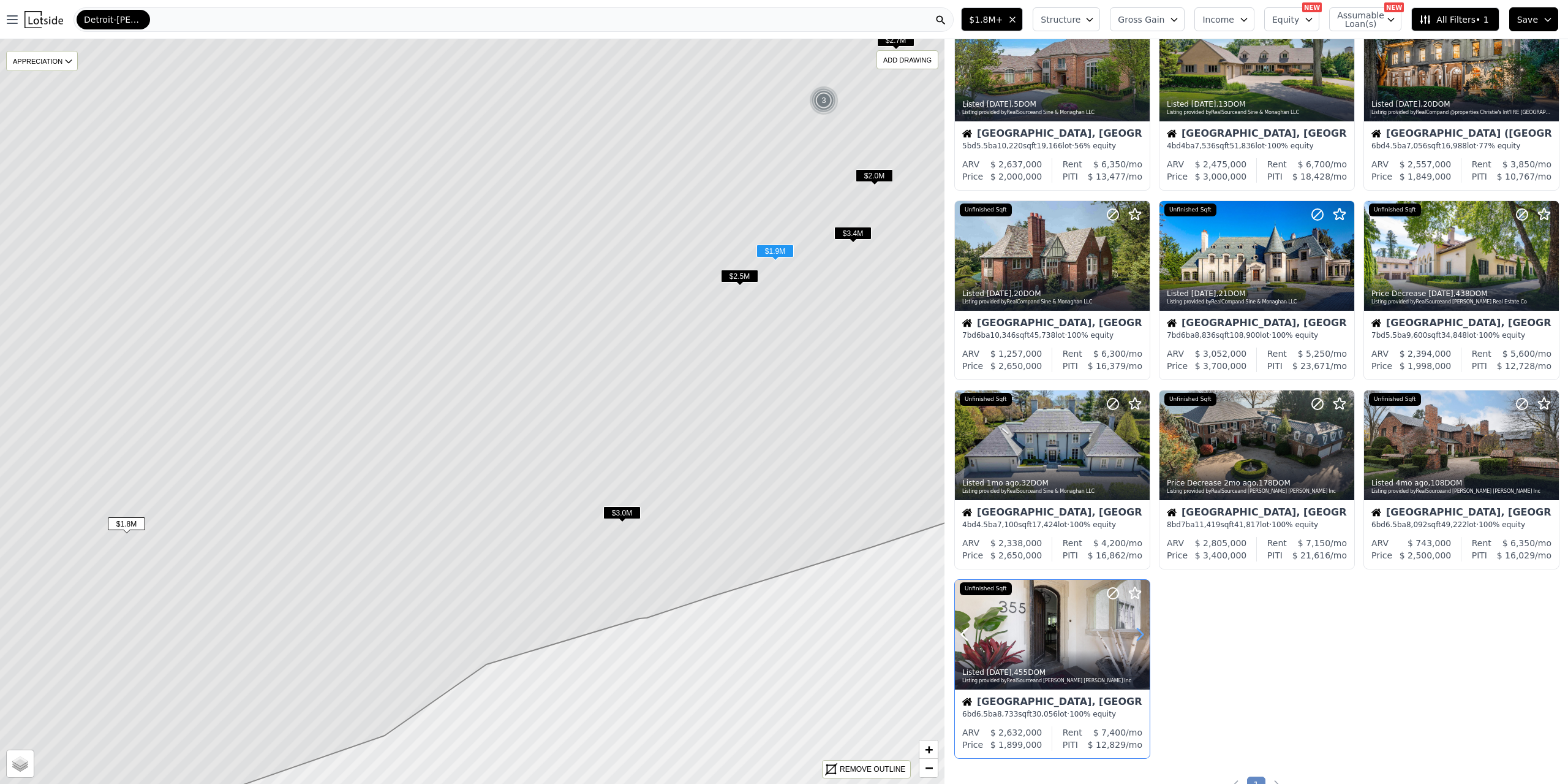
click at [1145, 629] on icon at bounding box center [1140, 634] width 19 height 19
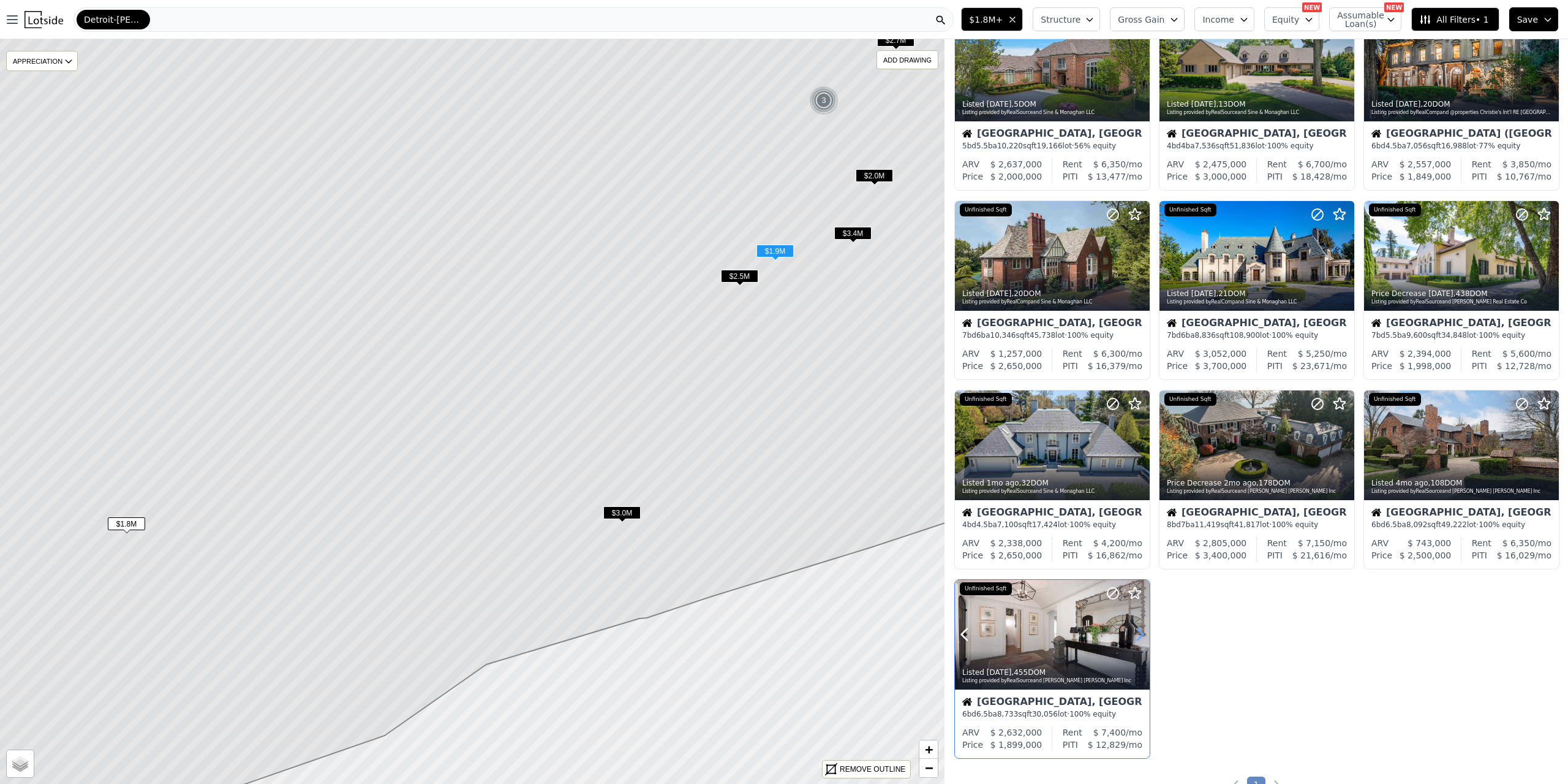
click at [1145, 629] on icon at bounding box center [1140, 634] width 19 height 19
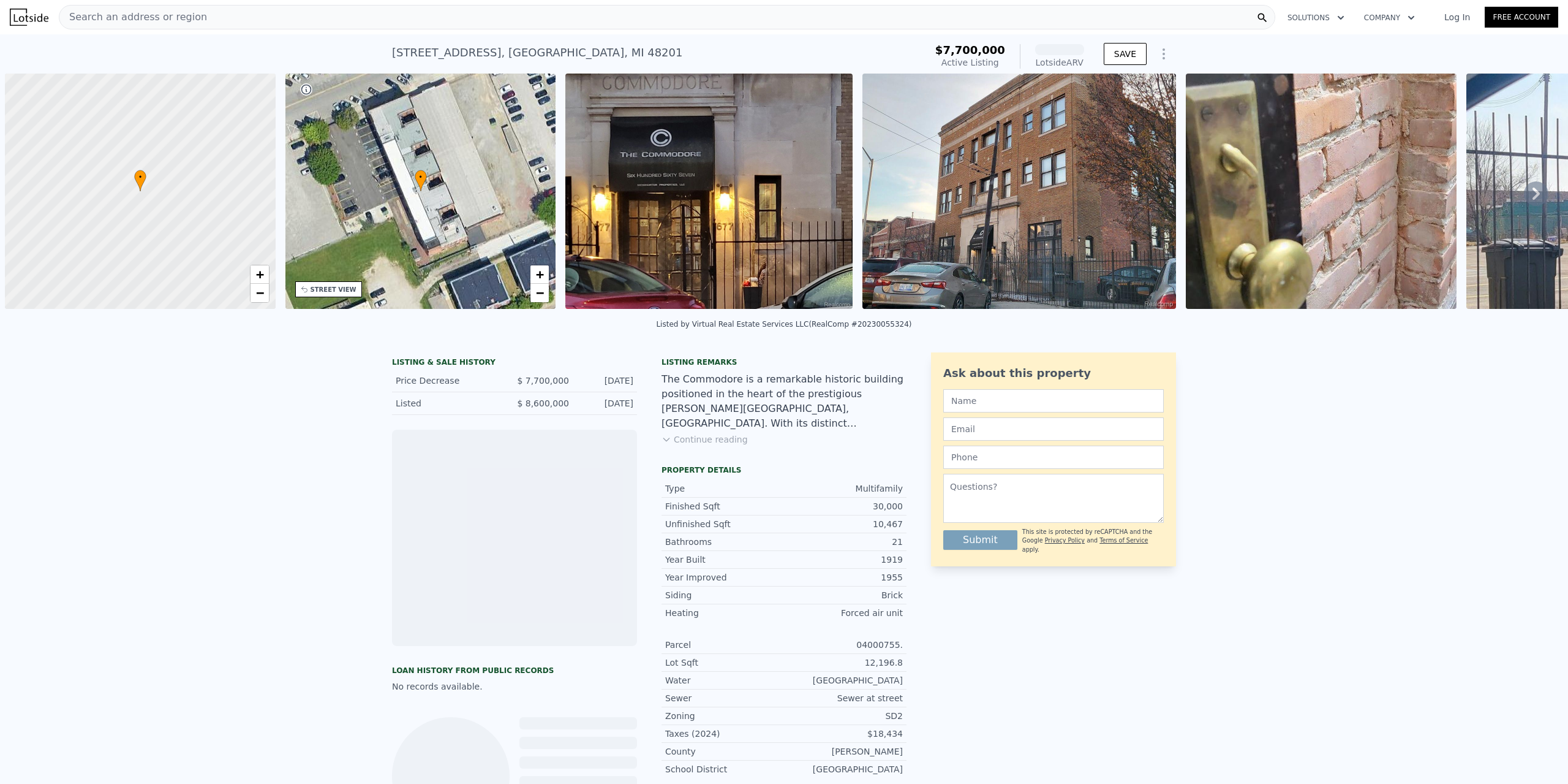
scroll to position [0, 5]
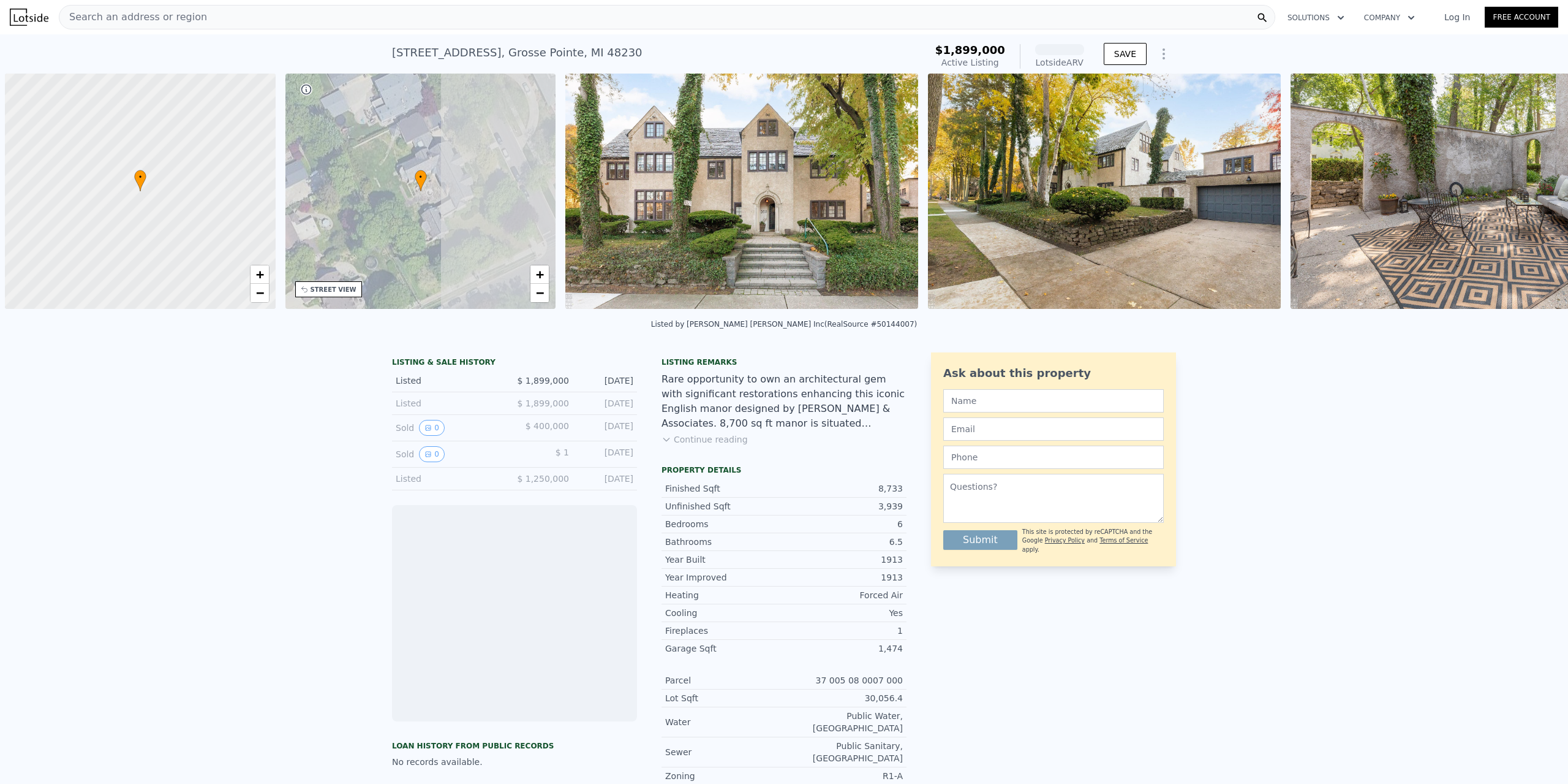
scroll to position [0, 5]
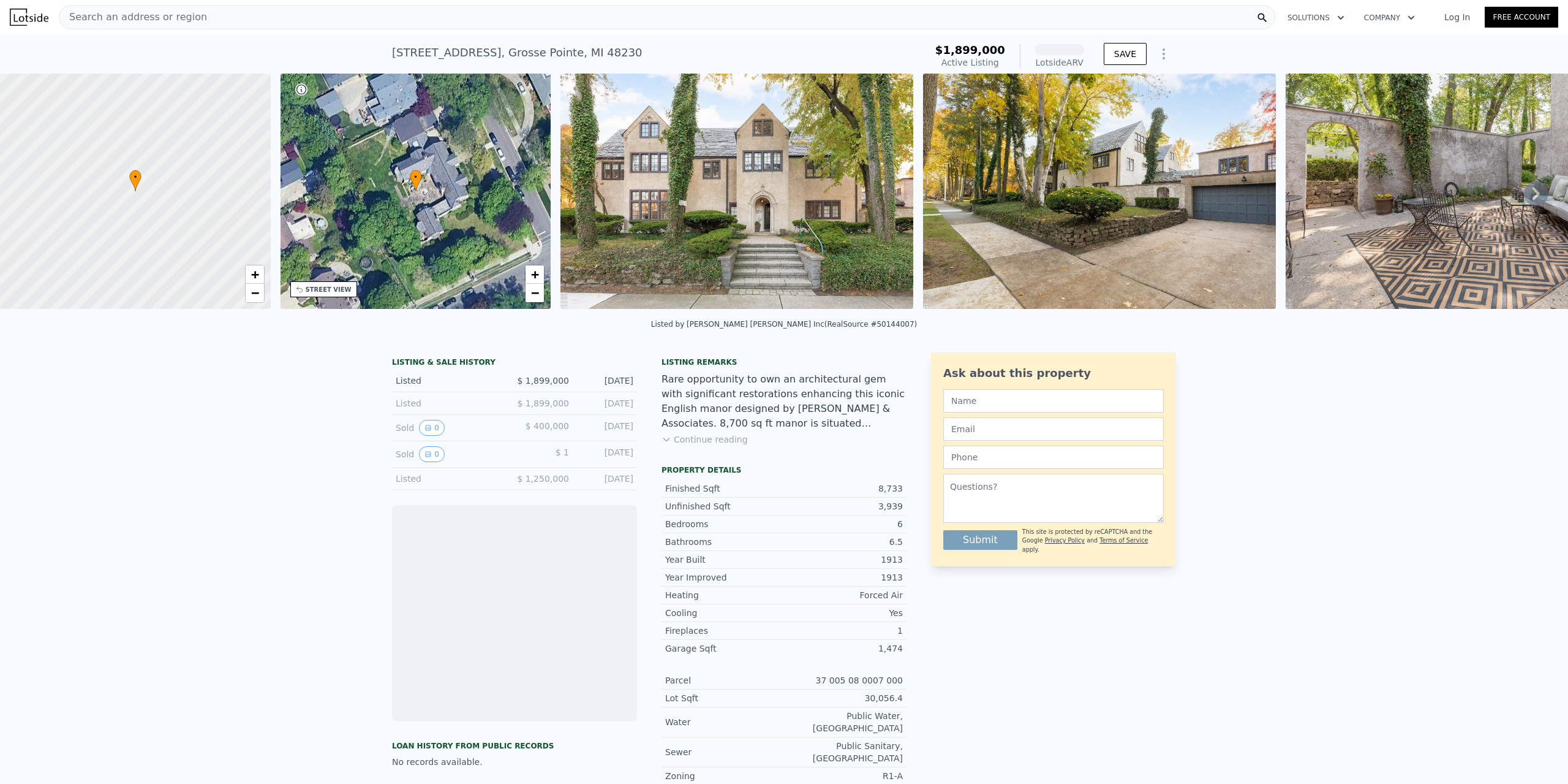
click at [700, 168] on img at bounding box center [737, 191] width 353 height 235
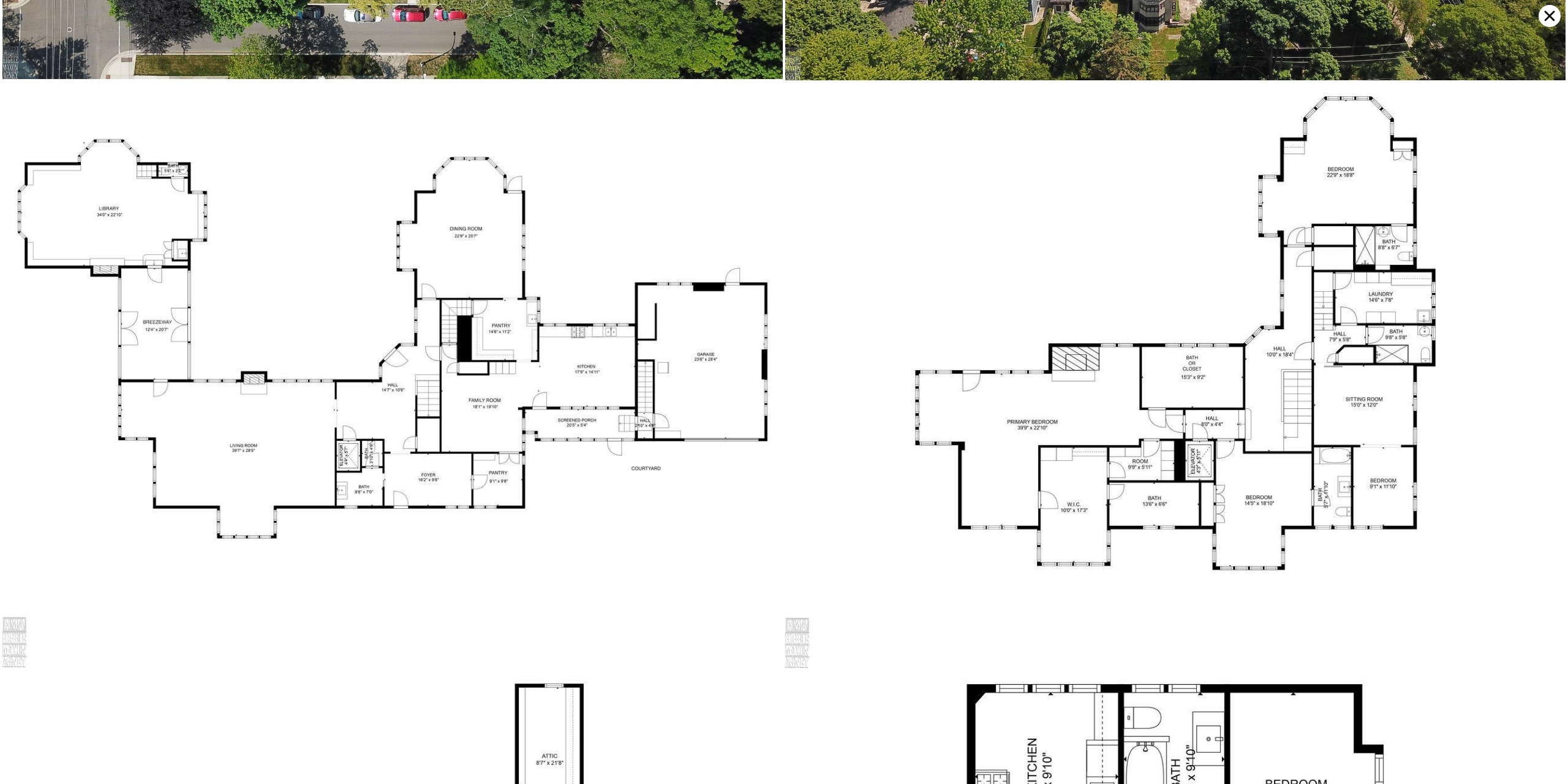
scroll to position [14561, 0]
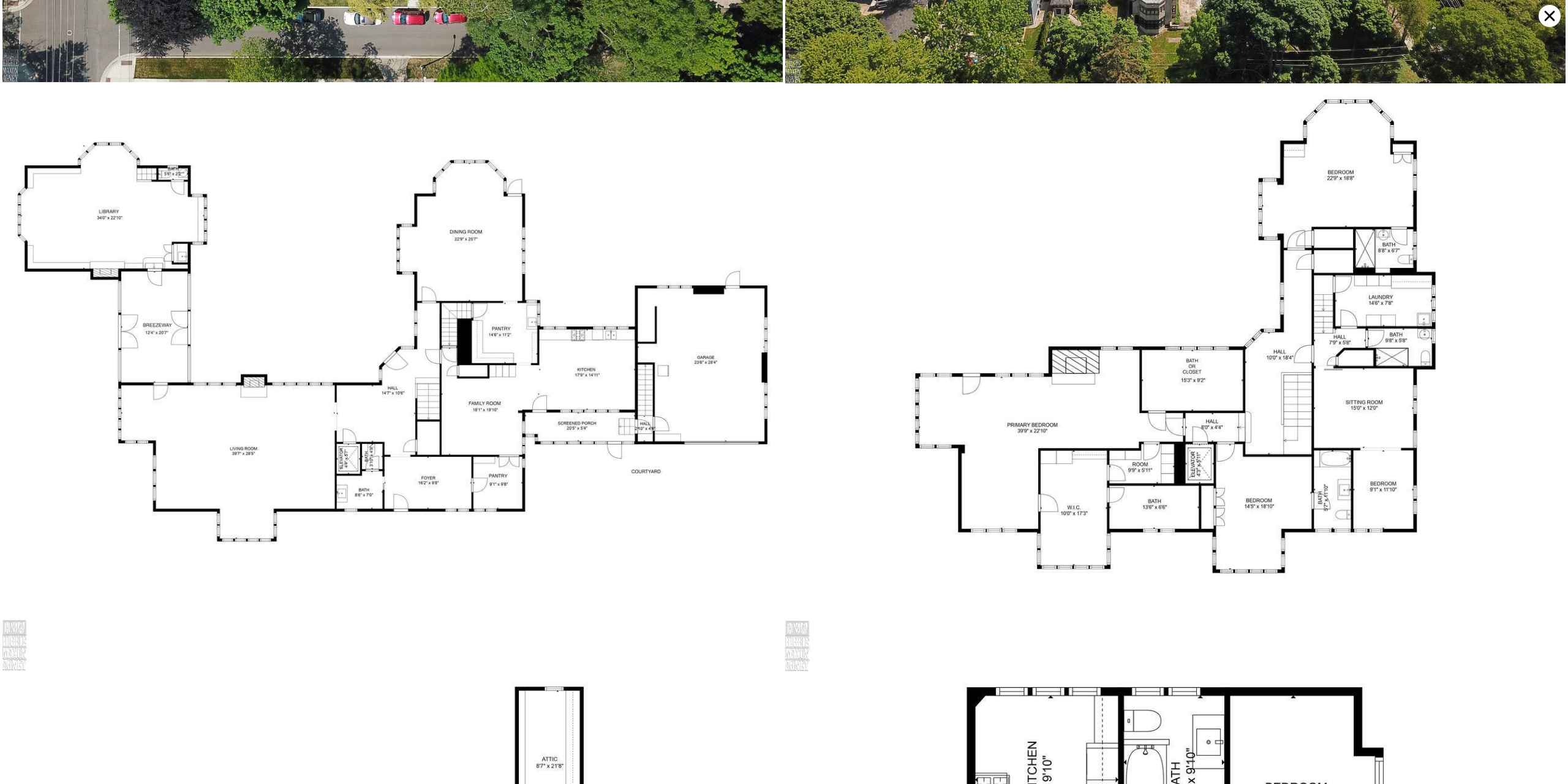
drag, startPoint x: 756, startPoint y: 615, endPoint x: 766, endPoint y: 223, distance: 392.1
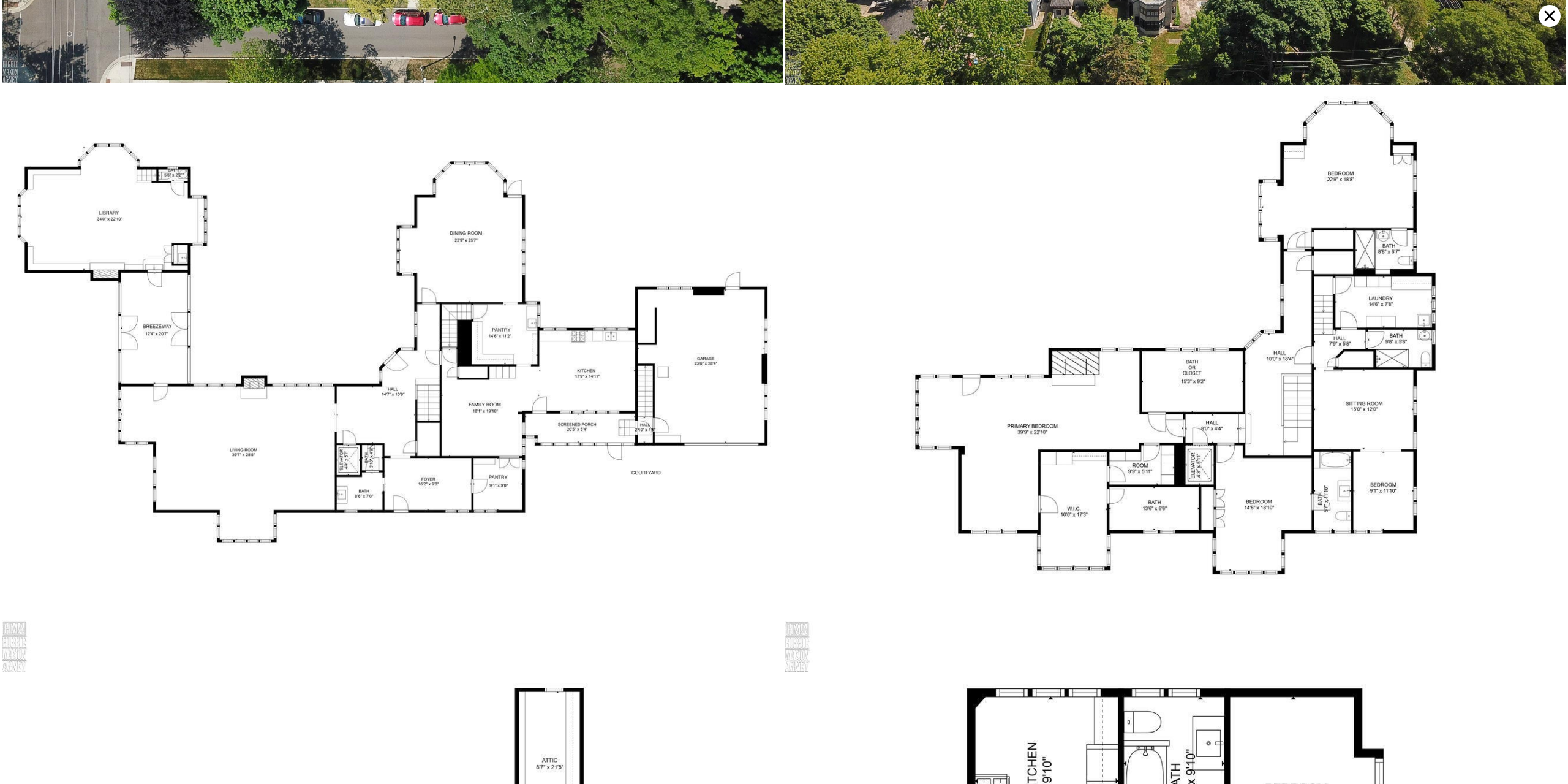
drag, startPoint x: 849, startPoint y: 689, endPoint x: 820, endPoint y: 385, distance: 305.4
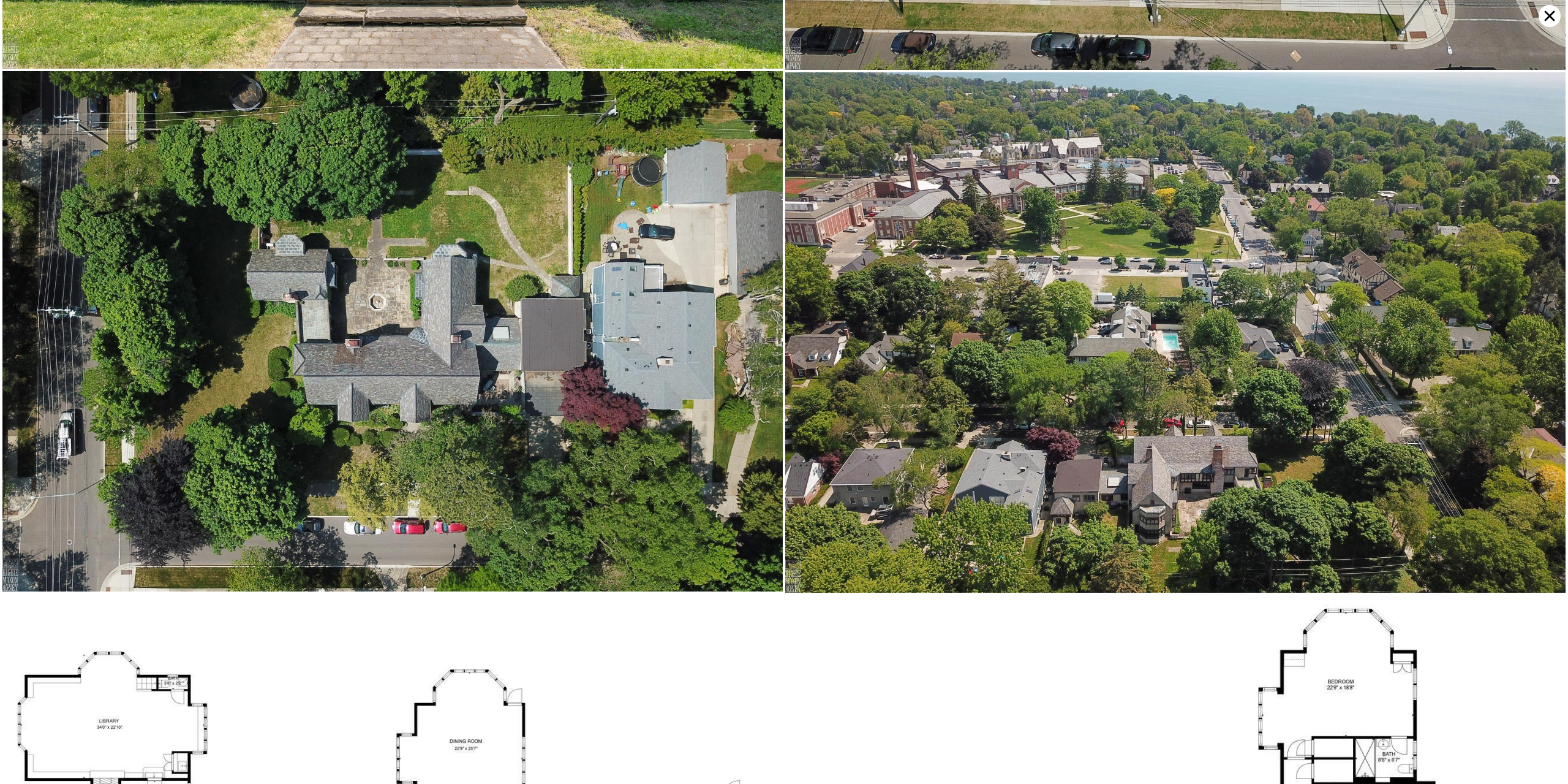
drag, startPoint x: 812, startPoint y: 455, endPoint x: 764, endPoint y: 99, distance: 359.2
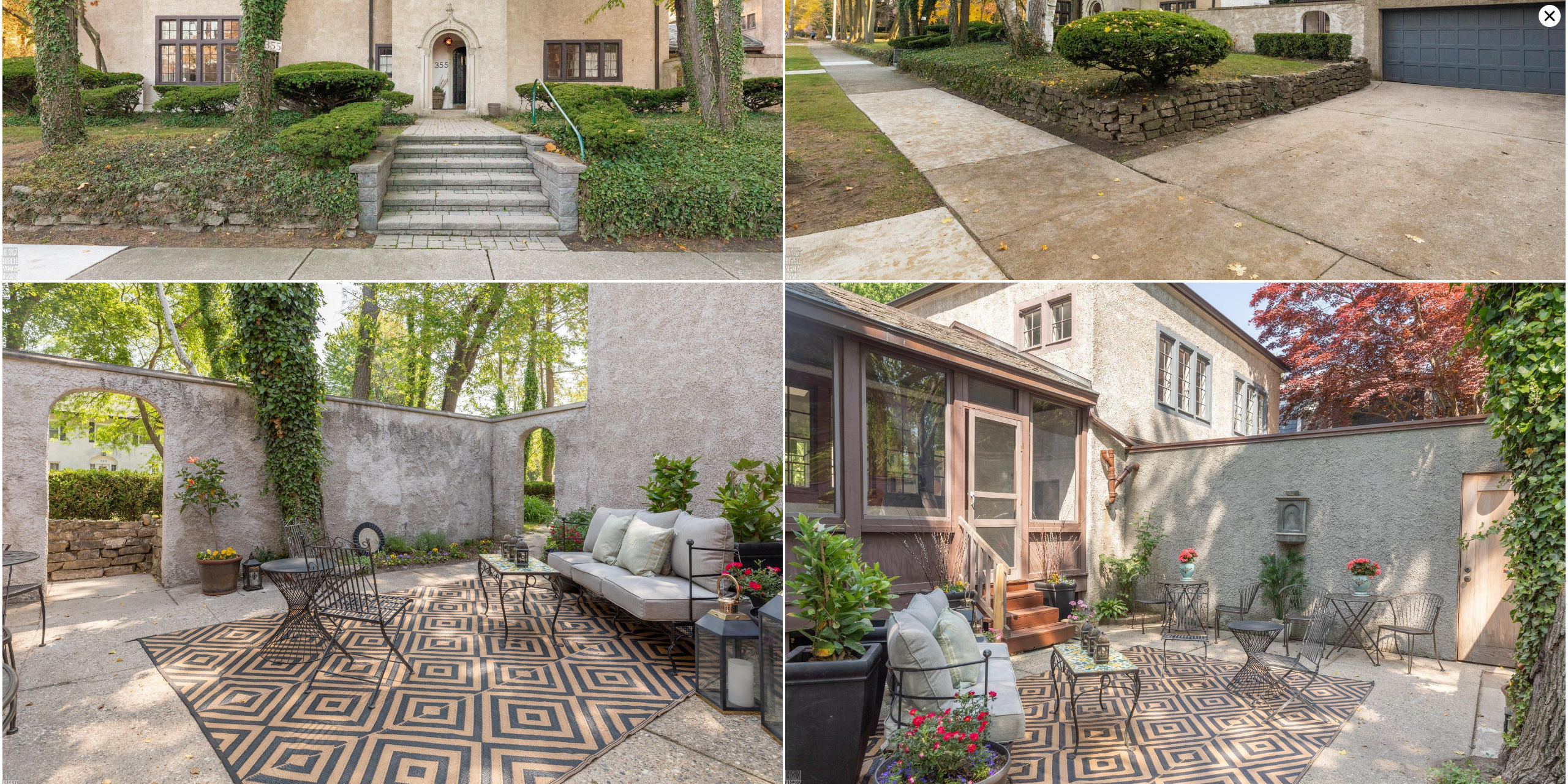
scroll to position [0, 0]
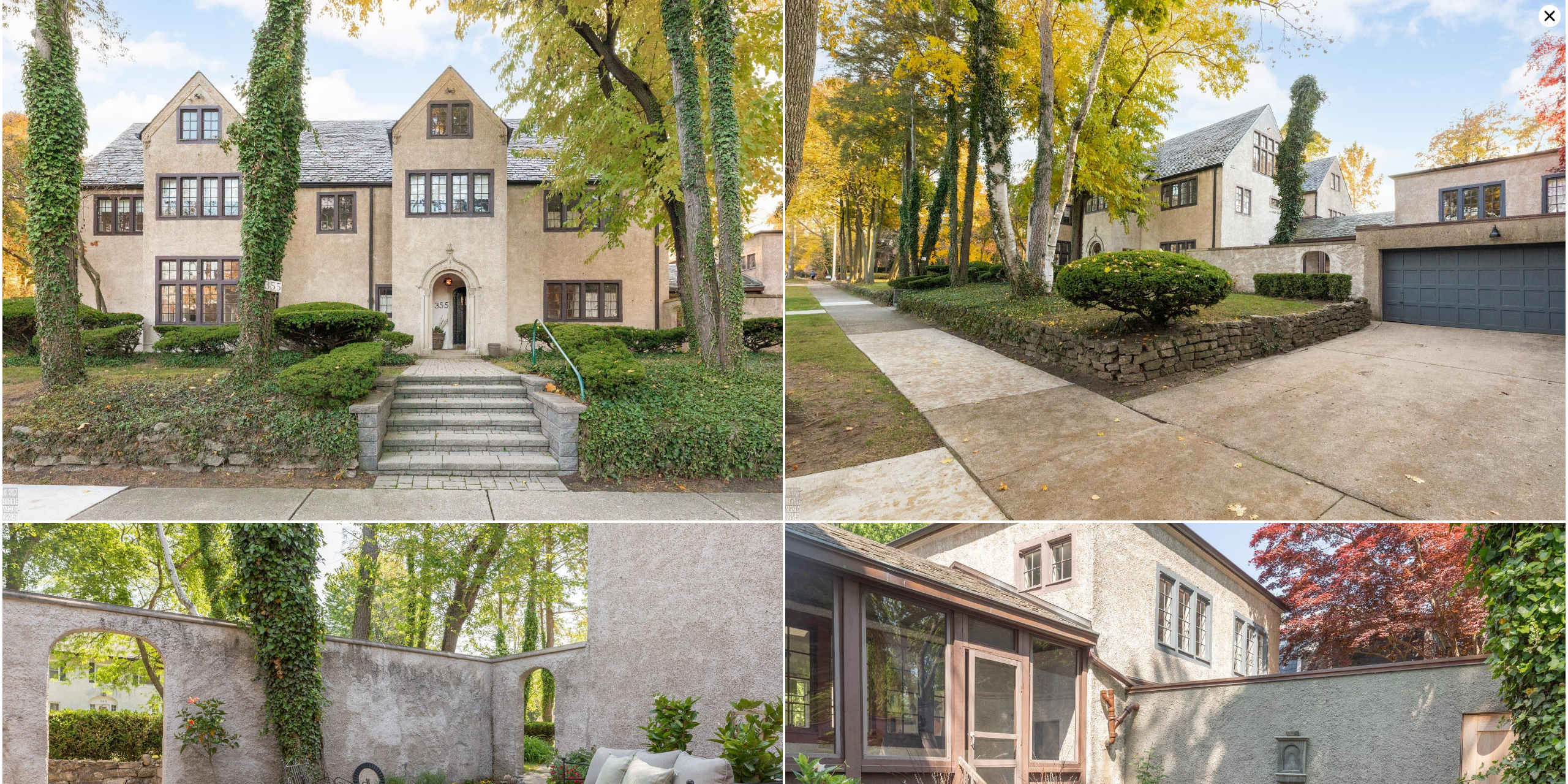
click at [1541, 16] on icon at bounding box center [1549, 15] width 22 height 22
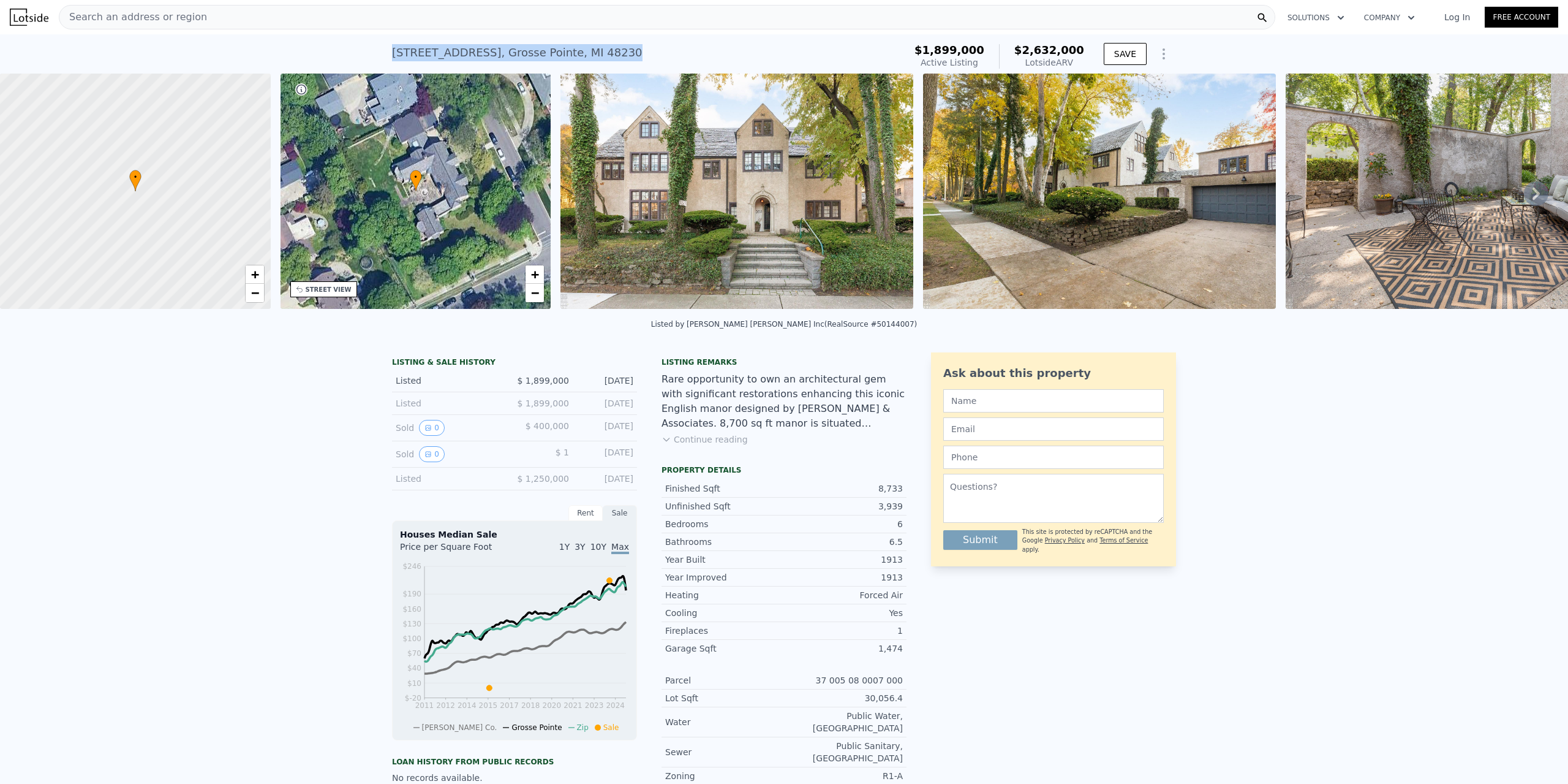
drag, startPoint x: 599, startPoint y: 59, endPoint x: 390, endPoint y: 59, distance: 209.0
click at [392, 59] on div "[STREET_ADDRESS] Active at $1.899m (~ARV $2.632m )" at bounding box center [646, 56] width 508 height 35
click at [796, 201] on img at bounding box center [737, 191] width 353 height 235
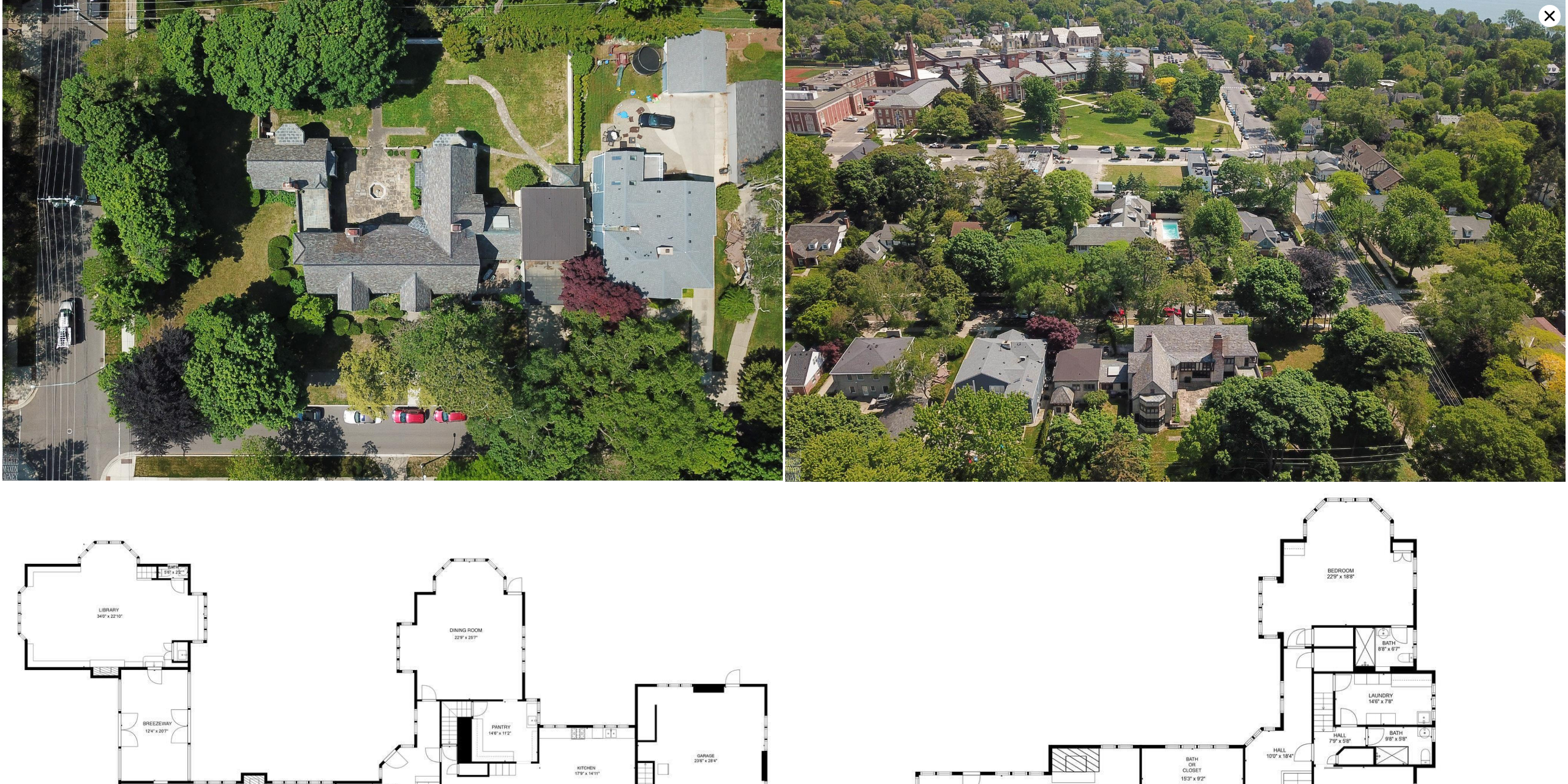
scroll to position [14560, 0]
